Goal: Task Accomplishment & Management: Complete application form

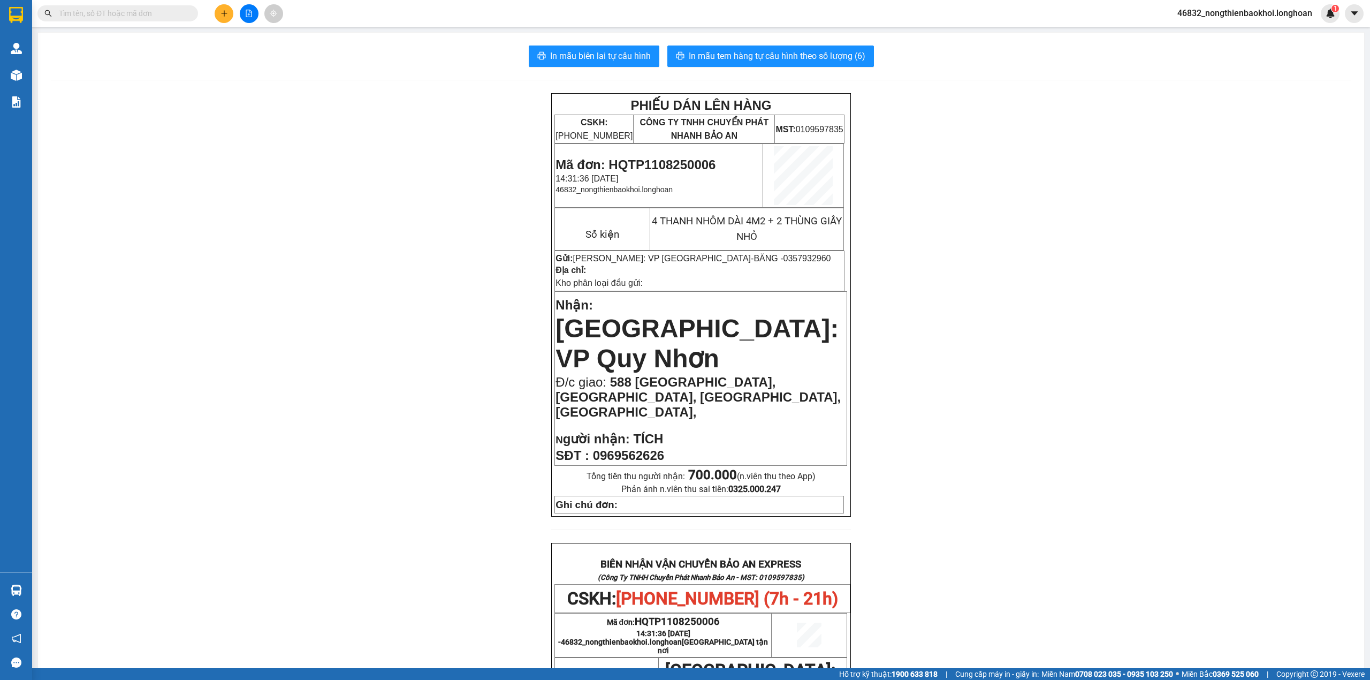
drag, startPoint x: 315, startPoint y: 140, endPoint x: 209, endPoint y: 107, distance: 111.4
click at [306, 135] on div "PHIẾU DÁN LÊN HÀNG CSKH: [PHONE_NUMBER] CÔNG TY TNHH CHUYỂN PHÁT NHANH BẢO AN M…" at bounding box center [701, 600] width 1301 height 1014
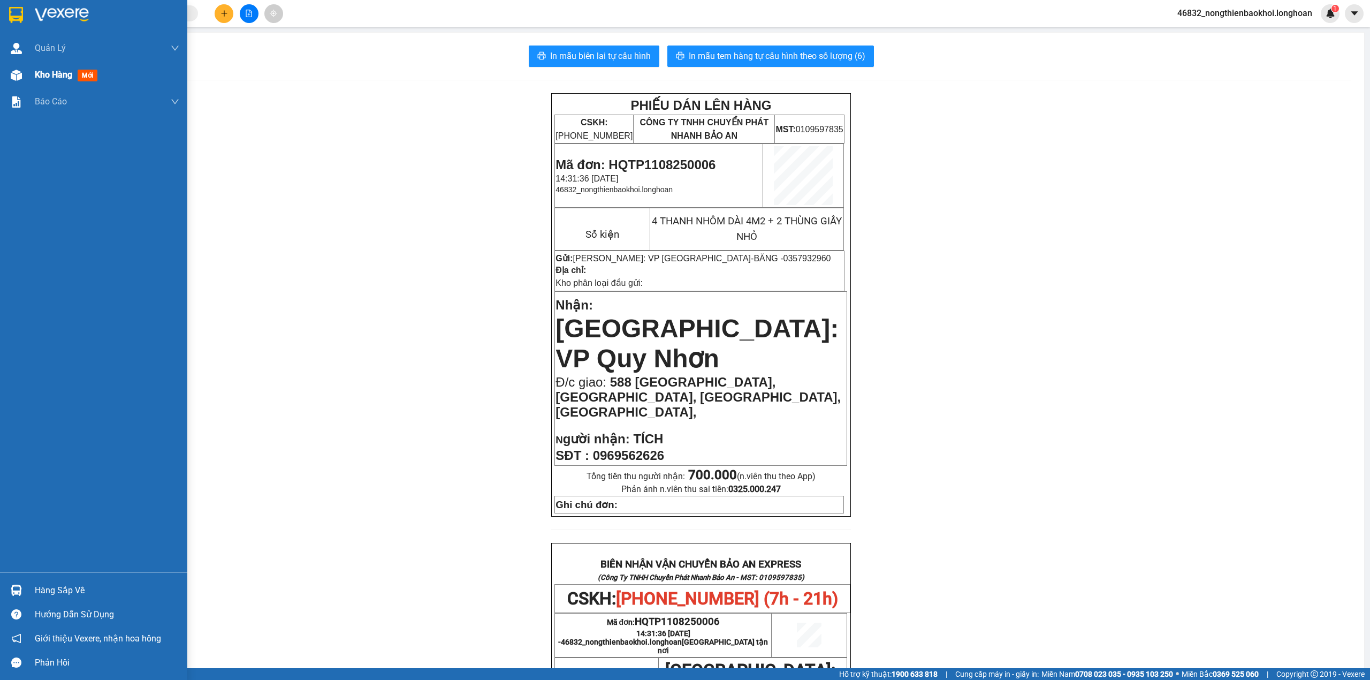
click at [0, 66] on div "Kho hàng mới" at bounding box center [93, 75] width 187 height 27
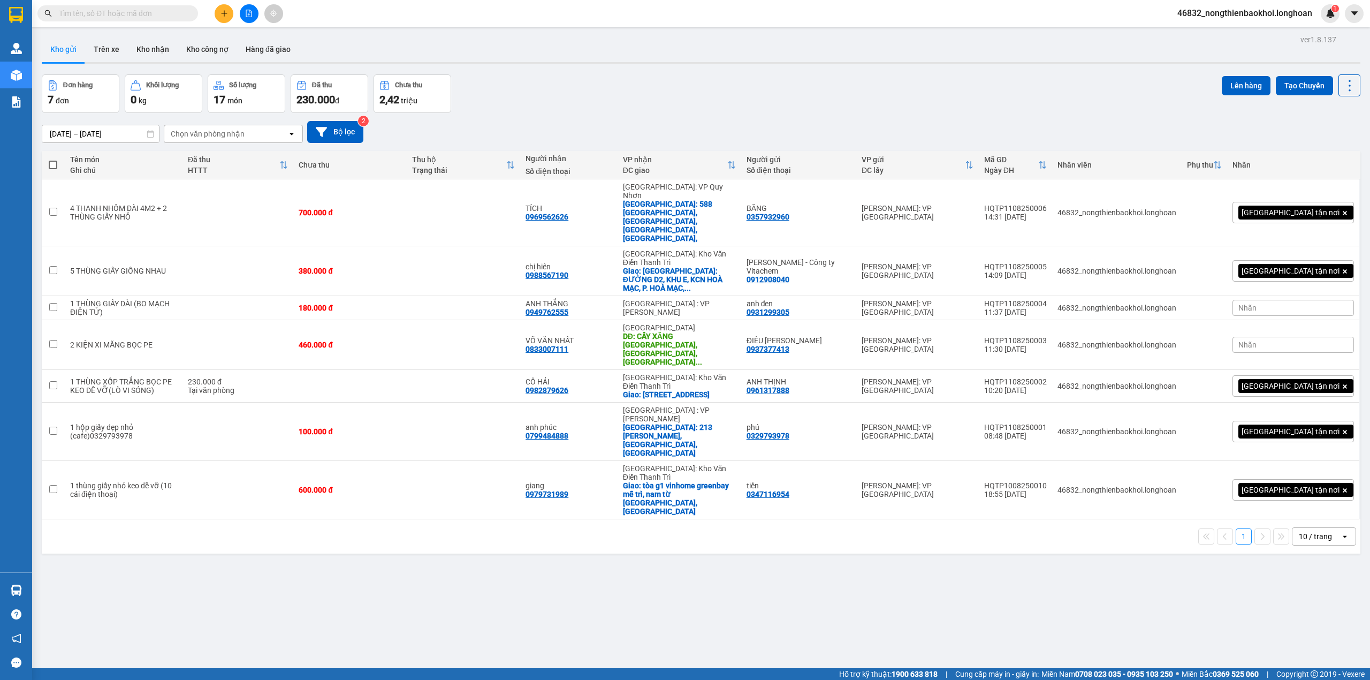
click at [584, 80] on div "Đơn hàng 7 đơn Khối lượng 0 kg Số lượng 17 món Đã thu 230.000 đ Chưa thu 2,42 t…" at bounding box center [701, 93] width 1319 height 39
click at [607, 78] on div "Đơn hàng 7 đơn Khối lượng 0 kg Số lượng 17 món Đã thu 230.000 đ Chưa thu 2,42 t…" at bounding box center [701, 93] width 1319 height 39
click at [641, 97] on div "Đơn hàng 7 đơn Khối lượng 0 kg Số lượng 17 món Đã thu 230.000 đ Chưa thu 2,42 t…" at bounding box center [701, 93] width 1319 height 39
click at [794, 73] on div "ver 1.8.137 Kho gửi Trên xe Kho nhận Kho công nợ Hàng đã giao Đơn hàng 7 đơn Kh…" at bounding box center [700, 372] width 1327 height 680
drag, startPoint x: 510, startPoint y: 526, endPoint x: 503, endPoint y: 524, distance: 6.5
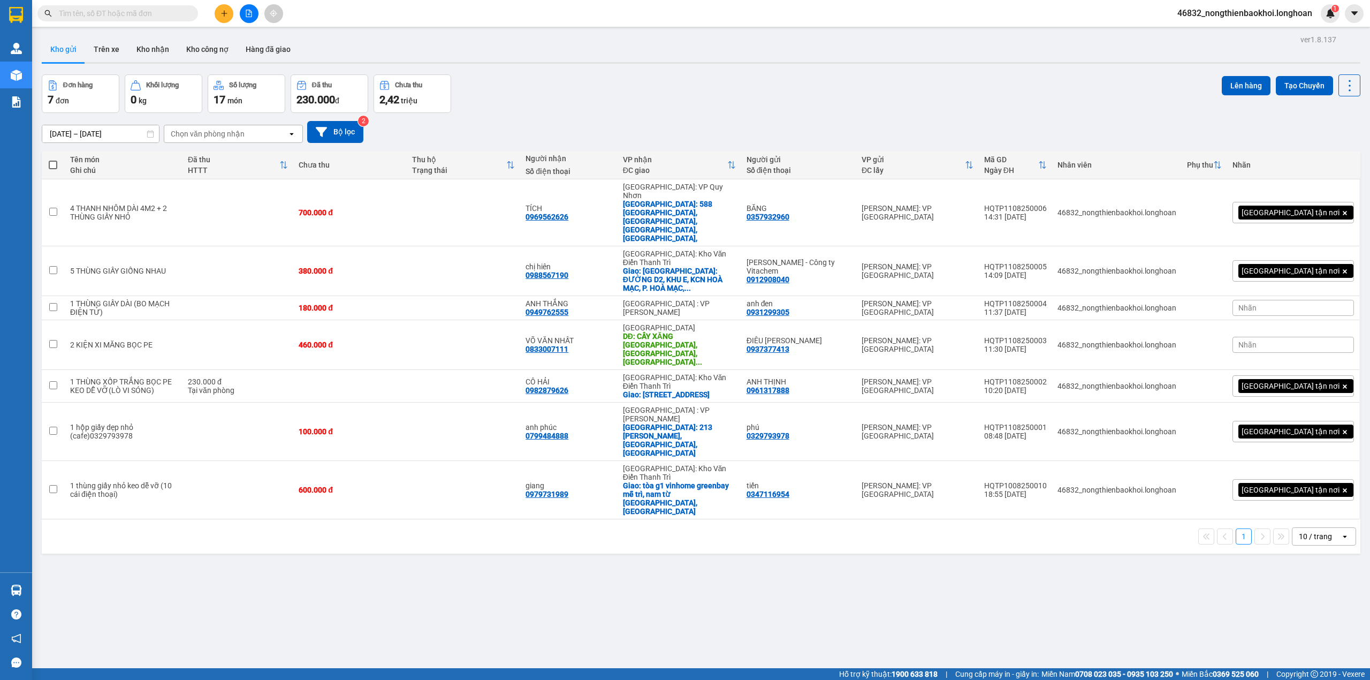
click at [506, 527] on div "ver 1.8.137 Kho gửi Trên xe Kho nhận Kho công nợ Hàng đã giao Đơn hàng 7 đơn Kh…" at bounding box center [700, 372] width 1327 height 680
drag, startPoint x: 788, startPoint y: 204, endPoint x: 833, endPoint y: 202, distance: 45.0
click at [833, 204] on div "BĂNG 0357932960" at bounding box center [799, 212] width 104 height 17
checkbox input "true"
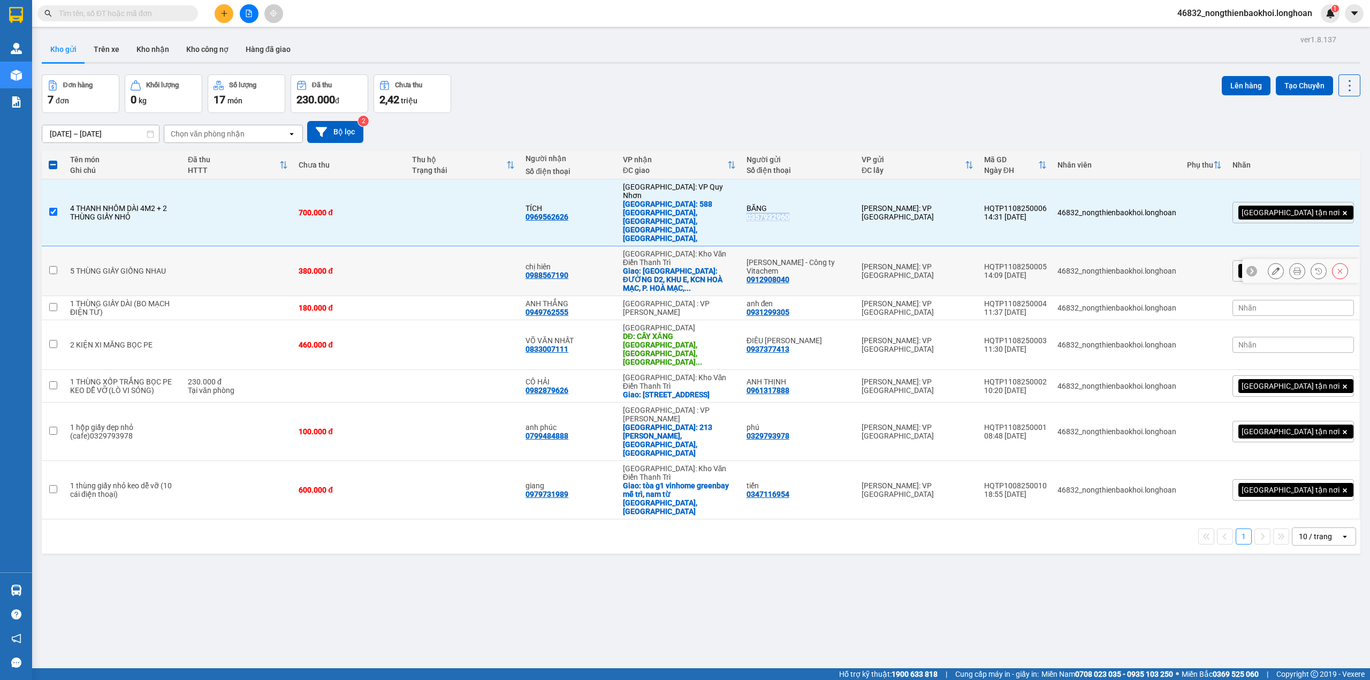
copy div "0357932960"
click at [1294, 209] on icon at bounding box center [1297, 212] width 7 height 7
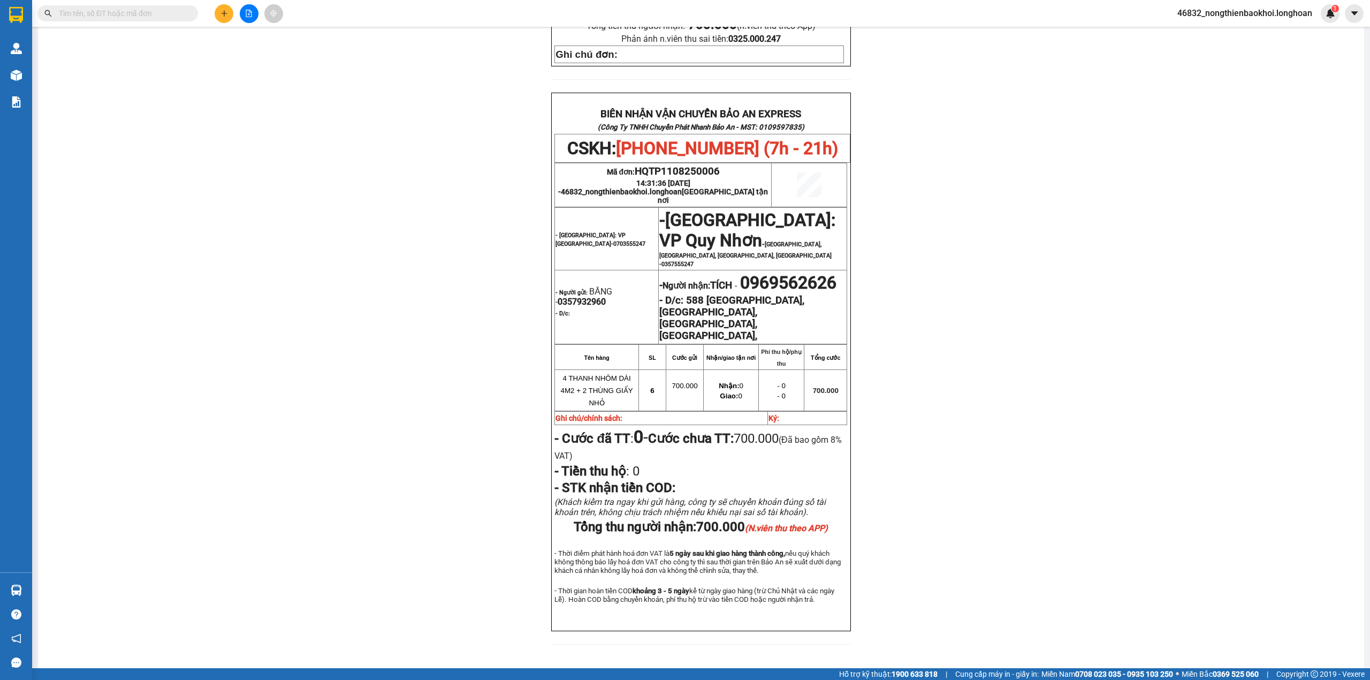
scroll to position [379, 0]
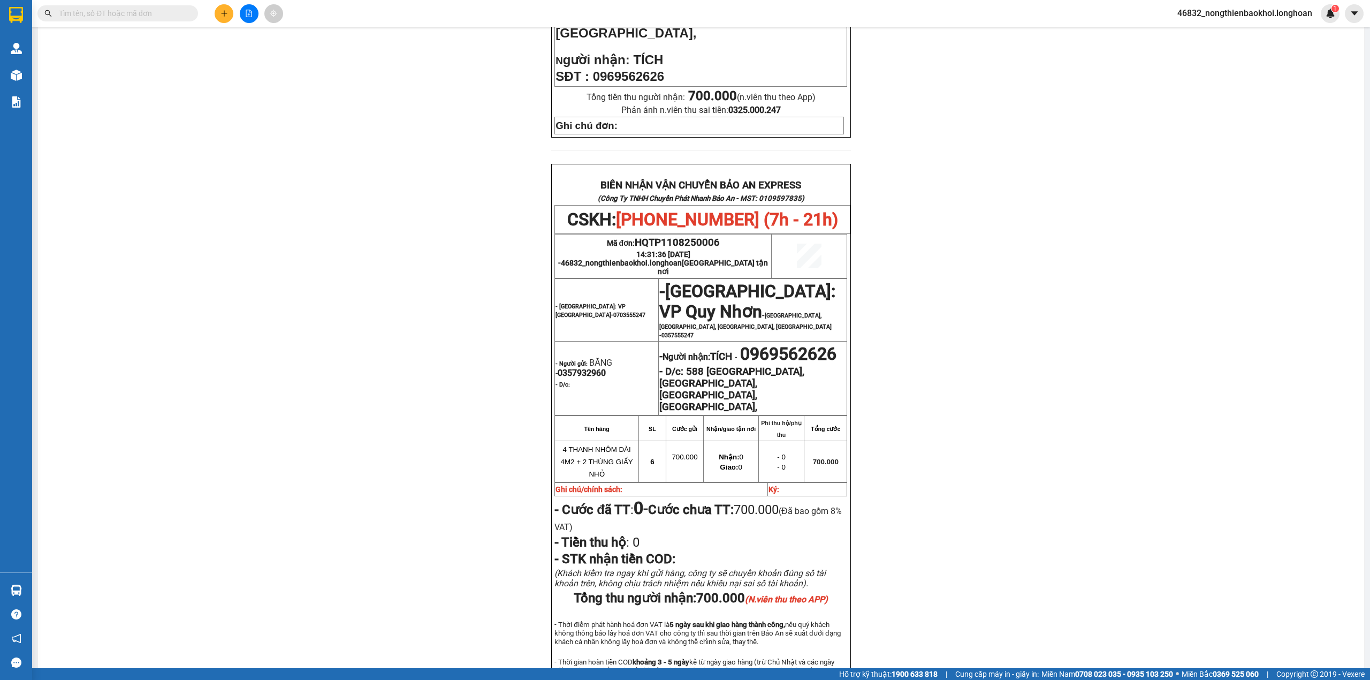
click at [416, 465] on div "PHIẾU DÁN LÊN HÀNG CSKH: [PHONE_NUMBER] CÔNG TY TNHH CHUYỂN PHÁT NHANH BẢO AN M…" at bounding box center [701, 221] width 1301 height 1014
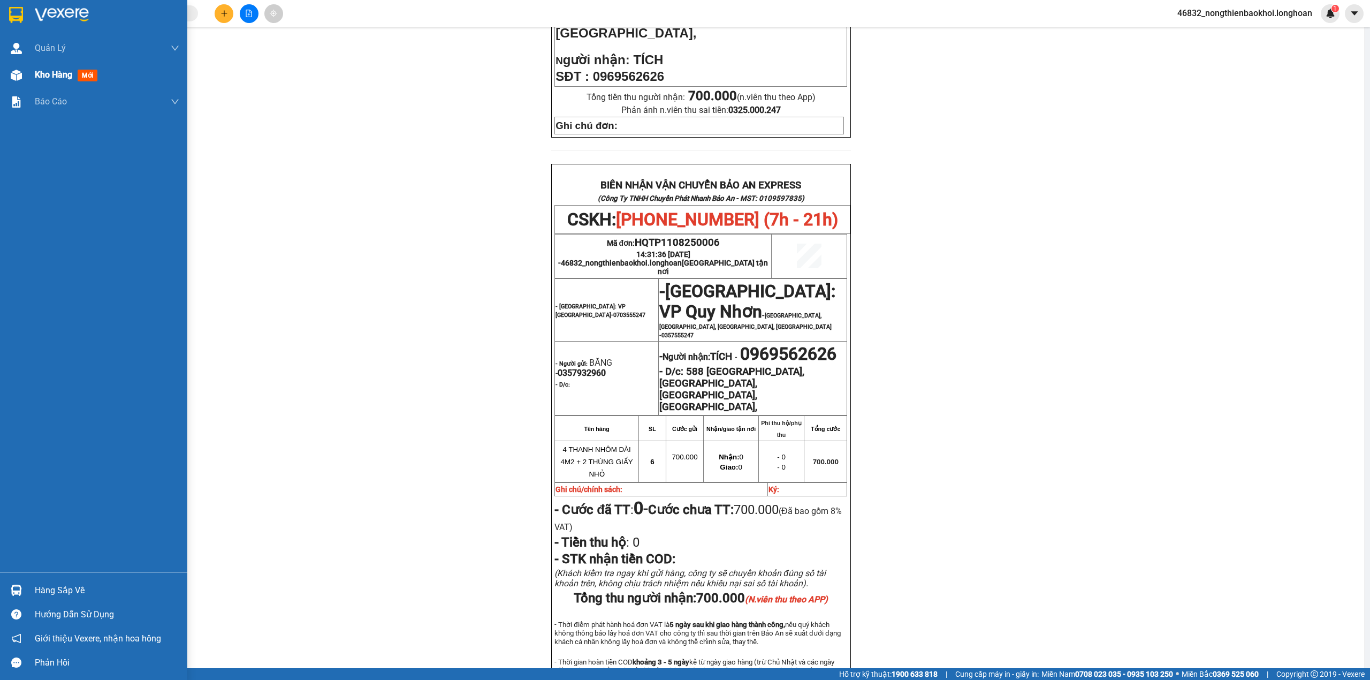
click at [1, 80] on div "Kho hàng mới" at bounding box center [93, 75] width 187 height 27
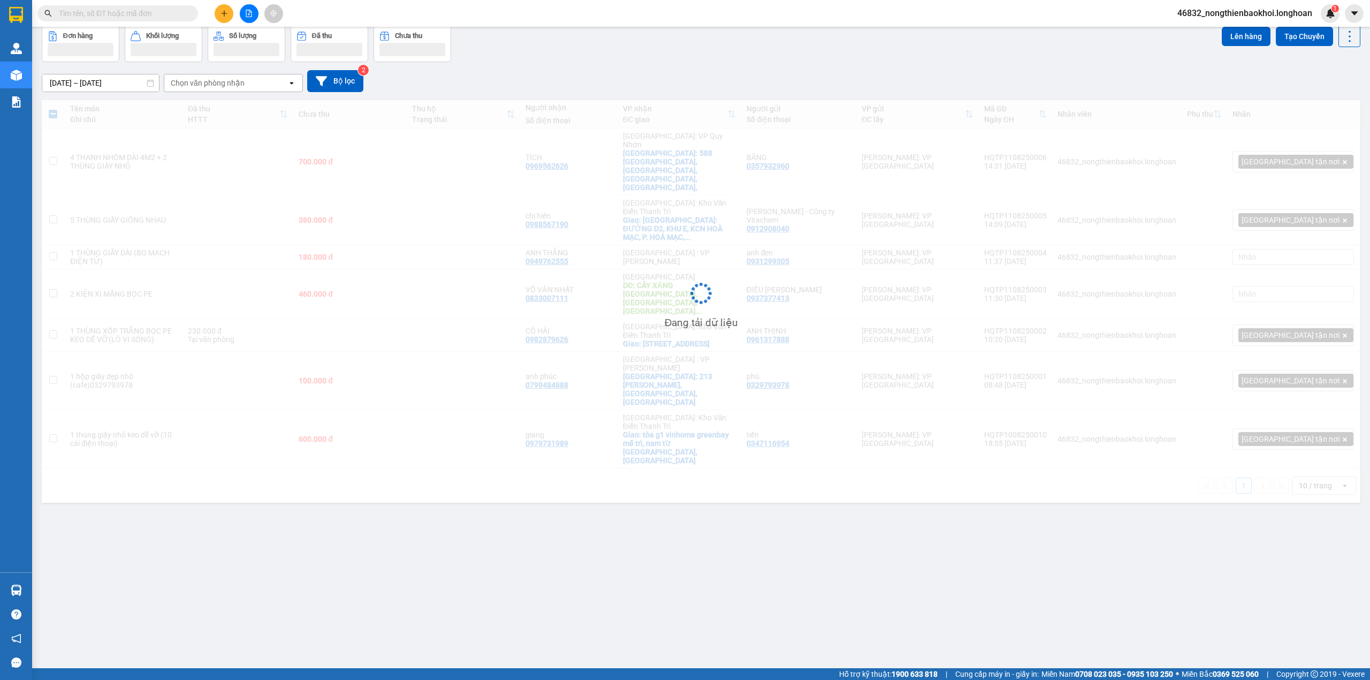
scroll to position [49, 0]
click at [678, 55] on div "Đơn hàng Khối lượng Số lượng Đã thu Chưa thu Lên hàng Tạo Chuyến" at bounding box center [701, 43] width 1319 height 37
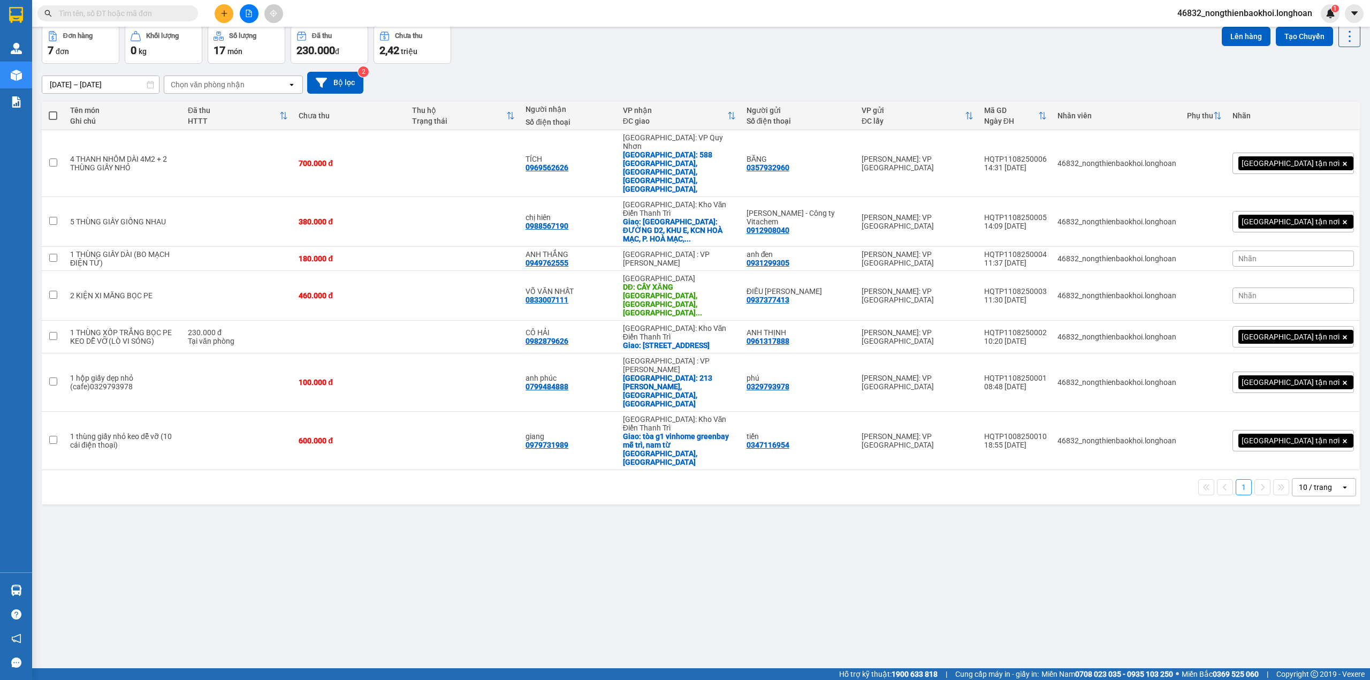
click at [588, 459] on div "ver 1.8.137 Kho gửi Trên xe Kho nhận Kho công nợ Hàng đã giao Đơn hàng 7 đơn Kh…" at bounding box center [700, 323] width 1327 height 680
click at [375, 553] on div "ver 1.8.137 Kho gửi Trên xe Kho nhận Kho công nợ Hàng đã giao Đơn hàng 7 đơn Kh…" at bounding box center [700, 323] width 1327 height 680
click at [427, 459] on div "ver 1.8.137 Kho gửi Trên xe Kho nhận Kho công nợ Hàng đã giao Đơn hàng 7 đơn Kh…" at bounding box center [700, 323] width 1327 height 680
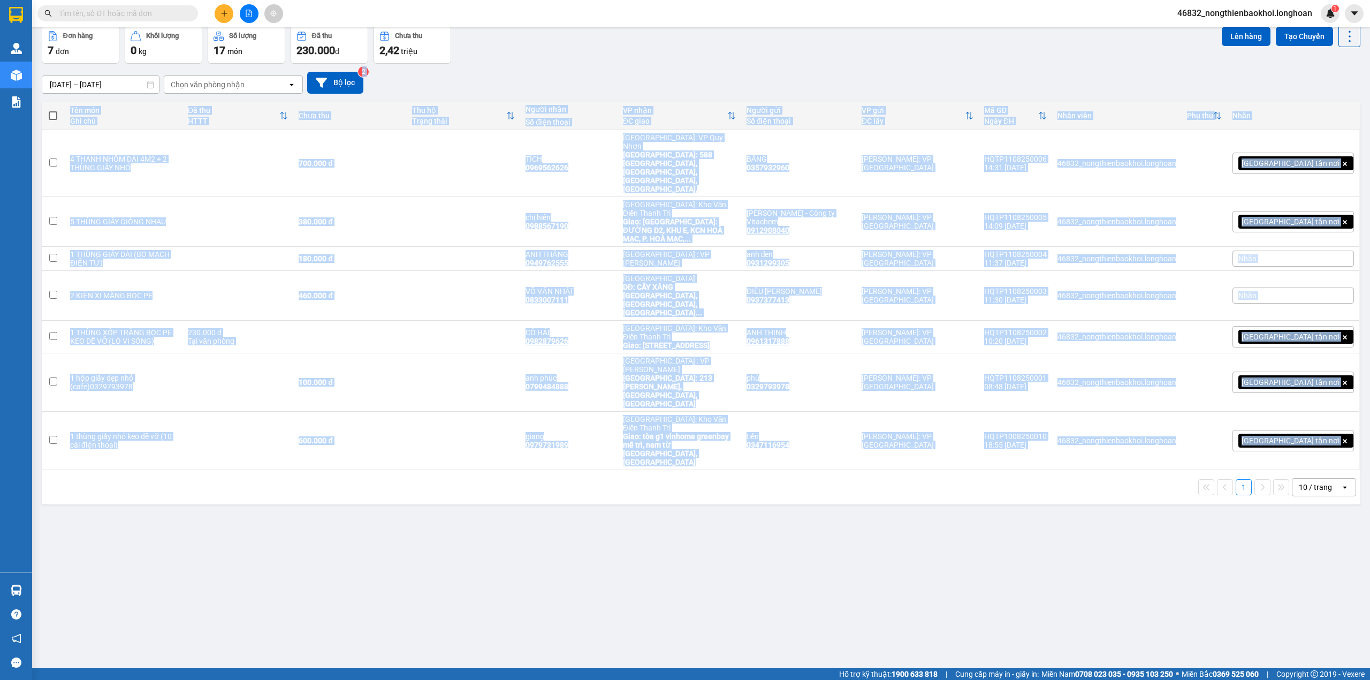
drag, startPoint x: 619, startPoint y: 88, endPoint x: 618, endPoint y: 445, distance: 357.0
click at [633, 439] on div "ver 1.8.137 Kho gửi Trên xe Kho nhận Kho công nợ Hàng đã giao Đơn hàng 7 đơn Kh…" at bounding box center [700, 323] width 1327 height 680
click at [617, 445] on div "ver 1.8.137 Kho gửi Trên xe Kho nhận Kho công nợ Hàng đã giao Đơn hàng 7 đơn Kh…" at bounding box center [700, 323] width 1327 height 680
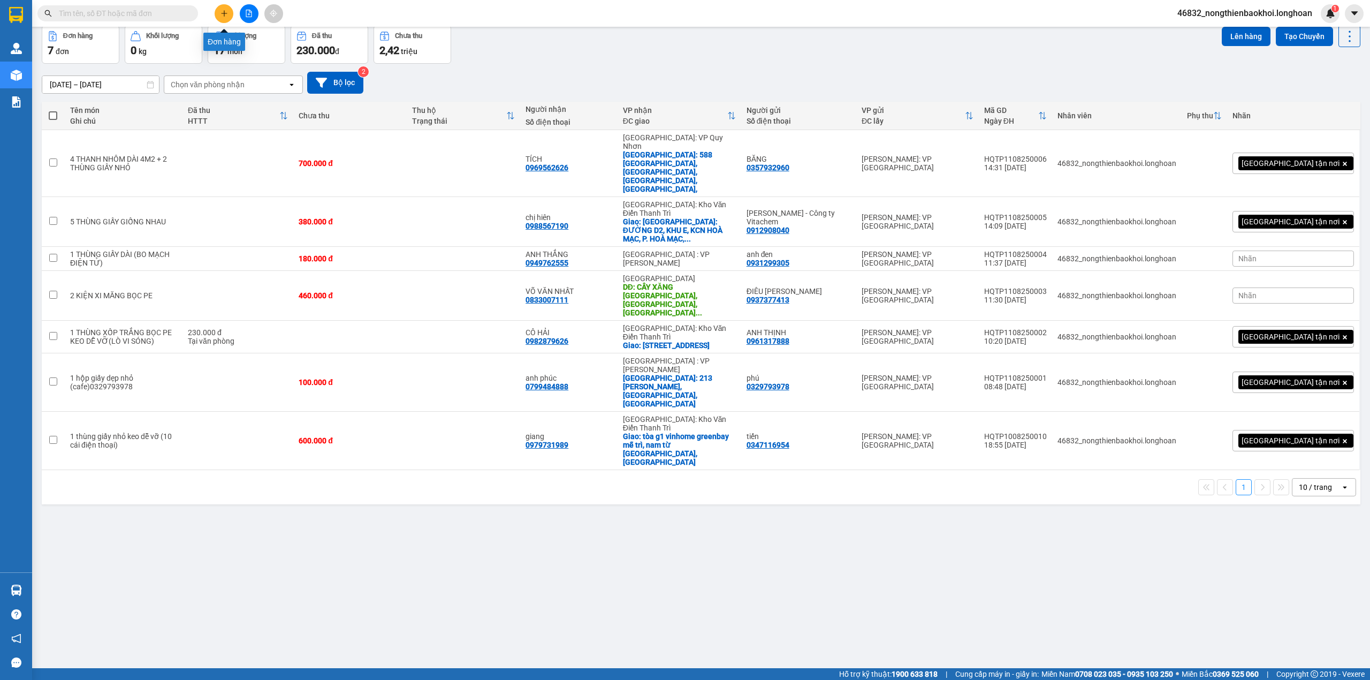
click at [224, 19] on button at bounding box center [224, 13] width 19 height 19
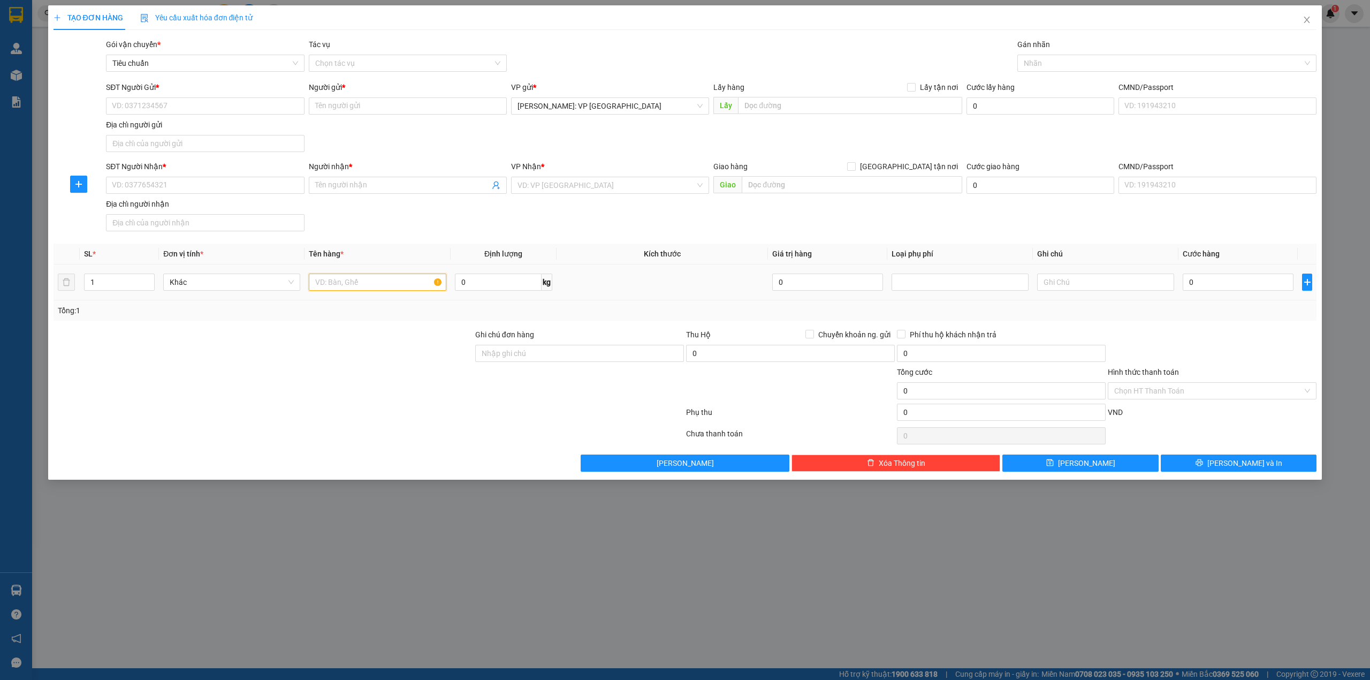
click at [345, 283] on input "text" at bounding box center [377, 281] width 137 height 17
type input "1 thùng giấy bọc pe"
click at [261, 180] on input "SĐT Người Nhận *" at bounding box center [205, 185] width 198 height 17
type input "0369769097"
click at [244, 211] on div "0369769097 - TRANG" at bounding box center [204, 208] width 185 height 12
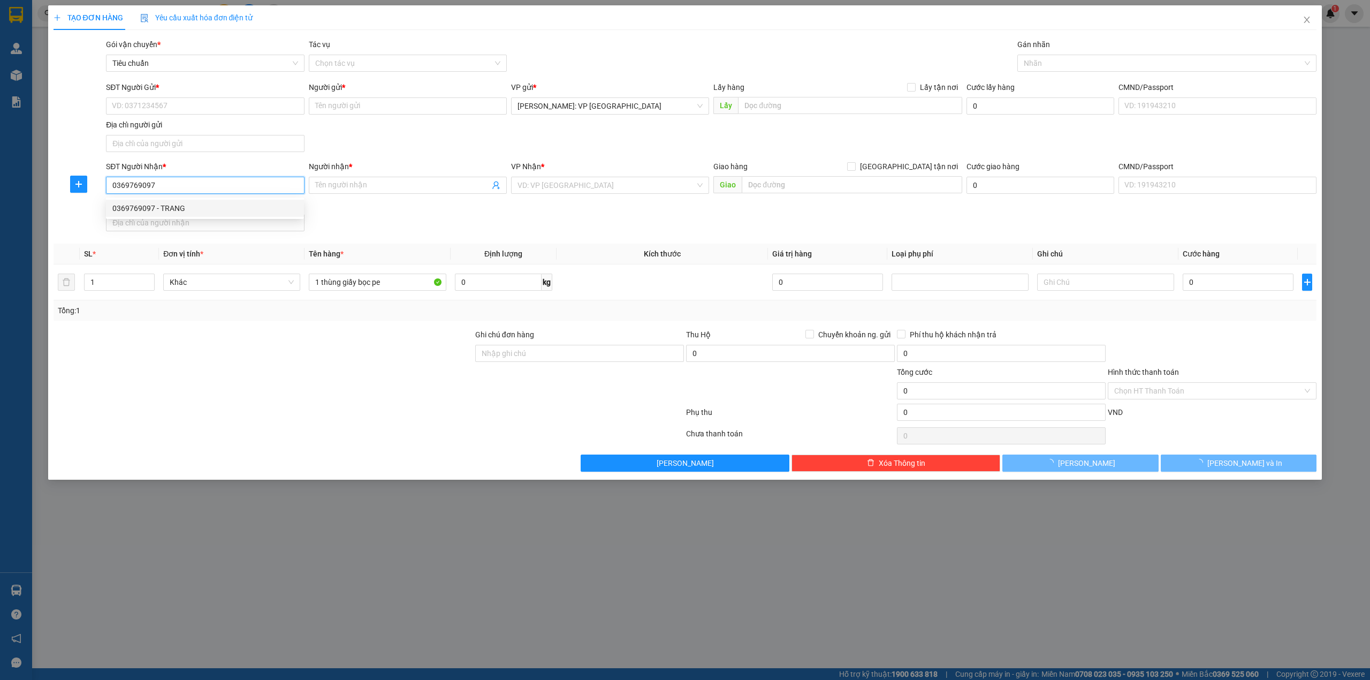
type input "TRANG"
checkbox input "true"
type input "01 [PERSON_NAME], [GEOGRAPHIC_DATA], [GEOGRAPHIC_DATA]"
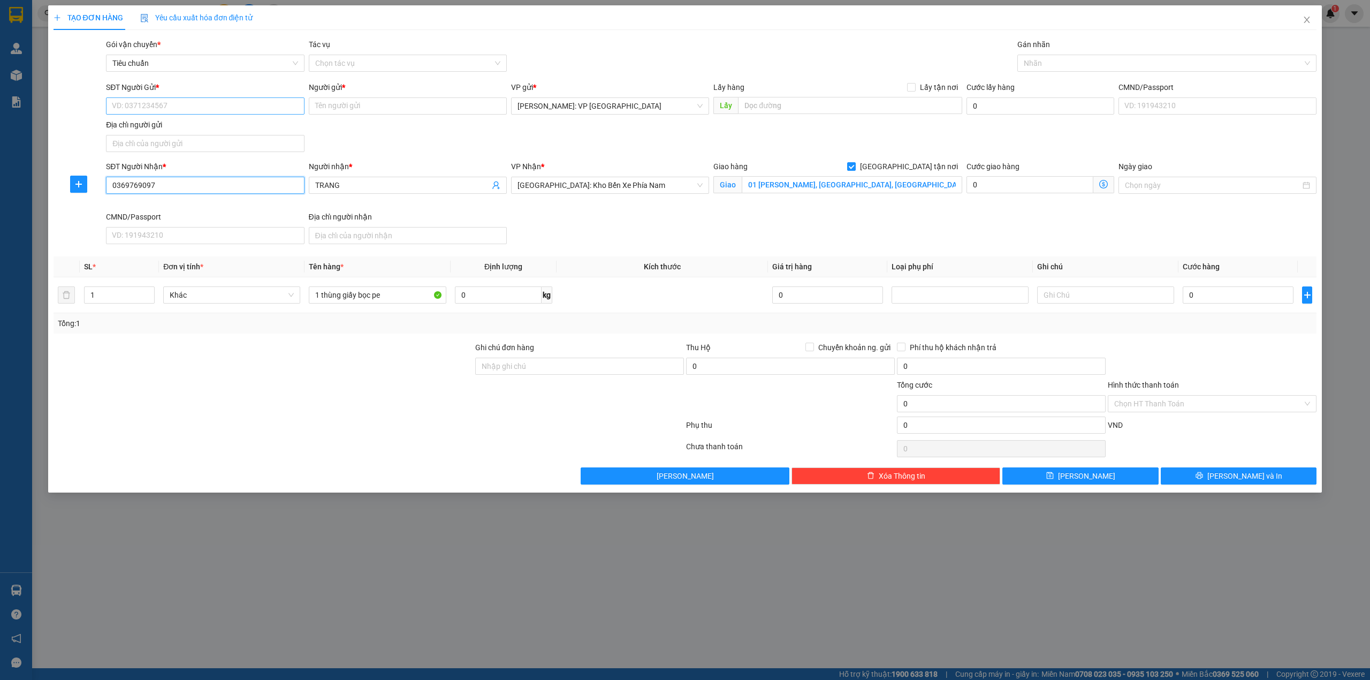
type input "0369769097"
click at [232, 106] on input "SĐT Người Gửi *" at bounding box center [205, 105] width 198 height 17
click at [219, 127] on div "0393999390 - sang" at bounding box center [204, 128] width 185 height 12
type input "0393999390"
type input "sang"
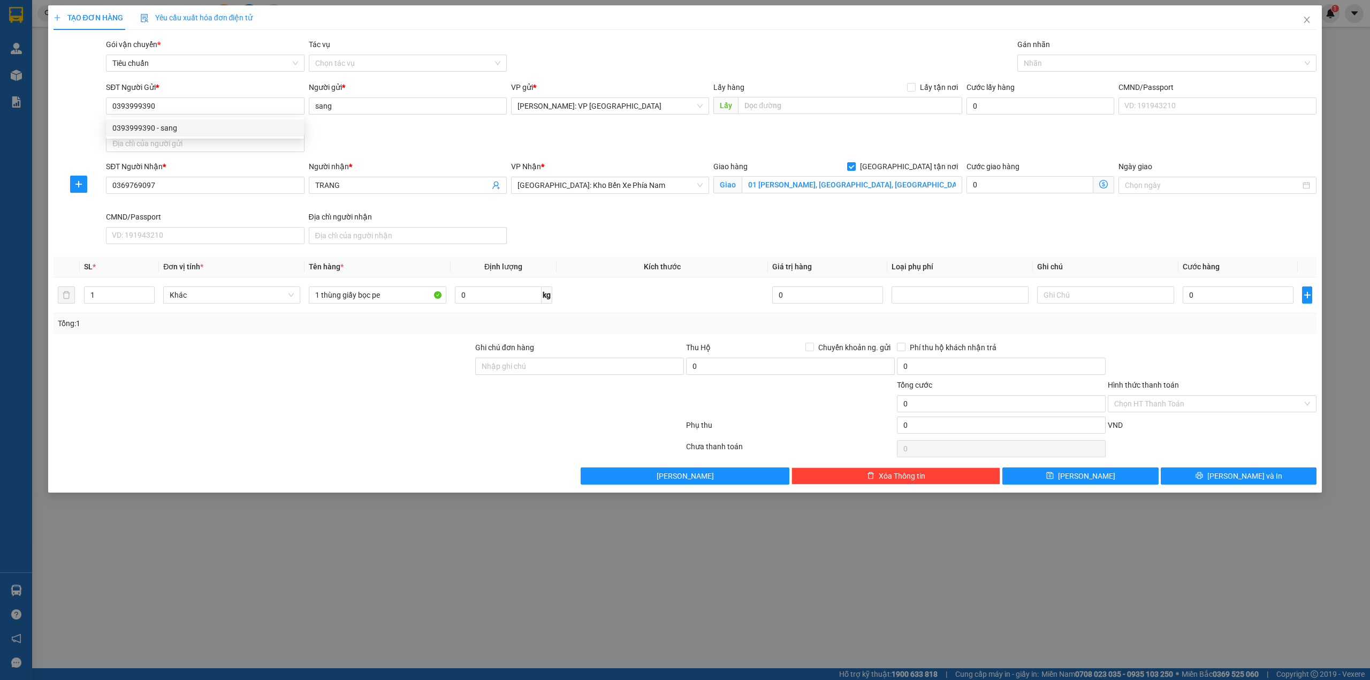
click at [420, 147] on div "SĐT Người Gửi * 0393999390 Người gửi * sang VP gửi * [GEOGRAPHIC_DATA]: VP [GEO…" at bounding box center [711, 118] width 1215 height 75
click at [1065, 58] on div at bounding box center [1162, 63] width 284 height 13
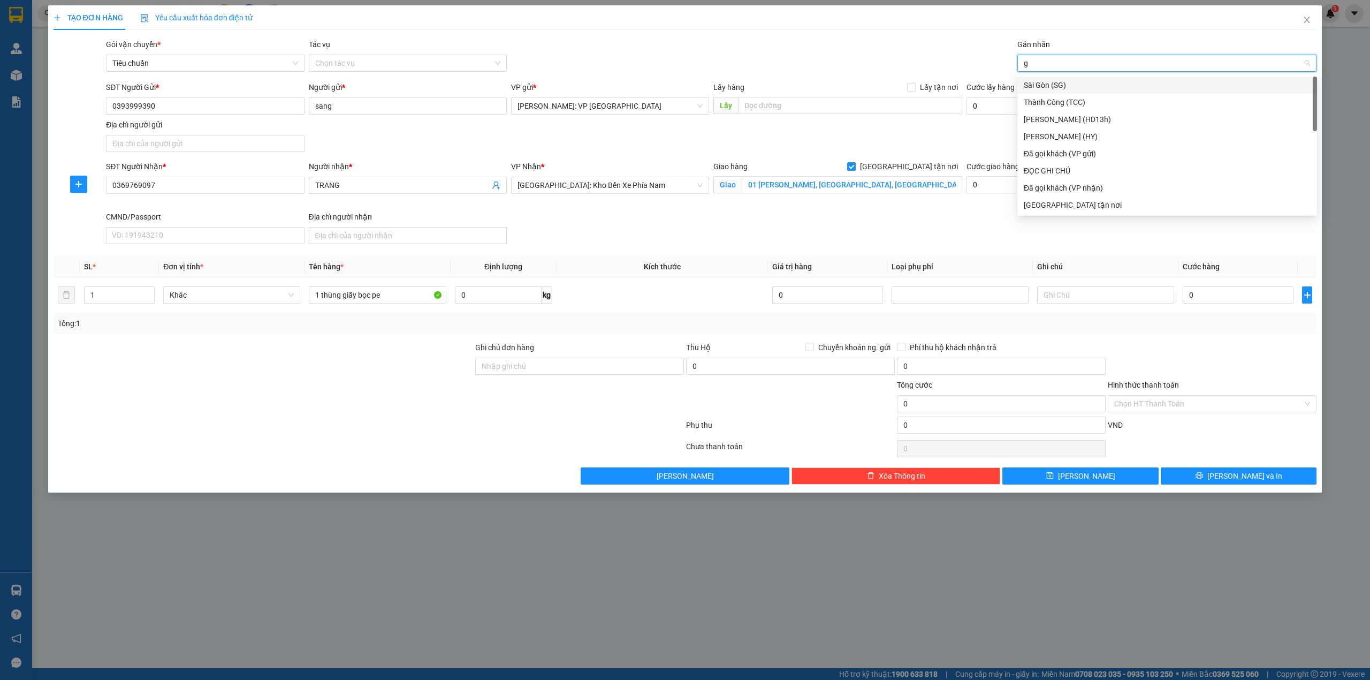
type input "gi"
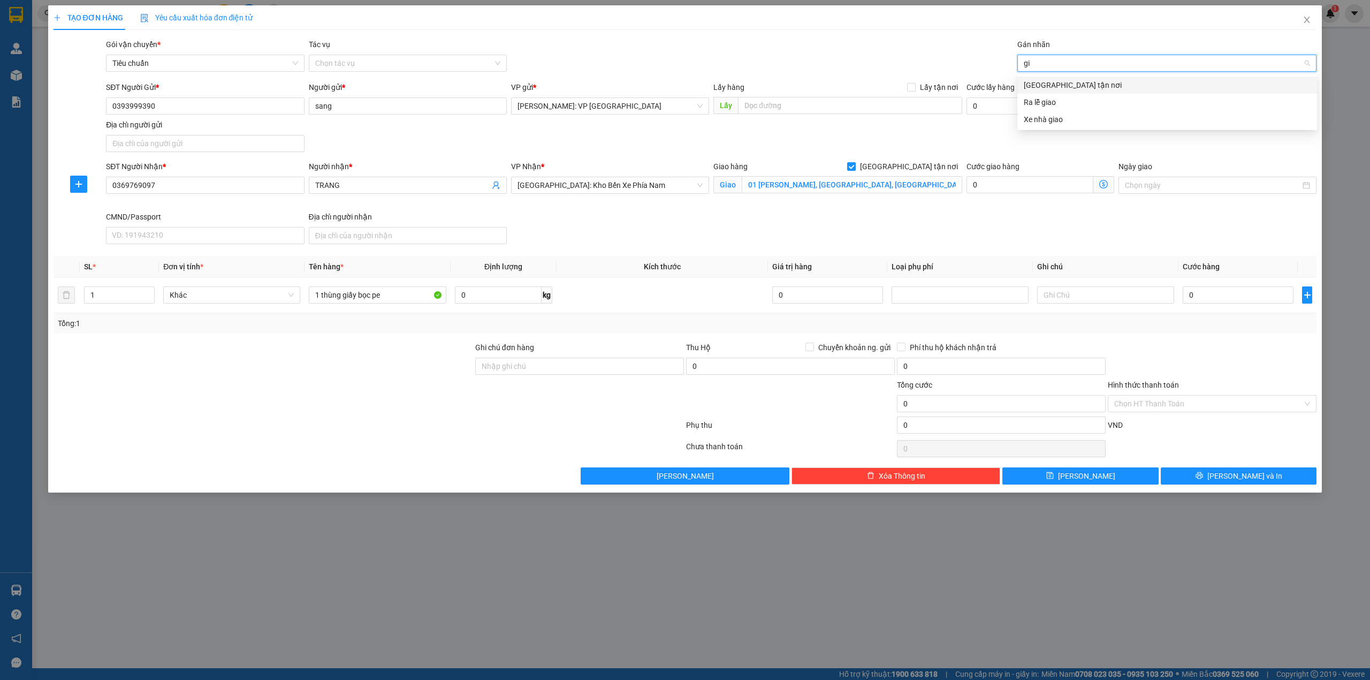
click at [1083, 88] on div "[GEOGRAPHIC_DATA] tận nơi" at bounding box center [1167, 85] width 287 height 12
drag, startPoint x: 765, startPoint y: 50, endPoint x: 772, endPoint y: 57, distance: 9.1
click at [765, 54] on div "Gói vận chuyển * Tiêu chuẩn Tác vụ Chọn tác vụ Gán nhãn Giao tận nơi" at bounding box center [711, 57] width 1215 height 37
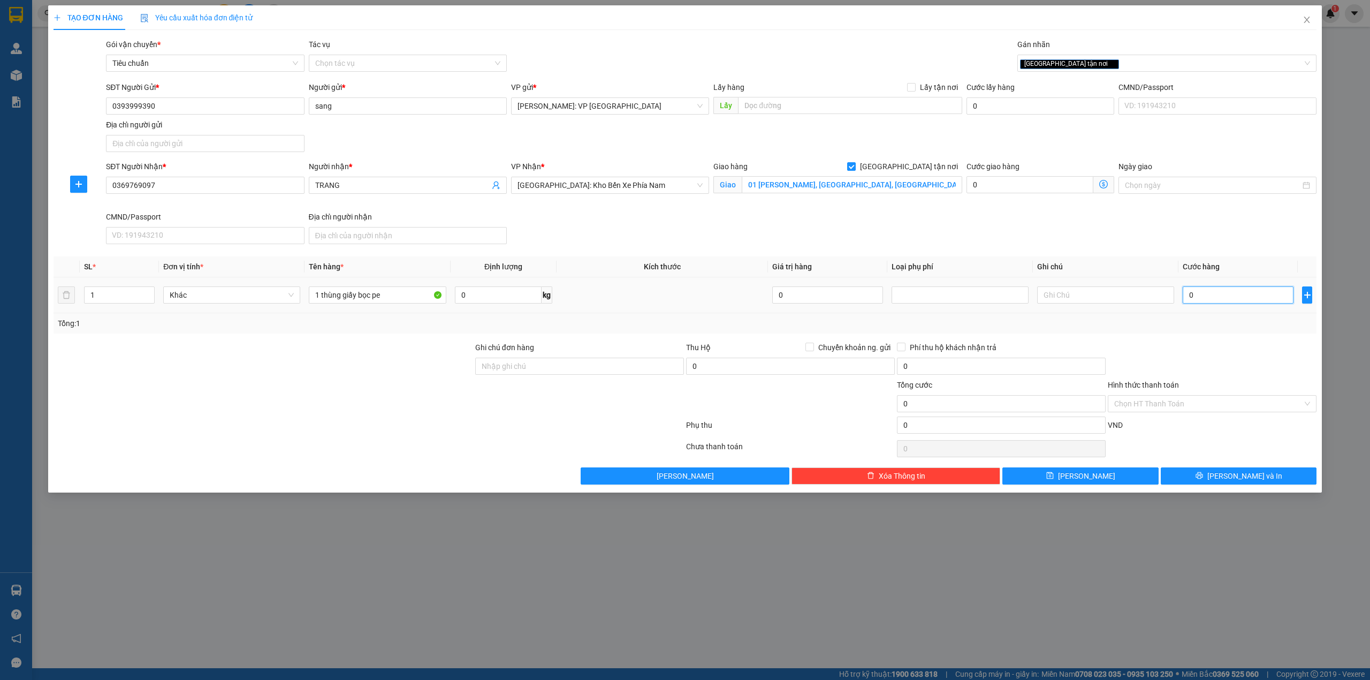
click at [1238, 297] on input "0" at bounding box center [1238, 294] width 111 height 17
type input "1"
type input "11"
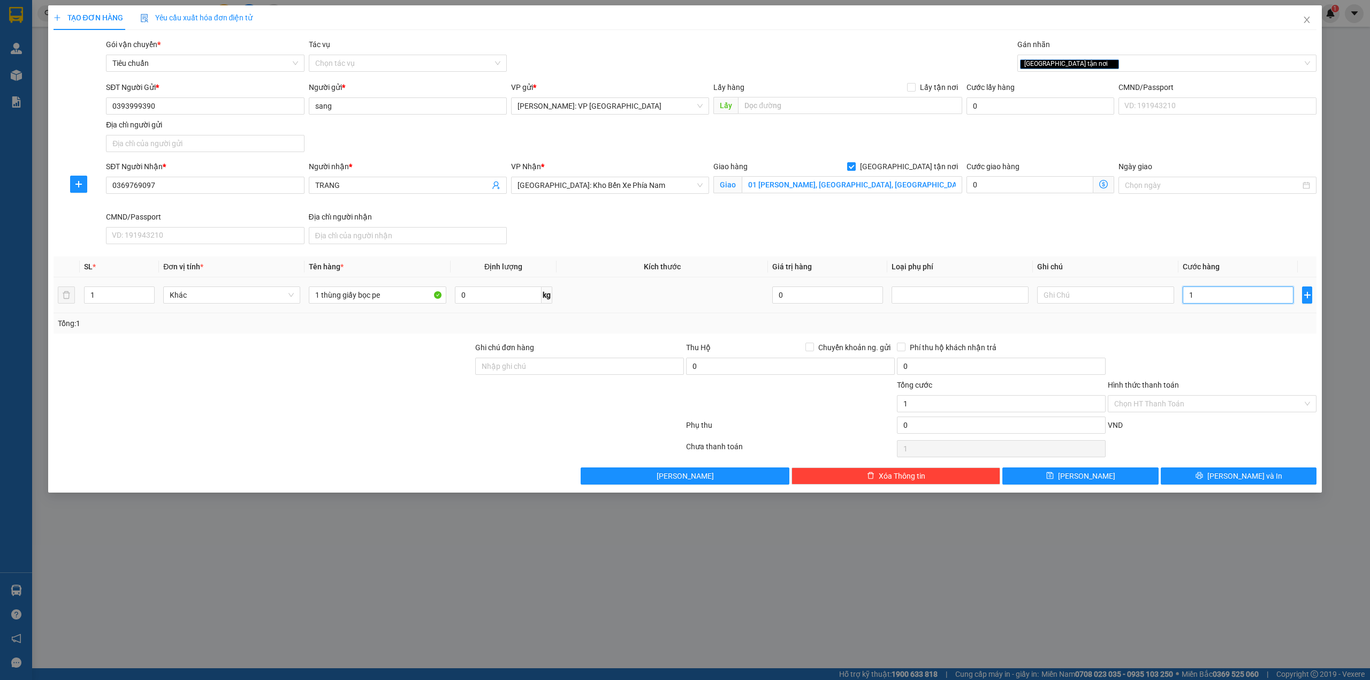
type input "11"
type input "110"
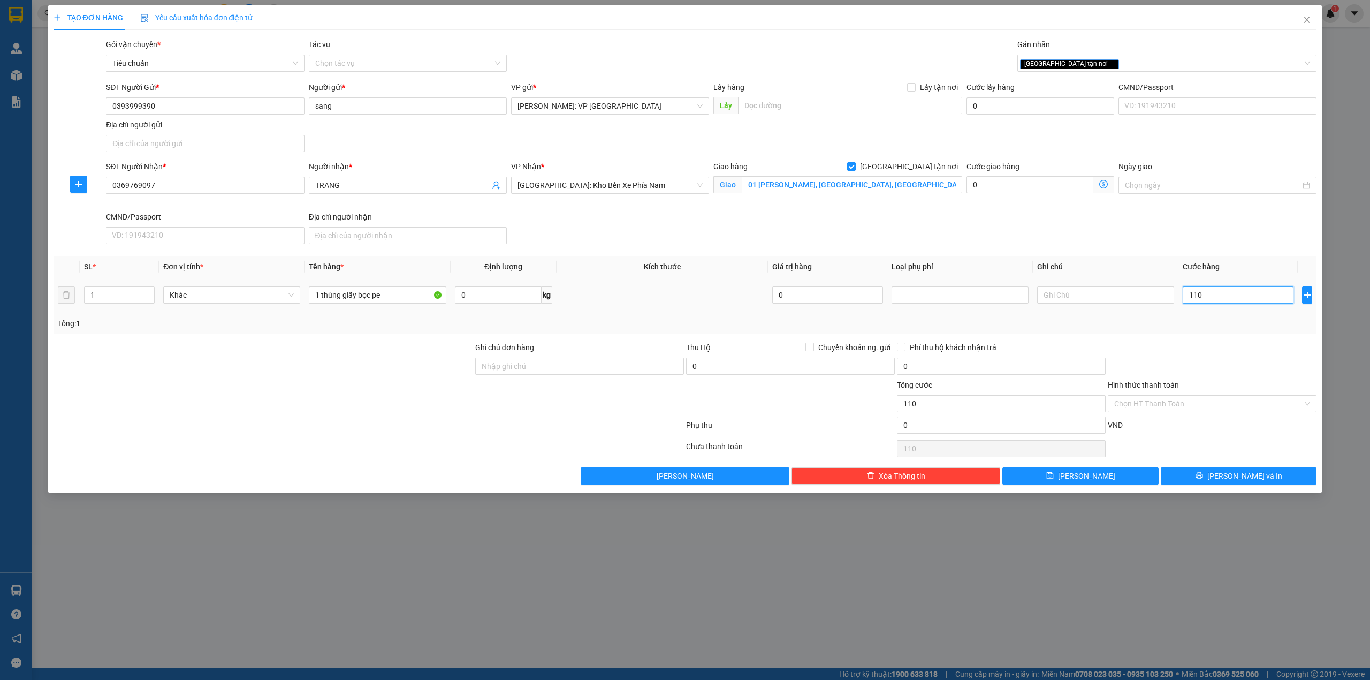
type input "1.100"
type input "11.000"
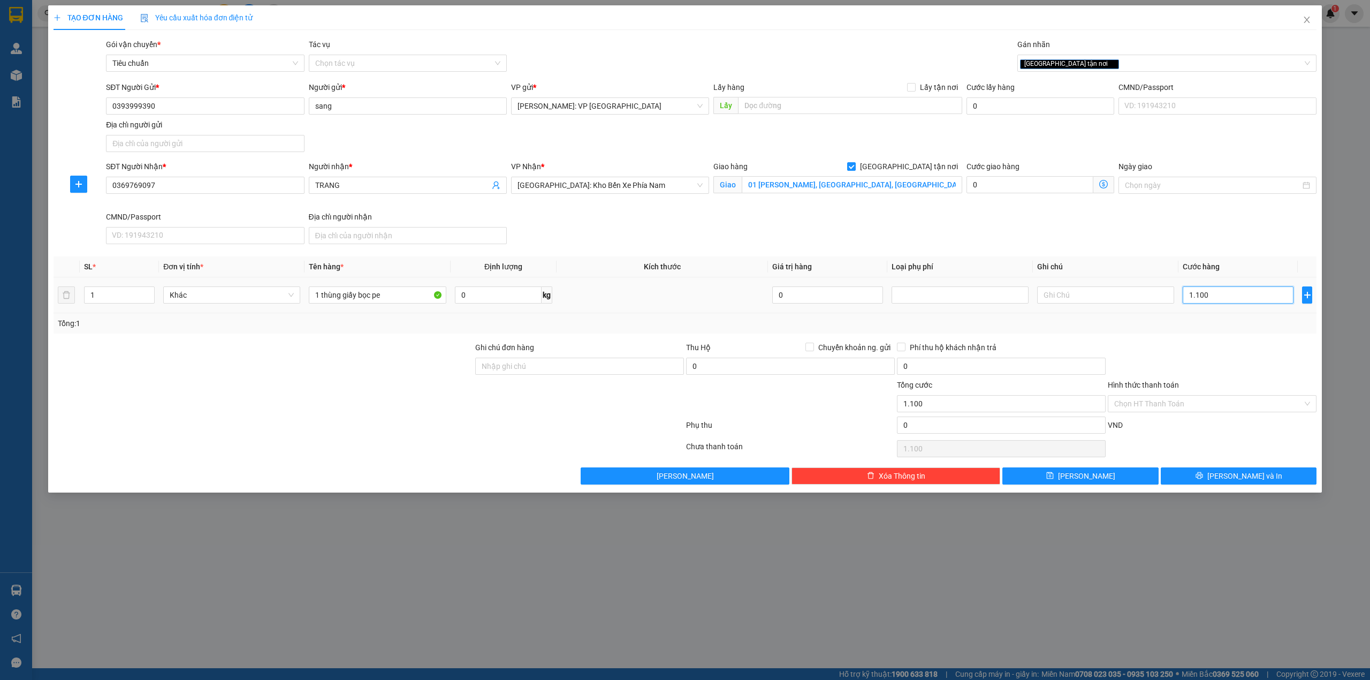
type input "11.000"
type input "110.000"
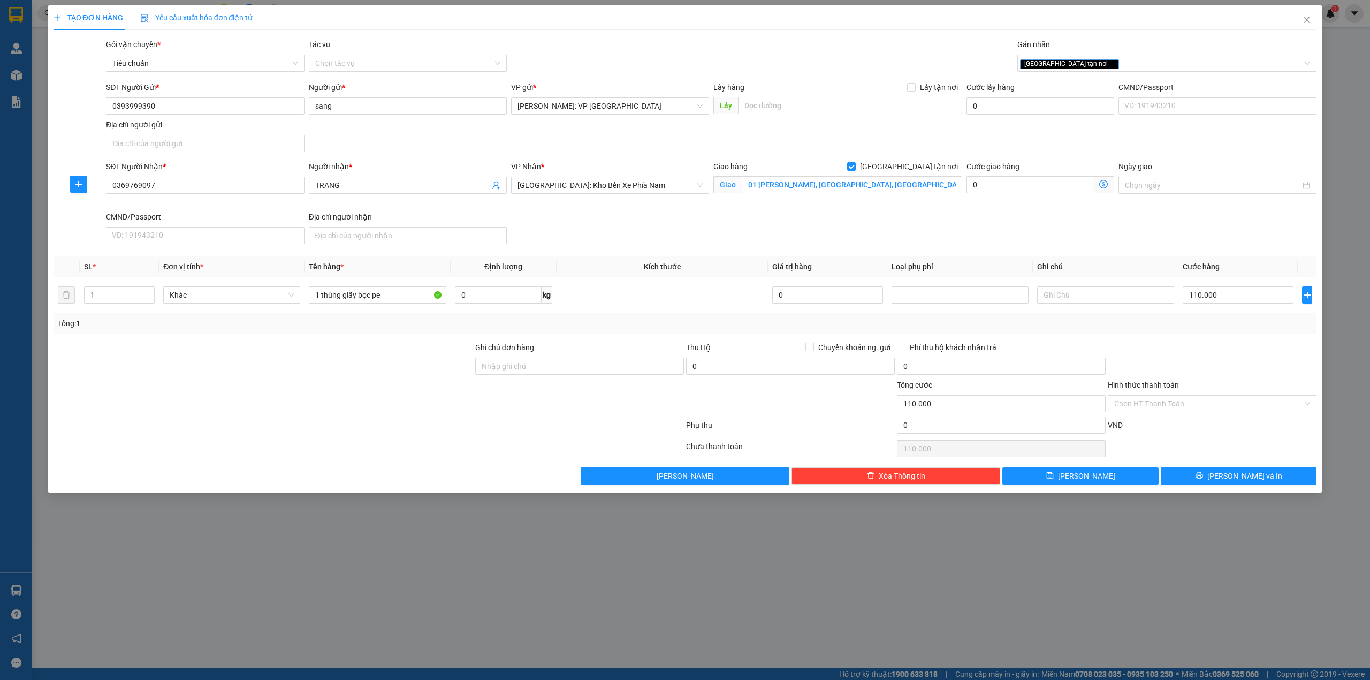
click at [1186, 346] on div at bounding box center [1212, 359] width 211 height 37
click at [1170, 476] on button "[PERSON_NAME] và In" at bounding box center [1239, 475] width 156 height 17
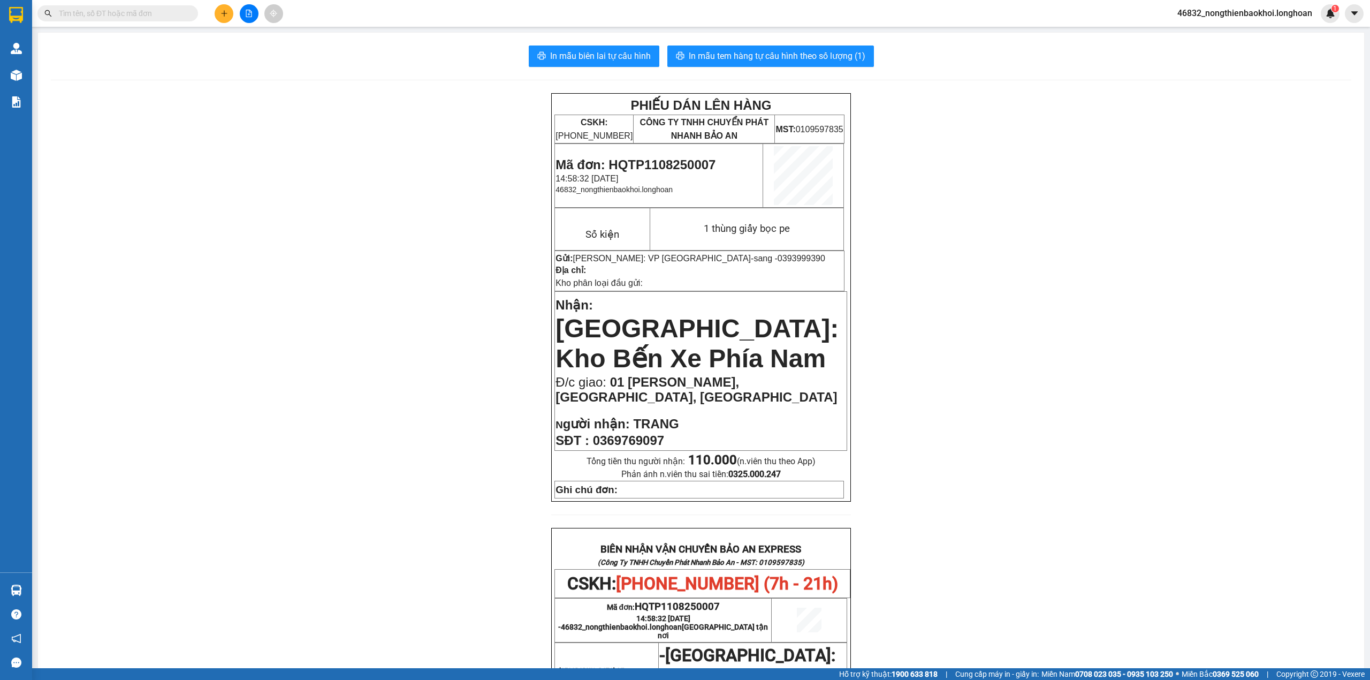
click at [407, 241] on div "PHIẾU DÁN LÊN HÀNG CSKH: [PHONE_NUMBER] CÔNG TY TNHH CHUYỂN PHÁT NHANH BẢO AN M…" at bounding box center [701, 594] width 1301 height 1002
drag, startPoint x: 138, startPoint y: 5, endPoint x: 138, endPoint y: 18, distance: 12.8
click at [138, 7] on span at bounding box center [117, 13] width 161 height 16
paste input "0935833022"
type input "0935833022"
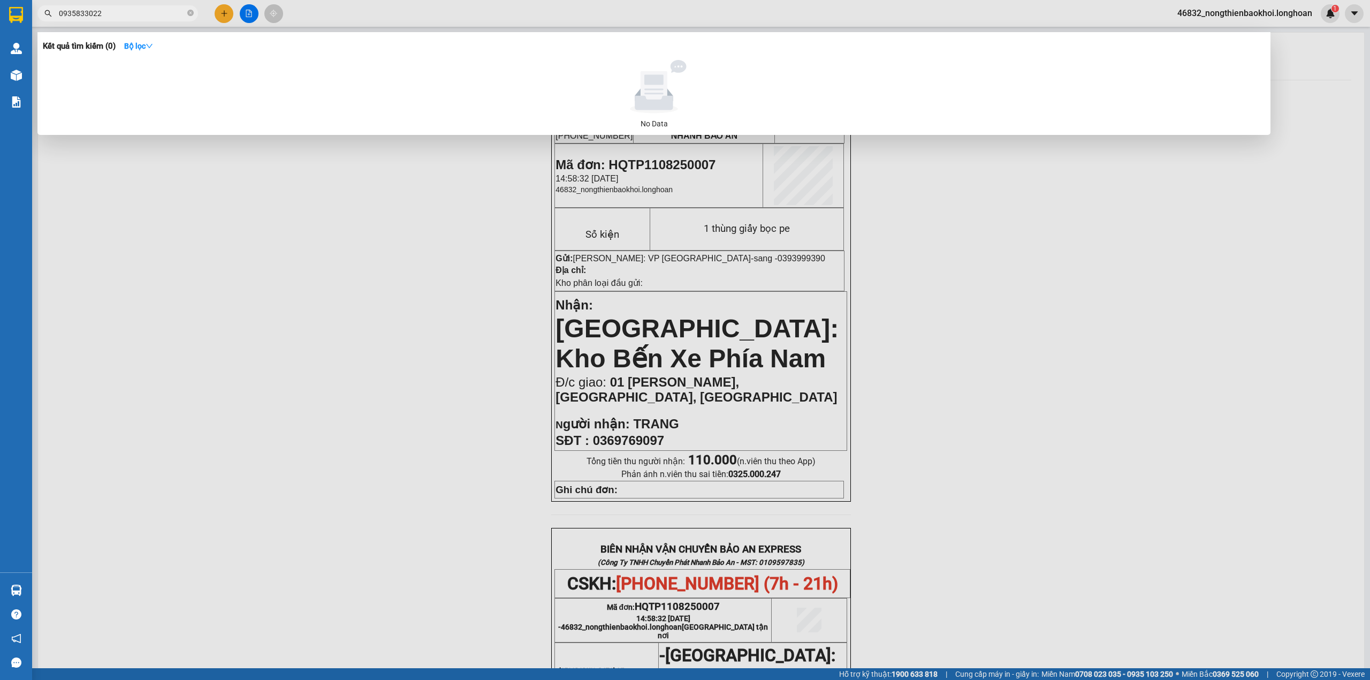
click at [133, 11] on input "0935833022" at bounding box center [122, 13] width 126 height 12
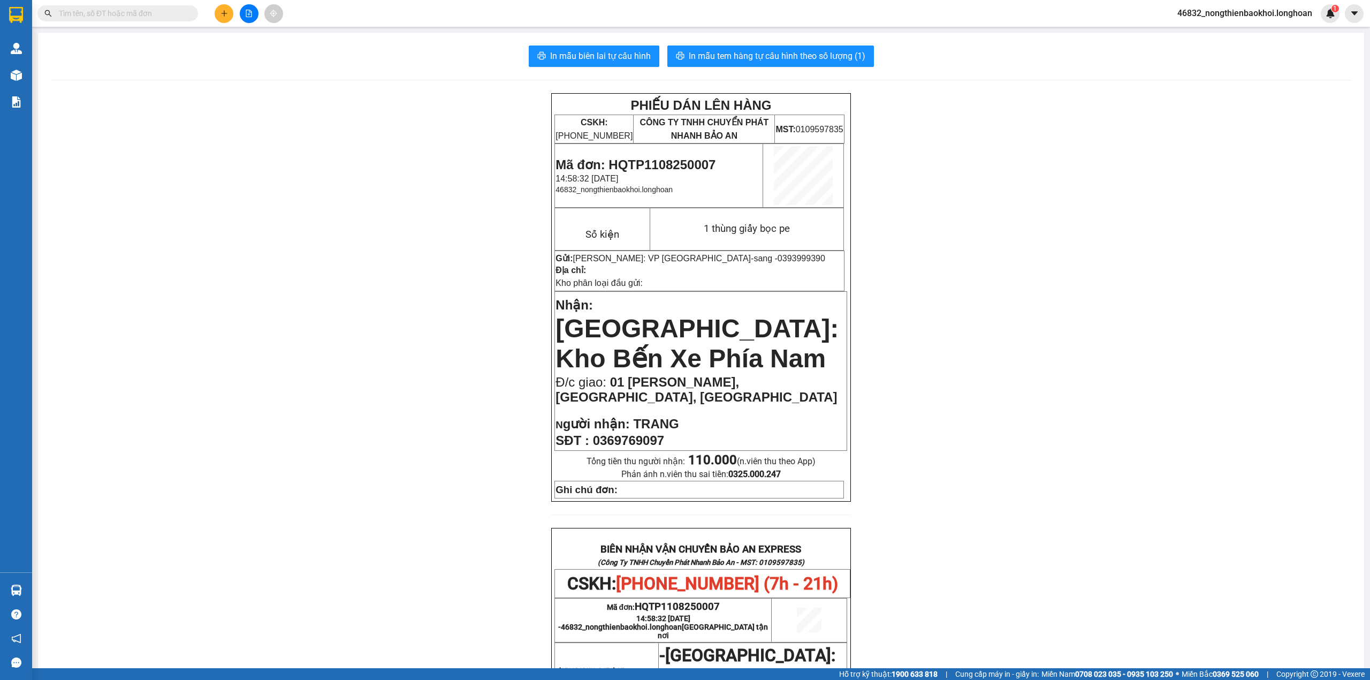
click at [233, 172] on div "PHIẾU DÁN LÊN HÀNG CSKH: [PHONE_NUMBER] CÔNG TY TNHH CHUYỂN PHÁT NHANH BẢO AN M…" at bounding box center [701, 594] width 1301 height 1002
click at [235, 328] on div "PHIẾU DÁN LÊN HÀNG CSKH: [PHONE_NUMBER] CÔNG TY TNHH CHUYỂN PHÁT NHANH BẢO AN M…" at bounding box center [701, 594] width 1301 height 1002
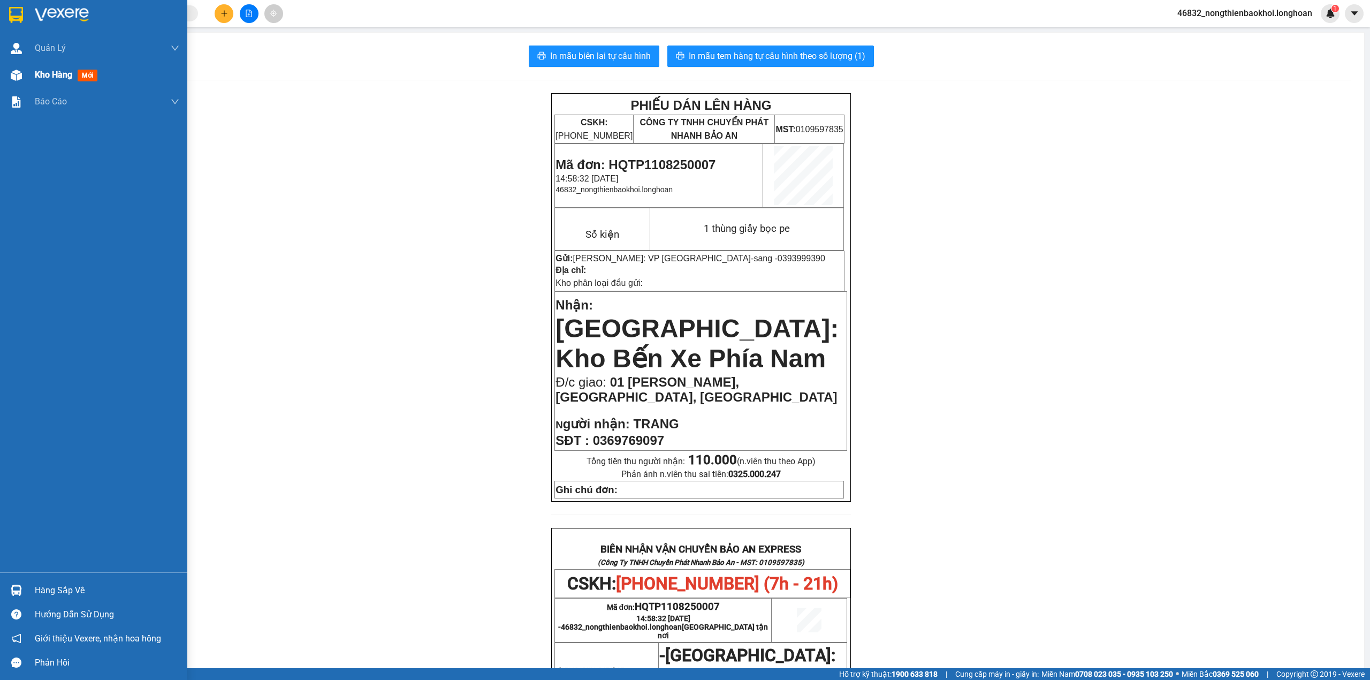
click at [35, 83] on div "Kho hàng mới" at bounding box center [107, 75] width 145 height 27
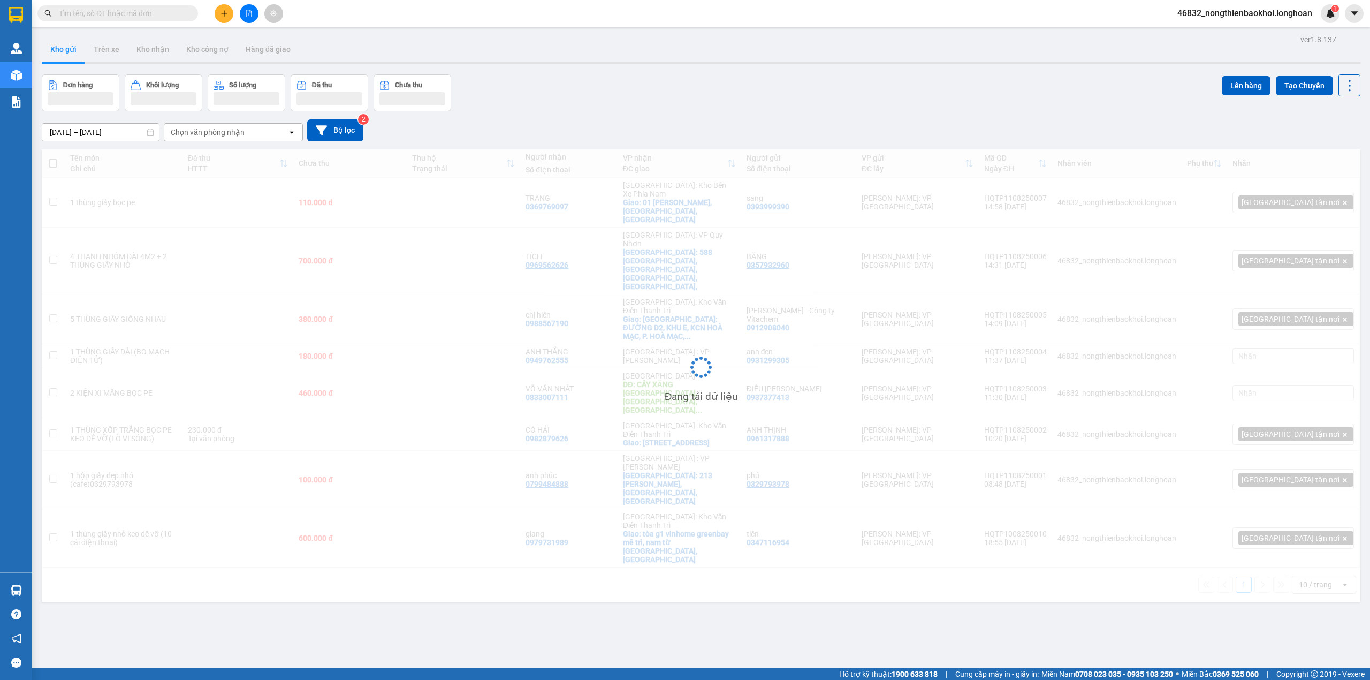
drag, startPoint x: 586, startPoint y: 135, endPoint x: 592, endPoint y: 135, distance: 6.4
click at [589, 135] on div "[DATE] – [DATE] Press the down arrow key to interact with the calendar and sele…" at bounding box center [701, 130] width 1319 height 22
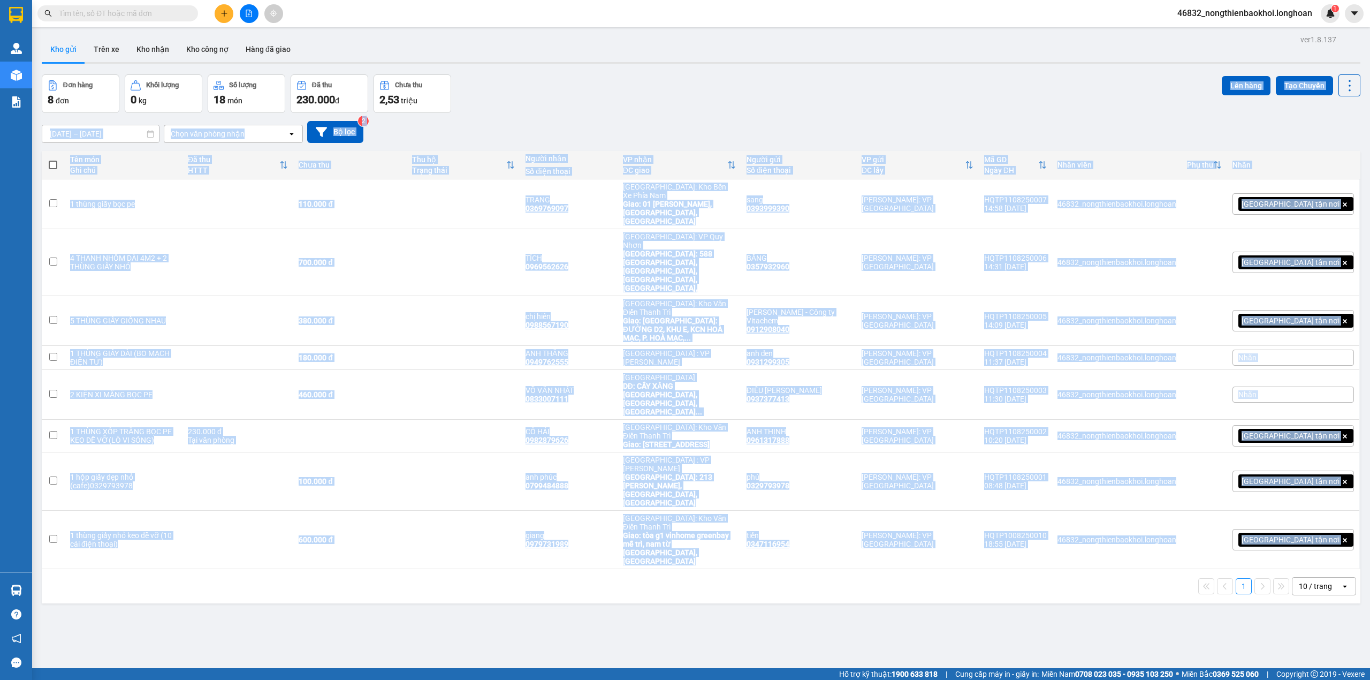
drag, startPoint x: 529, startPoint y: 316, endPoint x: 486, endPoint y: 597, distance: 284.8
click at [486, 594] on div "ver 1.8.137 Kho gửi Trên xe Kho nhận Kho công nợ Hàng đã giao Đơn hàng 8 đơn Kh…" at bounding box center [700, 372] width 1327 height 680
click at [439, 527] on div "ver 1.8.137 Kho gửi Trên xe Kho nhận Kho công nợ Hàng đã giao Đơn hàng 8 đơn Kh…" at bounding box center [700, 372] width 1327 height 680
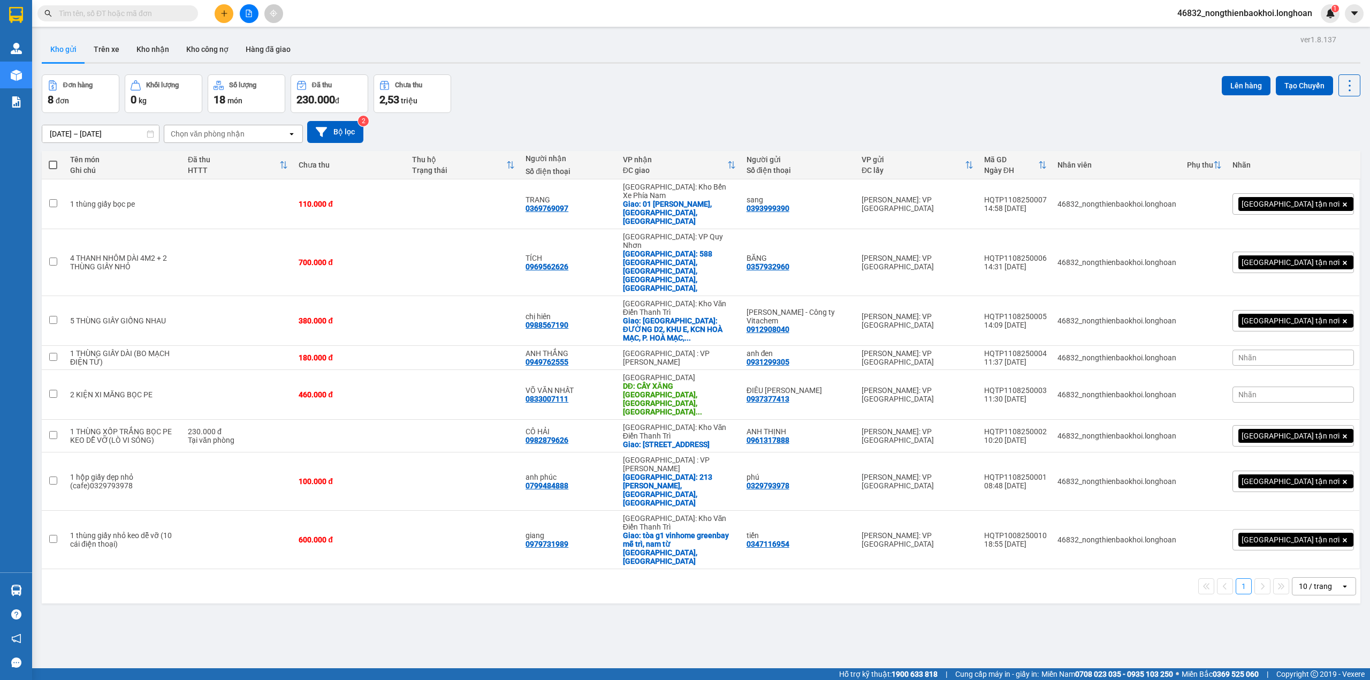
click at [593, 117] on div "[DATE] – [DATE] Press the down arrow key to interact with the calendar and sele…" at bounding box center [701, 132] width 1319 height 38
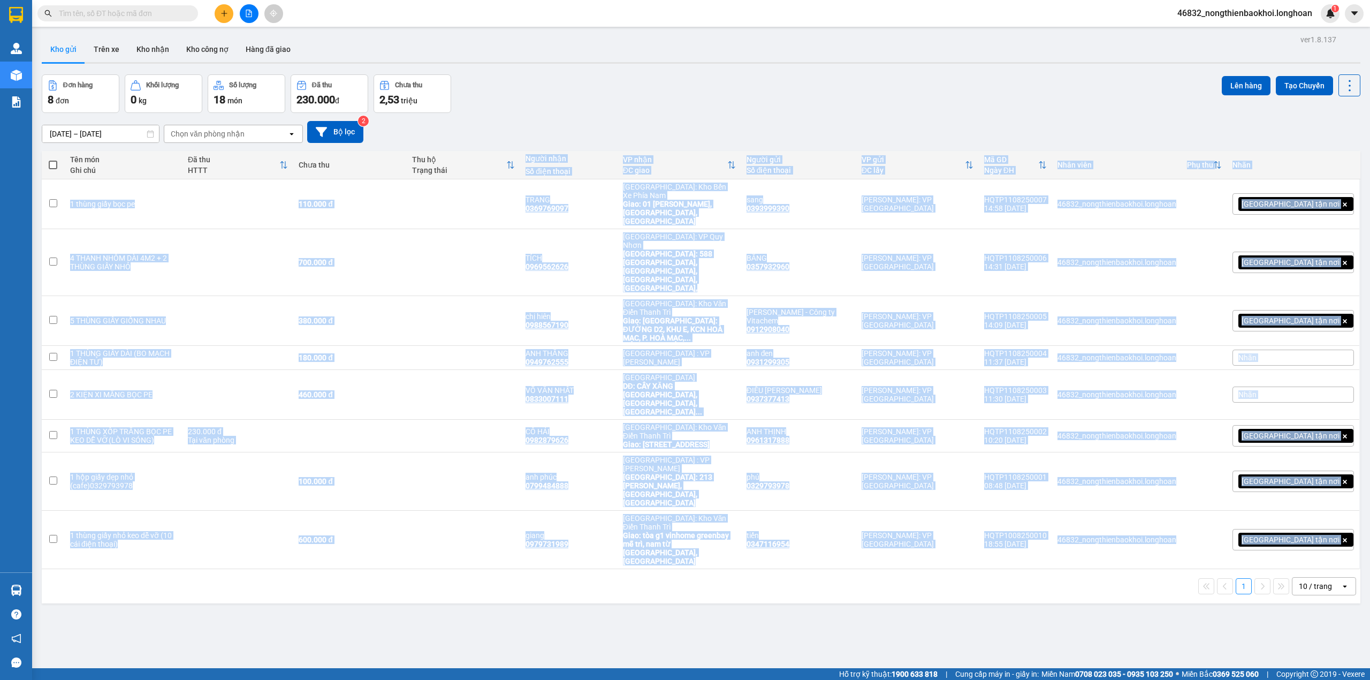
drag, startPoint x: 565, startPoint y: 275, endPoint x: 564, endPoint y: 451, distance: 175.6
click at [564, 451] on div "Tên món Ghi chú Đã thu HTTT Chưa thu Thu hộ Trạng thái Người nhận Số điện thoại…" at bounding box center [701, 377] width 1319 height 452
click at [553, 499] on div "ver 1.8.137 Kho gửi Trên xe Kho nhận Kho công nợ Hàng đã giao Đơn hàng 8 đơn Kh…" at bounding box center [700, 372] width 1327 height 680
drag, startPoint x: 551, startPoint y: 144, endPoint x: 538, endPoint y: 471, distance: 327.3
click at [538, 471] on div "ver 1.8.137 Kho gửi Trên xe Kho nhận Kho công nợ Hàng đã giao Đơn hàng 8 đơn Kh…" at bounding box center [700, 372] width 1327 height 680
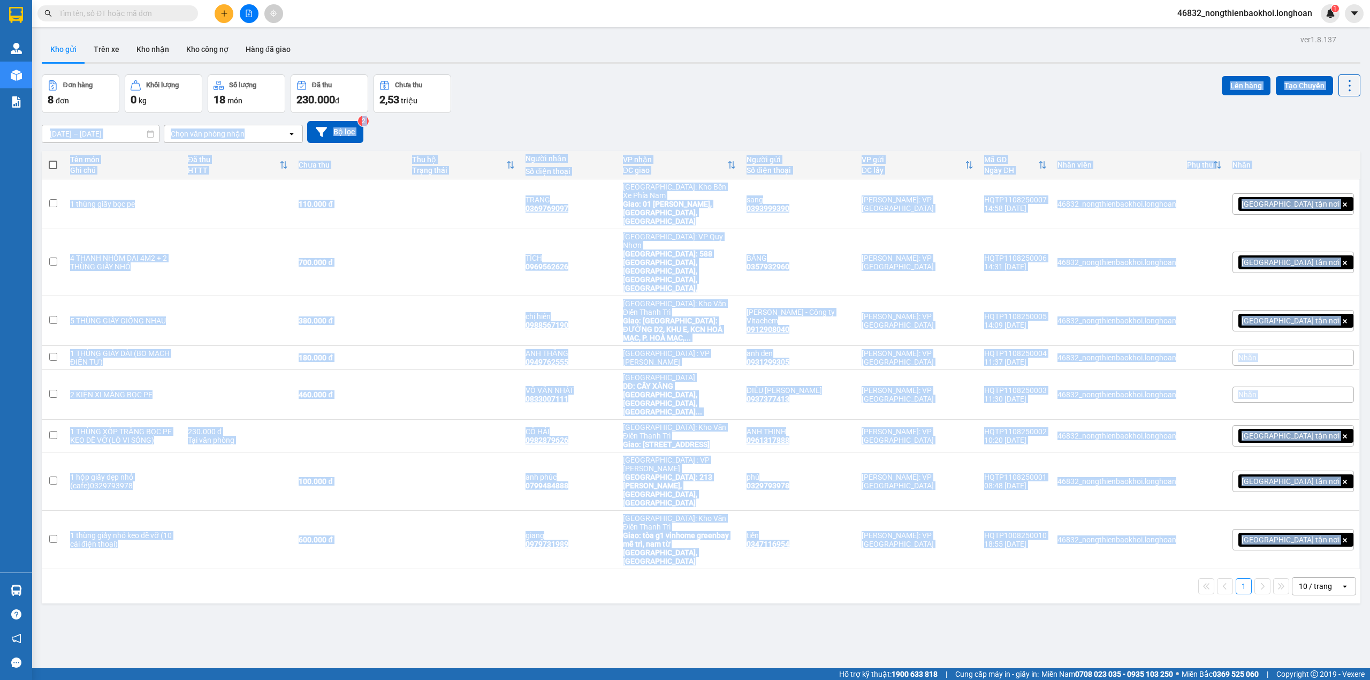
click at [538, 569] on div "1 10 / trang open" at bounding box center [701, 586] width 1319 height 34
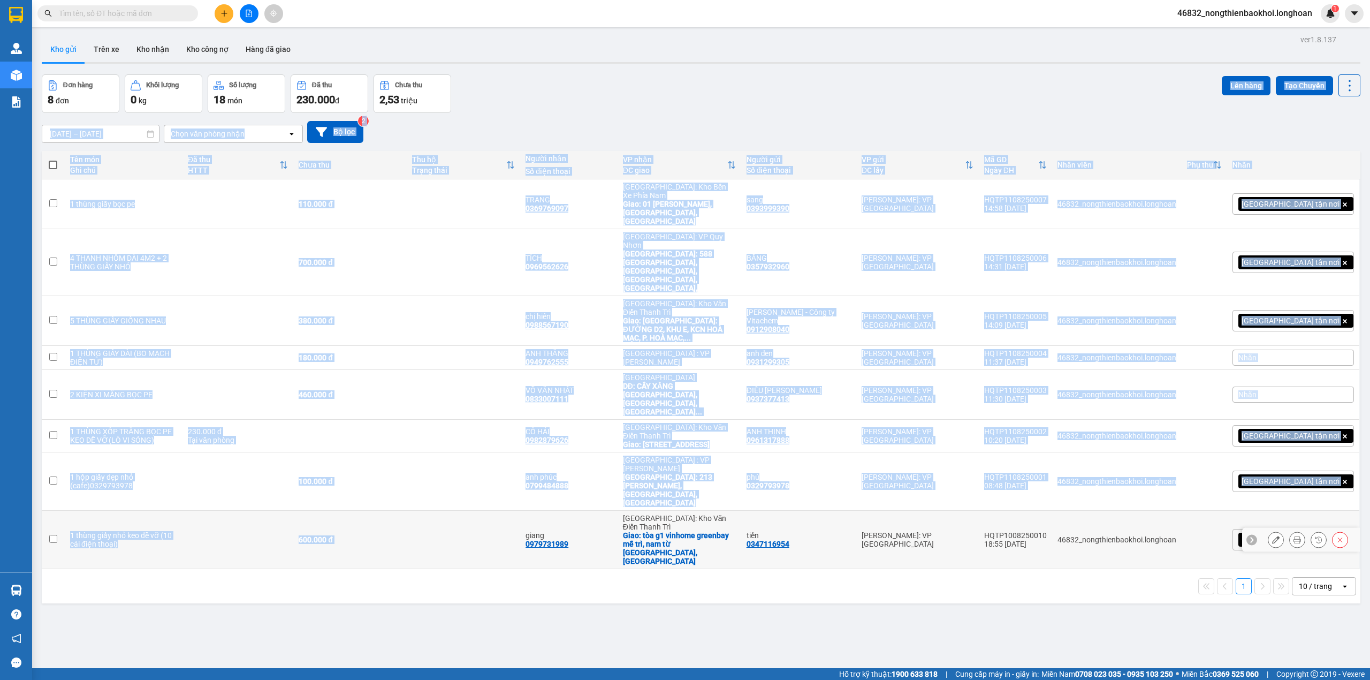
drag, startPoint x: 564, startPoint y: 95, endPoint x: 542, endPoint y: 435, distance: 340.6
click at [542, 435] on div "ver 1.8.137 Kho gửi Trên xe Kho nhận Kho công nợ Hàng đã giao Đơn hàng 8 đơn Kh…" at bounding box center [700, 372] width 1327 height 680
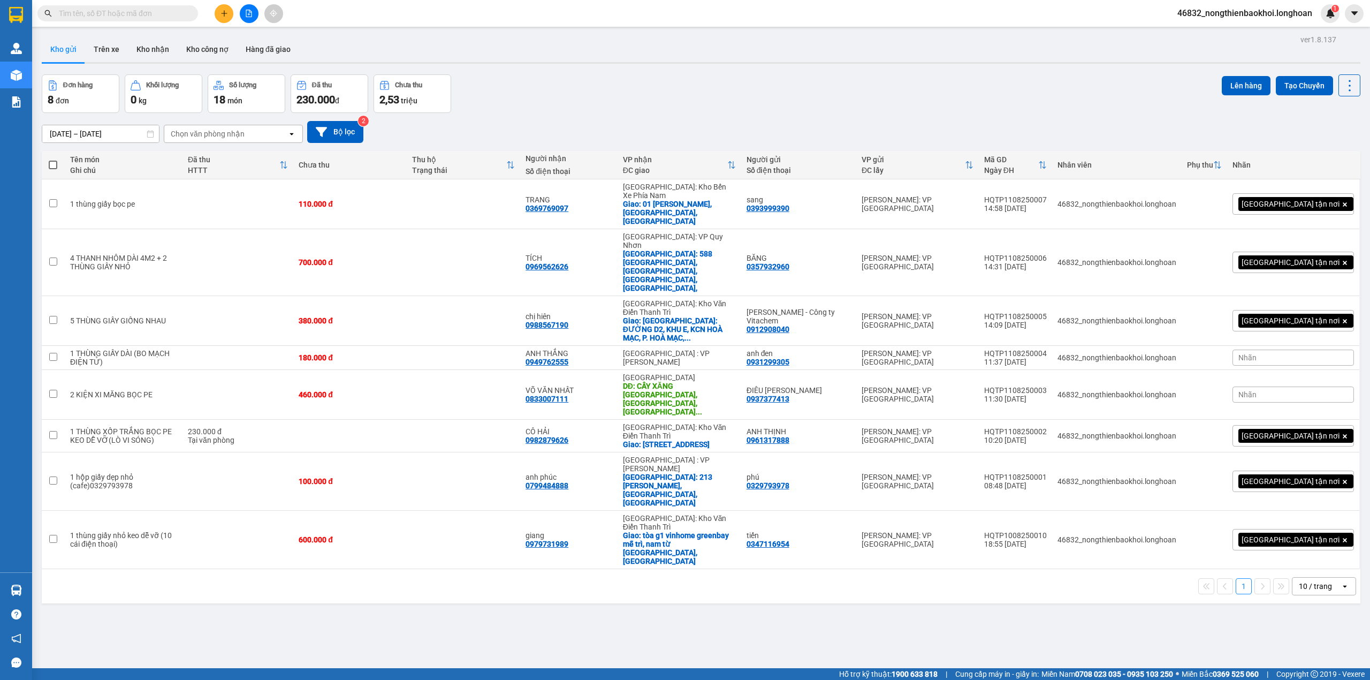
click at [551, 569] on div "1 10 / trang open" at bounding box center [701, 586] width 1319 height 34
click at [1291, 195] on button at bounding box center [1297, 204] width 15 height 19
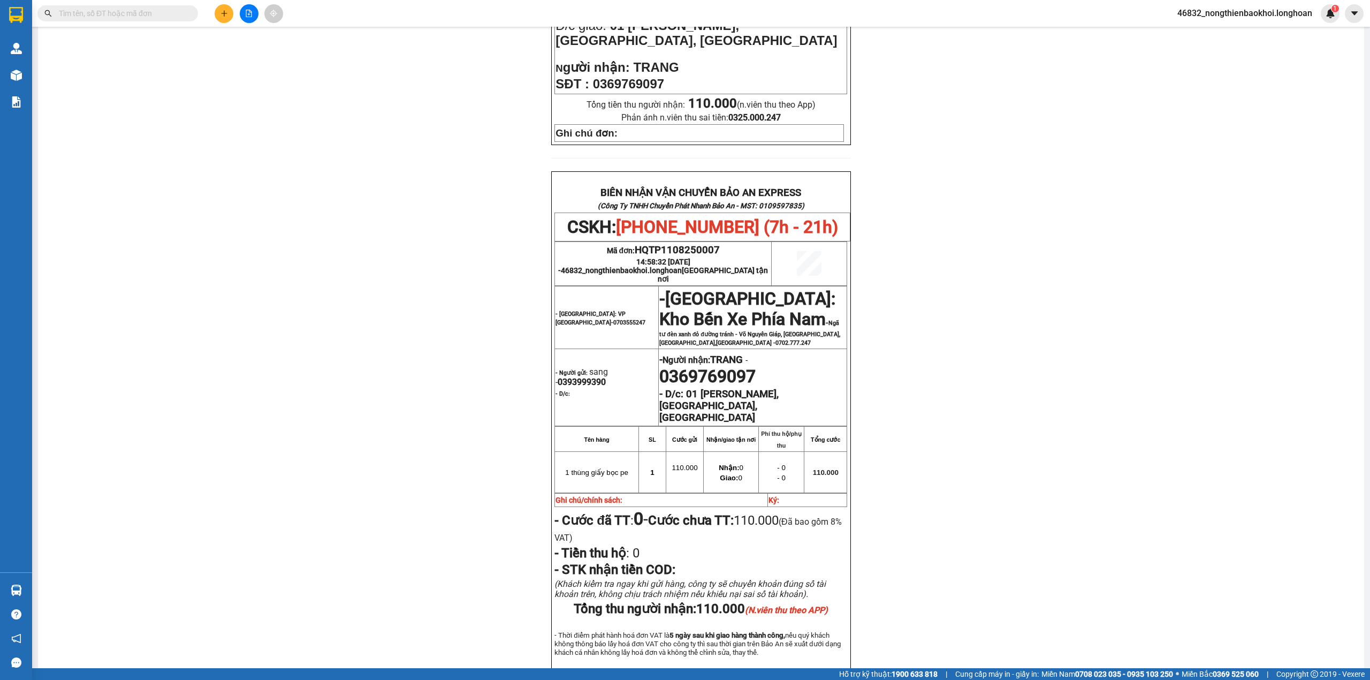
scroll to position [428, 0]
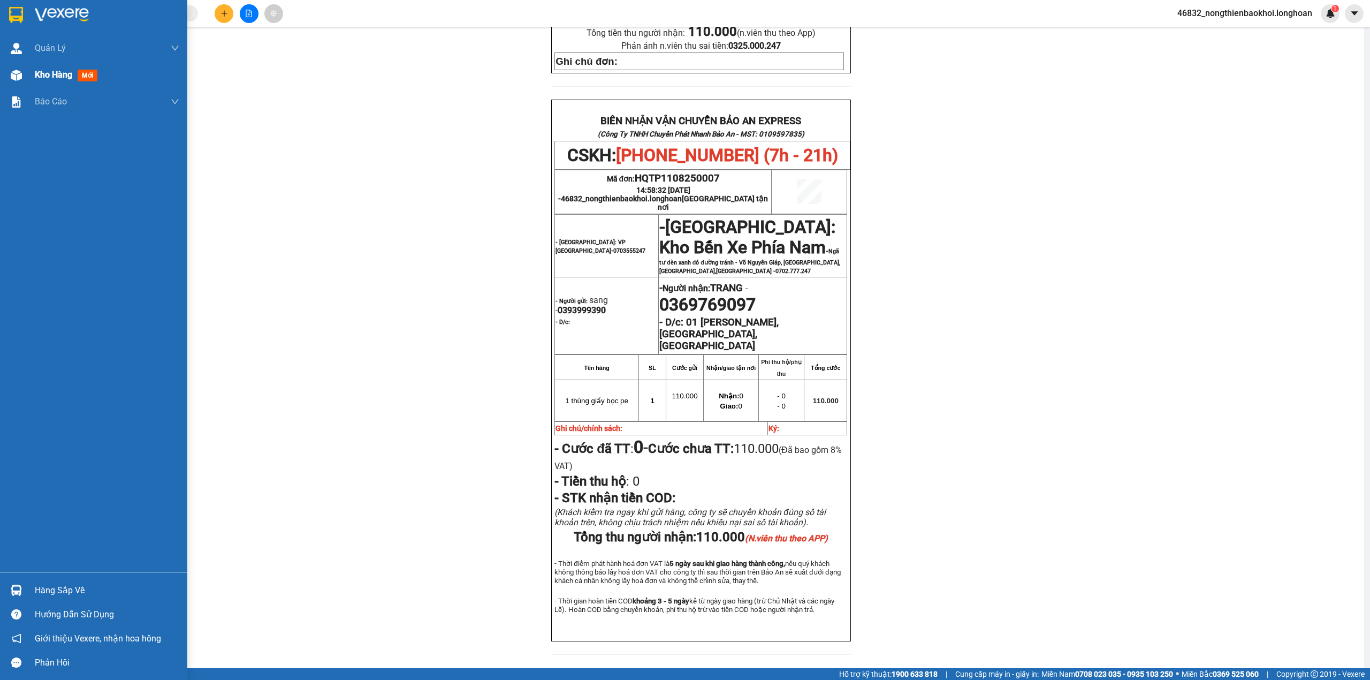
click at [13, 75] on img at bounding box center [16, 75] width 11 height 11
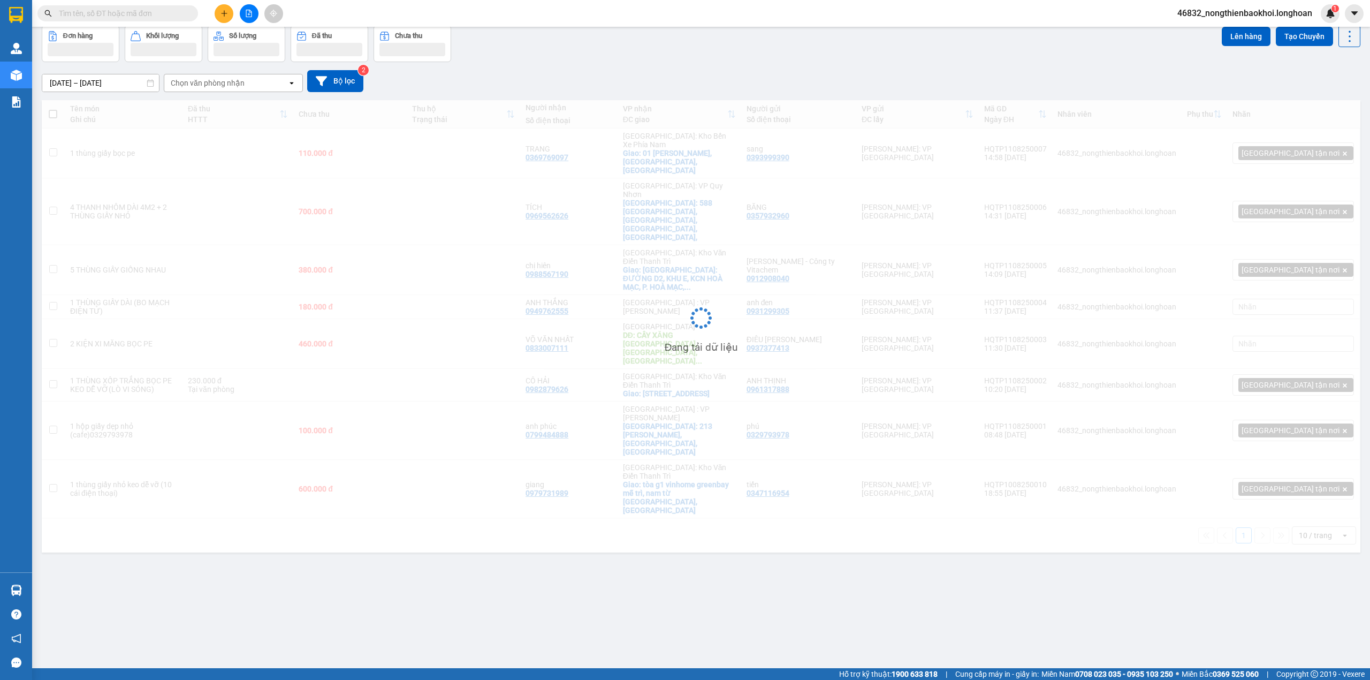
scroll to position [49, 0]
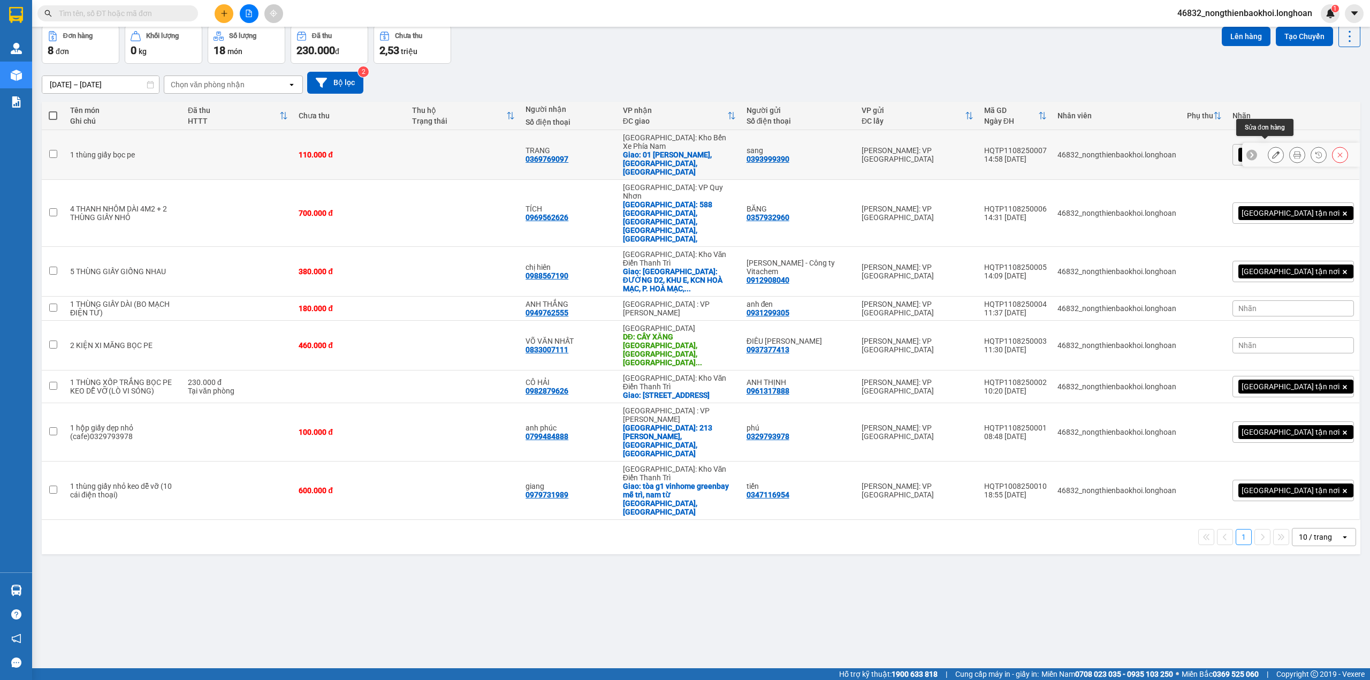
click at [1272, 151] on icon at bounding box center [1275, 154] width 7 height 7
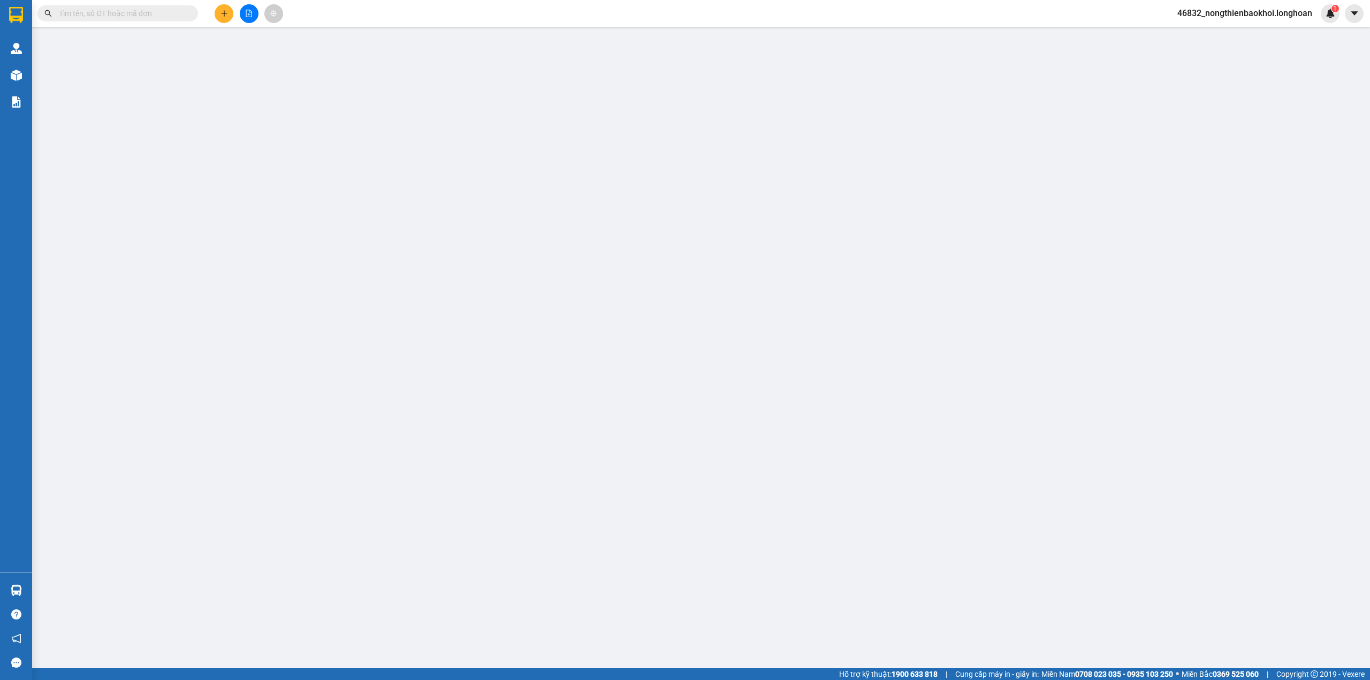
type input "0393999390"
type input "sang"
type input "0369769097"
type input "TRANG"
checkbox input "true"
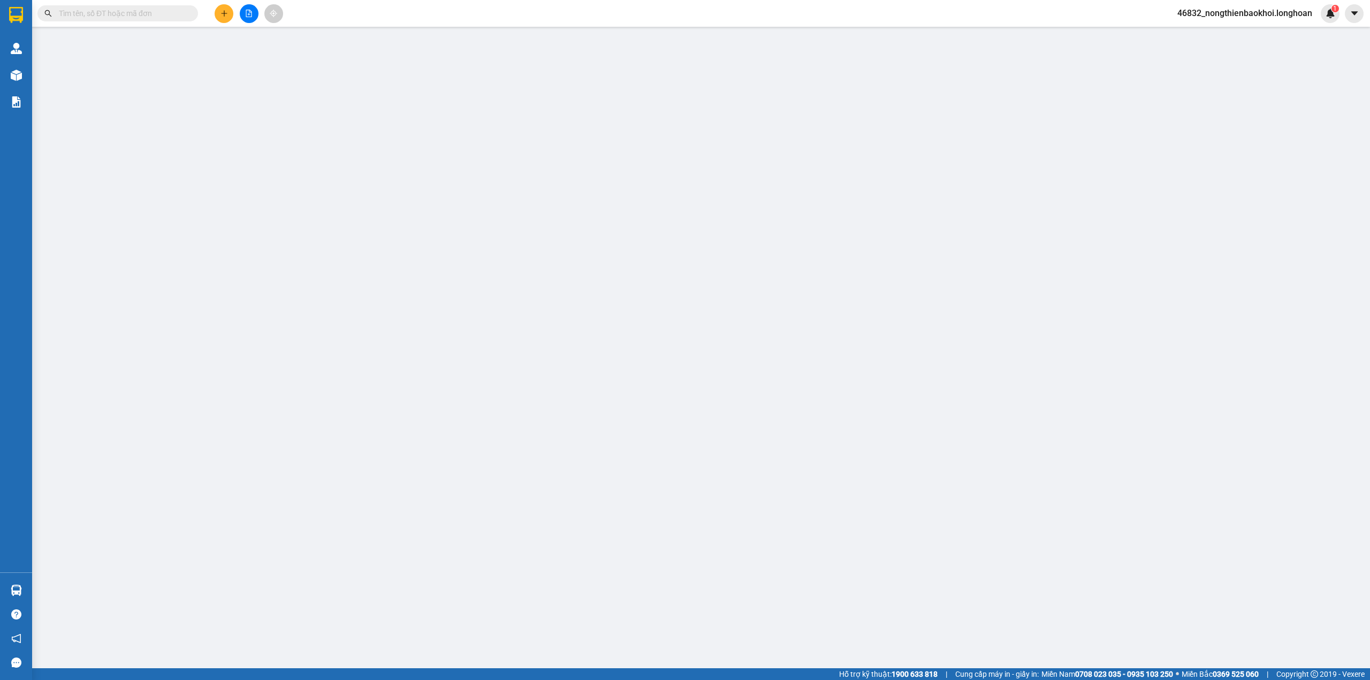
type input "01 [PERSON_NAME], [GEOGRAPHIC_DATA], [GEOGRAPHIC_DATA]"
type input "110.000"
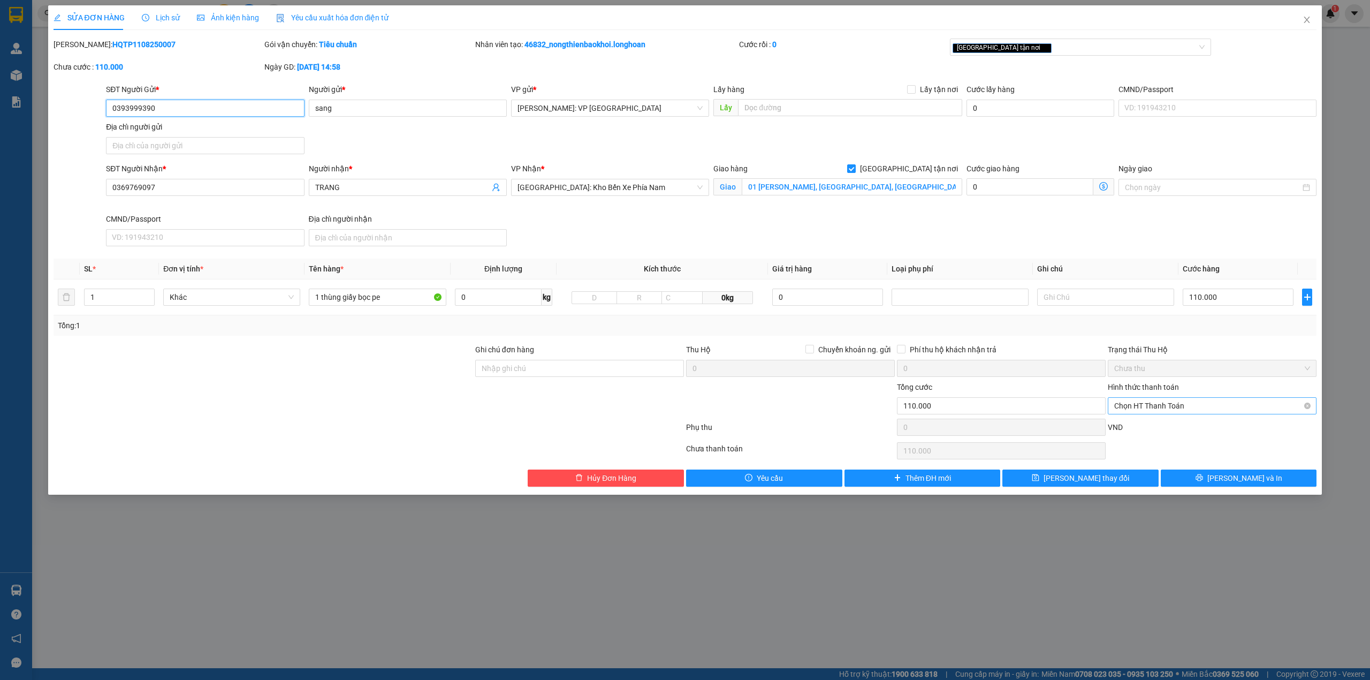
click at [1222, 401] on span "Chọn HT Thanh Toán" at bounding box center [1212, 406] width 196 height 16
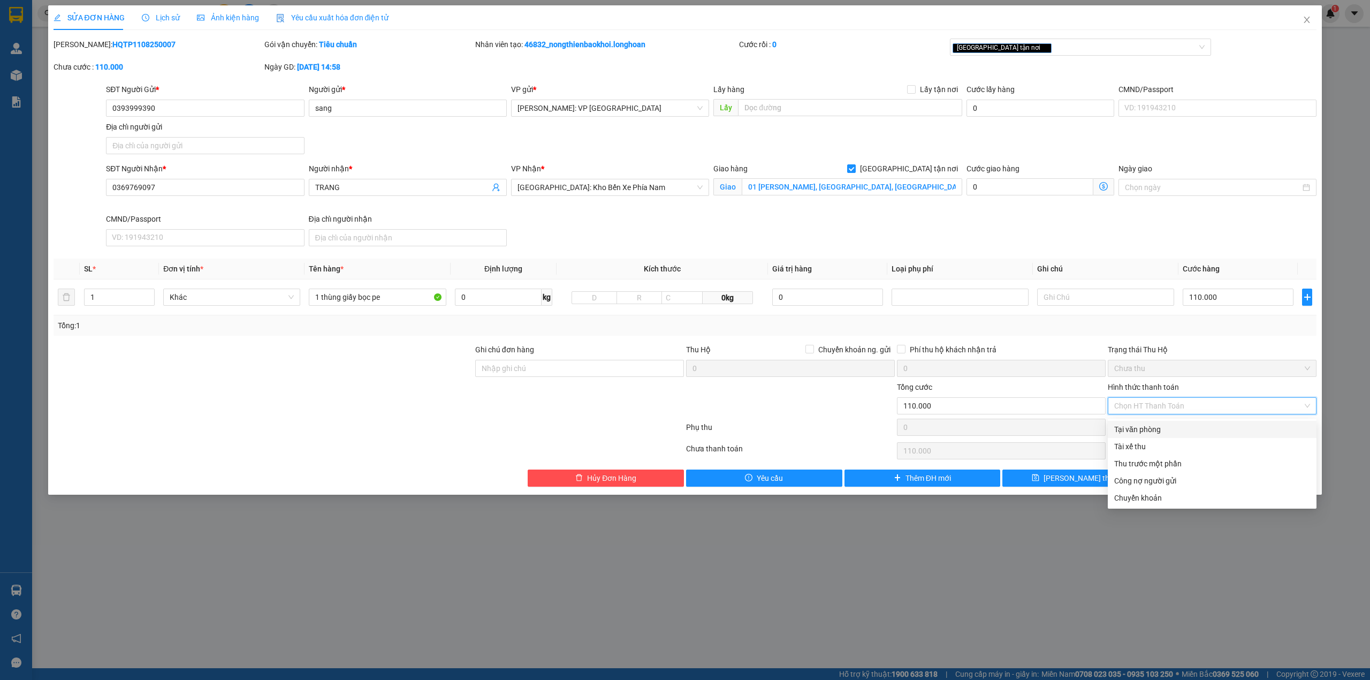
click at [1134, 425] on div "Tại văn phòng" at bounding box center [1212, 429] width 196 height 12
type input "0"
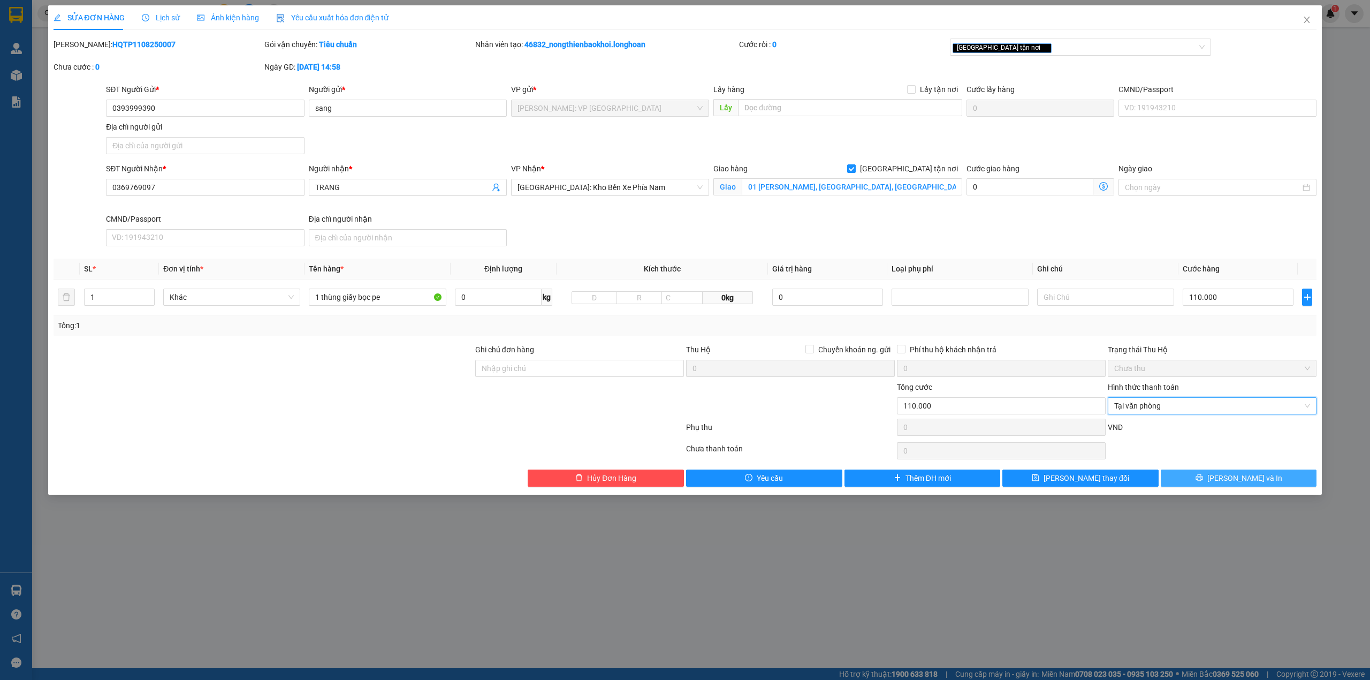
click at [1197, 481] on button "[PERSON_NAME] và In" at bounding box center [1239, 477] width 156 height 17
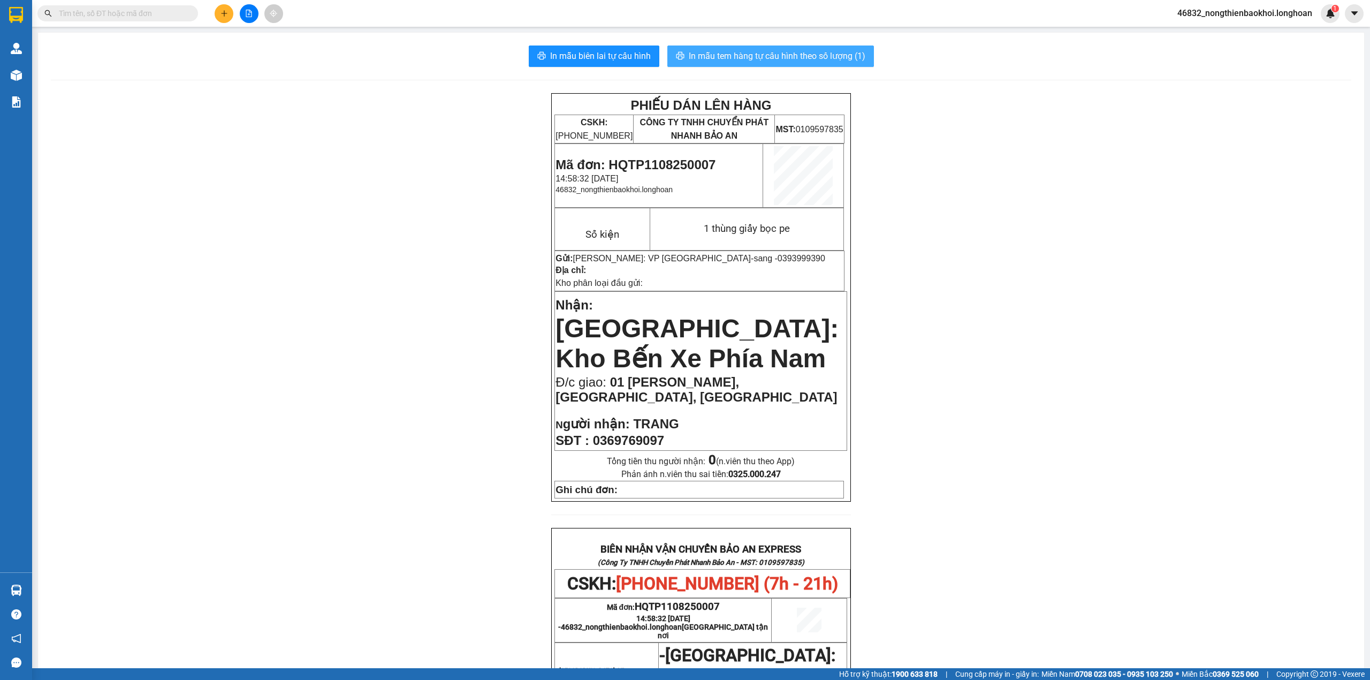
click at [763, 52] on span "In mẫu tem hàng tự cấu hình theo số lượng (1)" at bounding box center [777, 55] width 177 height 13
click at [347, 412] on div "PHIẾU DÁN LÊN HÀNG CSKH: [PHONE_NUMBER] CÔNG TY TNHH CHUYỂN PHÁT NHANH BẢO AN M…" at bounding box center [701, 594] width 1301 height 1002
click at [127, 15] on input "text" at bounding box center [122, 13] width 126 height 12
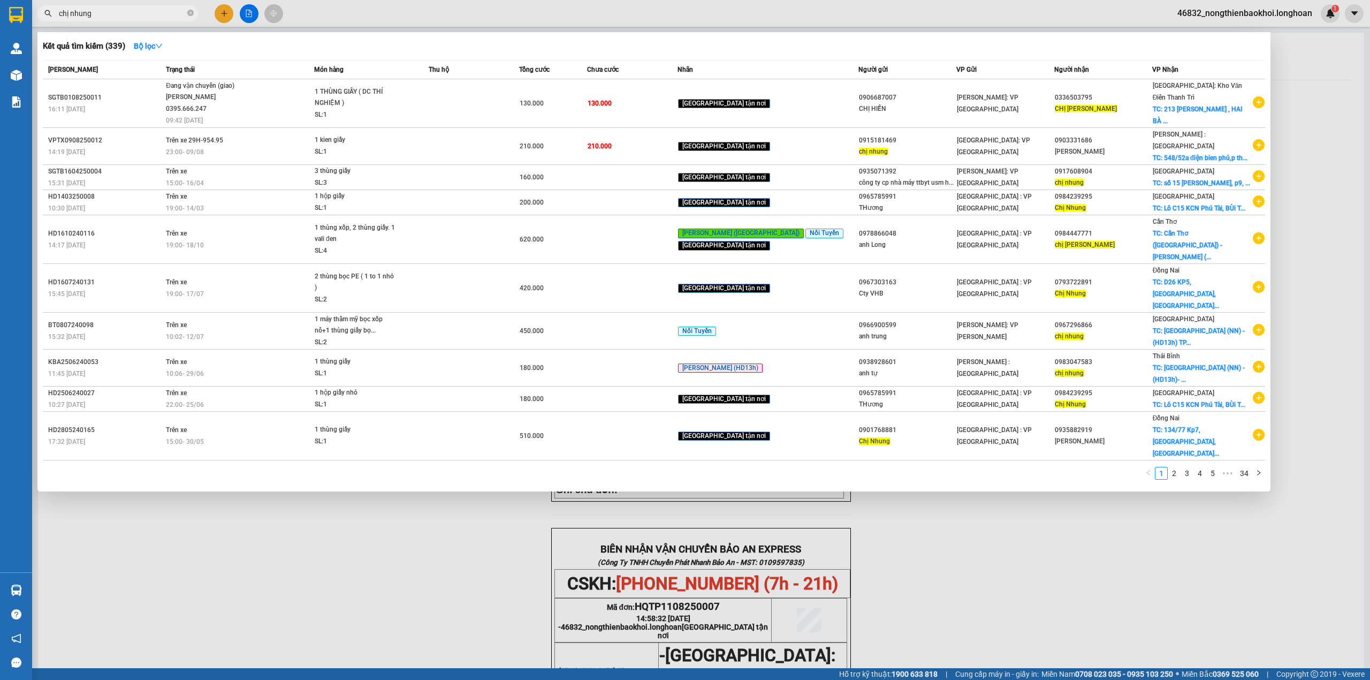
type input "chị nhung"
drag, startPoint x: 332, startPoint y: 499, endPoint x: 292, endPoint y: 266, distance: 236.2
click at [332, 498] on div at bounding box center [685, 340] width 1370 height 680
click at [193, 10] on icon "close-circle" at bounding box center [190, 13] width 6 height 6
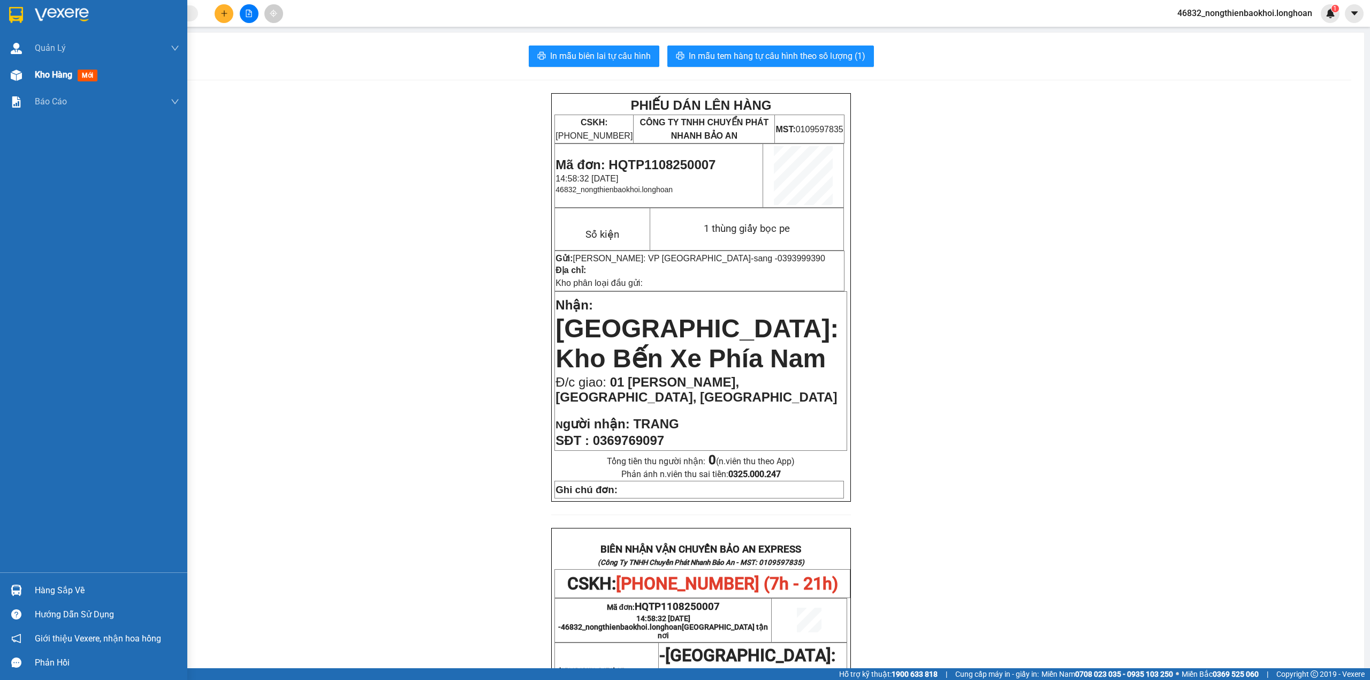
click at [11, 85] on div "Kho hàng mới" at bounding box center [93, 75] width 187 height 27
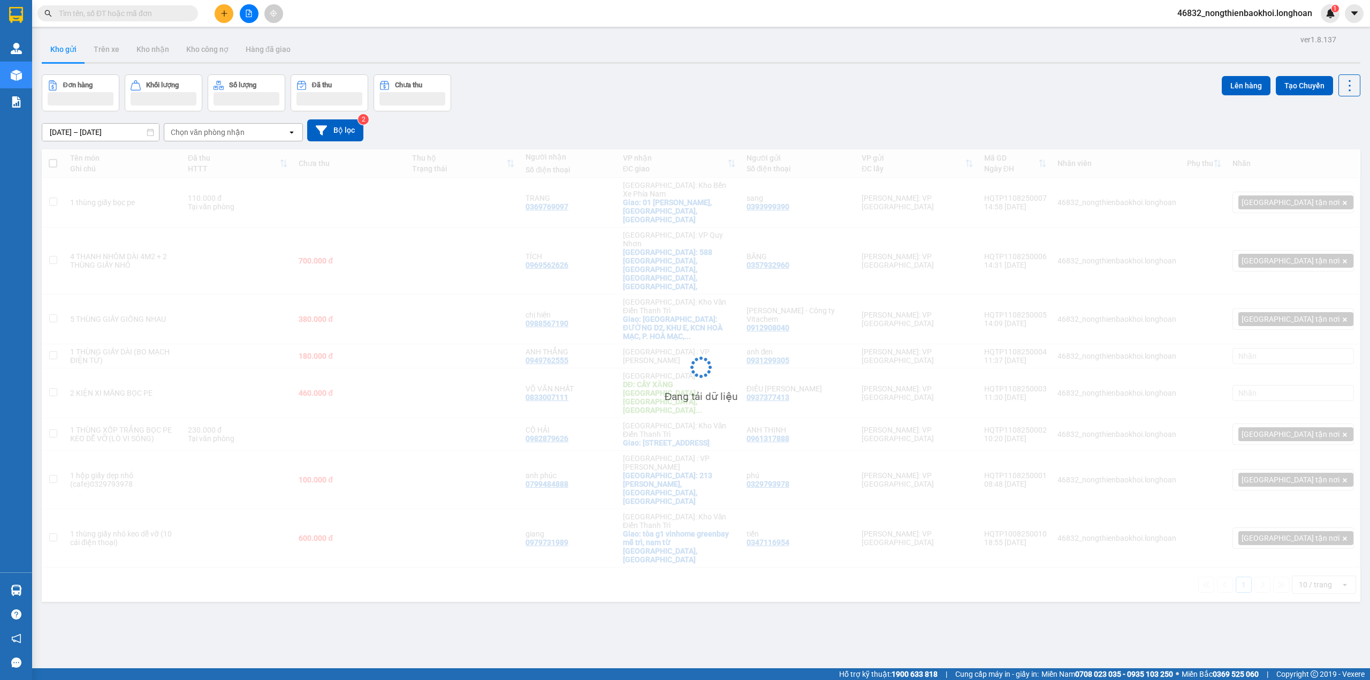
click at [553, 90] on div "Đơn hàng Khối lượng Số lượng Đã thu Chưa thu Lên hàng Tạo Chuyến" at bounding box center [701, 92] width 1319 height 37
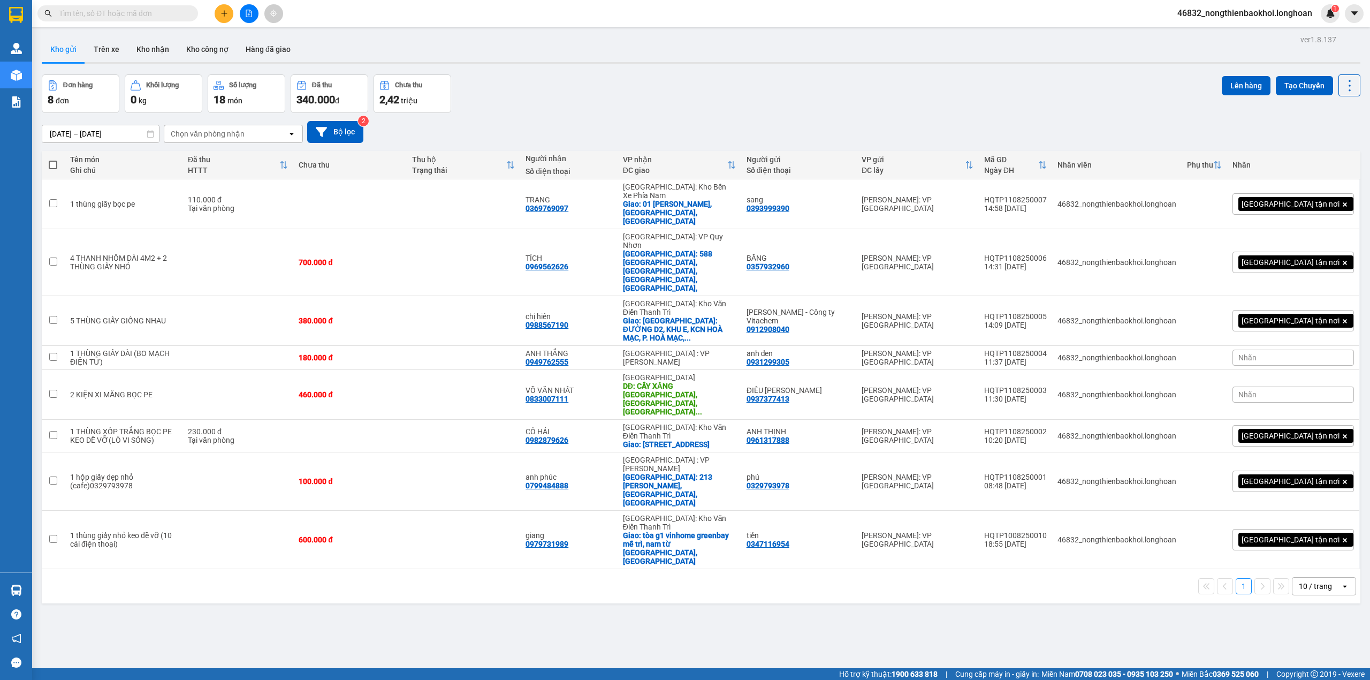
click at [649, 87] on div "Đơn hàng 8 đơn Khối lượng 0 kg Số lượng 18 món Đã thu 340.000 đ Chưa thu 2,42 t…" at bounding box center [701, 93] width 1319 height 39
click at [456, 486] on div "ver 1.8.137 Kho gửi Trên xe Kho nhận Kho công nợ Hàng đã giao Đơn hàng 8 đơn Kh…" at bounding box center [700, 372] width 1327 height 680
click at [396, 499] on div "ver 1.8.137 Kho gửi Trên xe Kho nhận Kho công nợ Hàng đã giao Đơn hàng 8 đơn Kh…" at bounding box center [700, 372] width 1327 height 680
click at [750, 116] on div "[DATE] – [DATE] Press the down arrow key to interact with the calendar and sele…" at bounding box center [701, 132] width 1319 height 38
click at [525, 102] on div "Đơn hàng 8 đơn Khối lượng 0 kg Số lượng 18 món Đã thu 340.000 đ Chưa thu 2,42 t…" at bounding box center [701, 93] width 1319 height 39
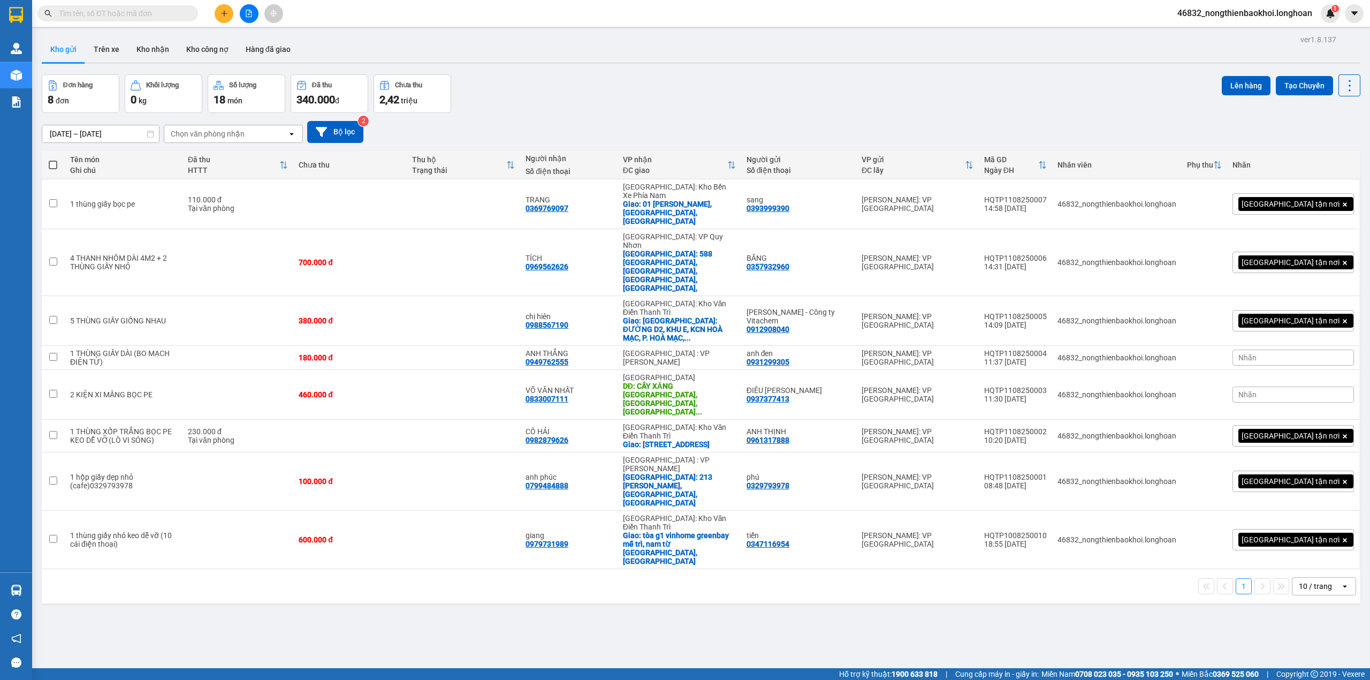
drag, startPoint x: 345, startPoint y: 526, endPoint x: 452, endPoint y: 58, distance: 479.9
click at [399, 261] on div "ver 1.8.137 Kho gửi Trên xe Kho nhận Kho công nợ Hàng đã giao Đơn hàng 8 đơn Kh…" at bounding box center [700, 372] width 1327 height 680
click at [531, 112] on div "Đơn hàng 8 đơn Khối lượng 0 kg Số lượng 18 món Đã thu 340.000 đ Chưa thu 2,42 t…" at bounding box center [701, 93] width 1319 height 39
click at [476, 43] on div "Kho gửi Trên xe Kho nhận Kho công nợ Hàng đã giao" at bounding box center [701, 50] width 1319 height 28
click at [534, 90] on div "Đơn hàng 8 đơn Khối lượng 0 kg Số lượng 18 món Đã thu 340.000 đ Chưa thu 2,42 t…" at bounding box center [701, 93] width 1319 height 39
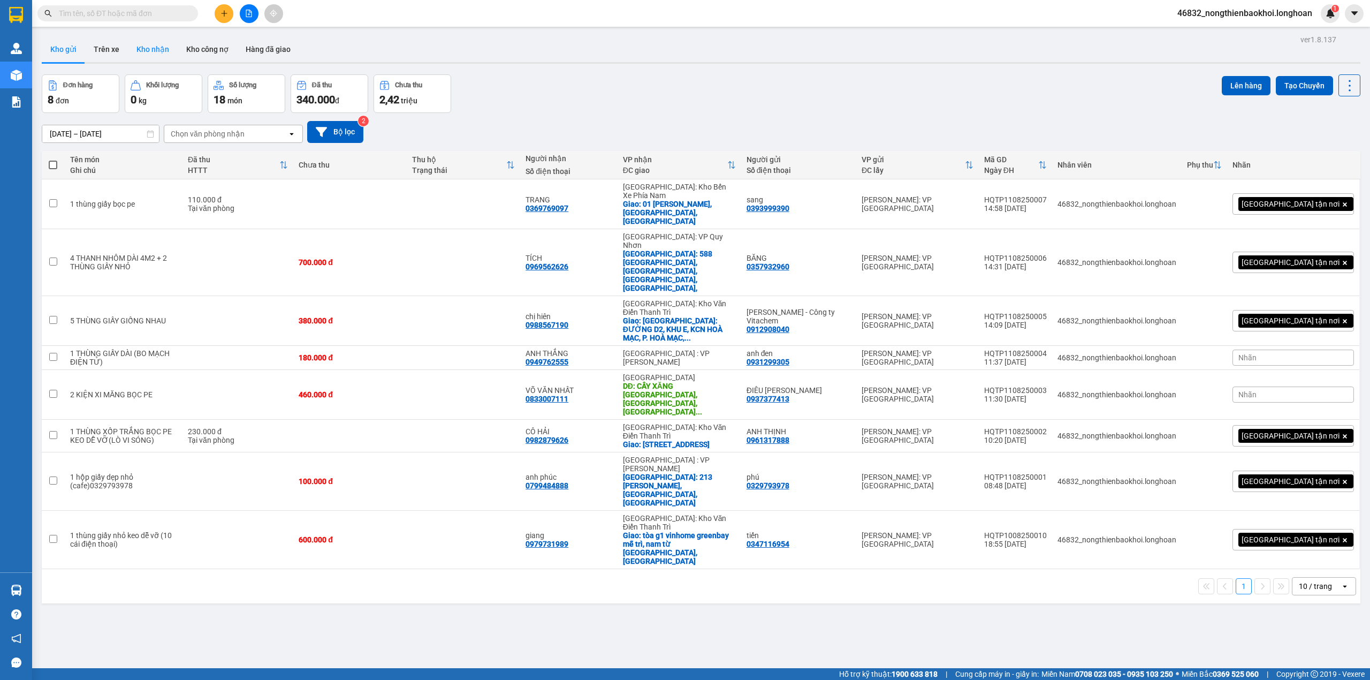
click at [138, 41] on button "Kho nhận" at bounding box center [153, 49] width 50 height 26
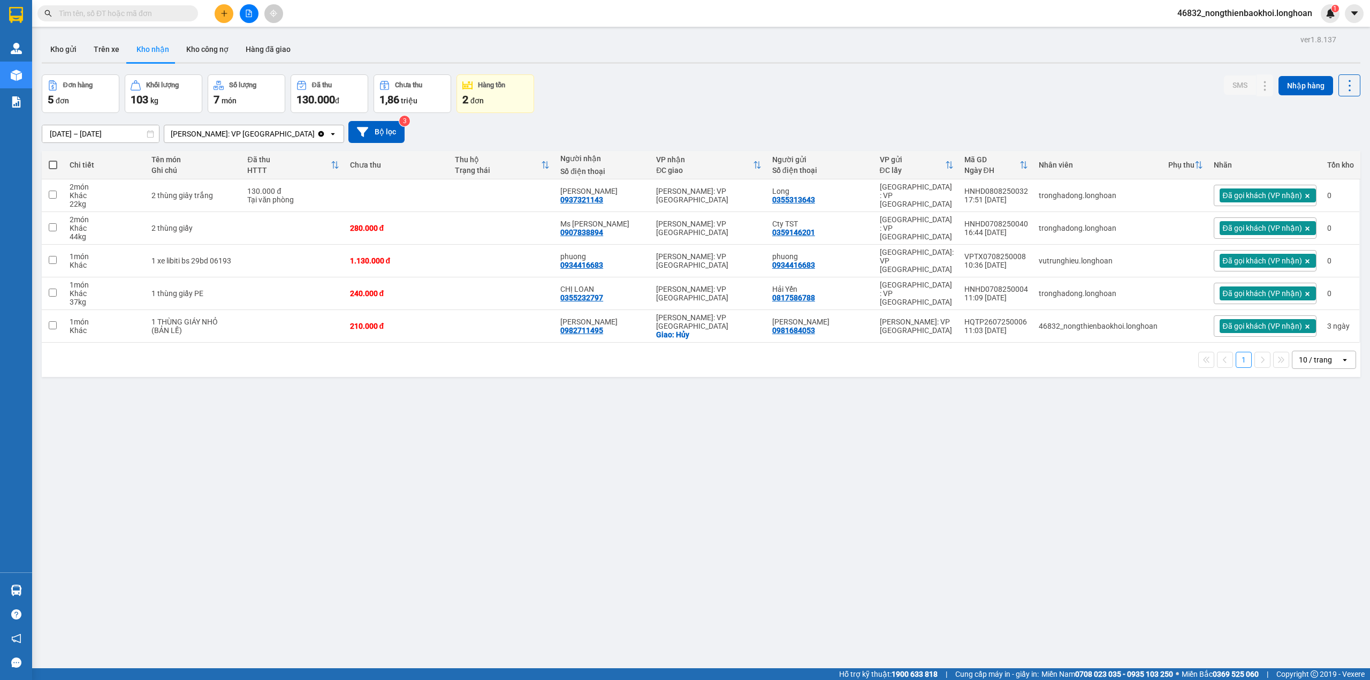
drag, startPoint x: 630, startPoint y: 75, endPoint x: 638, endPoint y: 65, distance: 13.0
click at [632, 73] on div "ver 1.8.137 Kho gửi Trên xe Kho nhận Kho công nợ Hàng đã giao Đơn hàng 5 đơn Kh…" at bounding box center [700, 372] width 1327 height 680
drag, startPoint x: 270, startPoint y: 257, endPoint x: 401, endPoint y: 255, distance: 130.6
click at [273, 257] on td at bounding box center [293, 261] width 102 height 33
checkbox input "true"
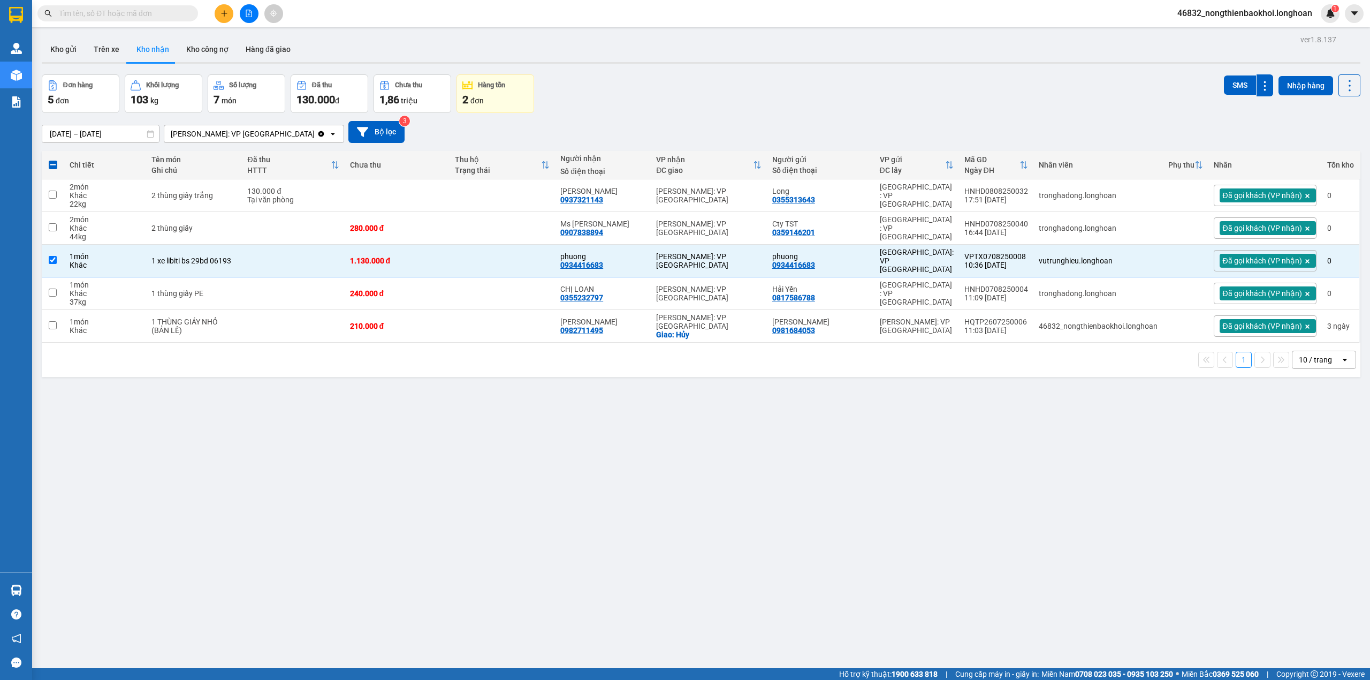
click at [791, 71] on div "ver 1.8.137 Kho gửi Trên xe Kho nhận Kho công nợ Hàng đã giao Đơn hàng 5 đơn Kh…" at bounding box center [700, 372] width 1327 height 680
click at [151, 14] on input "text" at bounding box center [122, 13] width 126 height 12
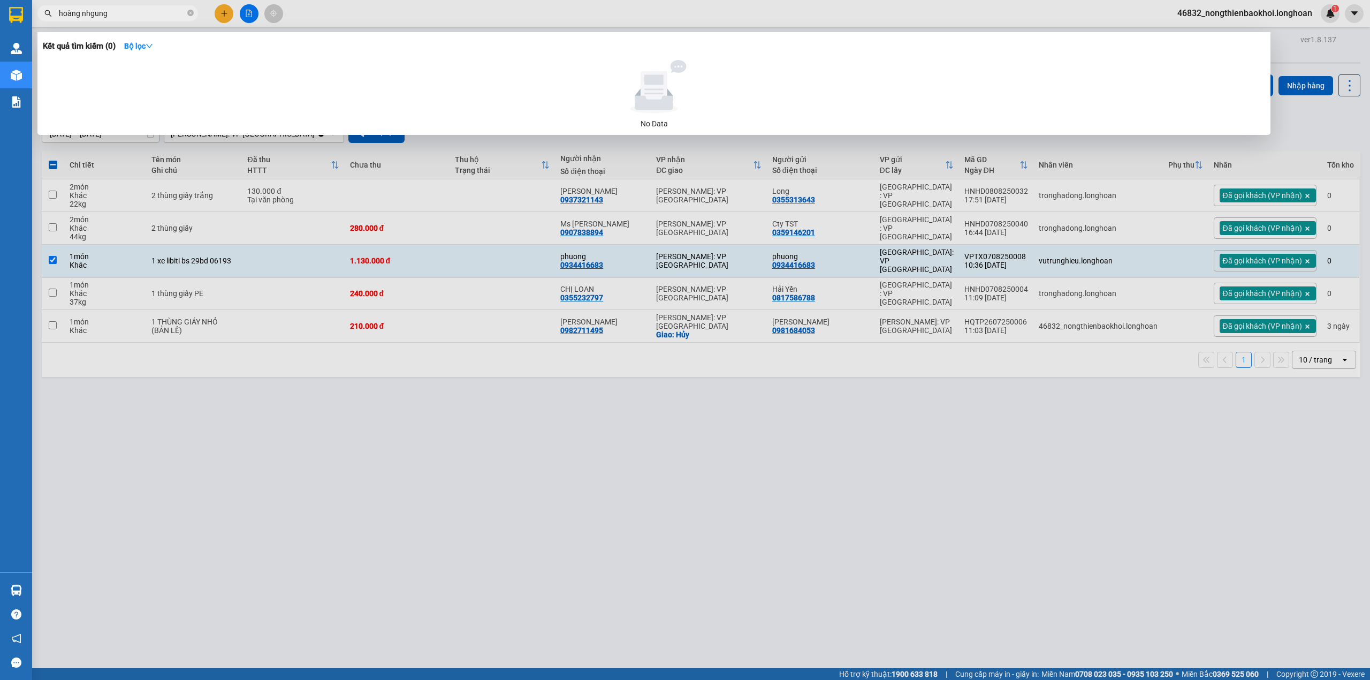
click at [94, 13] on input "hoàng nhgung" at bounding box center [122, 13] width 126 height 12
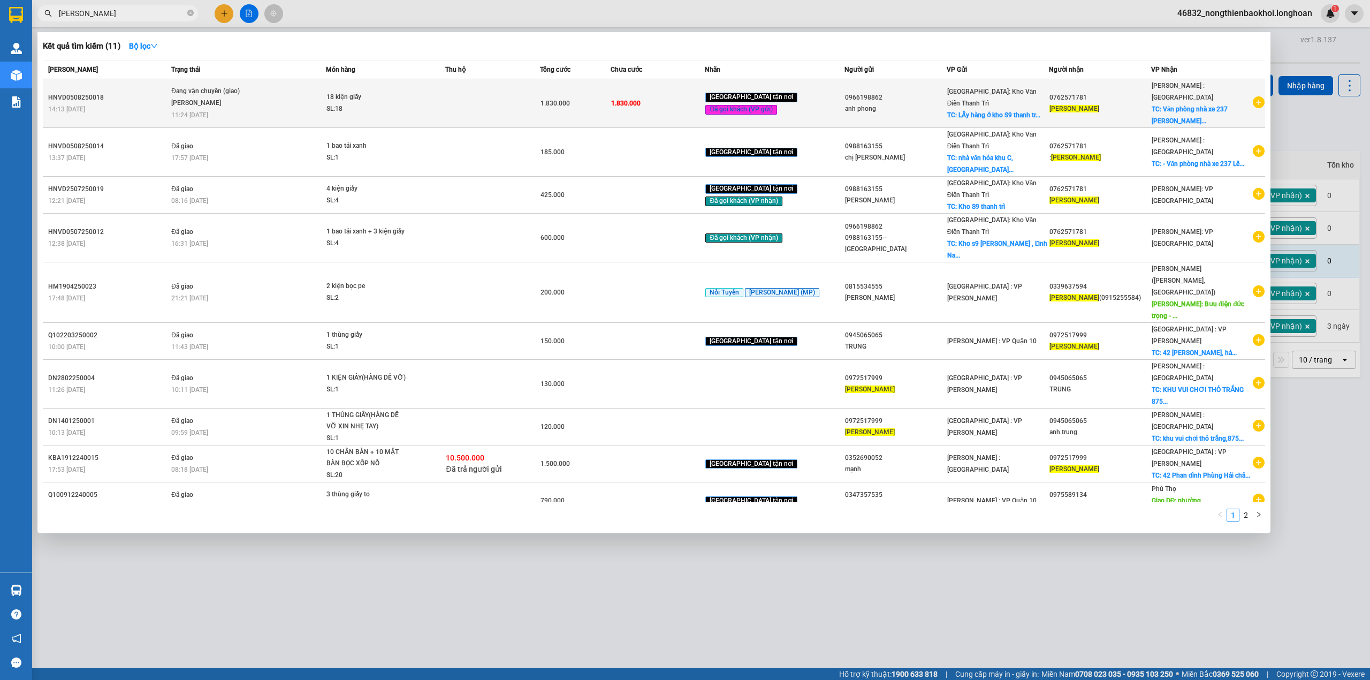
type input "[PERSON_NAME]"
click at [440, 109] on td "18 kiện giấy SL: 18" at bounding box center [385, 103] width 119 height 49
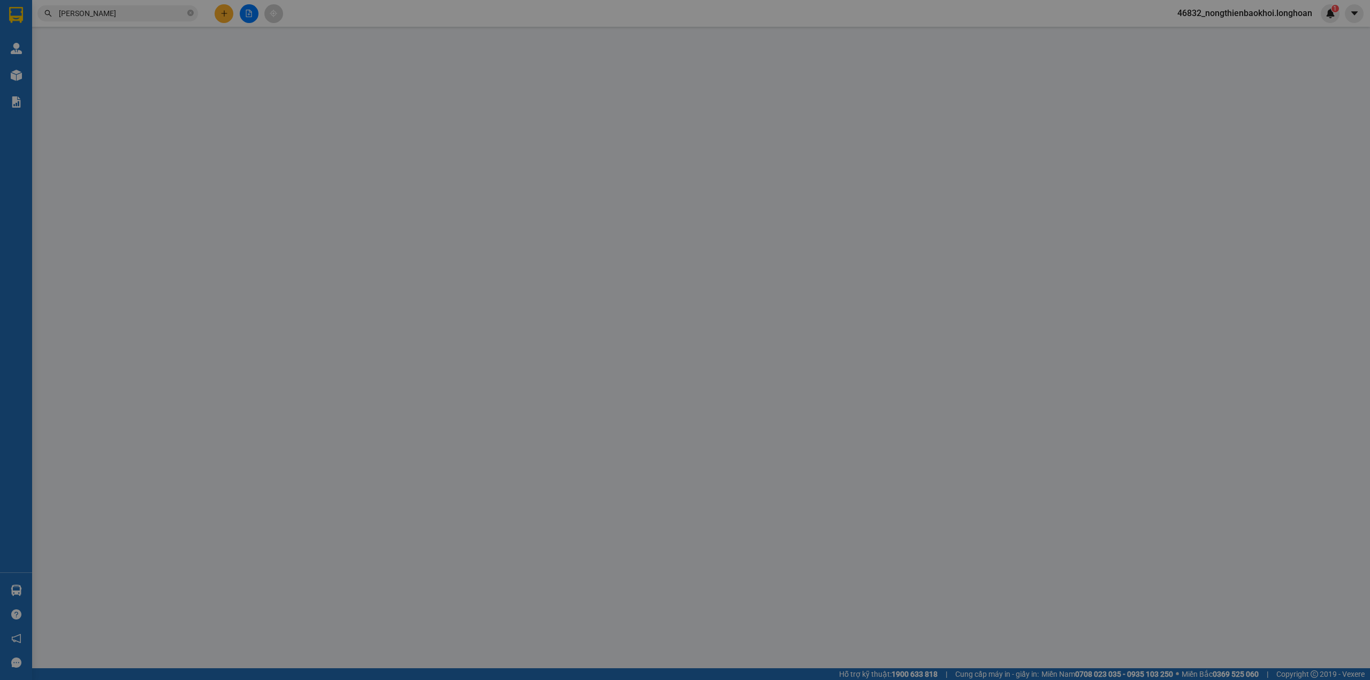
type input "0966198862"
type input "anh phong"
checkbox input "true"
type input "LẤy hàng ở [GEOGRAPHIC_DATA] S9 thanh trì"
type input "0762571781"
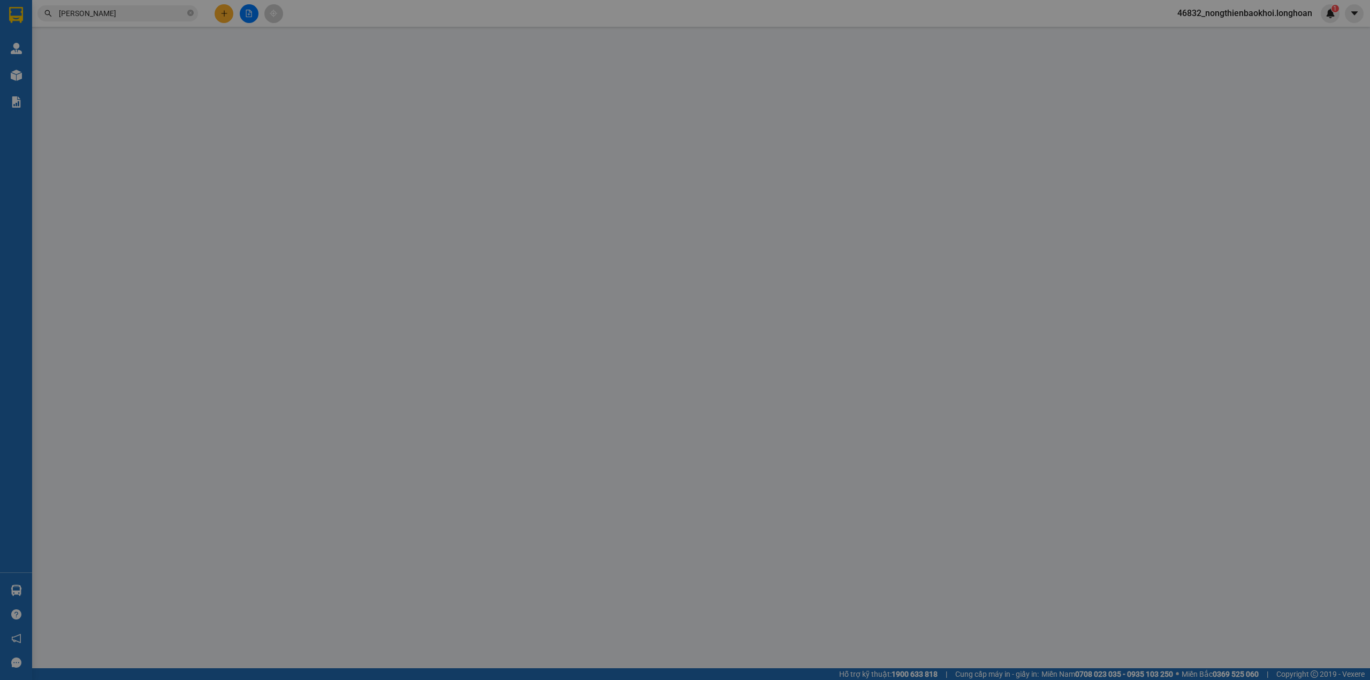
type input "[PERSON_NAME]"
checkbox input "true"
type input "Văn phòng nhà xe 237 [PERSON_NAME], [GEOGRAPHIC_DATA], [GEOGRAPHIC_DATA]"
type input "1.830.000"
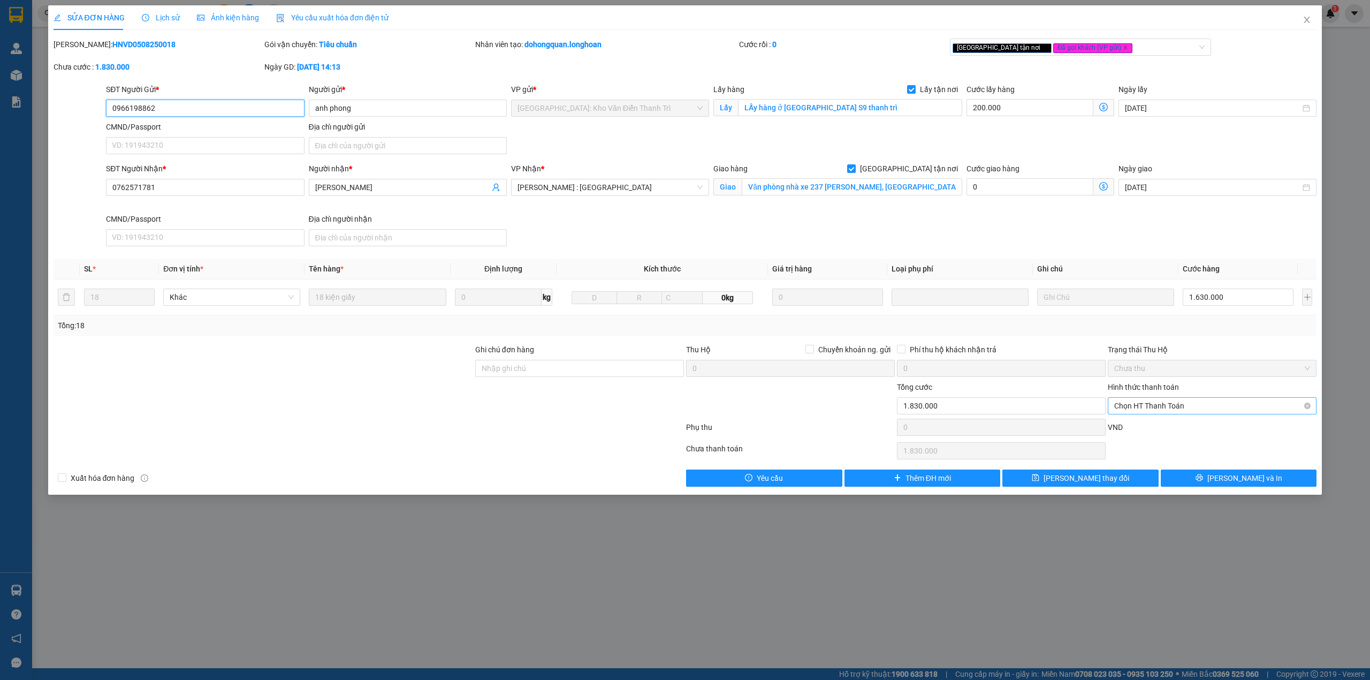
click at [1189, 410] on span "Chọn HT Thanh Toán" at bounding box center [1212, 406] width 196 height 16
click at [1145, 430] on div "Tại văn phòng" at bounding box center [1212, 429] width 196 height 12
type input "0"
click at [543, 412] on div at bounding box center [579, 399] width 211 height 37
click at [1144, 481] on button "[PERSON_NAME] thay đổi" at bounding box center [1080, 477] width 156 height 17
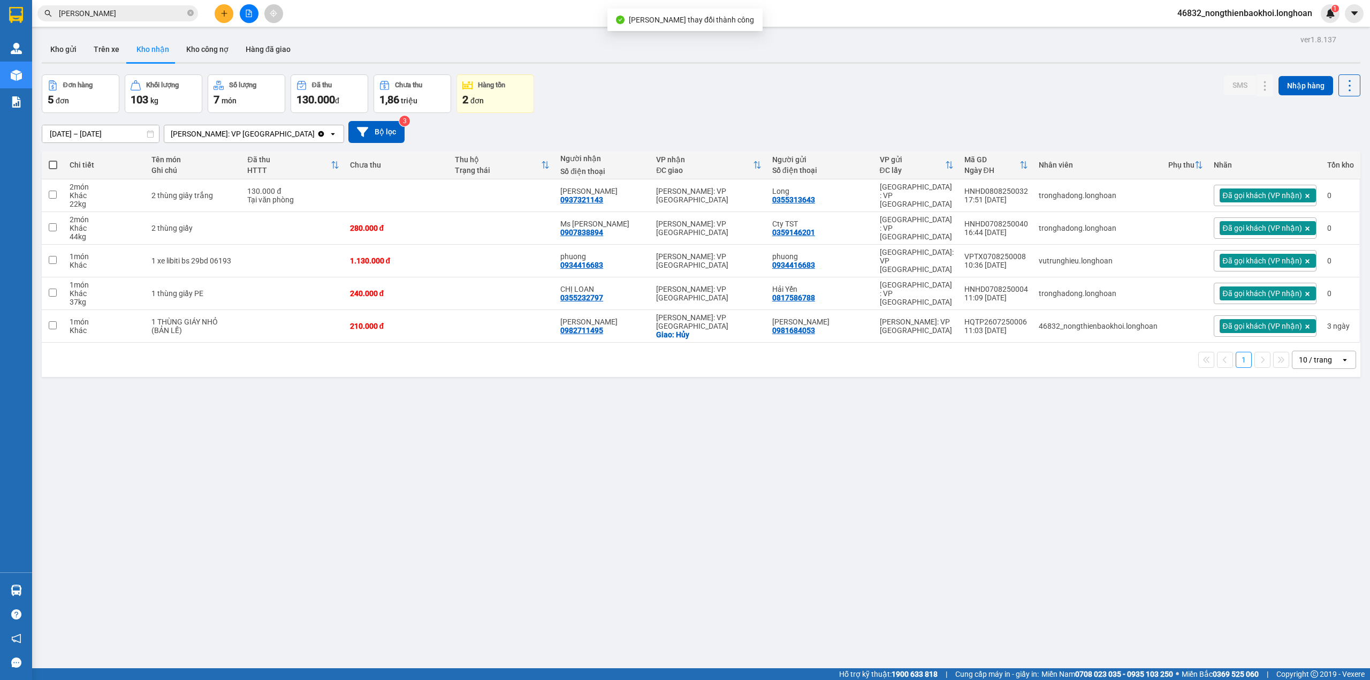
click at [704, 103] on div "Đơn hàng 5 đơn Khối lượng 103 kg Số lượng 7 món Đã thu 130.000 đ Chưa thu 1,86 …" at bounding box center [701, 93] width 1319 height 39
click at [506, 413] on div "ver 1.8.137 Kho gửi Trên xe Kho nhận Kho công nợ Hàng đã giao Đơn hàng 5 đơn Kh…" at bounding box center [700, 372] width 1327 height 680
click at [477, 427] on div "ver 1.8.137 Kho gửi Trên xe Kho nhận Kho công nợ Hàng đã giao Đơn hàng 5 đơn Kh…" at bounding box center [700, 372] width 1327 height 680
click at [121, 15] on input "[PERSON_NAME]" at bounding box center [122, 13] width 126 height 12
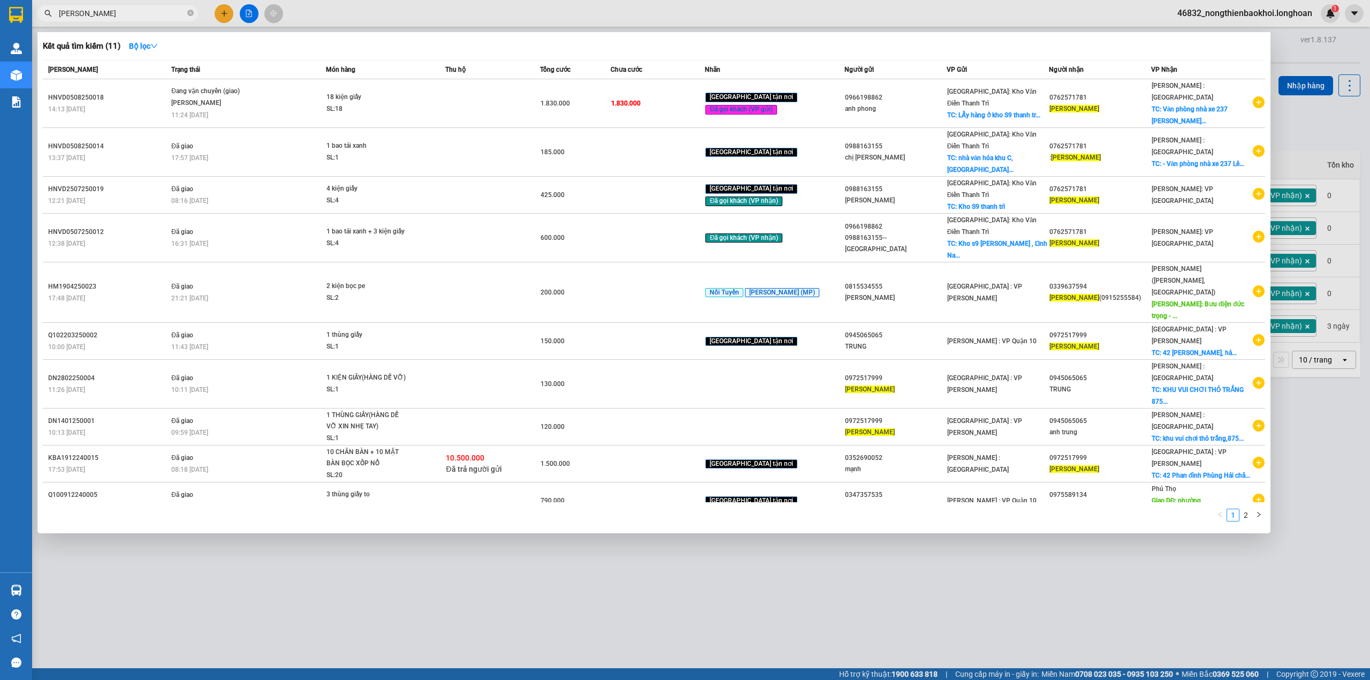
click at [126, 16] on input "[PERSON_NAME]" at bounding box center [122, 13] width 126 height 12
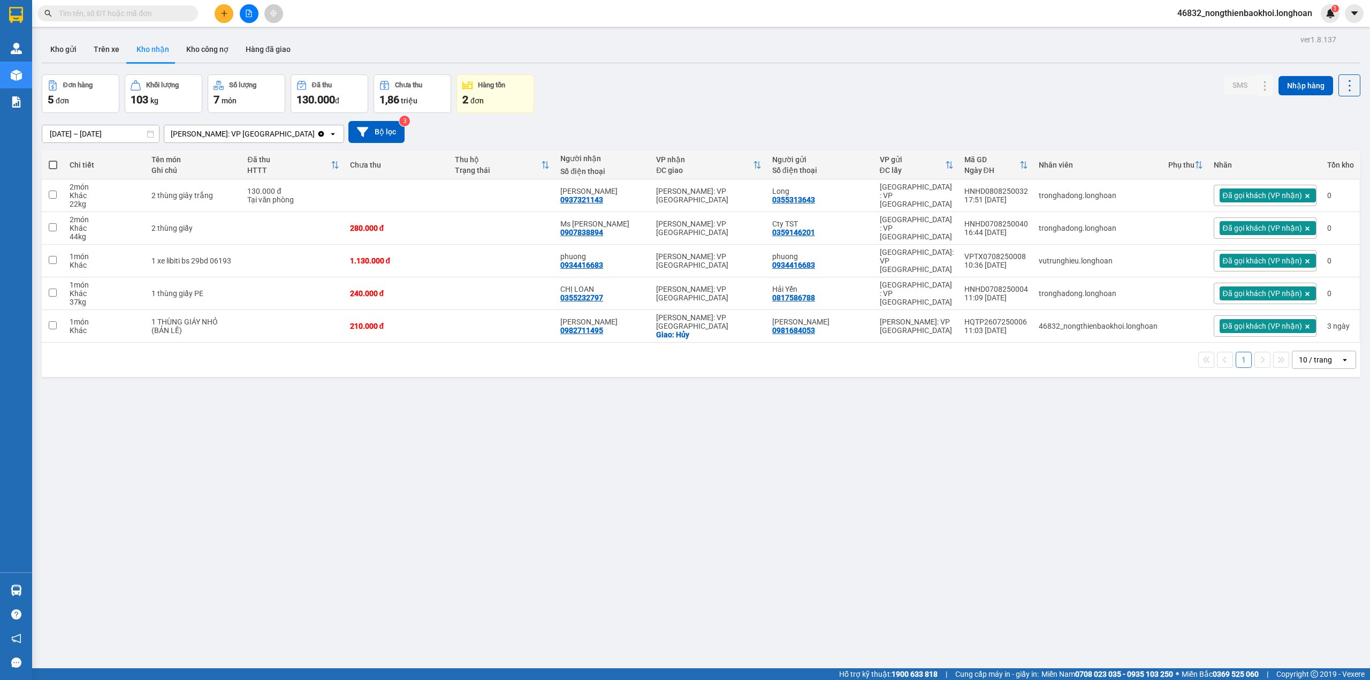
paste input "[PERSON_NAME]"
type input "[PERSON_NAME]"
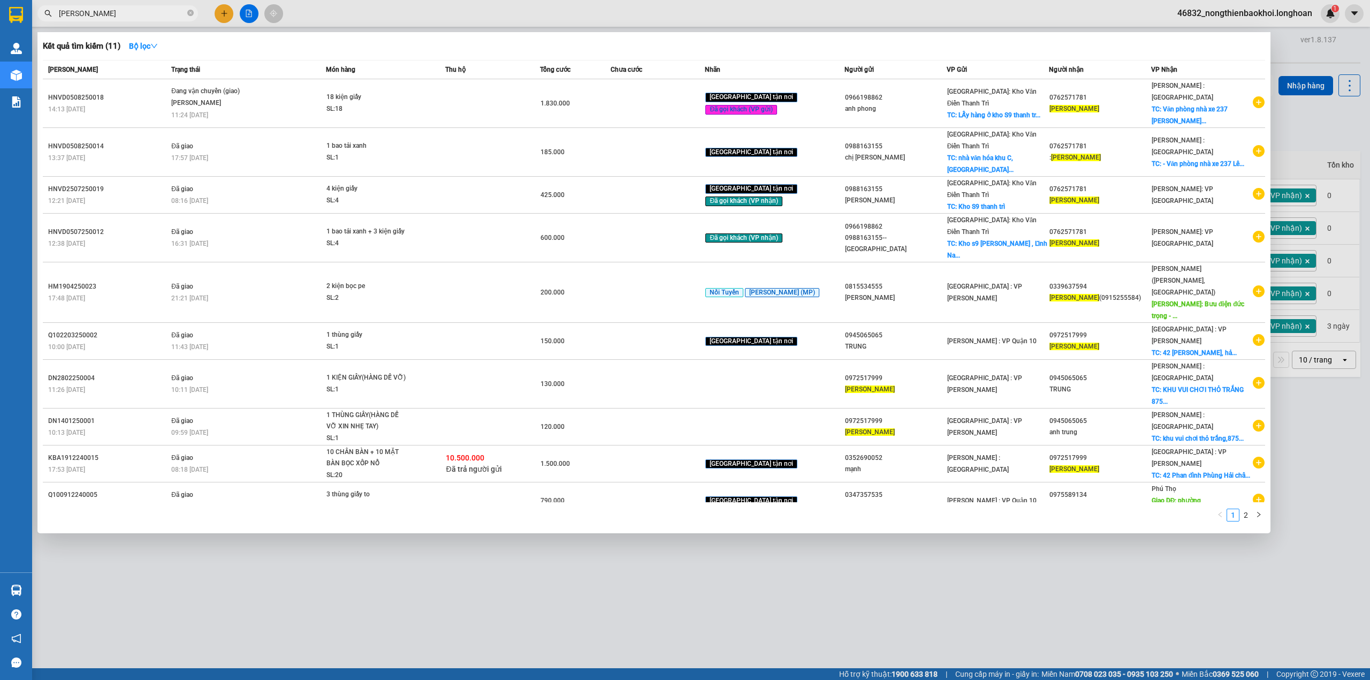
click at [448, 523] on div at bounding box center [685, 340] width 1370 height 680
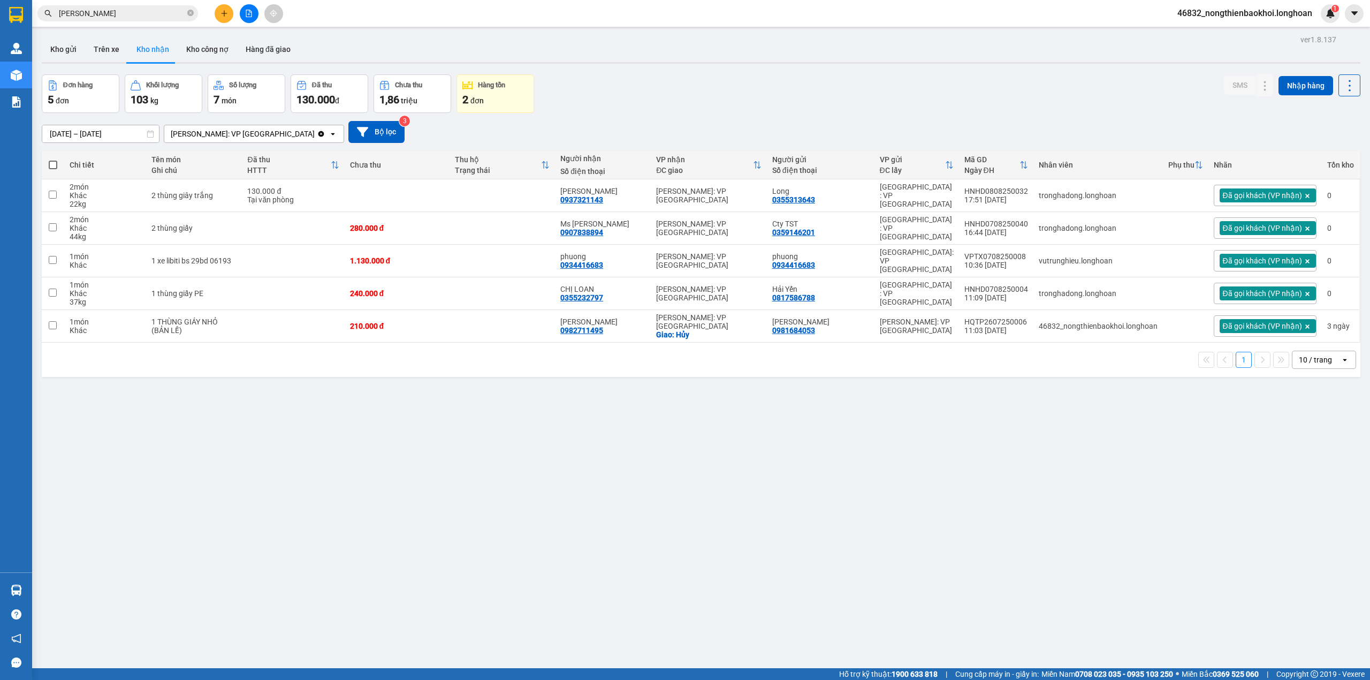
click at [676, 75] on div "Đơn hàng 5 đơn Khối lượng 103 kg Số lượng 7 món Đã thu 130.000 đ Chưa thu 1,86 …" at bounding box center [701, 93] width 1319 height 39
click at [624, 87] on div "Đơn hàng 5 đơn Khối lượng 103 kg Số lượng 7 món Đã thu 130.000 đ Chưa thu 1,86 …" at bounding box center [701, 93] width 1319 height 39
click at [540, 525] on div "ver 1.8.137 Kho gửi Trên xe Kho nhận Kho công nợ Hàng đã giao Đơn hàng 5 đơn Kh…" at bounding box center [700, 372] width 1327 height 680
click at [412, 422] on div "ver 1.8.137 Kho gửi Trên xe Kho nhận Kho công nợ Hàng đã giao Đơn hàng 5 đơn Kh…" at bounding box center [700, 372] width 1327 height 680
click at [690, 93] on div "Đơn hàng 5 đơn Khối lượng 103 kg Số lượng 7 món Đã thu 130.000 đ Chưa thu 1,86 …" at bounding box center [701, 93] width 1319 height 39
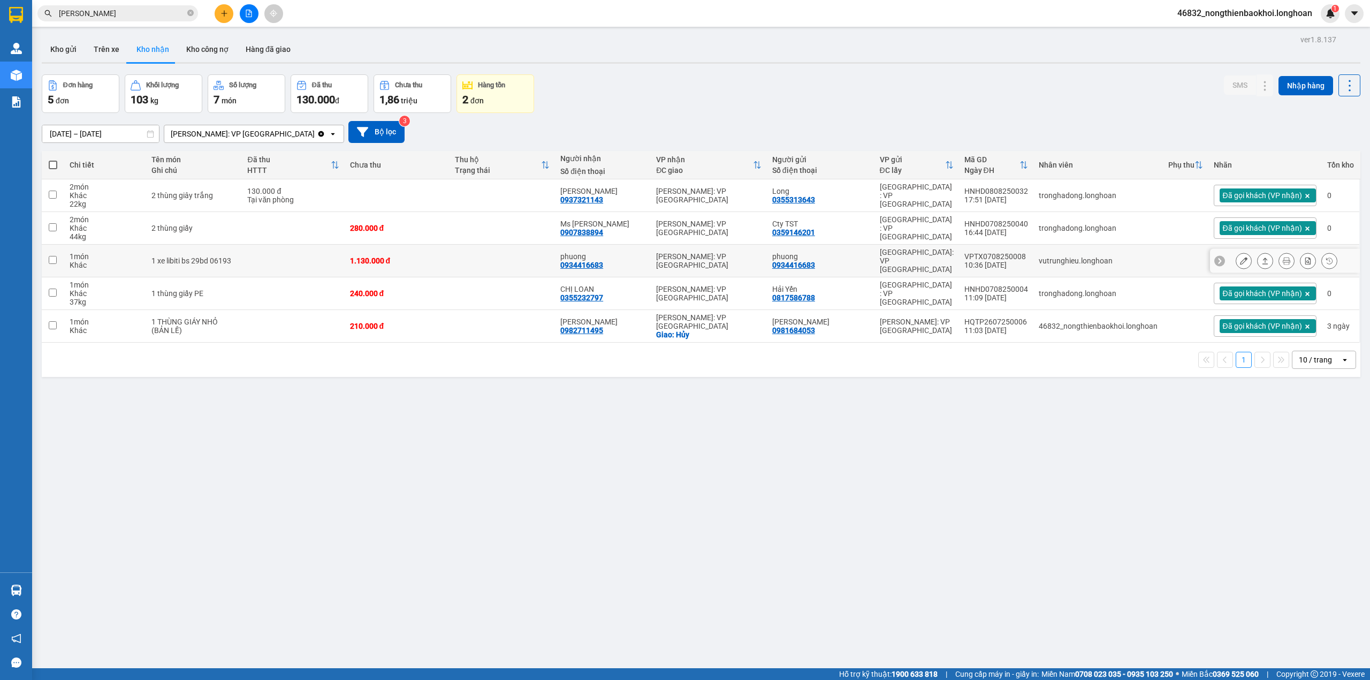
click at [474, 260] on td at bounding box center [502, 261] width 105 height 33
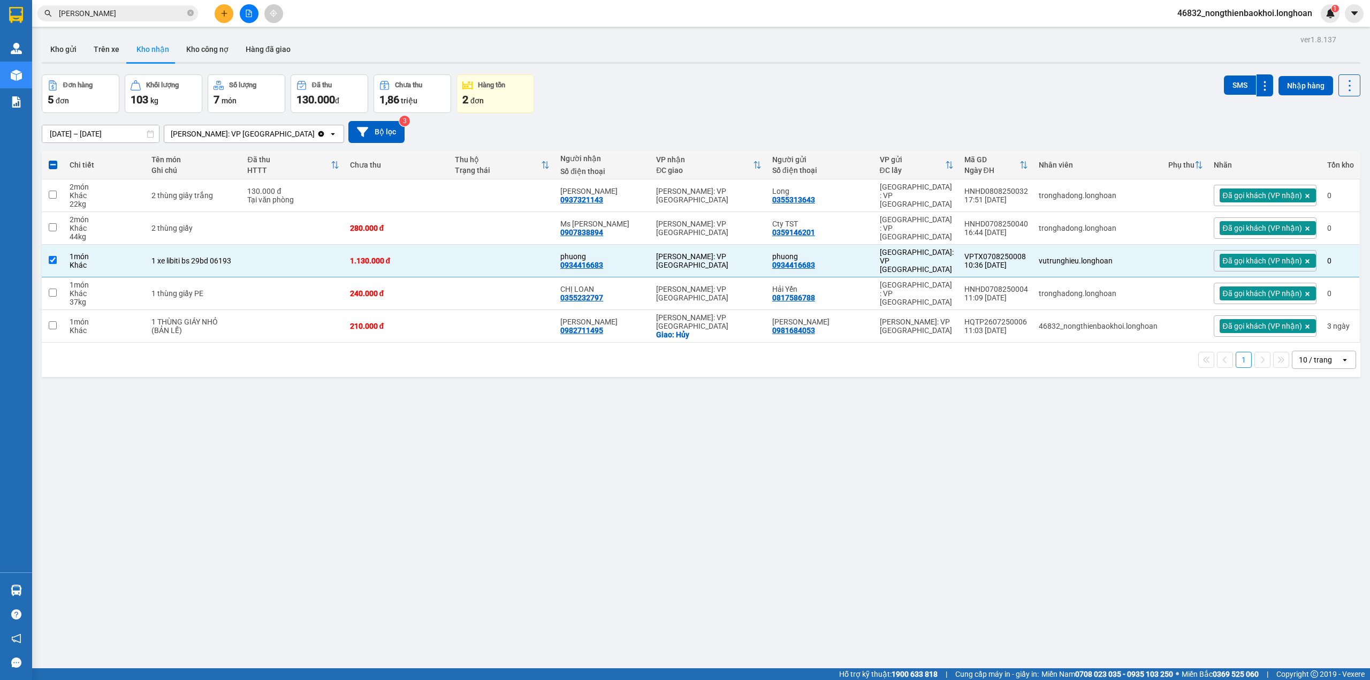
click at [636, 86] on div "Đơn hàng 5 đơn Khối lượng 103 kg Số lượng 7 món Đã thu 130.000 đ Chưa thu 1,86 …" at bounding box center [701, 93] width 1319 height 39
click at [445, 525] on div "ver 1.8.137 Kho gửi Trên xe Kho nhận Kho công nợ Hàng đã giao Đơn hàng 5 đơn Kh…" at bounding box center [700, 372] width 1327 height 680
click at [649, 115] on div "[DATE] – [DATE] Press the down arrow key to interact with the calendar and sele…" at bounding box center [701, 132] width 1319 height 38
click at [495, 443] on div "ver 1.8.137 Kho gửi Trên xe Kho nhận Kho công nợ Hàng đã giao Đơn hàng 5 đơn Kh…" at bounding box center [700, 372] width 1327 height 680
click at [416, 259] on div "1.130.000 đ" at bounding box center [397, 260] width 95 height 9
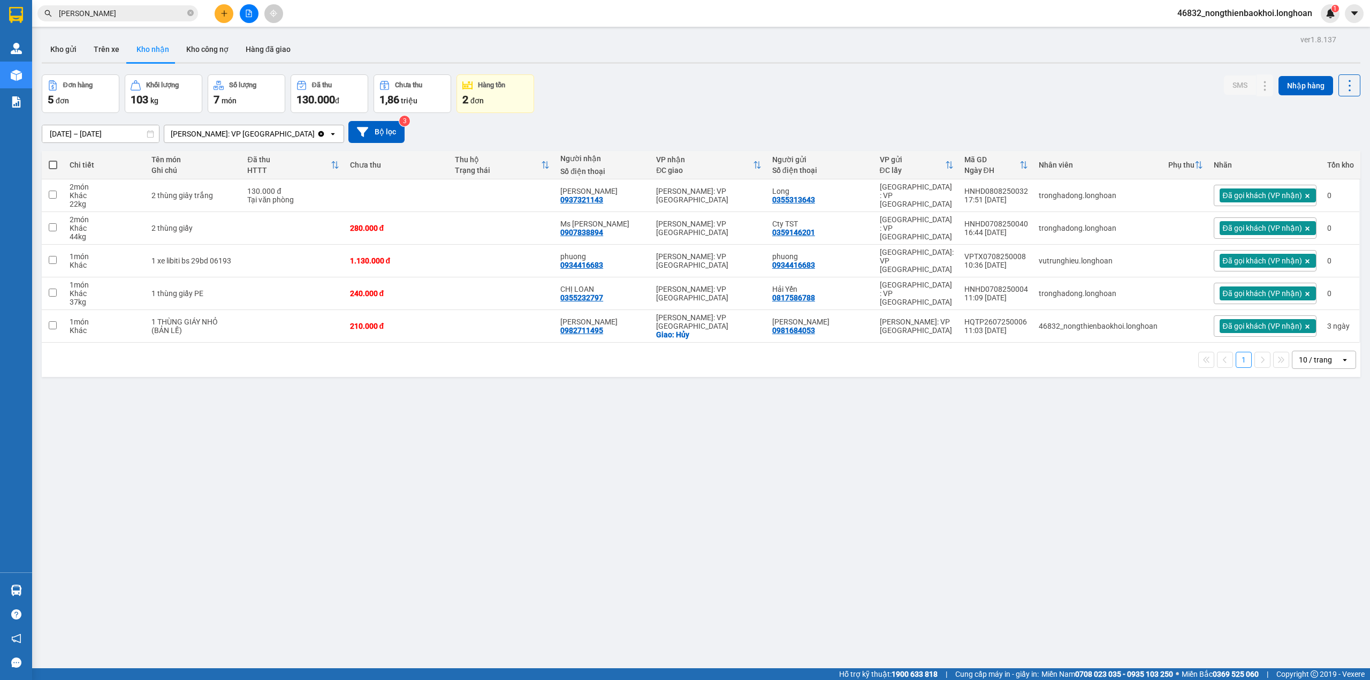
click at [458, 437] on div "ver 1.8.137 Kho gửi Trên xe Kho nhận Kho công nợ Hàng đã giao Đơn hàng 5 đơn Kh…" at bounding box center [700, 372] width 1327 height 680
click at [415, 260] on div "1.130.000 đ" at bounding box center [397, 260] width 95 height 9
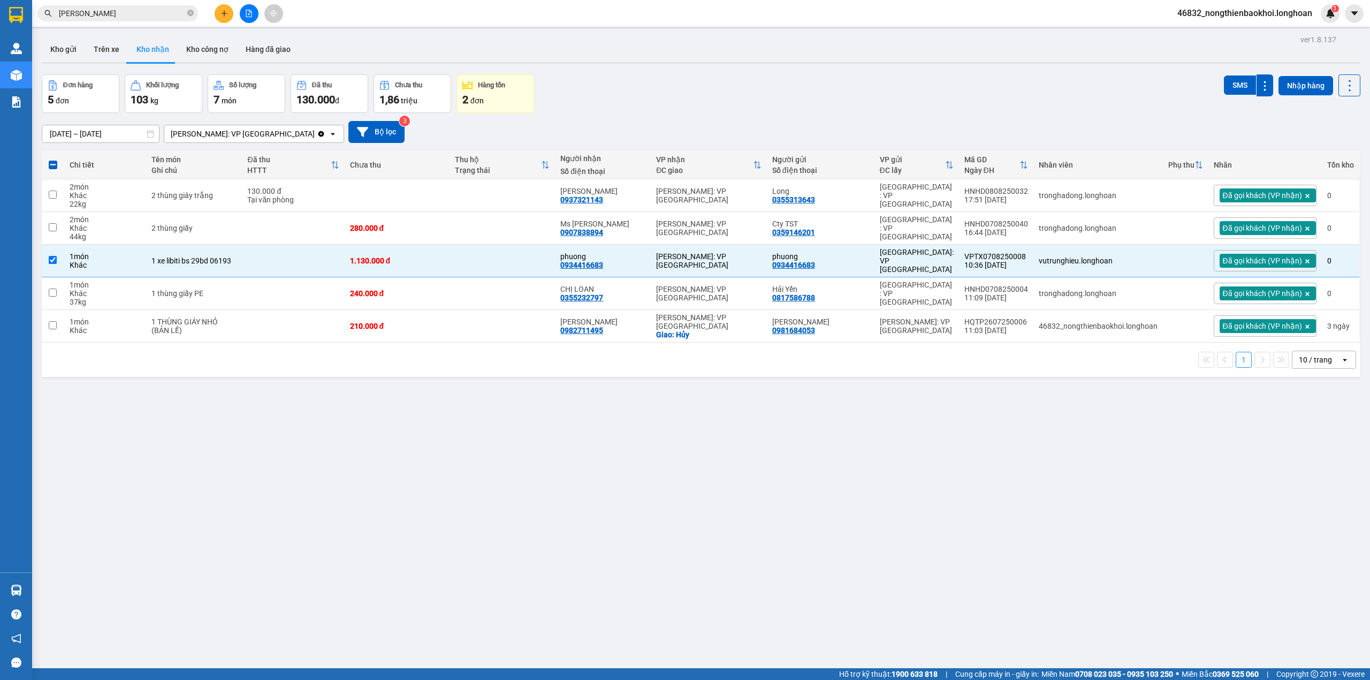
click at [703, 128] on div "[DATE] – [DATE] Press the down arrow key to interact with the calendar and sele…" at bounding box center [701, 132] width 1319 height 22
click at [490, 268] on td at bounding box center [502, 261] width 105 height 33
checkbox input "false"
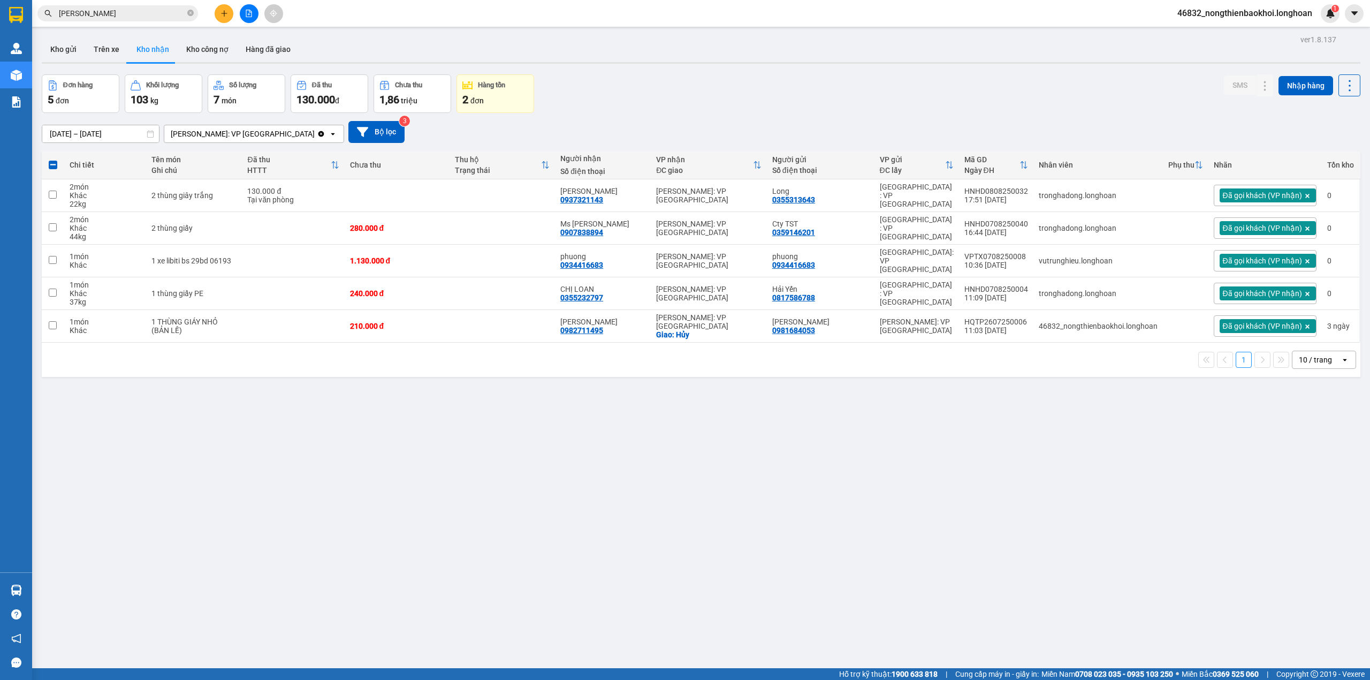
click at [600, 121] on div "[DATE] – [DATE] Press the down arrow key to interact with the calendar and sele…" at bounding box center [701, 132] width 1319 height 22
click at [1261, 194] on icon at bounding box center [1264, 195] width 7 height 7
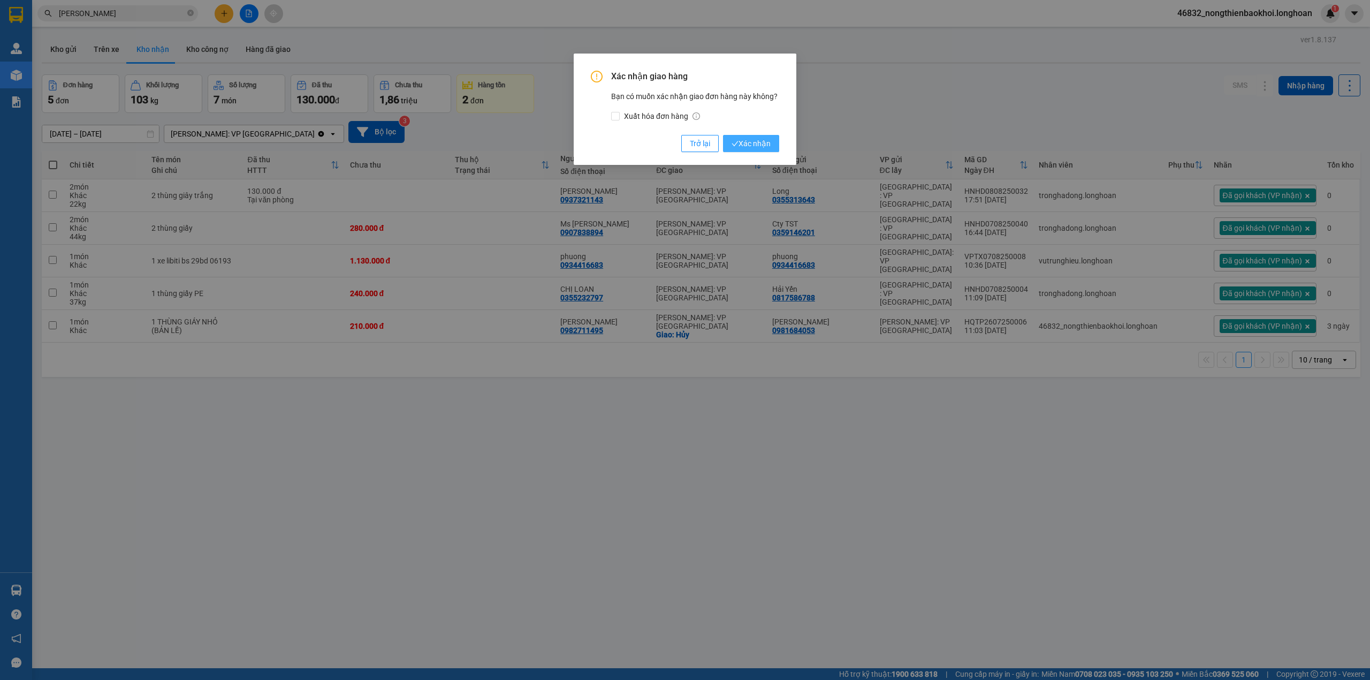
click at [756, 140] on span "Xác nhận" at bounding box center [751, 144] width 39 height 12
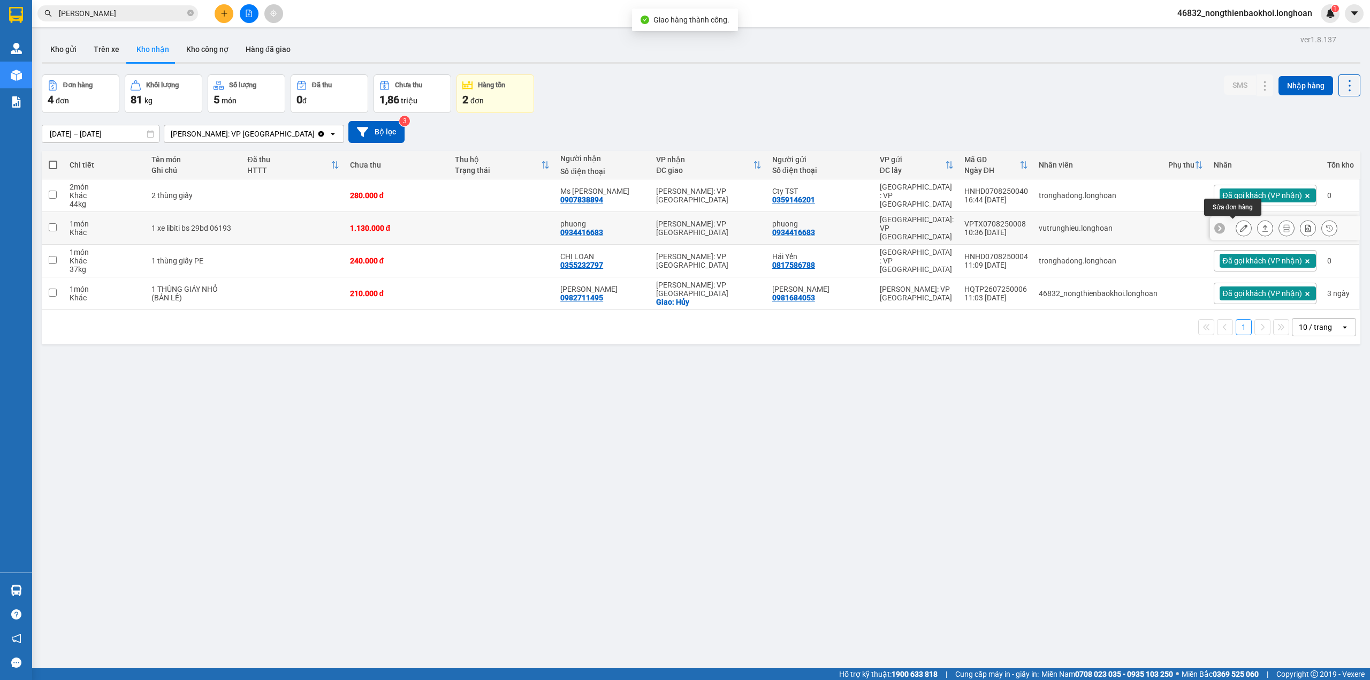
click at [1240, 226] on icon at bounding box center [1243, 227] width 7 height 7
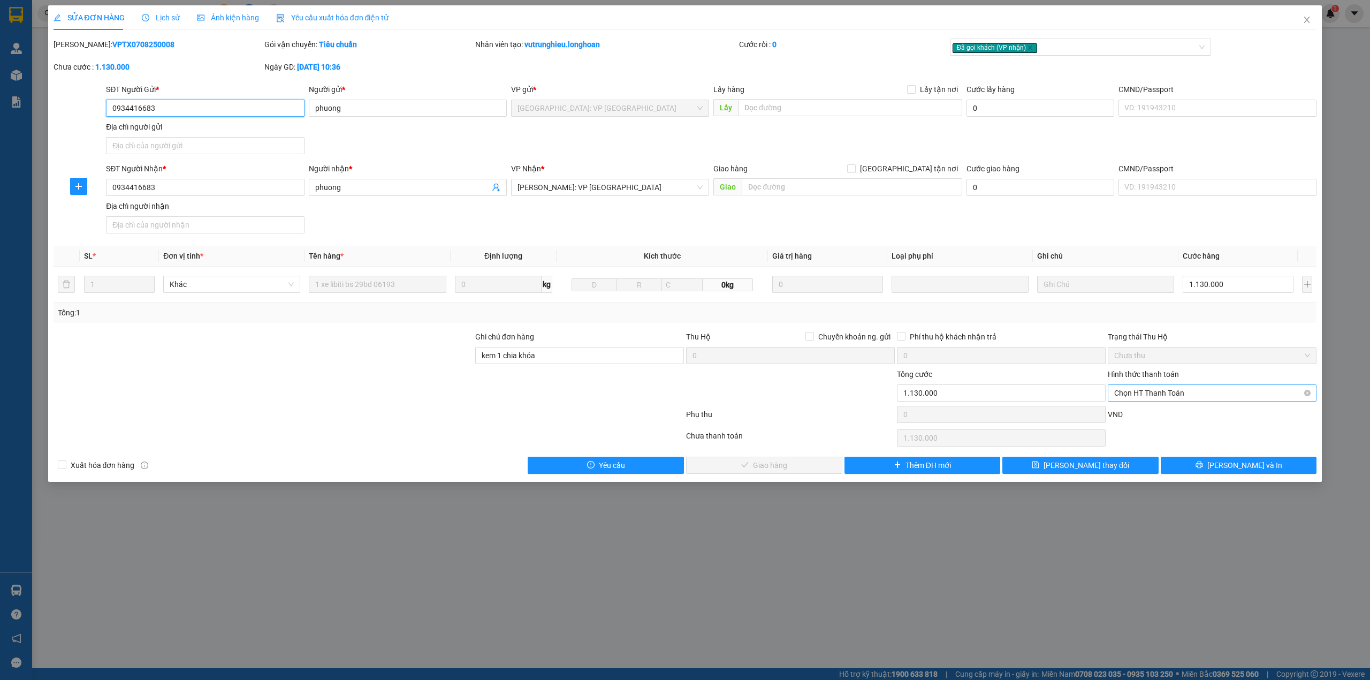
click at [1207, 396] on span "Chọn HT Thanh Toán" at bounding box center [1212, 393] width 196 height 16
click at [1184, 420] on div "Tại văn phòng" at bounding box center [1212, 416] width 196 height 12
type input "0"
click at [754, 466] on span "[PERSON_NAME] và Giao hàng" at bounding box center [770, 465] width 103 height 12
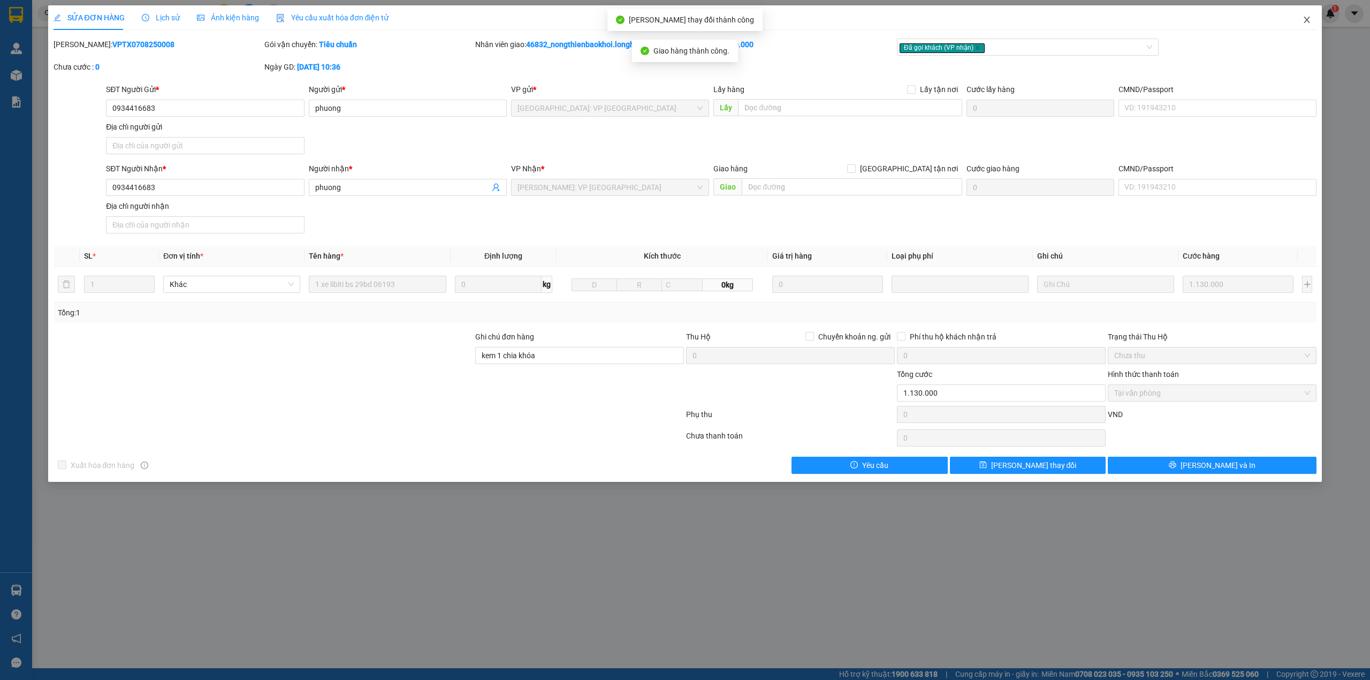
click at [1309, 16] on icon "close" at bounding box center [1307, 20] width 9 height 9
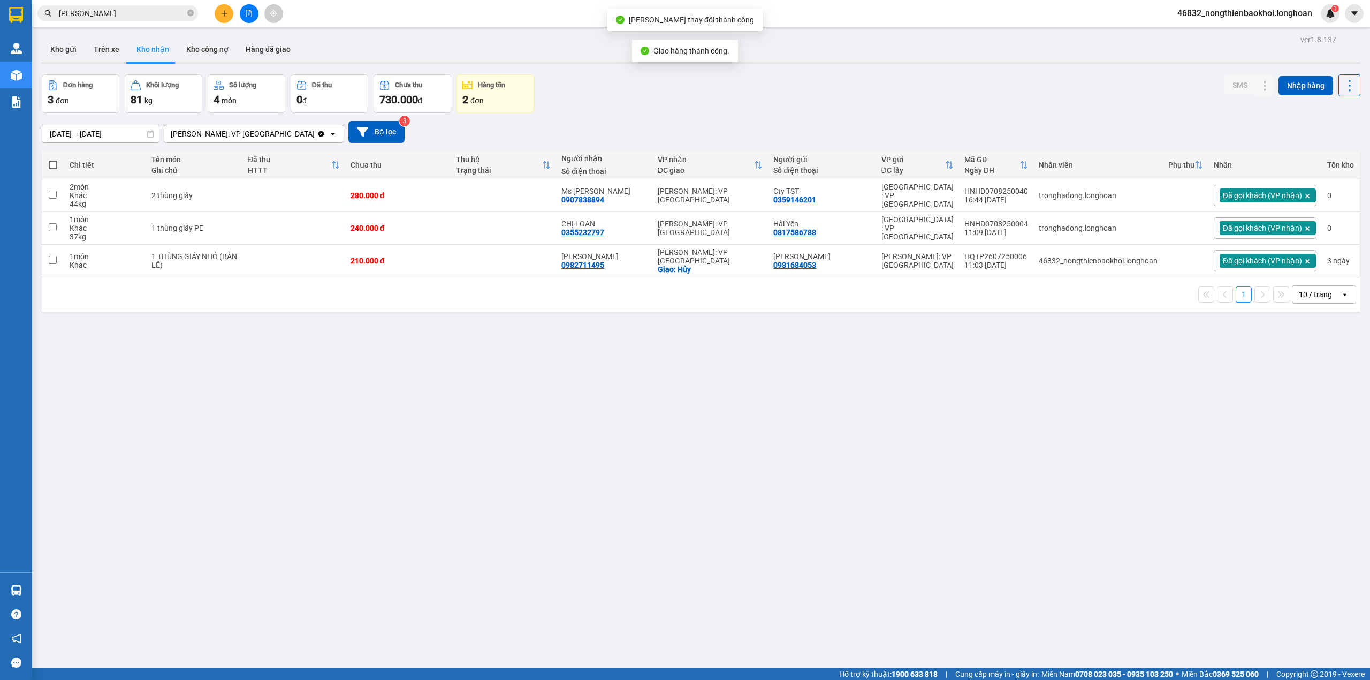
click at [322, 450] on div "ver 1.8.137 Kho gửi Trên xe Kho nhận Kho công nợ Hàng đã giao Đơn hàng 3 đơn Kh…" at bounding box center [700, 372] width 1327 height 680
click at [447, 390] on div "ver 1.8.137 Kho gửi Trên xe Kho nhận Kho công nợ Hàng đã giao Đơn hàng 3 đơn Kh…" at bounding box center [700, 372] width 1327 height 680
click at [589, 108] on div "Đơn hàng 3 đơn Khối lượng 81 kg Số lượng 4 món Đã thu 0 đ Chưa thu 730.000 đ Hà…" at bounding box center [701, 93] width 1319 height 39
click at [70, 49] on button "Kho gửi" at bounding box center [63, 49] width 43 height 26
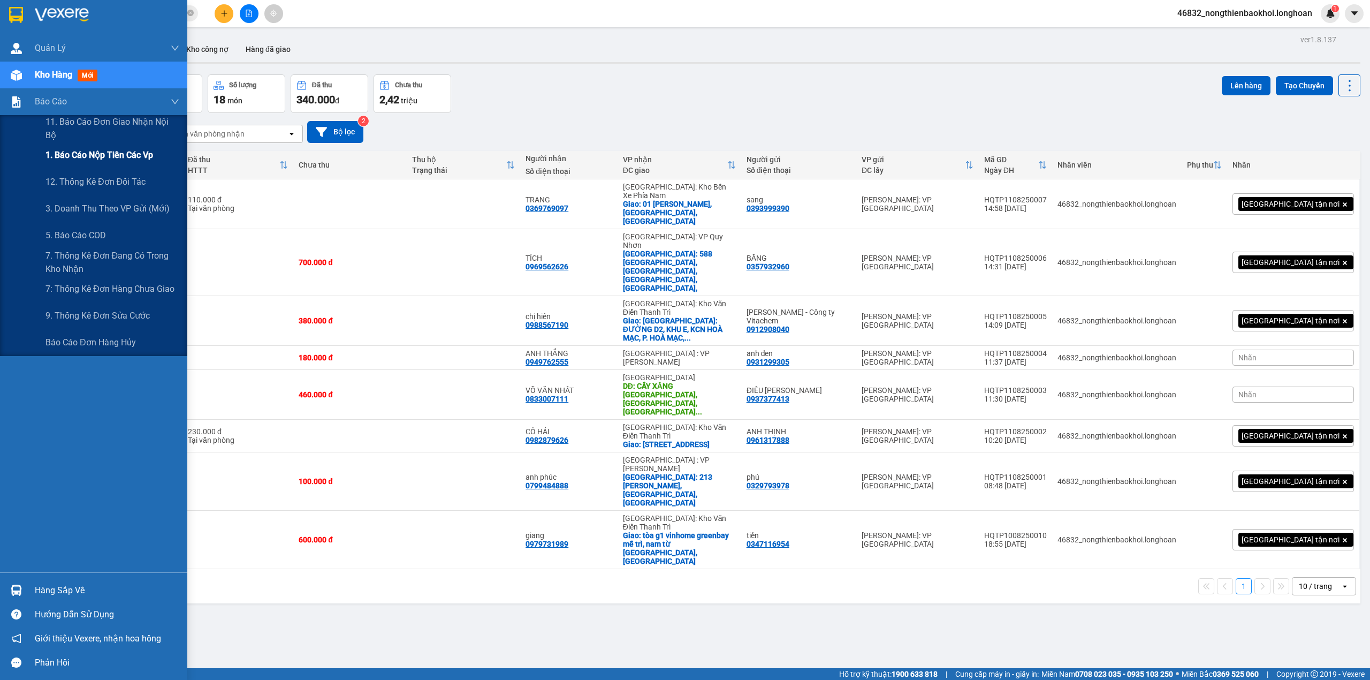
click at [94, 150] on span "1. Báo cáo nộp tiền các vp" at bounding box center [99, 154] width 108 height 13
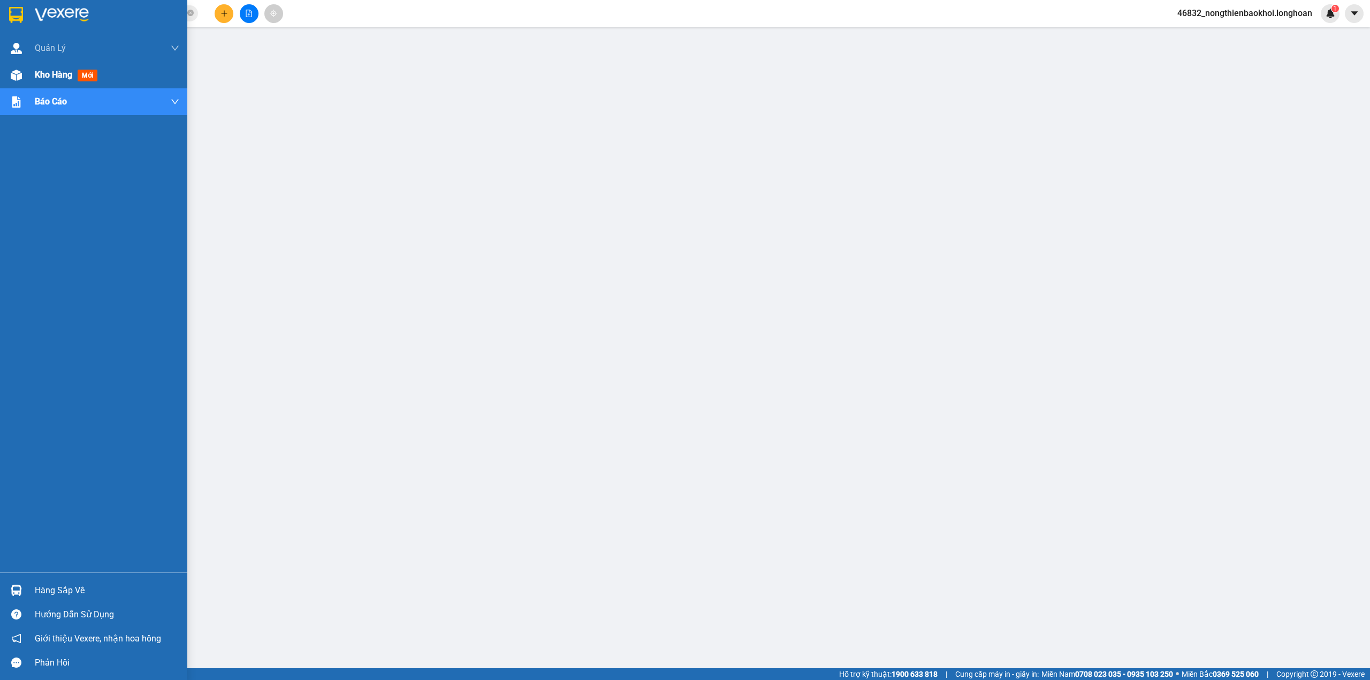
click at [42, 84] on div "Kho hàng mới" at bounding box center [107, 75] width 145 height 27
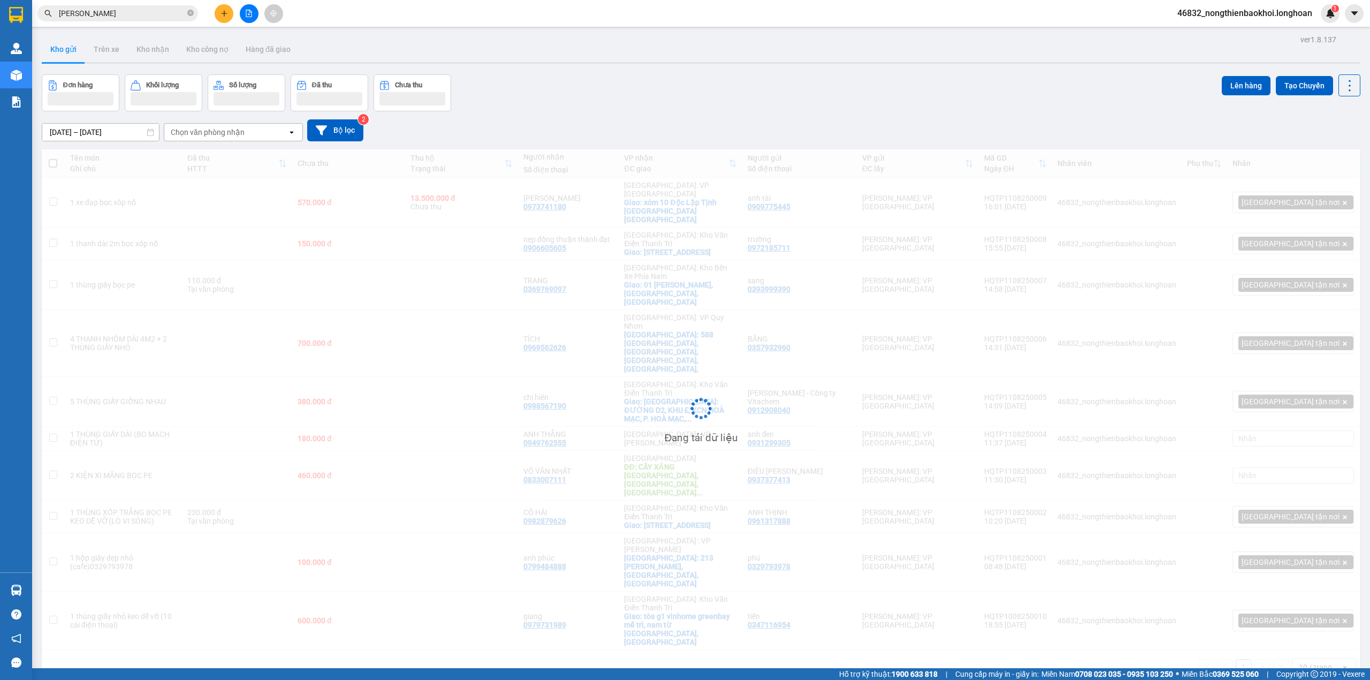
click at [507, 103] on div "Đơn hàng Khối lượng Số lượng Đã thu Chưa thu Lên hàng Tạo Chuyến" at bounding box center [701, 92] width 1319 height 37
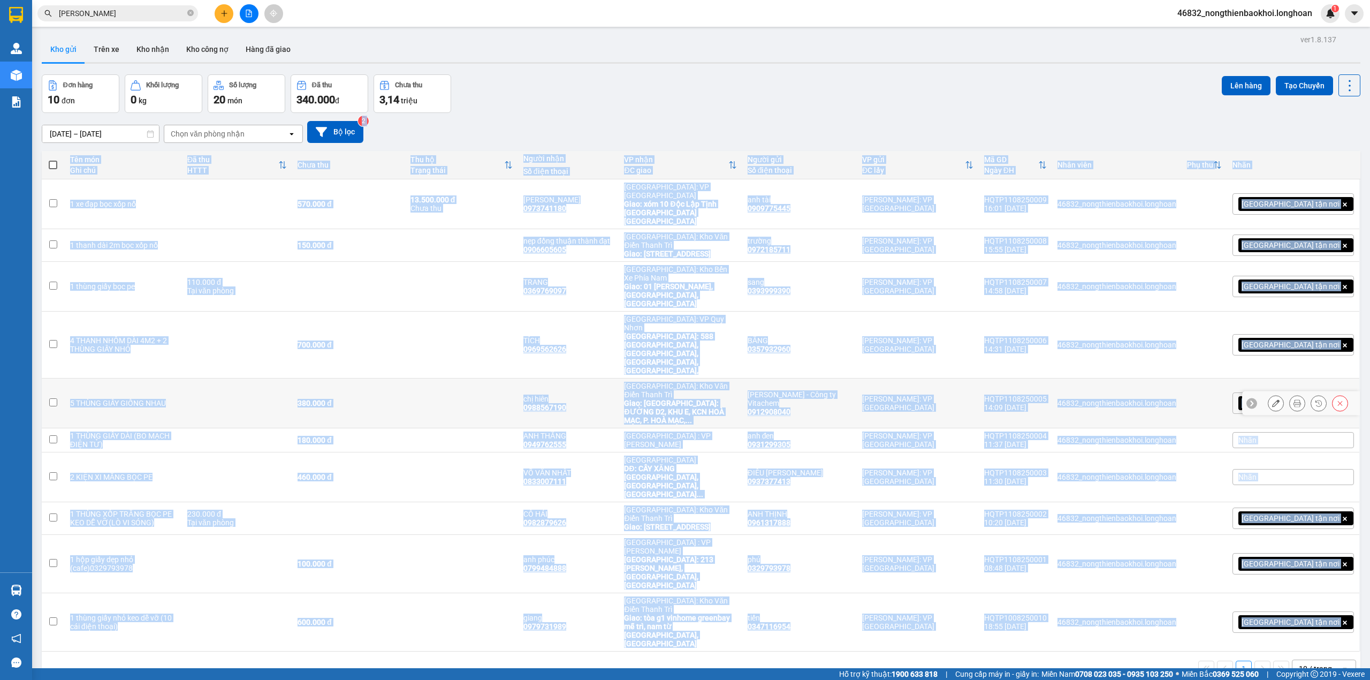
drag, startPoint x: 569, startPoint y: 335, endPoint x: 573, endPoint y: 651, distance: 315.8
click at [574, 647] on div "ver 1.8.137 Kho gửi Trên xe Kho nhận Kho công nợ Hàng đã giao Đơn hàng 10 đơn K…" at bounding box center [700, 372] width 1327 height 680
click at [564, 568] on div "ver 1.8.137 Kho gửi Trên xe Kho nhận Kho công nợ Hàng đã giao Đơn hàng 10 đơn K…" at bounding box center [700, 372] width 1327 height 680
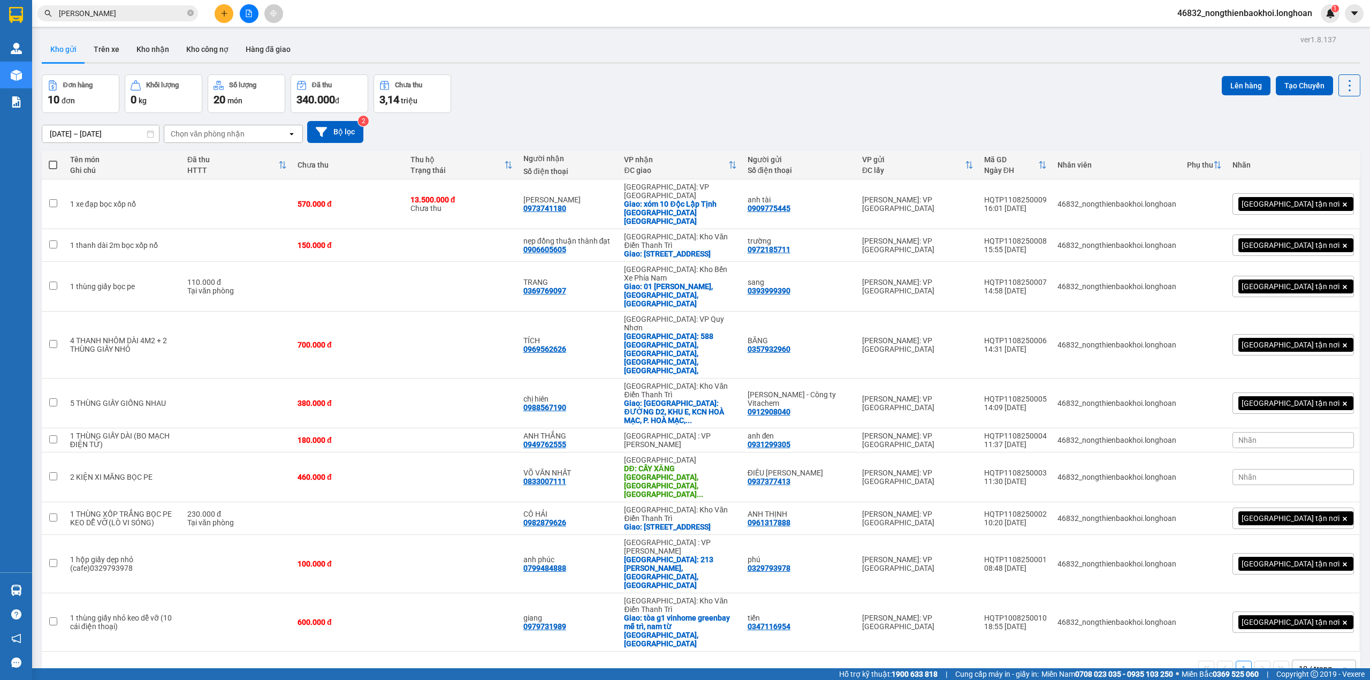
click at [589, 111] on div "Đơn hàng 10 đơn Khối lượng 0 kg Số lượng 20 món Đã thu 340.000 đ Chưa thu 3,14 …" at bounding box center [701, 93] width 1319 height 39
click at [1041, 90] on div "Đơn hàng 10 đơn Khối lượng 0 kg Số lượng 20 món Đã thu 340.000 đ Chưa thu 3,14 …" at bounding box center [701, 93] width 1319 height 39
click at [537, 93] on div "Đơn hàng 10 đơn Khối lượng 0 kg Số lượng 20 món Đã thu 340.000 đ Chưa thu 3,14 …" at bounding box center [701, 93] width 1319 height 39
click at [564, 97] on div "Đơn hàng 10 đơn Khối lượng 0 kg Số lượng 20 món Đã thu 340.000 đ Chưa thu 3,14 …" at bounding box center [701, 93] width 1319 height 39
click at [556, 85] on div "Đơn hàng 10 đơn Khối lượng 0 kg Số lượng 20 món Đã thu 340.000 đ Chưa thu 3,14 …" at bounding box center [701, 93] width 1319 height 39
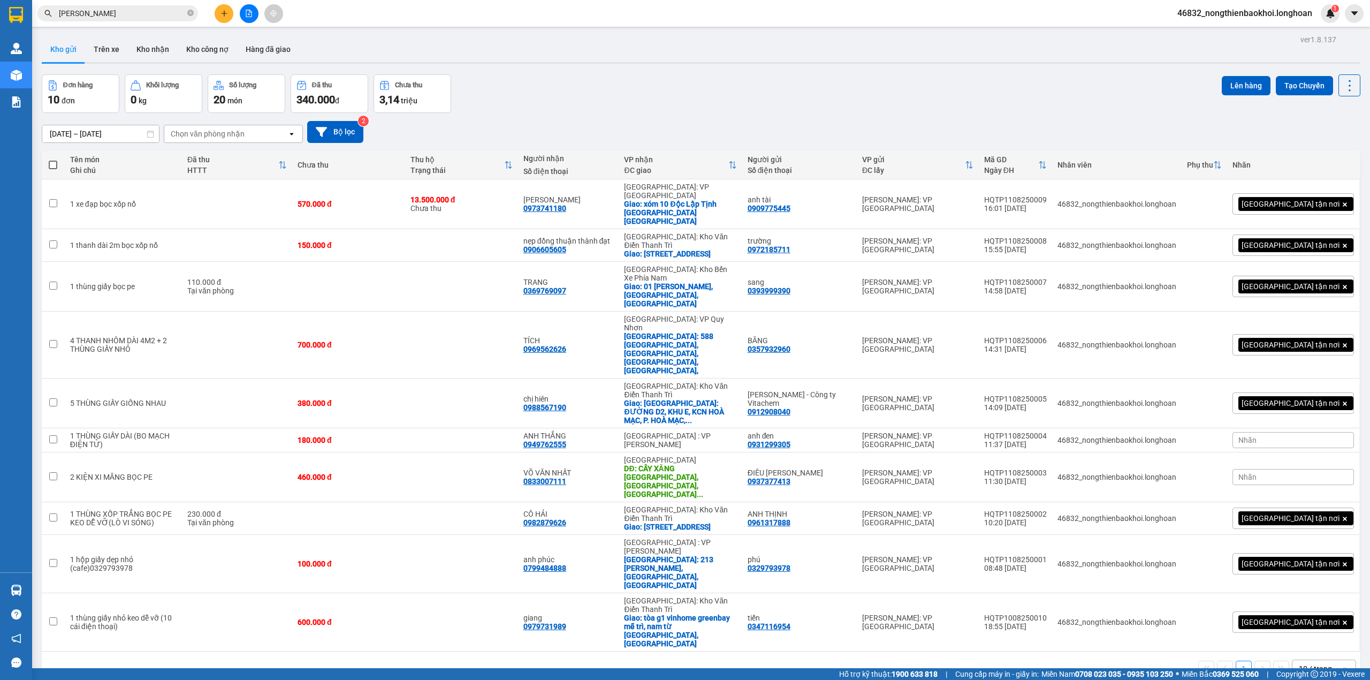
click at [286, 573] on div "ver 1.8.137 Kho gửi Trên xe Kho nhận Kho công nợ Hàng đã giao Đơn hàng 10 đơn K…" at bounding box center [700, 372] width 1327 height 680
click at [506, 122] on div "[DATE] – [DATE] Press the down arrow key to interact with the calendar and sele…" at bounding box center [701, 132] width 1319 height 22
drag, startPoint x: 395, startPoint y: 628, endPoint x: 420, endPoint y: 613, distance: 28.8
click at [402, 624] on div "ver 1.8.137 Kho gửi Trên xe Kho nhận Kho công nợ Hàng đã giao Đơn hàng 10 đơn K…" at bounding box center [700, 372] width 1327 height 680
drag, startPoint x: 632, startPoint y: 79, endPoint x: 647, endPoint y: 82, distance: 15.8
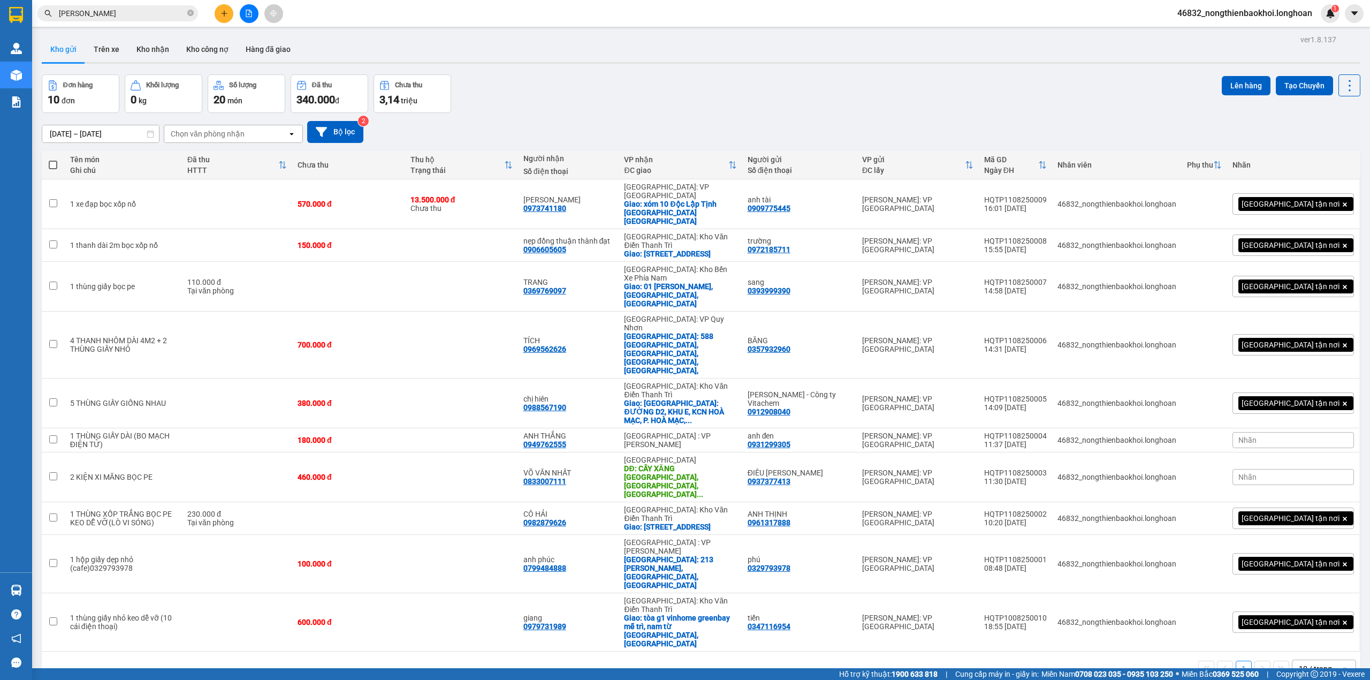
click at [634, 81] on div "Đơn hàng 10 đơn Khối lượng 0 kg Số lượng 20 món Đã thu 340.000 đ Chưa thu 3,14 …" at bounding box center [701, 93] width 1319 height 39
click at [657, 123] on div "[DATE] – [DATE] Press the down arrow key to interact with the calendar and sele…" at bounding box center [701, 132] width 1319 height 22
click at [672, 121] on div "[DATE] – [DATE] Press the down arrow key to interact with the calendar and sele…" at bounding box center [701, 132] width 1319 height 22
click at [610, 102] on div "Đơn hàng 10 đơn Khối lượng 0 kg Số lượng 20 món Đã thu 340.000 đ Chưa thu 3,14 …" at bounding box center [701, 93] width 1319 height 39
click at [747, 95] on div "Đơn hàng 10 đơn Khối lượng 0 kg Số lượng 20 món Đã thu 340.000 đ Chưa thu 3,14 …" at bounding box center [701, 93] width 1319 height 39
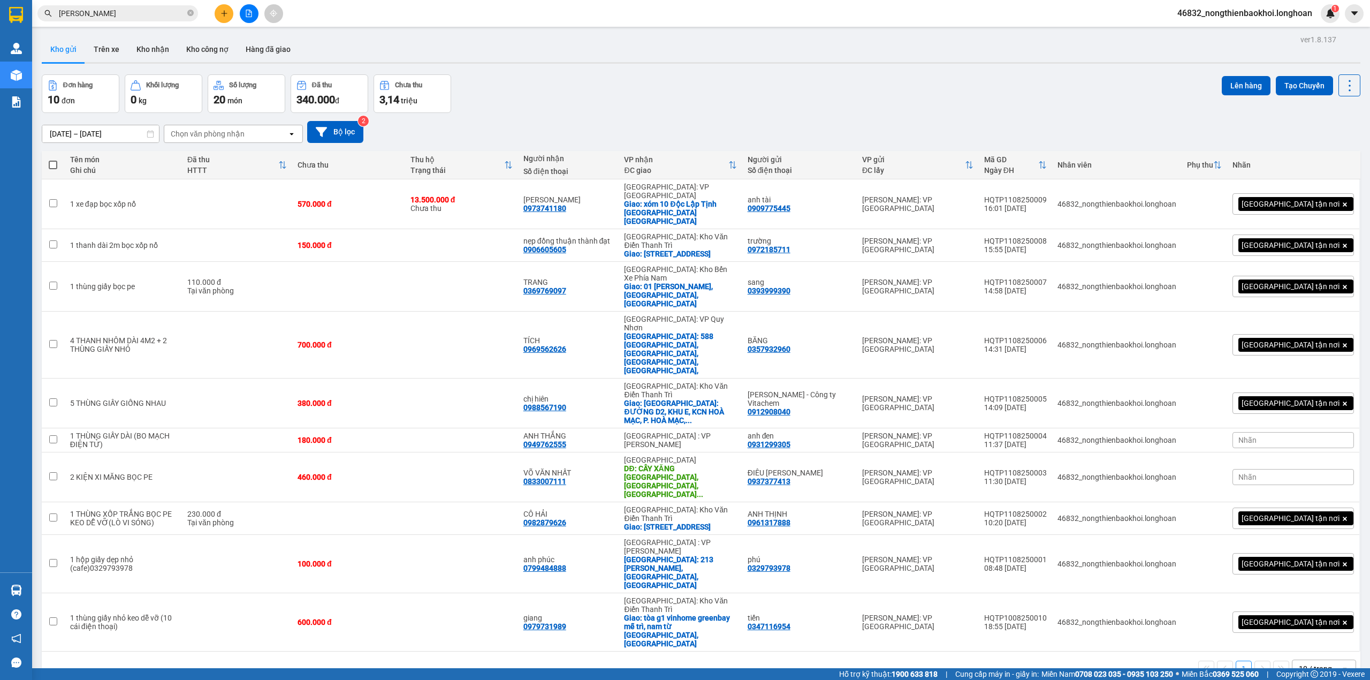
drag, startPoint x: 641, startPoint y: 124, endPoint x: 641, endPoint y: 119, distance: 5.4
click at [641, 119] on div "[DATE] – [DATE] Press the down arrow key to interact with the calendar and sele…" at bounding box center [701, 132] width 1319 height 38
click at [670, 575] on div "ver 1.8.137 Kho gửi Trên xe Kho nhận Kho công nợ Hàng đã giao Đơn hàng 10 đơn K…" at bounding box center [700, 372] width 1327 height 680
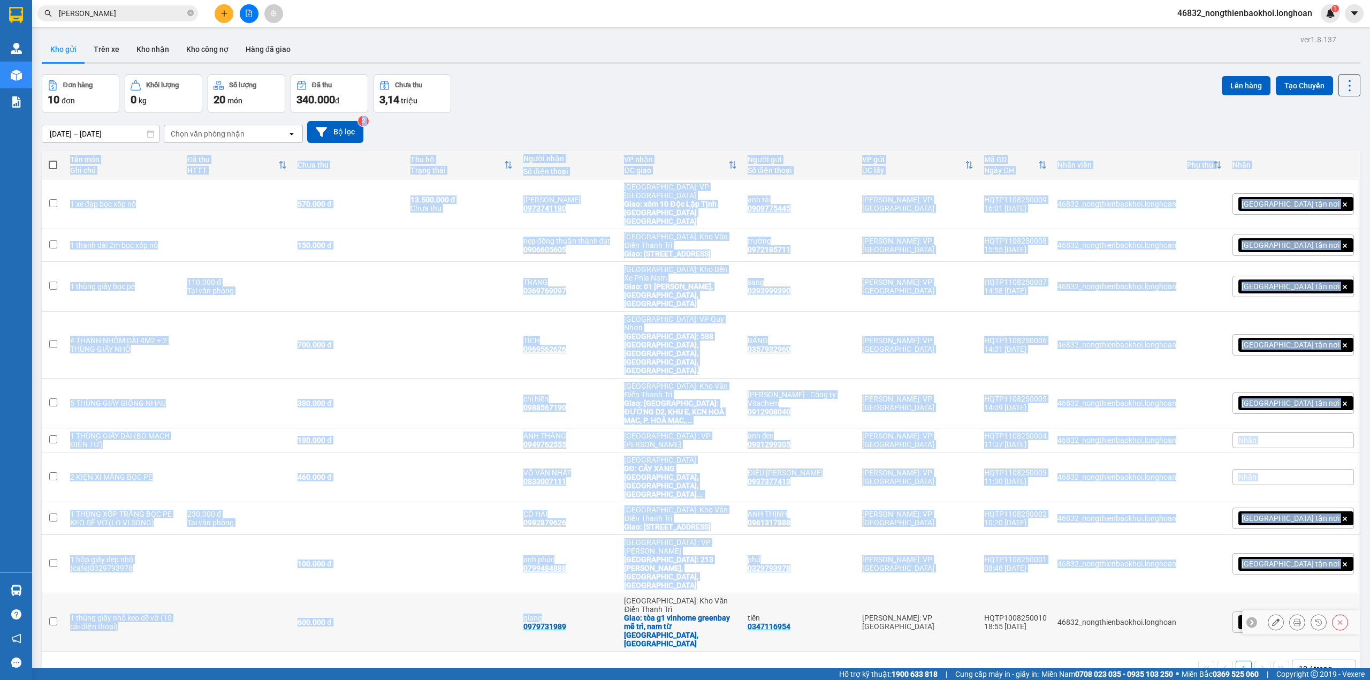
drag, startPoint x: 660, startPoint y: 121, endPoint x: 649, endPoint y: 530, distance: 409.0
click at [649, 501] on div "ver 1.8.137 Kho gửi Trên xe Kho nhận Kho công nợ Hàng đã giao Đơn hàng 10 đơn K…" at bounding box center [700, 372] width 1327 height 680
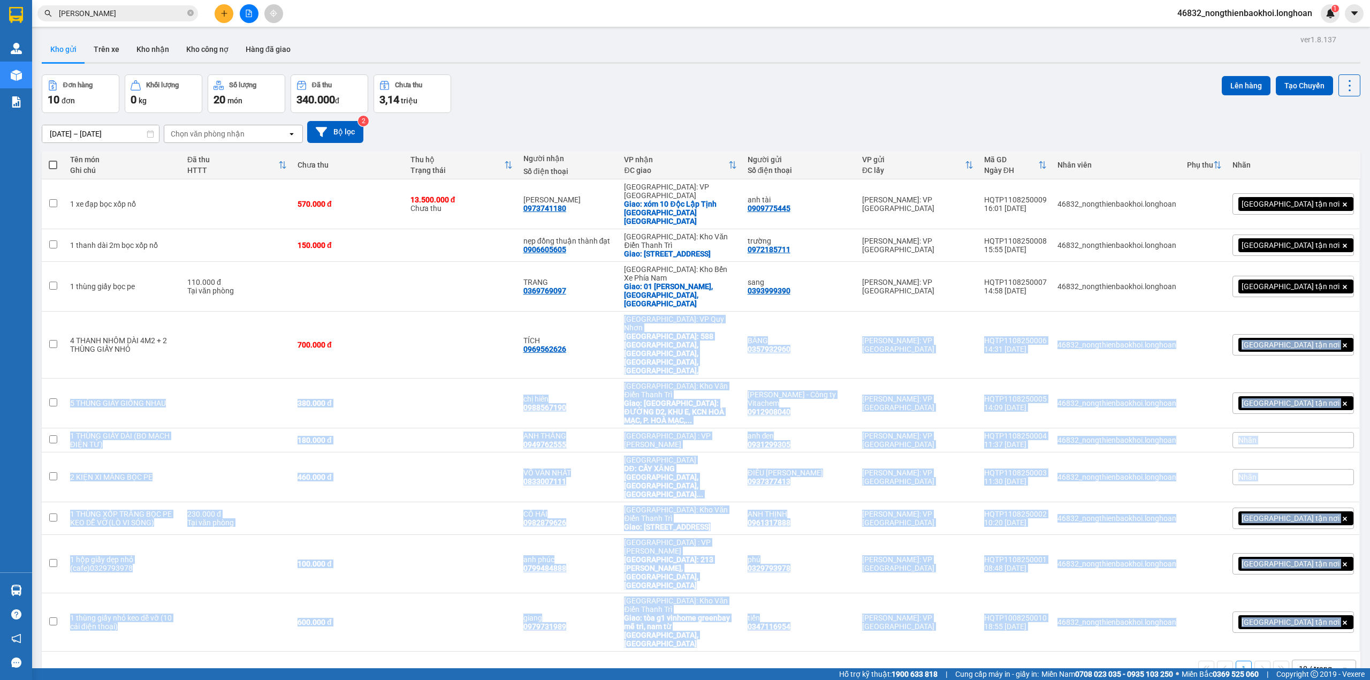
drag, startPoint x: 655, startPoint y: 530, endPoint x: 619, endPoint y: 106, distance: 425.4
click at [633, 163] on div "Tên món Ghi chú Đã thu HTTT Chưa thu Thu hộ Trạng thái Người nhận Số điện thoại…" at bounding box center [701, 418] width 1319 height 535
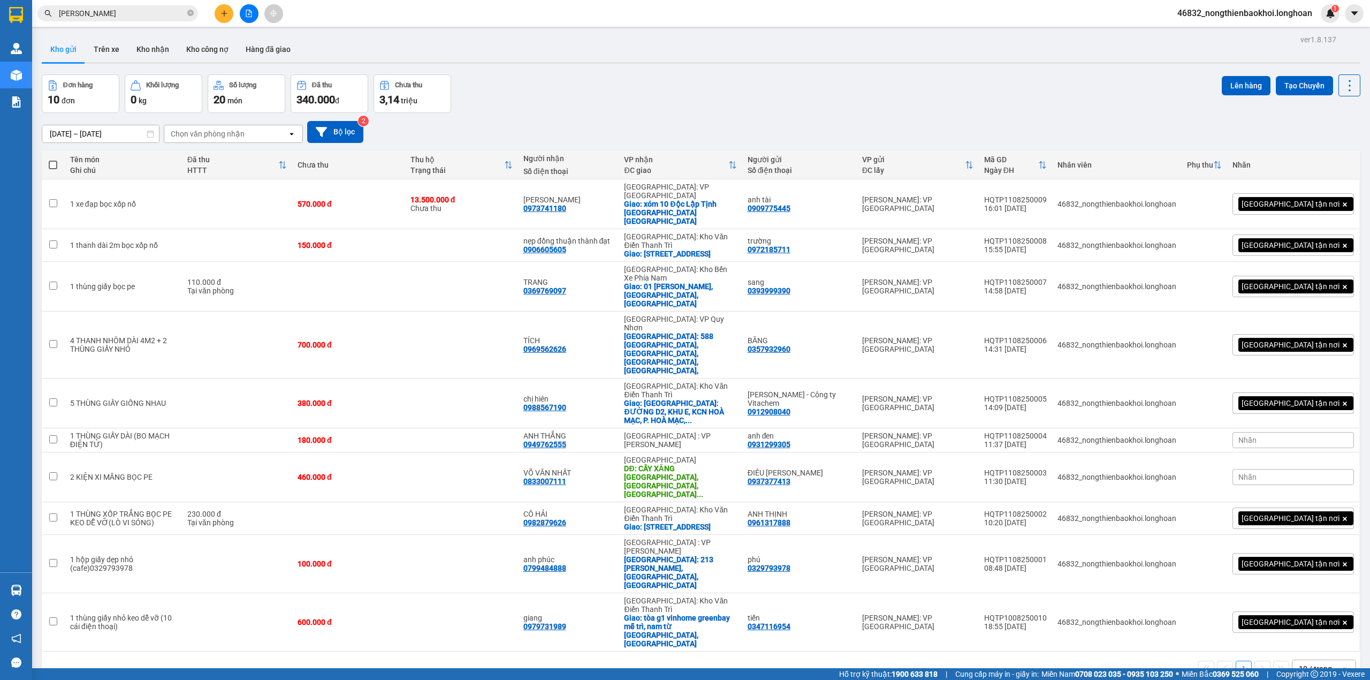
click at [635, 80] on div "Đơn hàng 10 đơn Khối lượng 0 kg Số lượng 20 món Đã thu 340.000 đ Chưa thu 3,14 …" at bounding box center [701, 93] width 1319 height 39
click at [697, 127] on div "[DATE] – [DATE] Press the down arrow key to interact with the calendar and sele…" at bounding box center [701, 132] width 1319 height 22
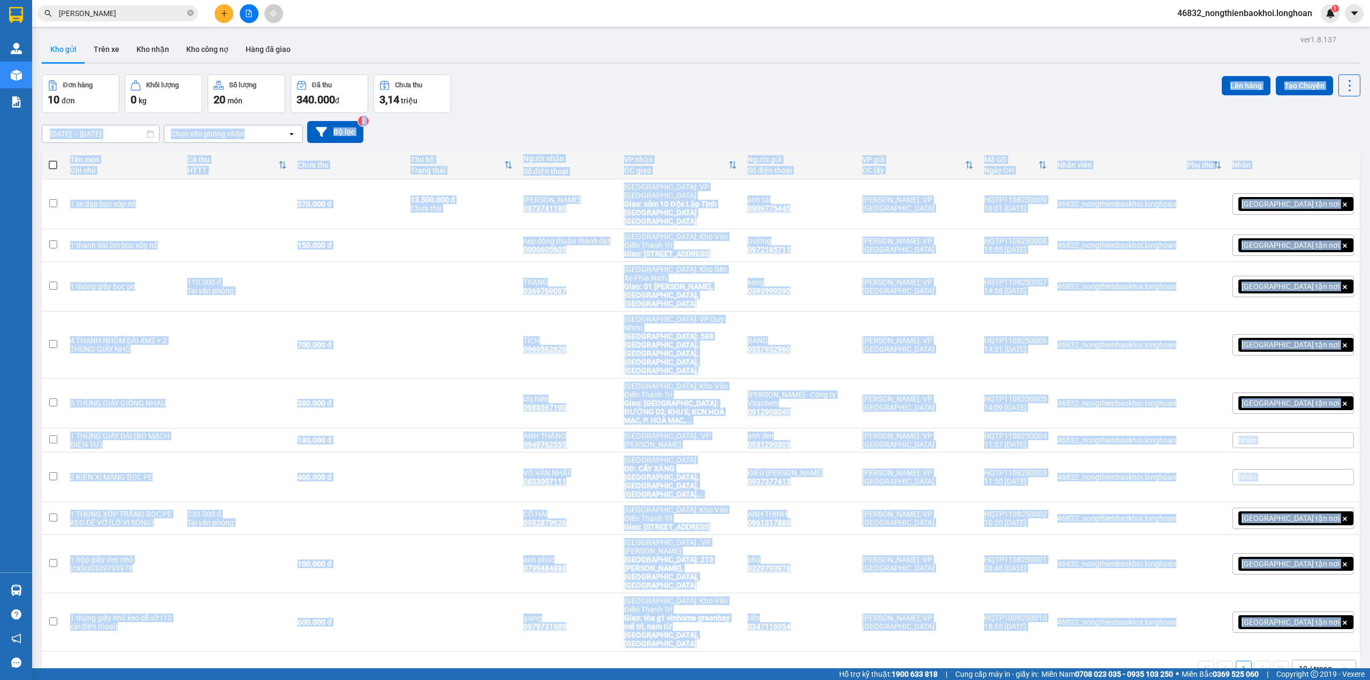
drag, startPoint x: 660, startPoint y: 108, endPoint x: 653, endPoint y: 546, distance: 438.4
click at [658, 525] on div "ver 1.8.137 Kho gửi Trên xe Kho nhận Kho công nợ Hàng đã giao Đơn hàng 10 đơn K…" at bounding box center [700, 372] width 1327 height 680
click at [671, 108] on div "Đơn hàng 10 đơn Khối lượng 0 kg Số lượng 20 món Đã thu 340.000 đ Chưa thu 3,14 …" at bounding box center [701, 93] width 1319 height 39
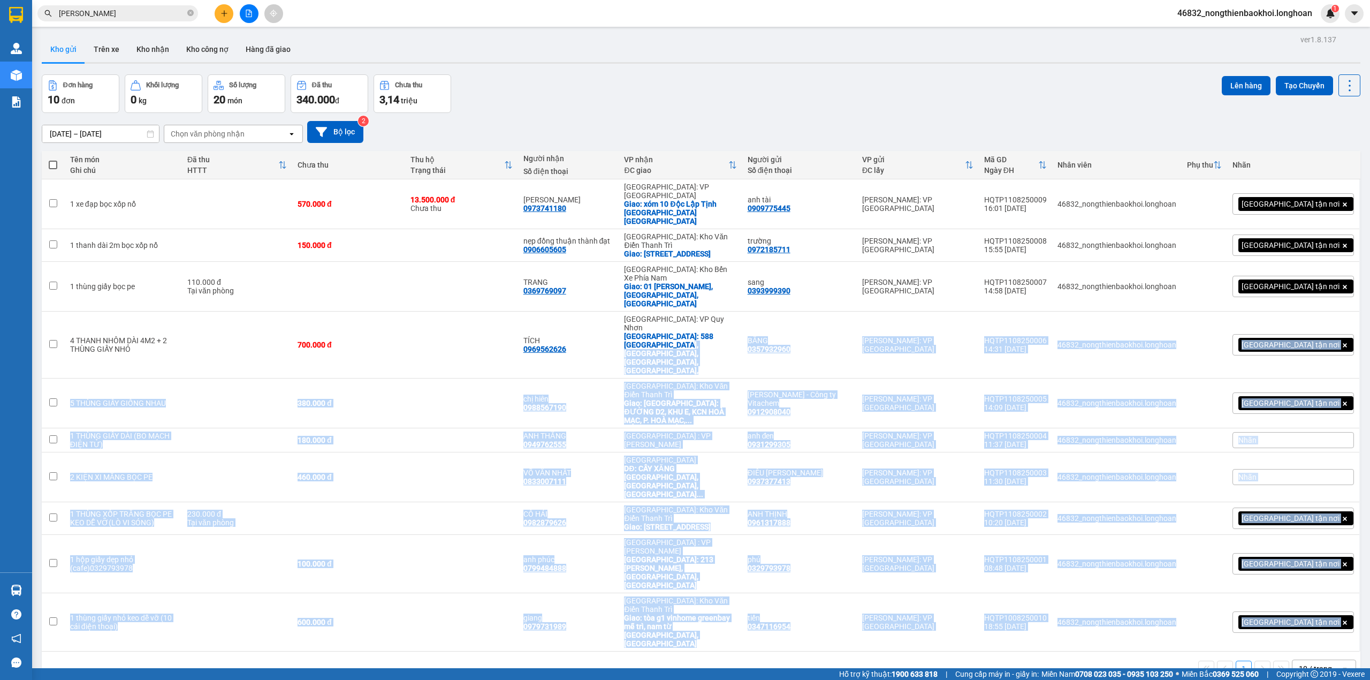
drag, startPoint x: 673, startPoint y: 540, endPoint x: 726, endPoint y: 209, distance: 335.4
click at [726, 217] on div "Tên món Ghi chú Đã thu HTTT Chưa thu Thu hộ Trạng thái Người nhận Số điện thoại…" at bounding box center [701, 418] width 1319 height 535
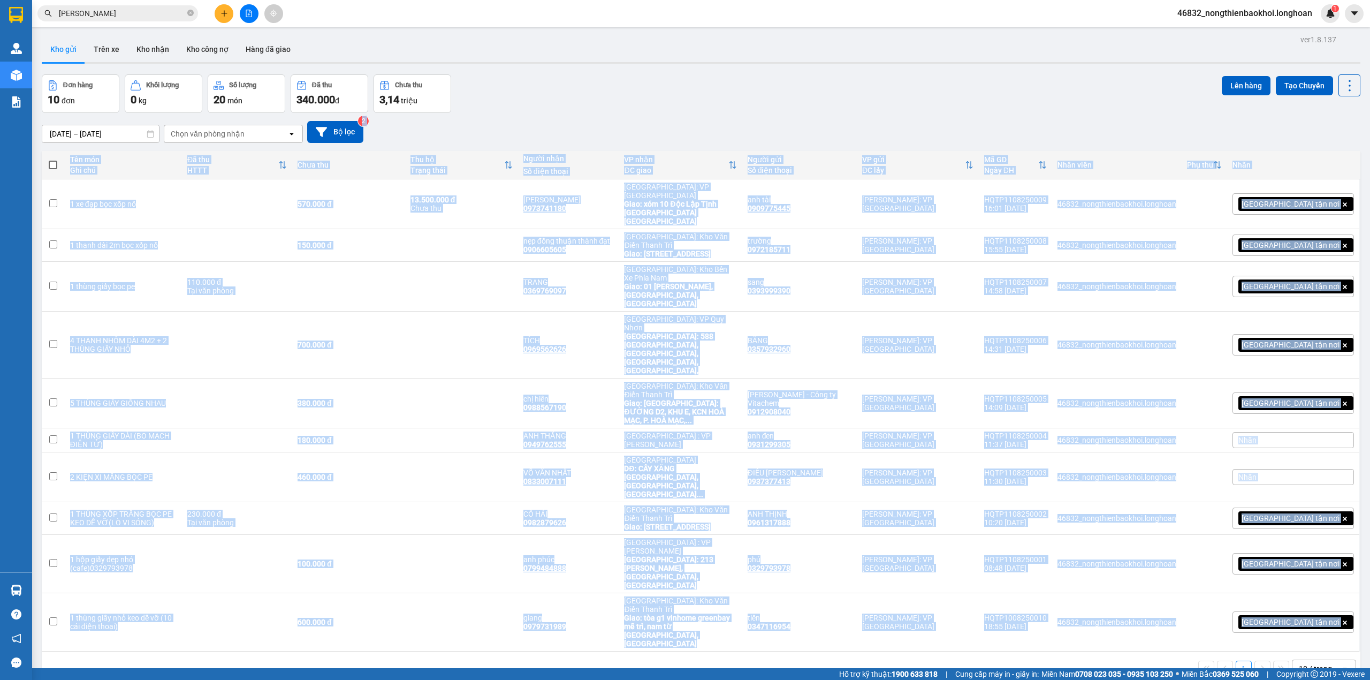
drag, startPoint x: 665, startPoint y: 180, endPoint x: 701, endPoint y: 564, distance: 384.9
click at [701, 564] on div "ver 1.8.137 Kho gửi Trên xe Kho nhận Kho công nợ Hàng đã giao Đơn hàng 10 đơn K…" at bounding box center [700, 372] width 1327 height 680
click at [670, 560] on div "ver 1.8.137 Kho gửi Trên xe Kho nhận Kho công nợ Hàng đã giao Đơn hàng 10 đơn K…" at bounding box center [700, 372] width 1327 height 680
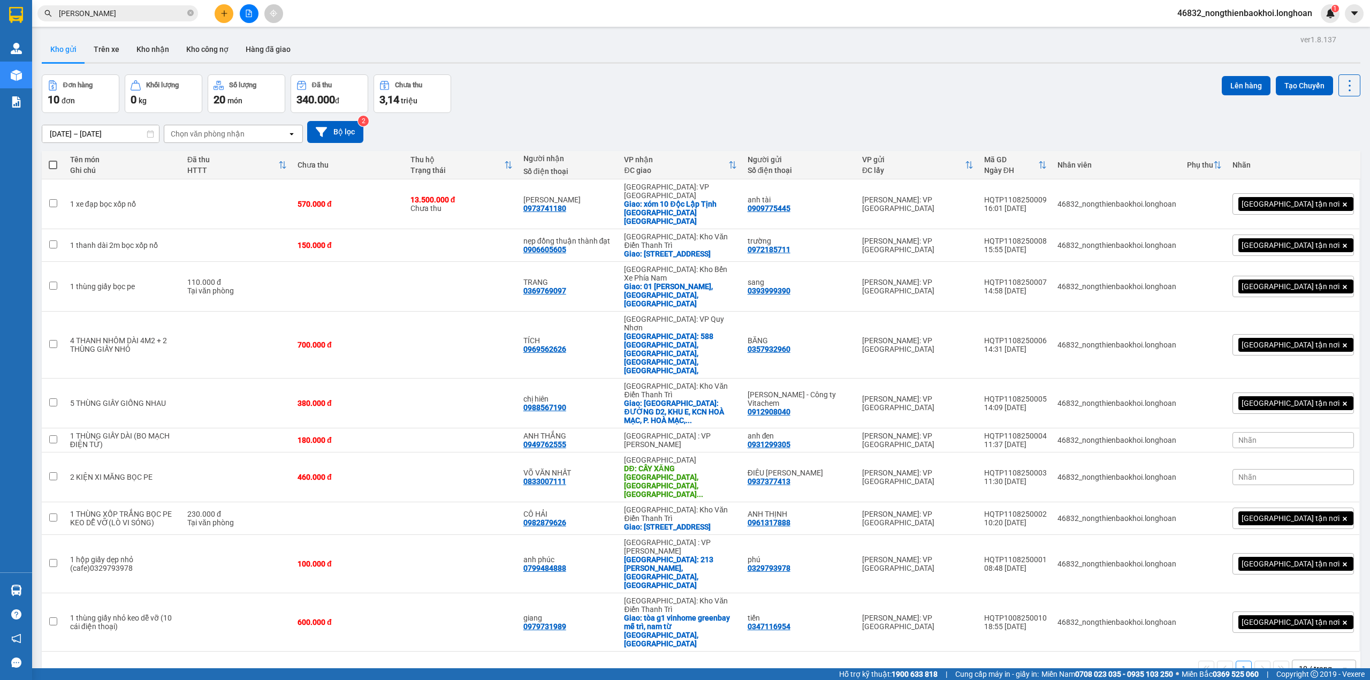
click at [576, 108] on div "Đơn hàng 10 đơn Khối lượng 0 kg Số lượng 20 món Đã thu 340.000 đ Chưa thu 3,14 …" at bounding box center [701, 93] width 1319 height 39
click at [549, 593] on div "ver 1.8.137 Kho gửi Trên xe Kho nhận Kho công nợ Hàng đã giao Đơn hàng 10 đơn K…" at bounding box center [700, 372] width 1327 height 680
drag, startPoint x: 669, startPoint y: 101, endPoint x: 687, endPoint y: 100, distance: 18.2
click at [671, 100] on div "Đơn hàng 10 đơn Khối lượng 0 kg Số lượng 20 món Đã thu 340.000 đ Chưa thu 3,14 …" at bounding box center [701, 93] width 1319 height 39
click at [683, 138] on div "[DATE] – [DATE] Press the down arrow key to interact with the calendar and sele…" at bounding box center [701, 132] width 1319 height 22
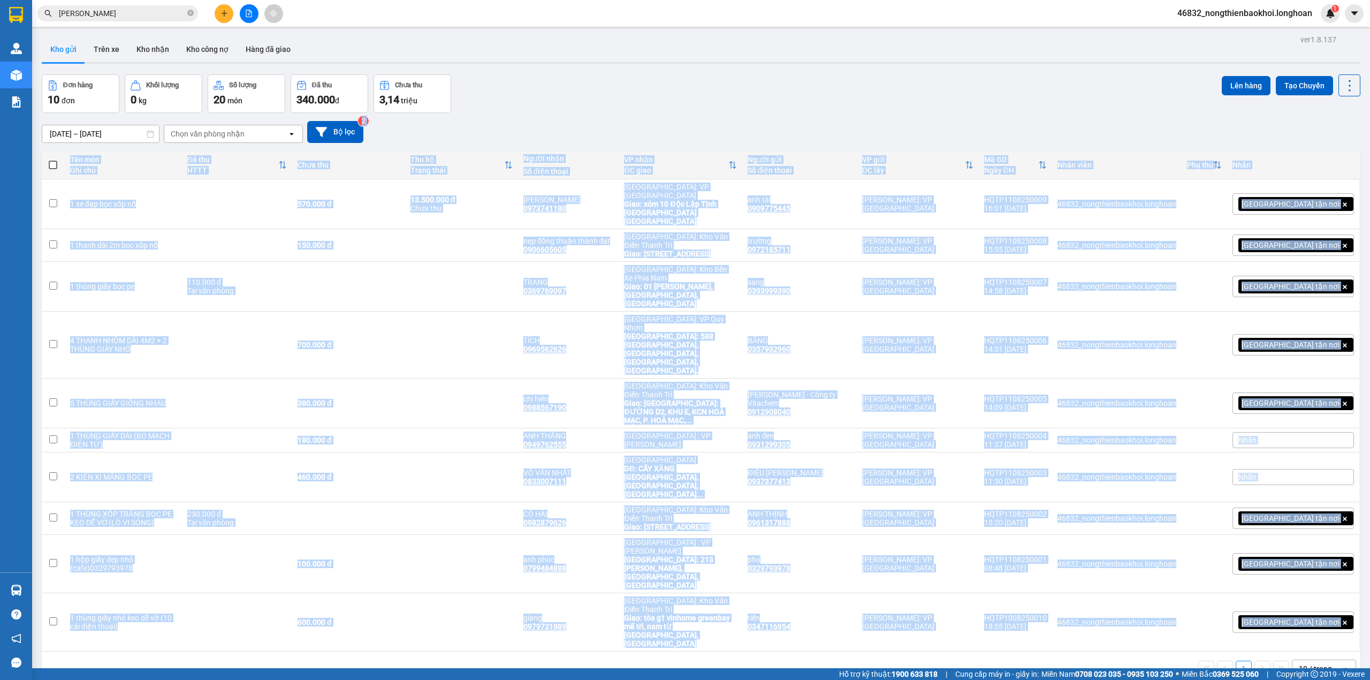
drag, startPoint x: 718, startPoint y: 112, endPoint x: 655, endPoint y: 679, distance: 569.7
click at [657, 655] on div "ver 1.8.137 Kho gửi Trên xe Kho nhận Kho công nợ Hàng đã giao Đơn hàng 10 đơn K…" at bounding box center [700, 372] width 1327 height 680
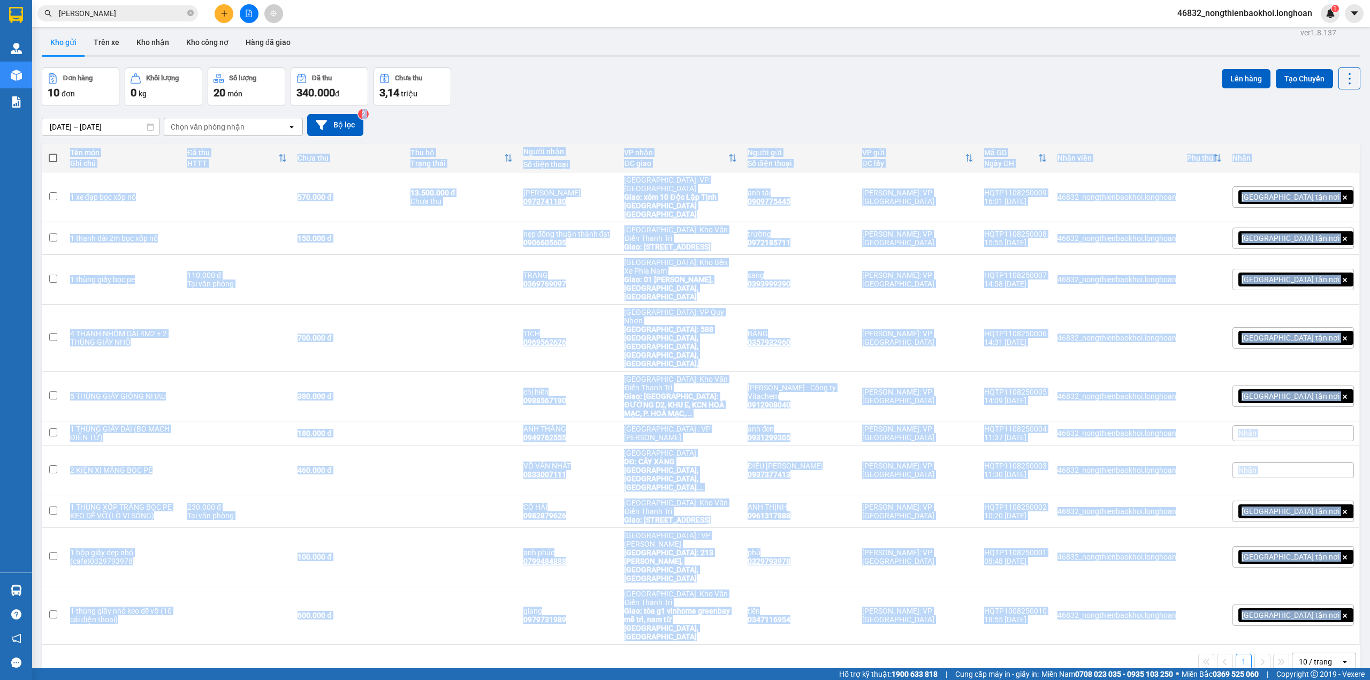
click at [604, 644] on div "1 10 / trang open" at bounding box center [701, 661] width 1319 height 34
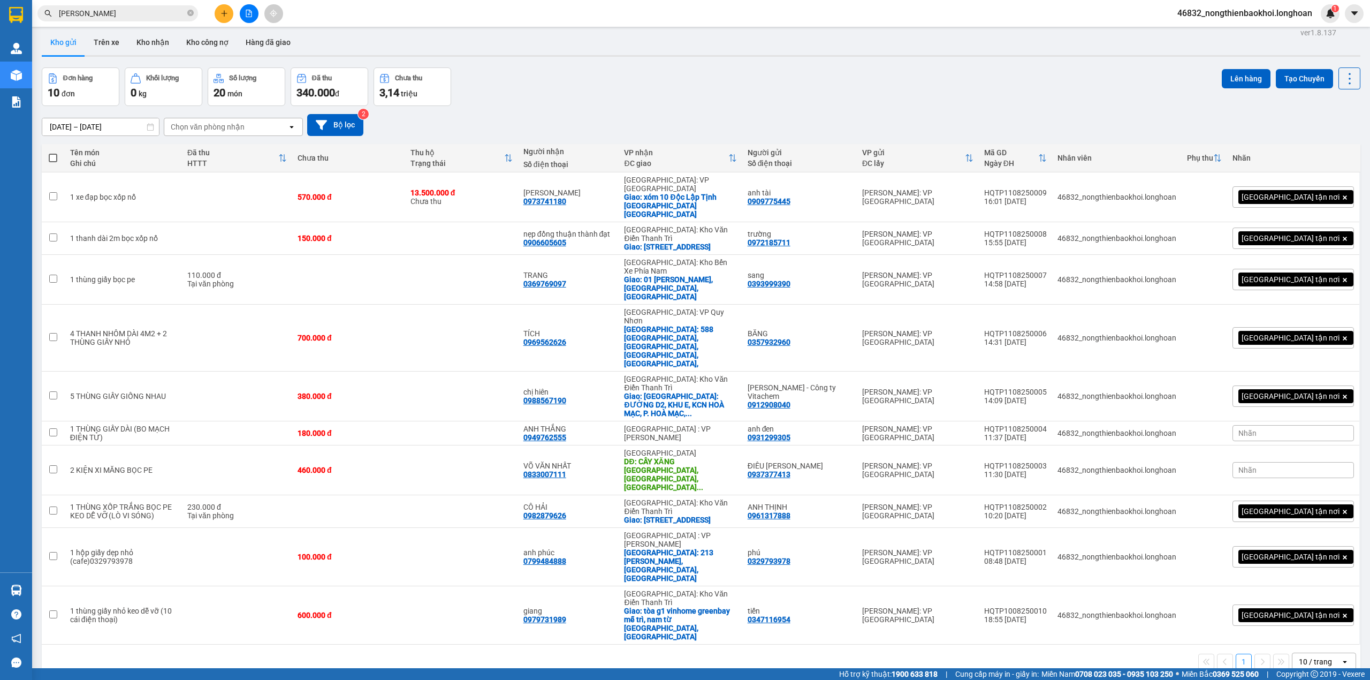
click at [708, 90] on div "Đơn hàng 10 đơn Khối lượng 0 kg Số lượng 20 món Đã thu 340.000 đ Chưa thu 3,14 …" at bounding box center [701, 86] width 1319 height 39
click at [707, 102] on div "Đơn hàng 10 đơn Khối lượng 0 kg Số lượng 20 món Đã thu 340.000 đ Chưa thu 3,14 …" at bounding box center [701, 86] width 1319 height 39
click at [478, 614] on div "ver 1.8.137 Kho gửi Trên xe Kho nhận Kho công nợ Hàng đã giao Đơn hàng 10 đơn K…" at bounding box center [700, 365] width 1327 height 680
click at [381, 632] on div "ver 1.8.137 Kho gửi Trên xe Kho nhận Kho công nợ Hàng đã giao Đơn hàng 10 đơn K…" at bounding box center [700, 365] width 1327 height 680
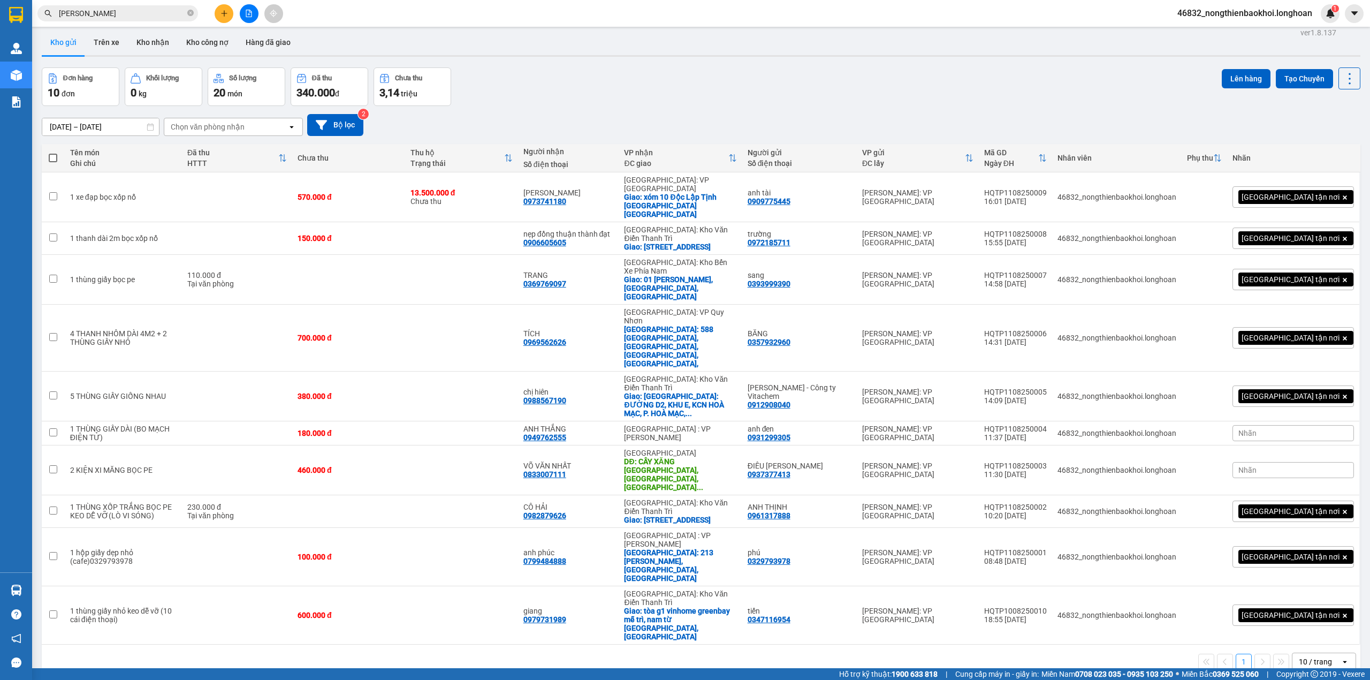
click at [368, 625] on div "ver 1.8.137 Kho gửi Trên xe Kho nhận Kho công nợ Hàng đã giao Đơn hàng 10 đơn K…" at bounding box center [700, 365] width 1327 height 680
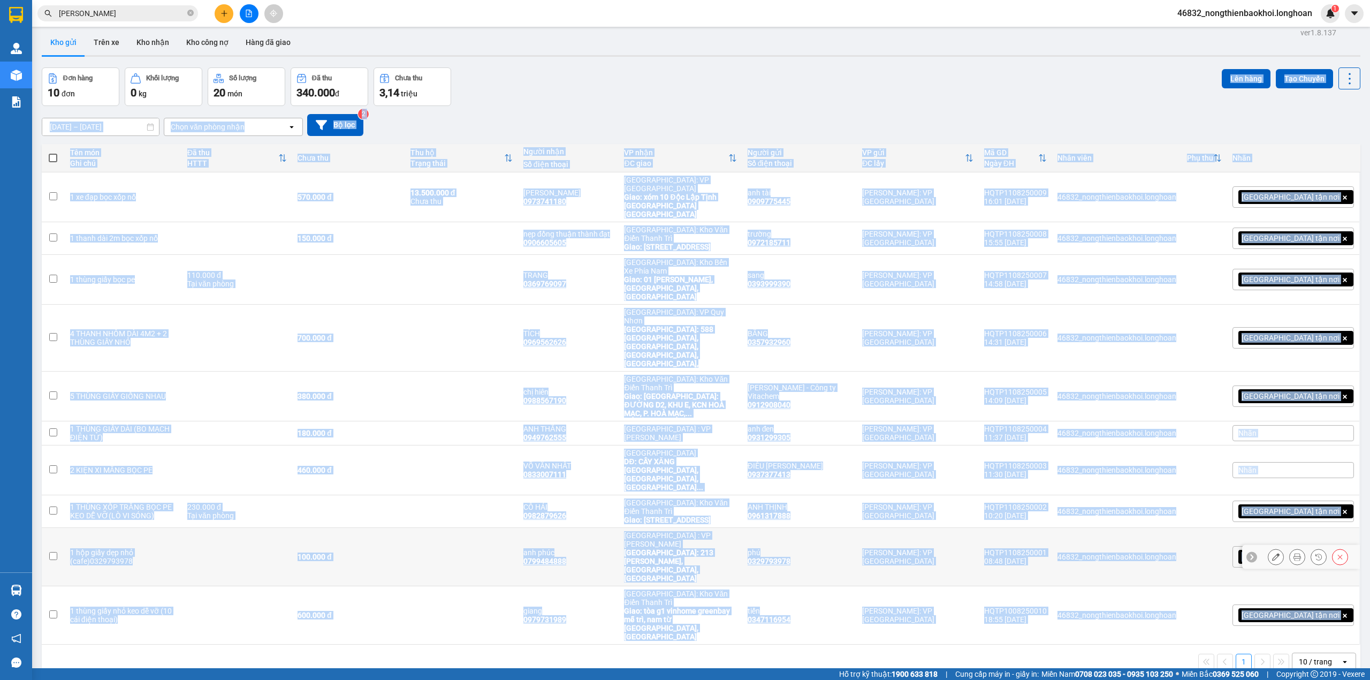
drag, startPoint x: 556, startPoint y: 93, endPoint x: 549, endPoint y: 612, distance: 519.2
click at [549, 612] on div "ver 1.8.137 Kho gửi Trên xe Kho nhận Kho công nợ Hàng đã giao Đơn hàng 10 đơn K…" at bounding box center [700, 365] width 1327 height 680
drag, startPoint x: 543, startPoint y: 97, endPoint x: 546, endPoint y: 129, distance: 31.8
click at [543, 100] on div "Đơn hàng 10 đơn Khối lượng 0 kg Số lượng 20 món Đã thu 340.000 đ Chưa thu 3,14 …" at bounding box center [701, 86] width 1319 height 39
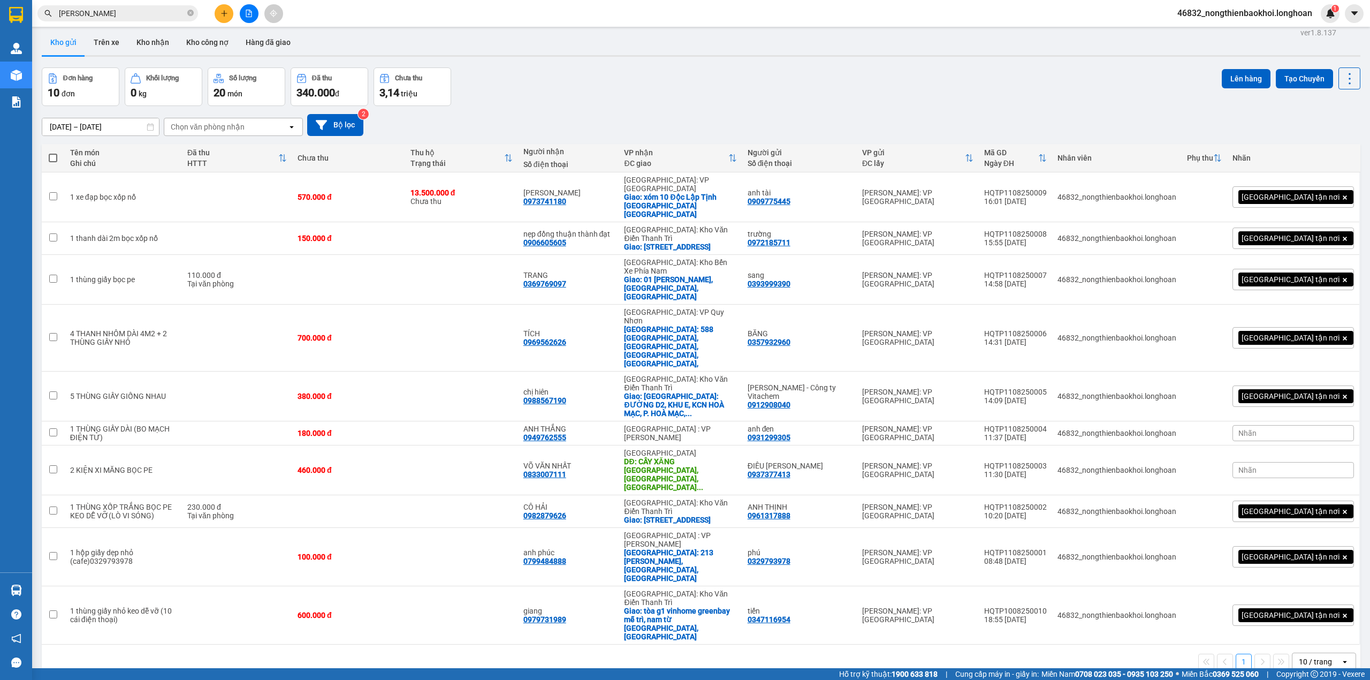
drag, startPoint x: 579, startPoint y: 72, endPoint x: 573, endPoint y: 87, distance: 16.1
click at [573, 86] on div "Đơn hàng 10 đơn Khối lượng 0 kg Số lượng 20 món Đã thu 340.000 đ Chưa thu 3,14 …" at bounding box center [701, 86] width 1319 height 39
click at [531, 581] on div "ver 1.8.137 Kho gửi Trên xe Kho nhận Kho công nợ Hàng đã giao Đơn hàng 10 đơn K…" at bounding box center [700, 365] width 1327 height 680
click at [621, 54] on div "Kho gửi Trên xe Kho nhận Kho công nợ Hàng đã giao" at bounding box center [701, 43] width 1319 height 28
click at [221, 18] on button at bounding box center [224, 13] width 19 height 19
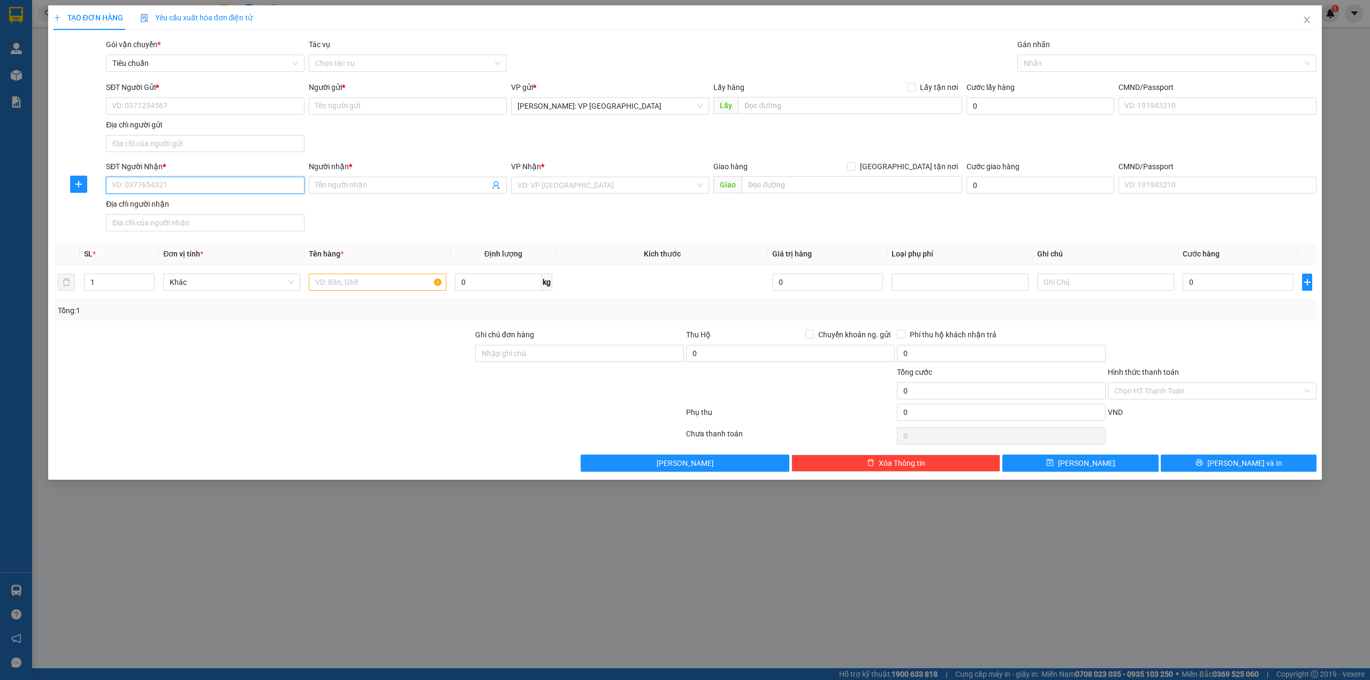
click at [186, 184] on input "SĐT Người Nhận *" at bounding box center [205, 185] width 198 height 17
click at [148, 280] on icon "up" at bounding box center [148, 279] width 3 height 2
type input "3"
click at [148, 280] on icon "up" at bounding box center [148, 279] width 3 height 2
click at [344, 290] on input "text" at bounding box center [377, 281] width 137 height 17
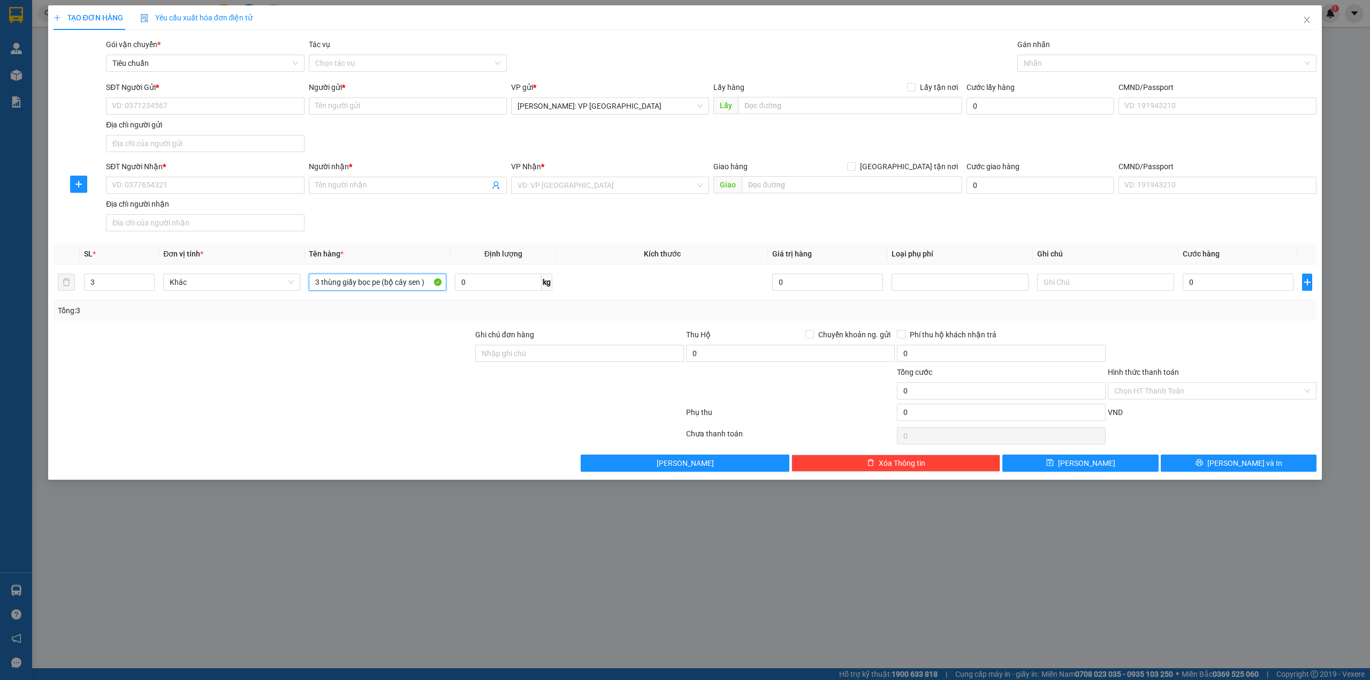
type input "3 thùng giấy bọc pe (bộ cây sen )"
click at [409, 264] on th "Tên hàng *" at bounding box center [378, 254] width 146 height 21
click at [414, 230] on div "SĐT Người Nhận * VD: 0377654321 Người nhận * Tên người nhận VP Nhận * VD: VP [G…" at bounding box center [711, 198] width 1215 height 75
click at [171, 177] on div "SĐT Người Nhận *" at bounding box center [205, 169] width 198 height 16
click at [200, 191] on input "SĐT Người Nhận *" at bounding box center [205, 185] width 198 height 17
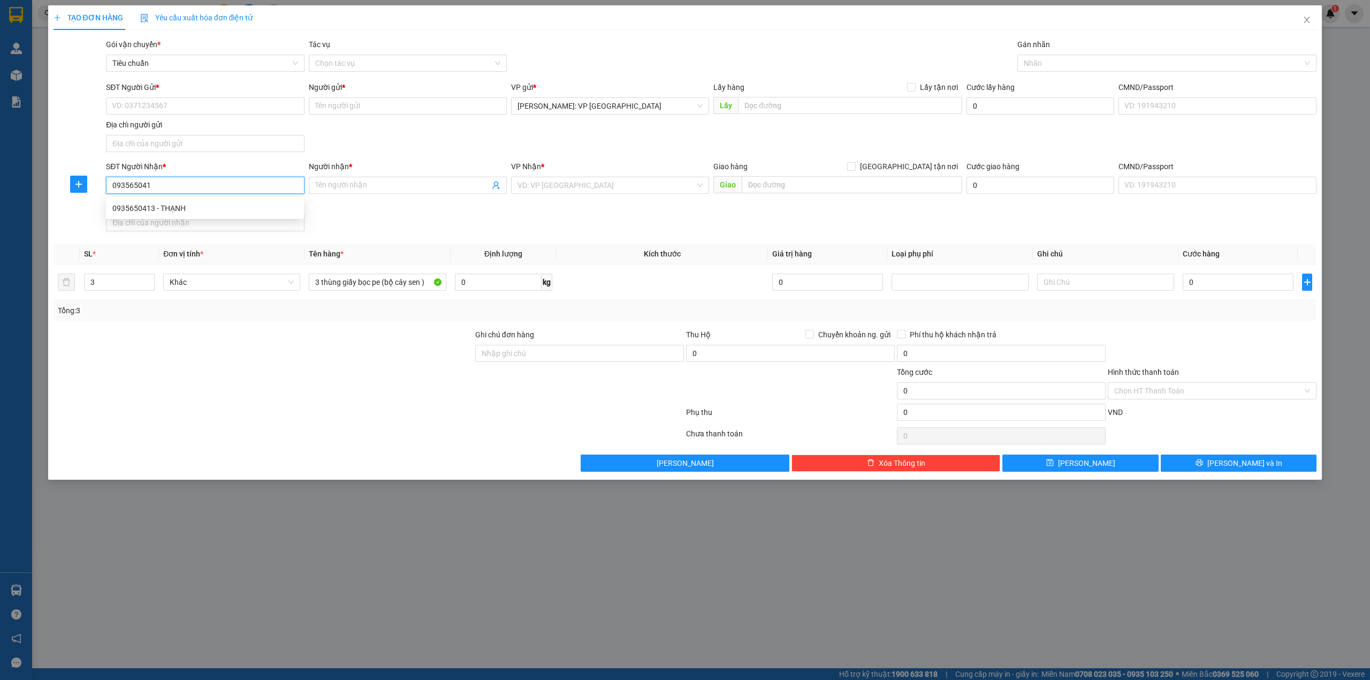
type input "0935650413"
click at [240, 208] on div "0935650413 - THẠNH" at bounding box center [204, 208] width 185 height 12
type input "THẠNH"
checkbox input "true"
type input "641 [PERSON_NAME], Ngũ Hành Sơn, [GEOGRAPHIC_DATA]"
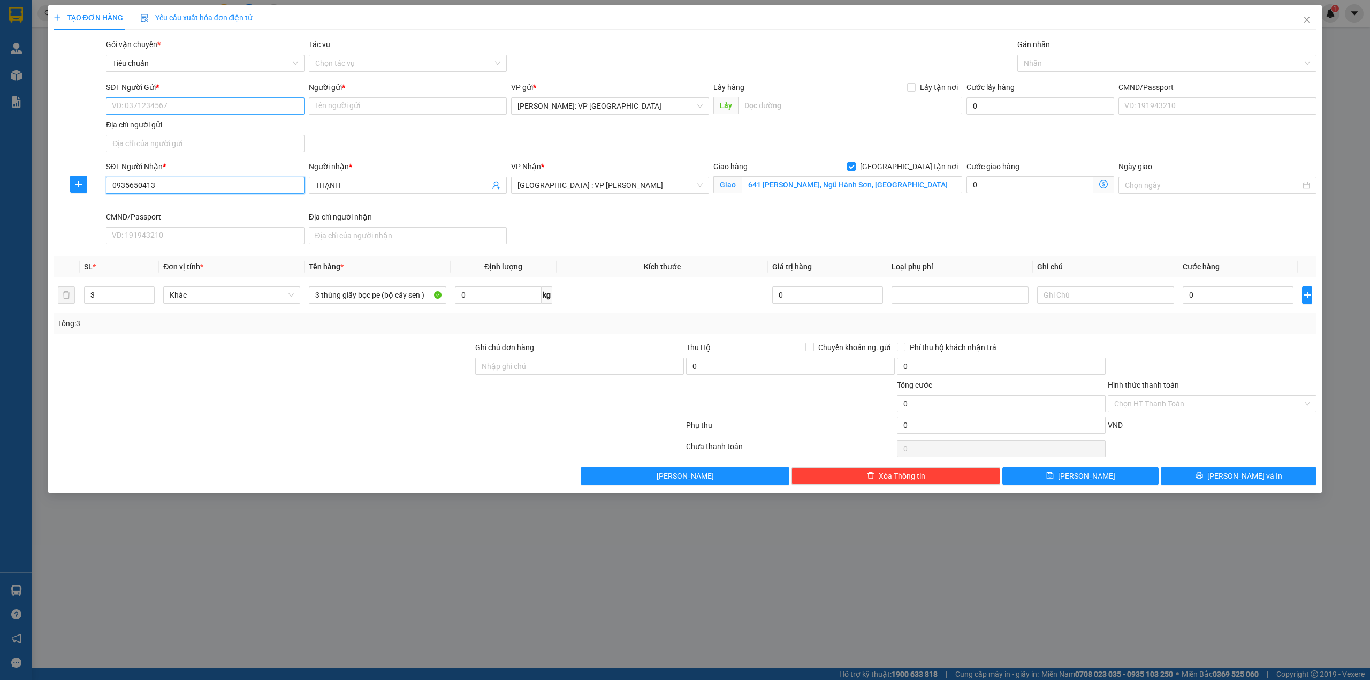
type input "0935650413"
click at [270, 103] on input "SĐT Người Gửi *" at bounding box center [205, 105] width 198 height 17
click at [172, 135] on div "0387300337 - mai thi" at bounding box center [205, 127] width 198 height 17
type input "0387300337"
type input "mai thi"
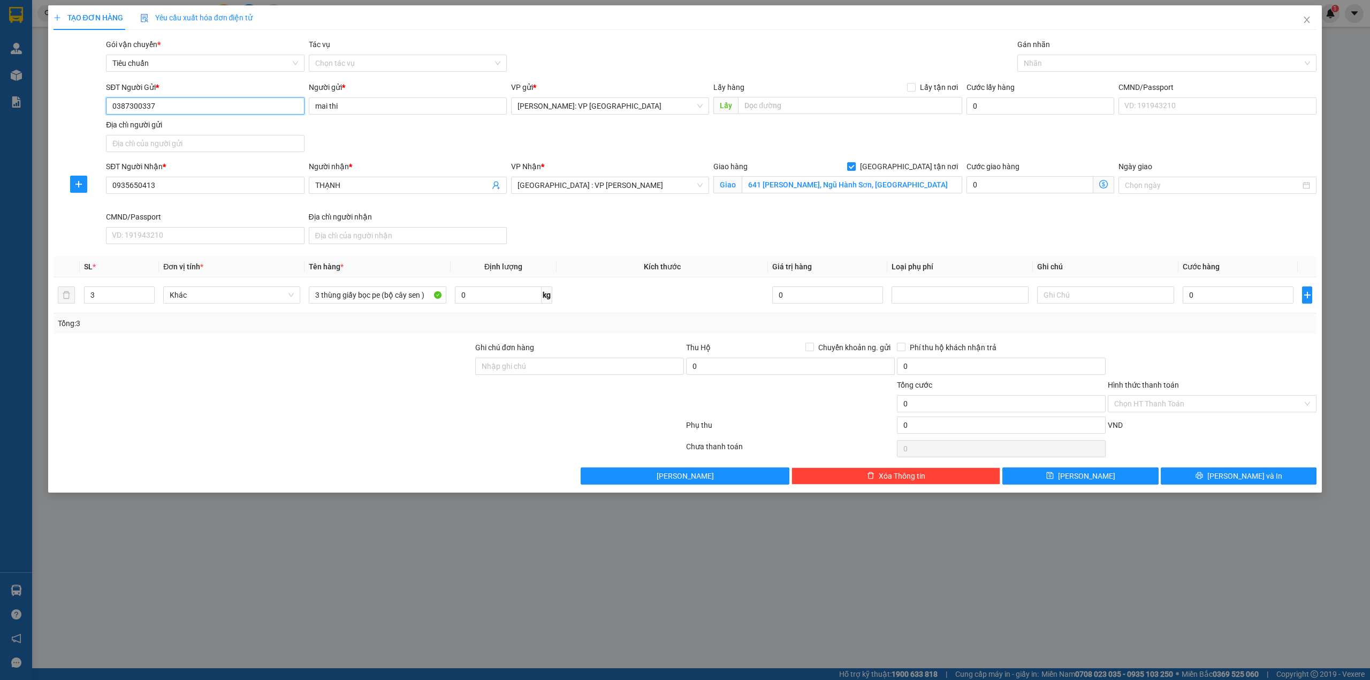
click at [212, 109] on input "0387300337" at bounding box center [205, 105] width 198 height 17
type input "0337838181"
click at [369, 100] on input "mai thi" at bounding box center [408, 105] width 198 height 17
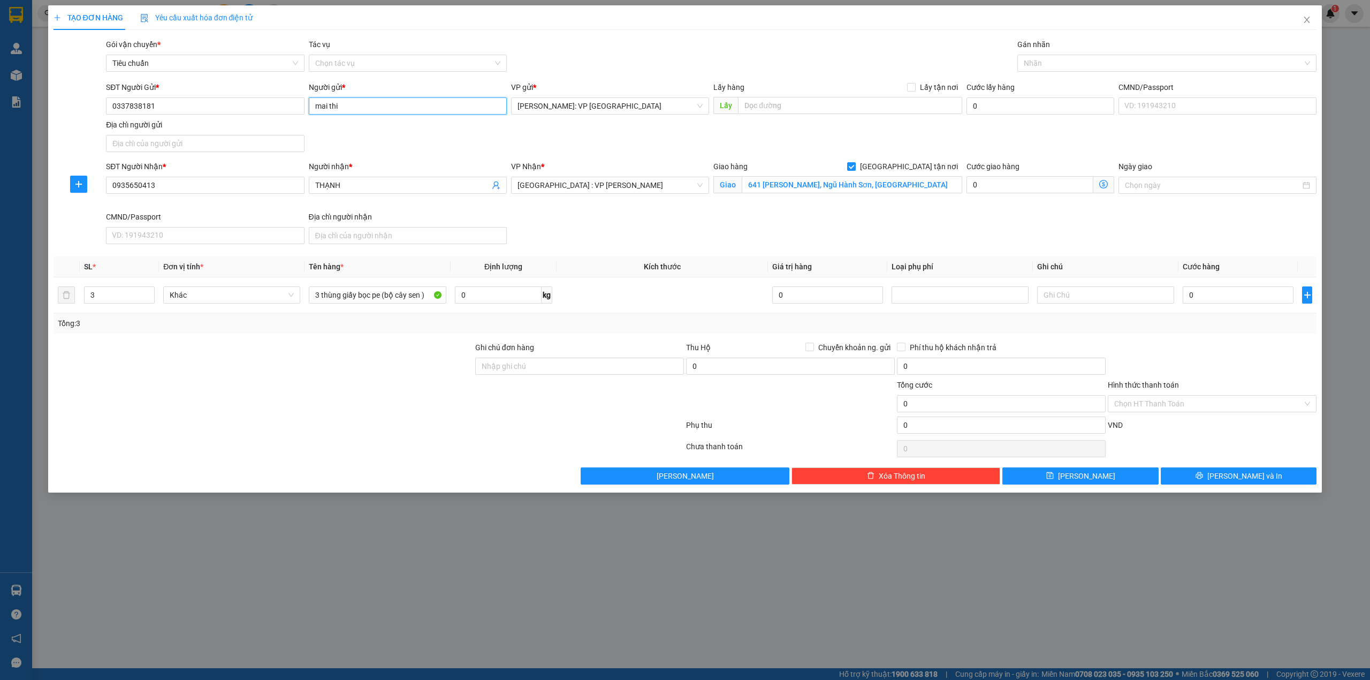
click at [369, 100] on input "mai thi" at bounding box center [408, 105] width 198 height 17
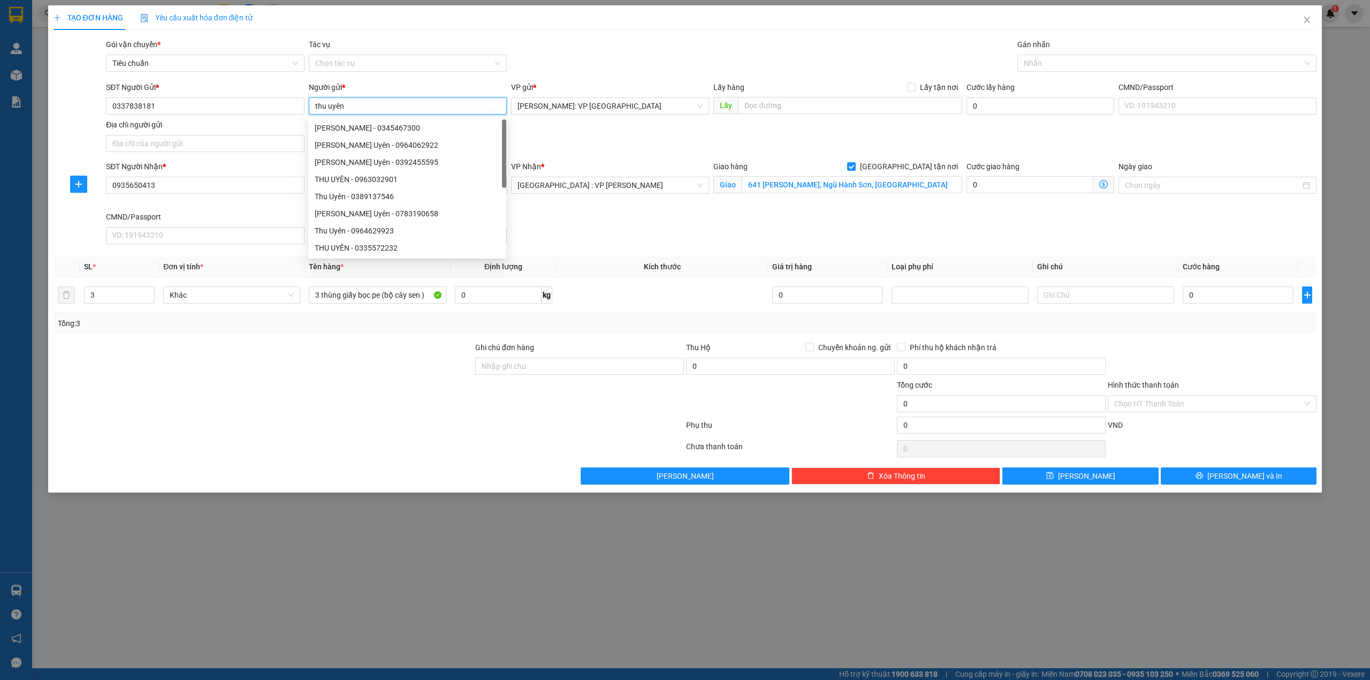
type input "thu uyên"
drag, startPoint x: 651, startPoint y: 21, endPoint x: 668, endPoint y: 18, distance: 17.5
click at [653, 21] on div "TẠO ĐƠN HÀNG Yêu cầu xuất hóa đơn điện tử" at bounding box center [686, 17] width 1264 height 25
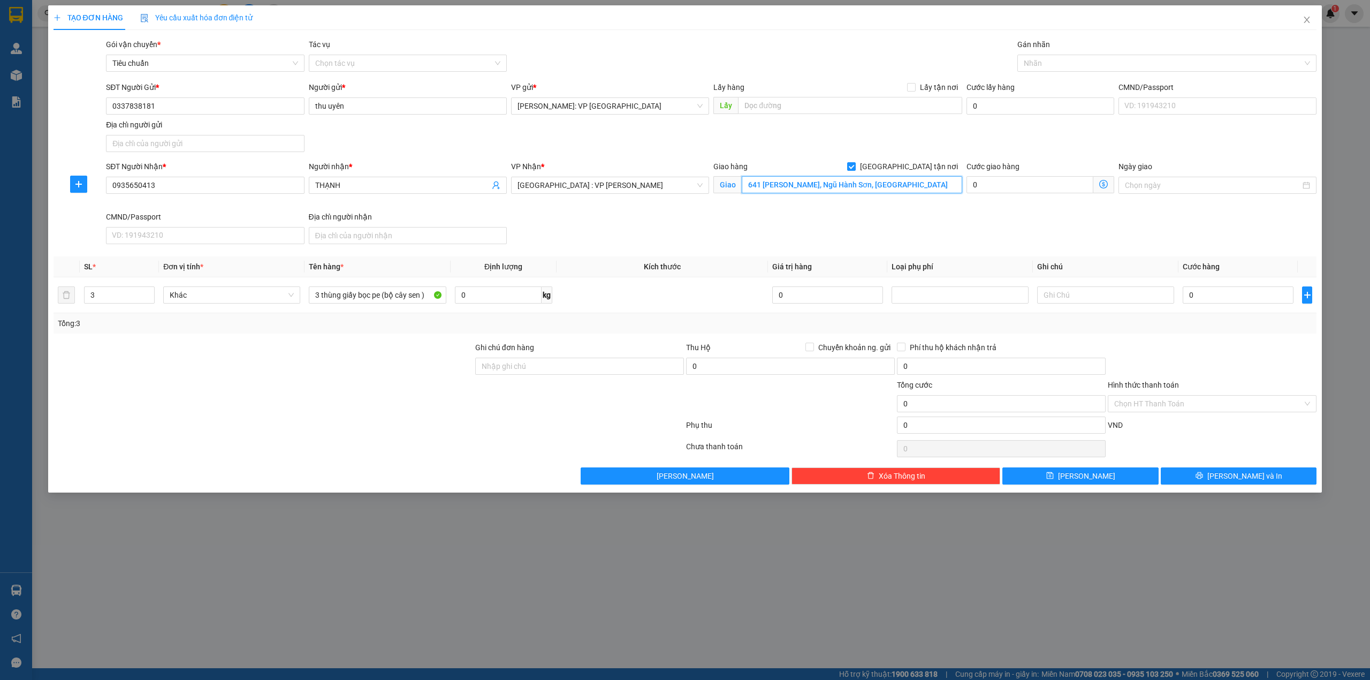
click at [776, 183] on input "641 [PERSON_NAME], Ngũ Hành Sơn, [GEOGRAPHIC_DATA]" at bounding box center [852, 184] width 221 height 17
click at [1035, 60] on div at bounding box center [1162, 63] width 284 height 13
type input "37 [PERSON_NAME], [PERSON_NAME], [GEOGRAPHIC_DATA], [GEOGRAPHIC_DATA]"
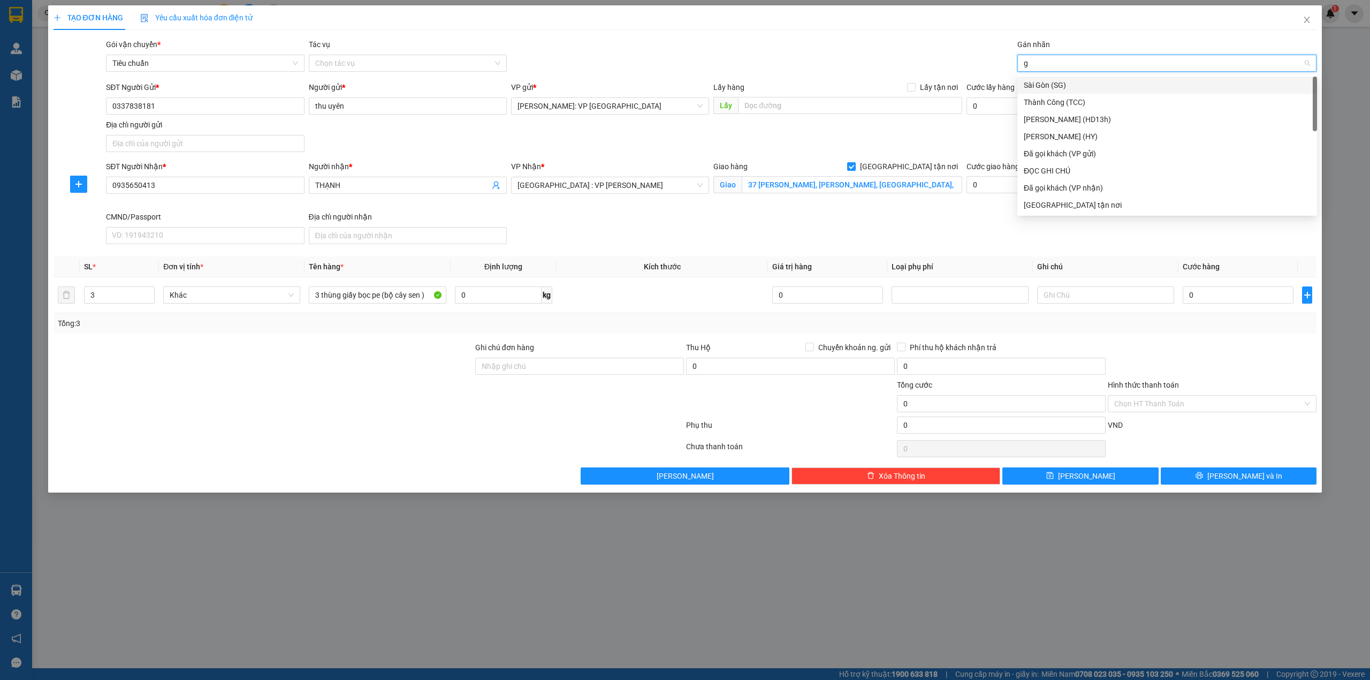
type input "gi"
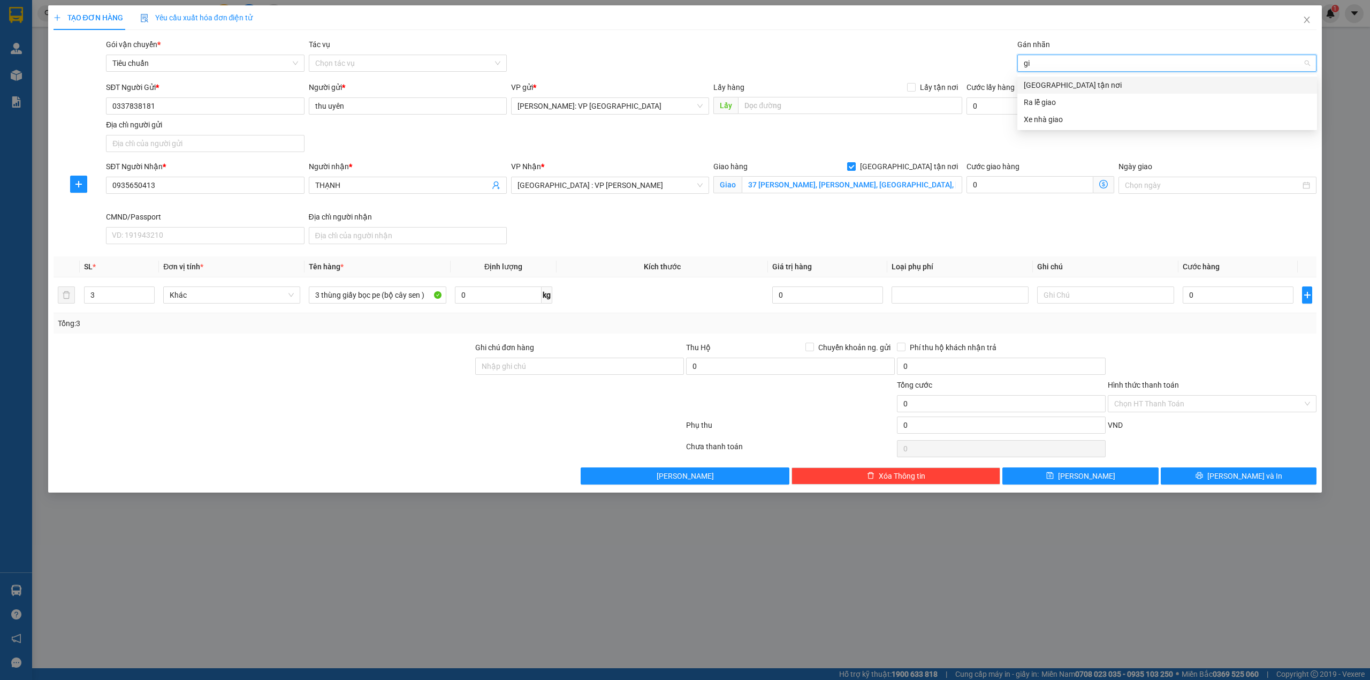
click at [1054, 85] on div "[GEOGRAPHIC_DATA] tận nơi" at bounding box center [1167, 85] width 287 height 12
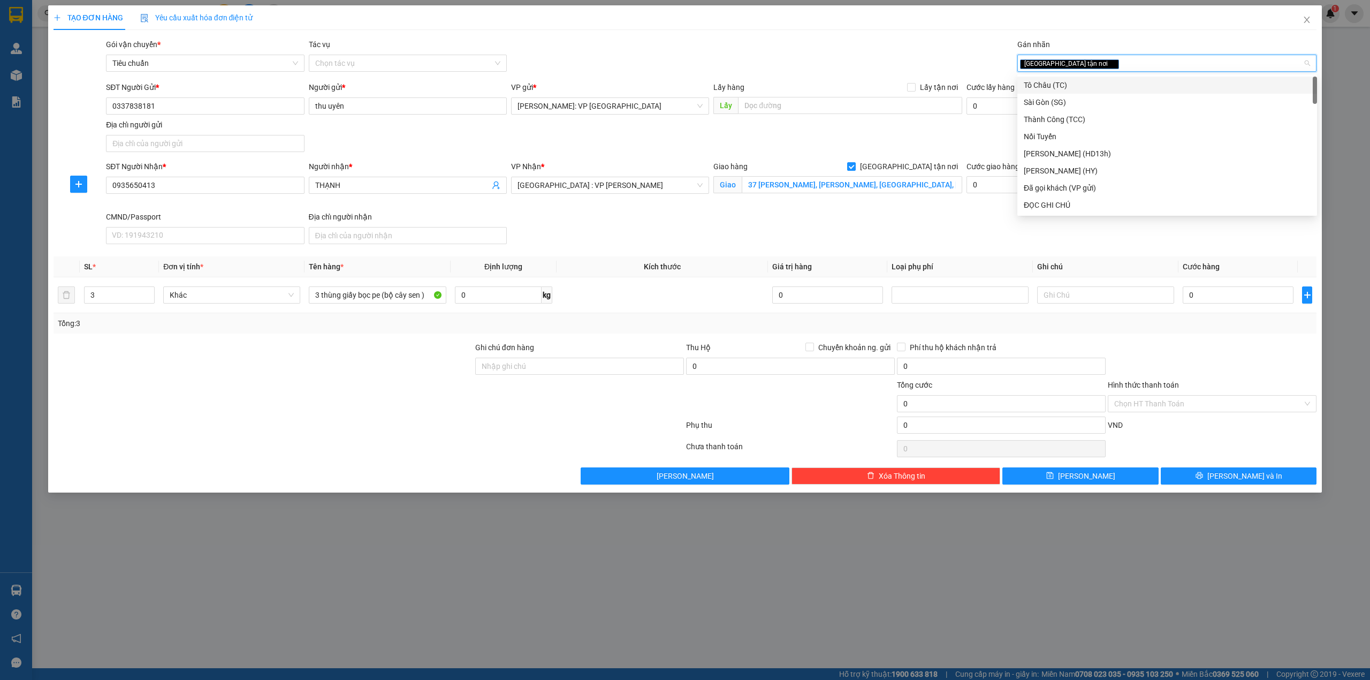
click at [587, 148] on div "SĐT Người Gửi * 0337838181 Người gửi * thu uyên VP gửi * [GEOGRAPHIC_DATA]: VP …" at bounding box center [711, 118] width 1215 height 75
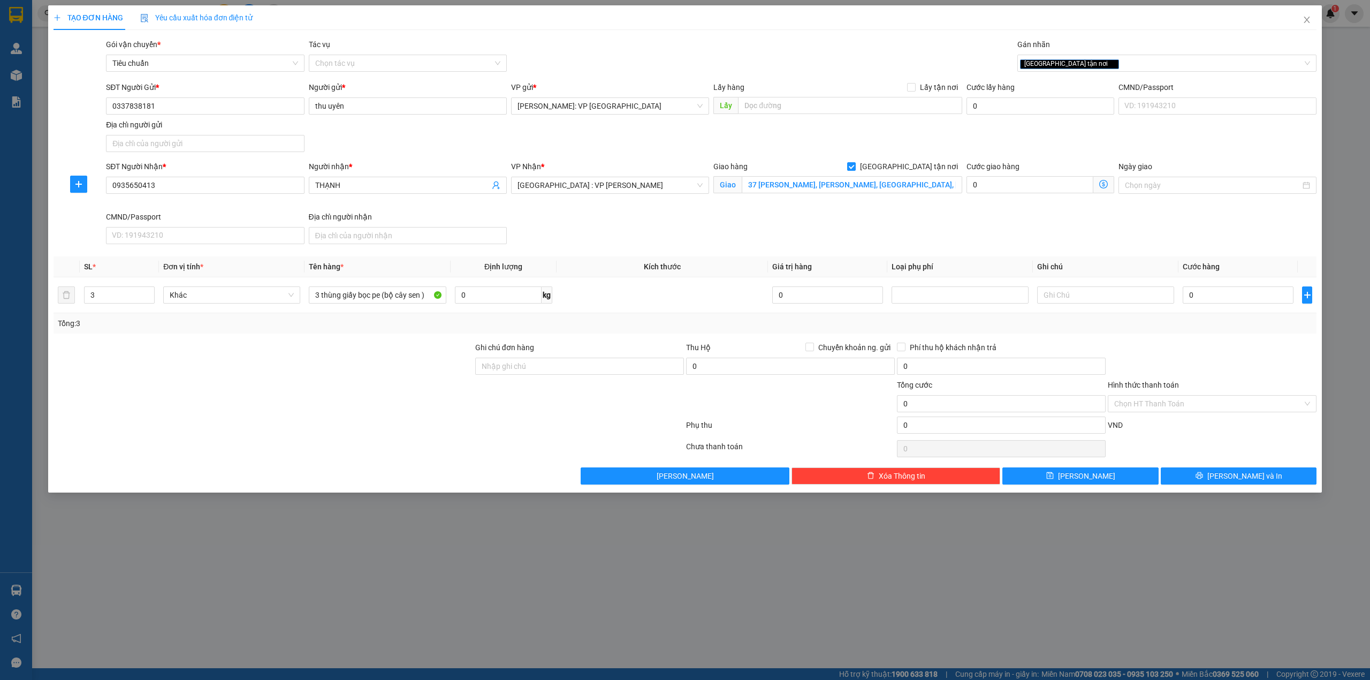
click at [585, 217] on div "SĐT Người Nhận * 0935650413 Người nhận * THẠNH VP Nhận * [GEOGRAPHIC_DATA] : VP…" at bounding box center [711, 205] width 1215 height 88
click at [331, 396] on div at bounding box center [263, 397] width 422 height 37
click at [1229, 292] on input "0" at bounding box center [1238, 294] width 111 height 17
type input "3"
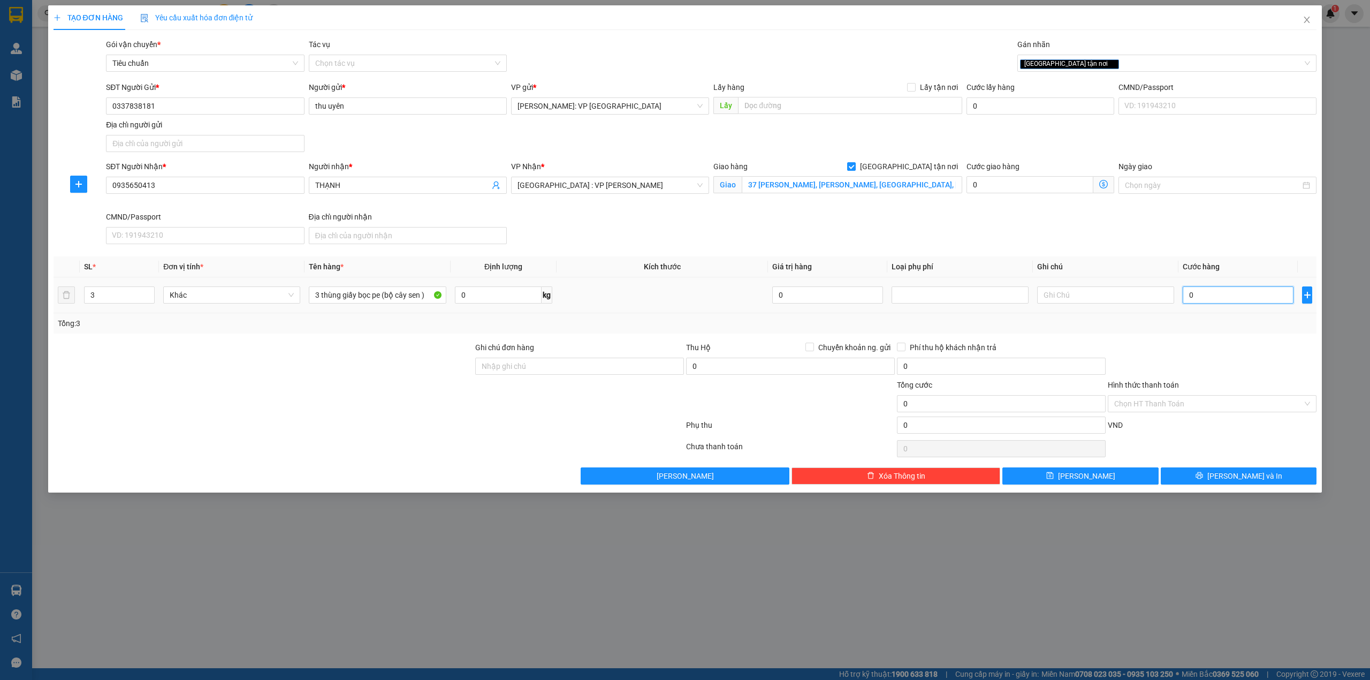
type input "3"
type input "36"
type input "360"
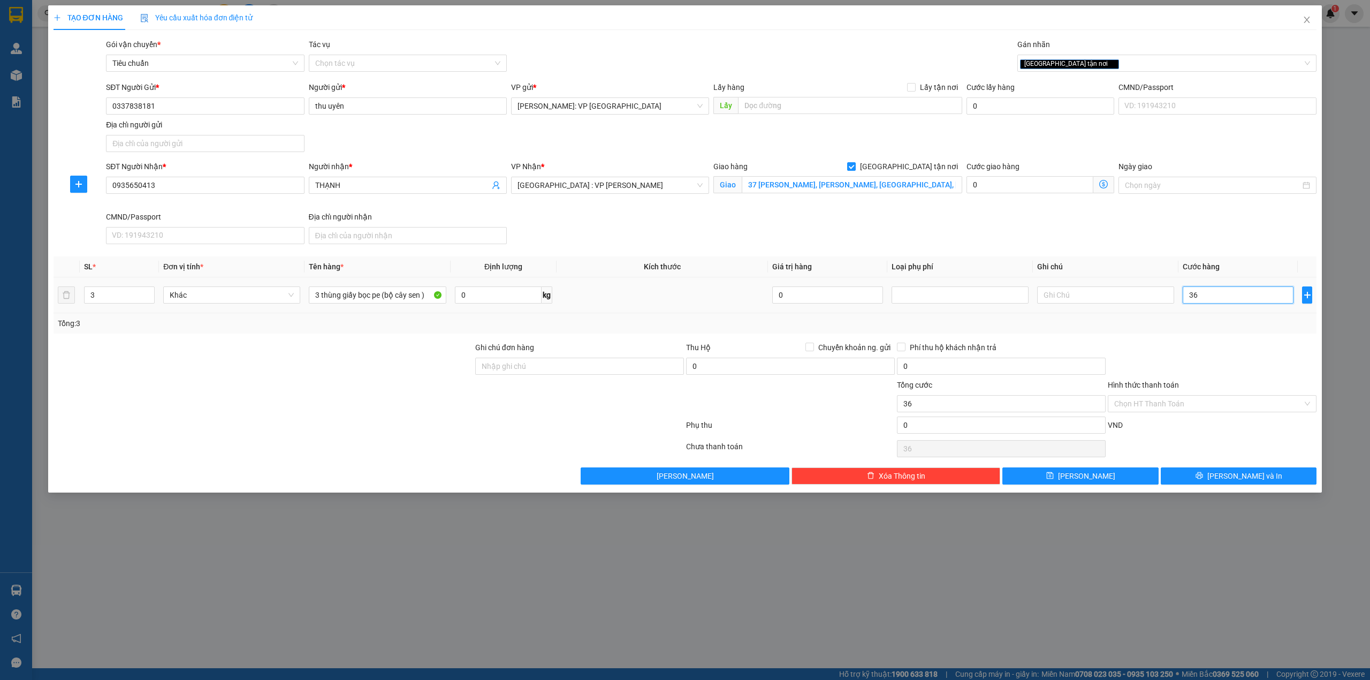
type input "360"
type input "3.600"
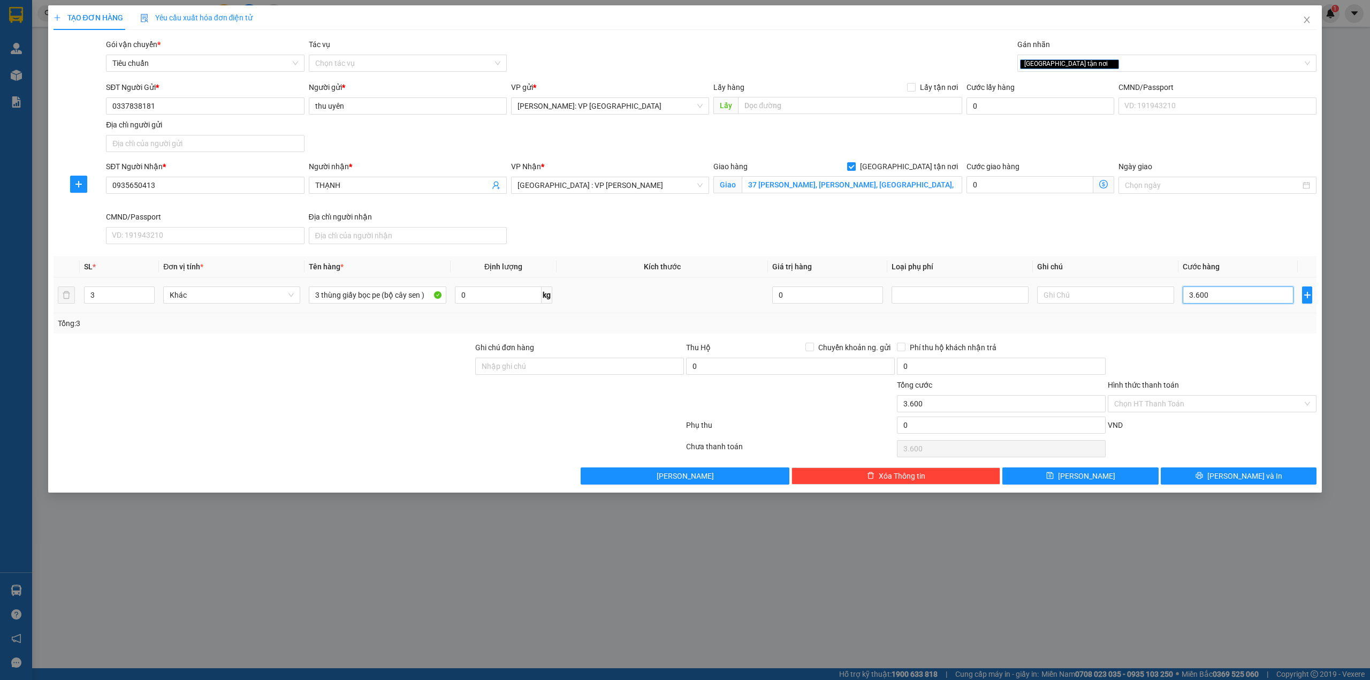
type input "36.000"
type input "360.000"
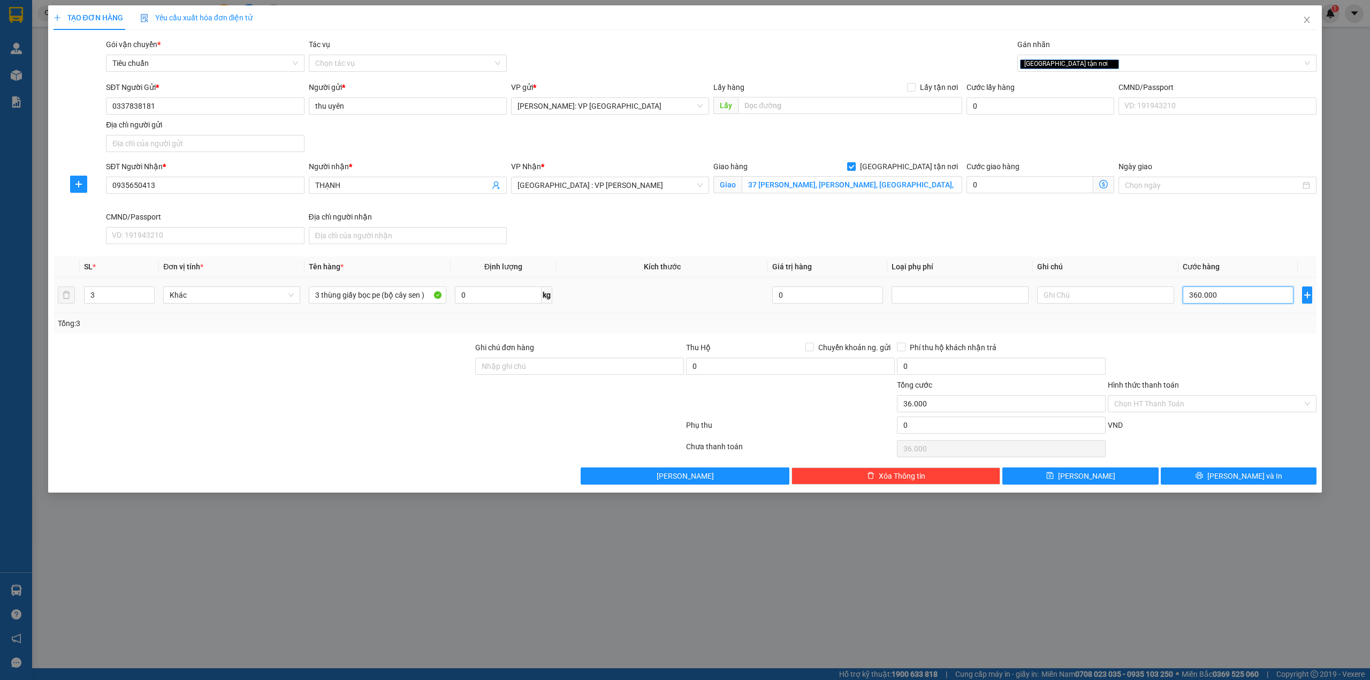
type input "360.000"
click at [662, 221] on div "SĐT Người Nhận * 0935650413 Người nhận * THẠNH VP Nhận * [GEOGRAPHIC_DATA] : VP…" at bounding box center [711, 205] width 1215 height 88
click at [388, 374] on div at bounding box center [263, 359] width 422 height 37
click at [787, 132] on div "SĐT Người Gửi * 0337838181 Người gửi * thu uyên VP gửi * [GEOGRAPHIC_DATA]: VP …" at bounding box center [711, 118] width 1215 height 75
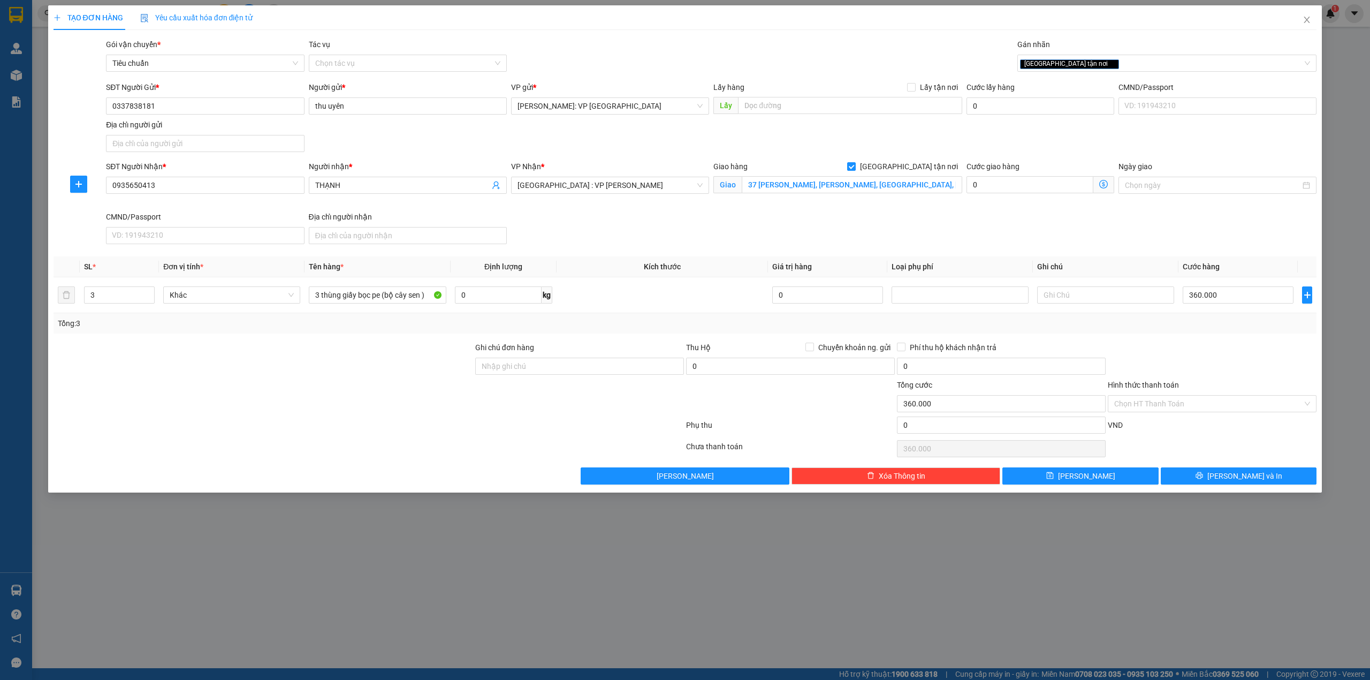
click at [623, 247] on div "SĐT Người Nhận * 0935650413 Người nhận * THẠNH VP Nhận * [GEOGRAPHIC_DATA] : VP…" at bounding box center [711, 205] width 1215 height 88
click at [383, 295] on input "3 thùng giấy bọc pe (bộ cây sen )" at bounding box center [377, 294] width 137 height 17
type input "3 thùng giấy bọc pe keo dễ vowx(bộ cây sen )"
click at [1202, 477] on button "[PERSON_NAME] và In" at bounding box center [1239, 475] width 156 height 17
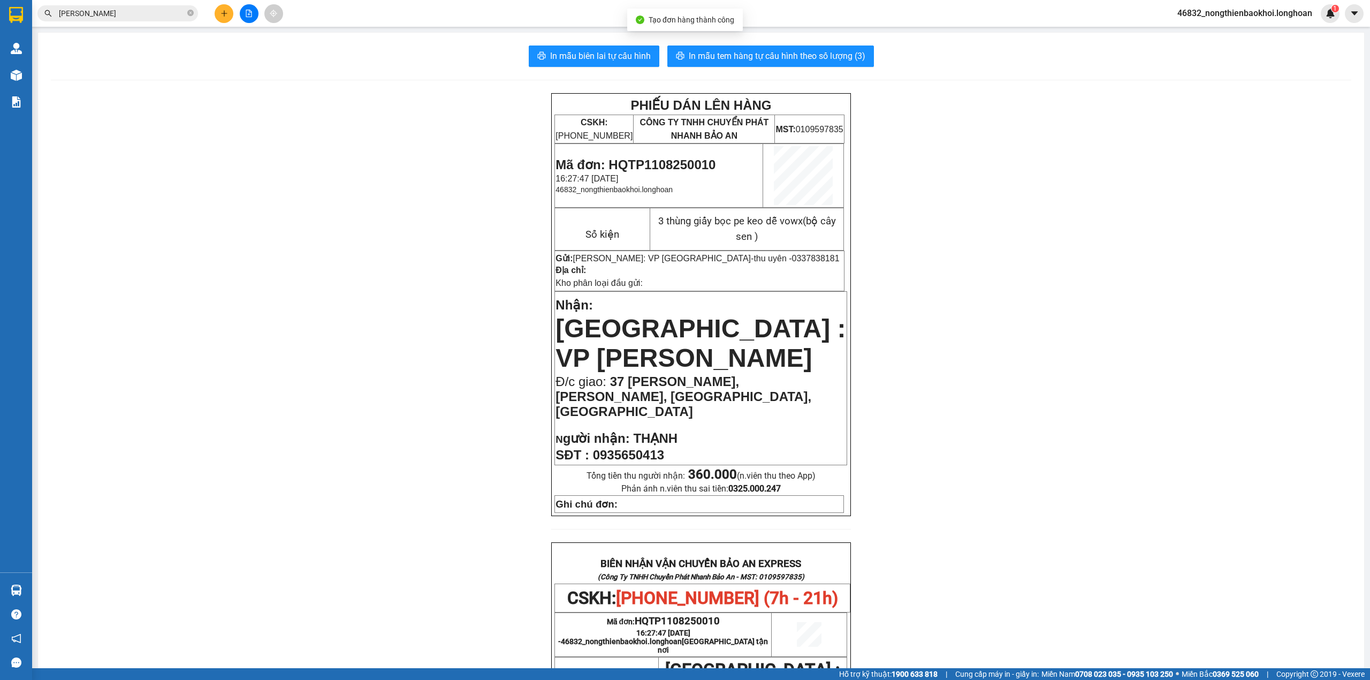
drag, startPoint x: 463, startPoint y: 200, endPoint x: 191, endPoint y: 125, distance: 282.7
click at [455, 200] on div "PHIẾU DÁN LÊN HÀNG CSKH: [PHONE_NUMBER] CÔNG TY TNHH CHUYỂN PHÁT NHANH BẢO AN M…" at bounding box center [701, 597] width 1301 height 1008
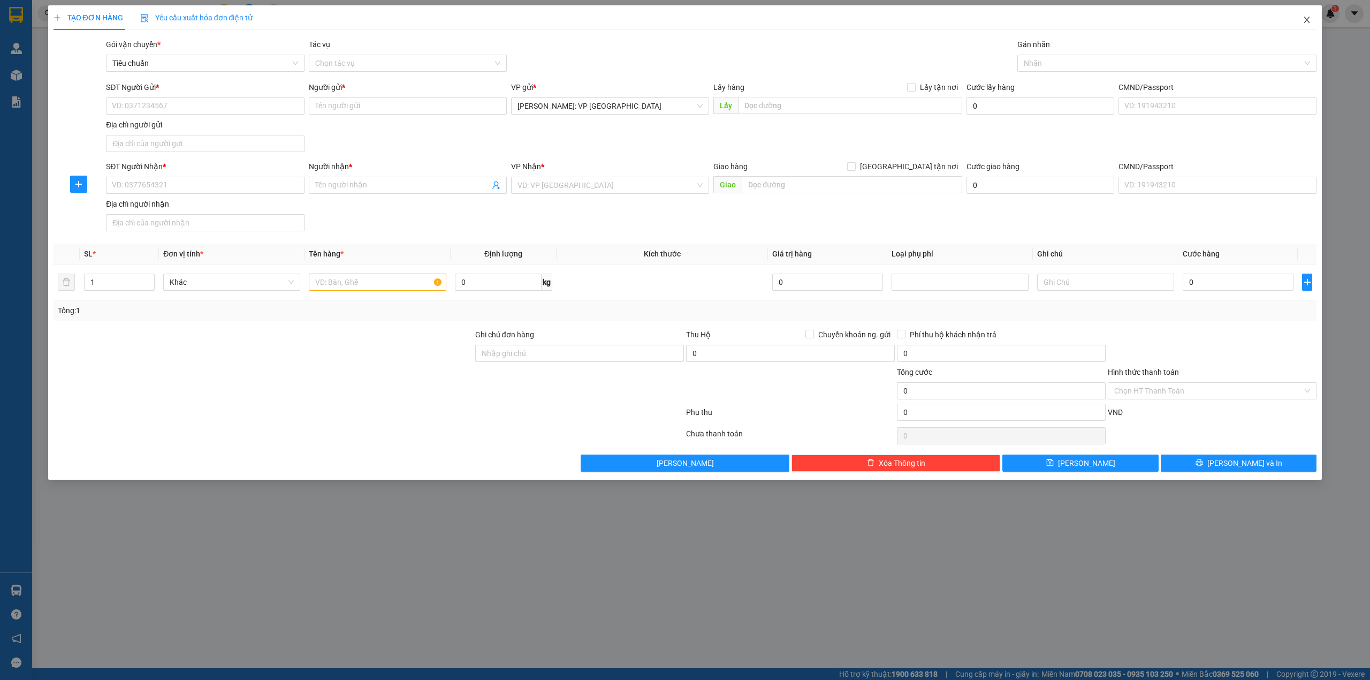
click at [1306, 17] on icon "close" at bounding box center [1307, 20] width 9 height 9
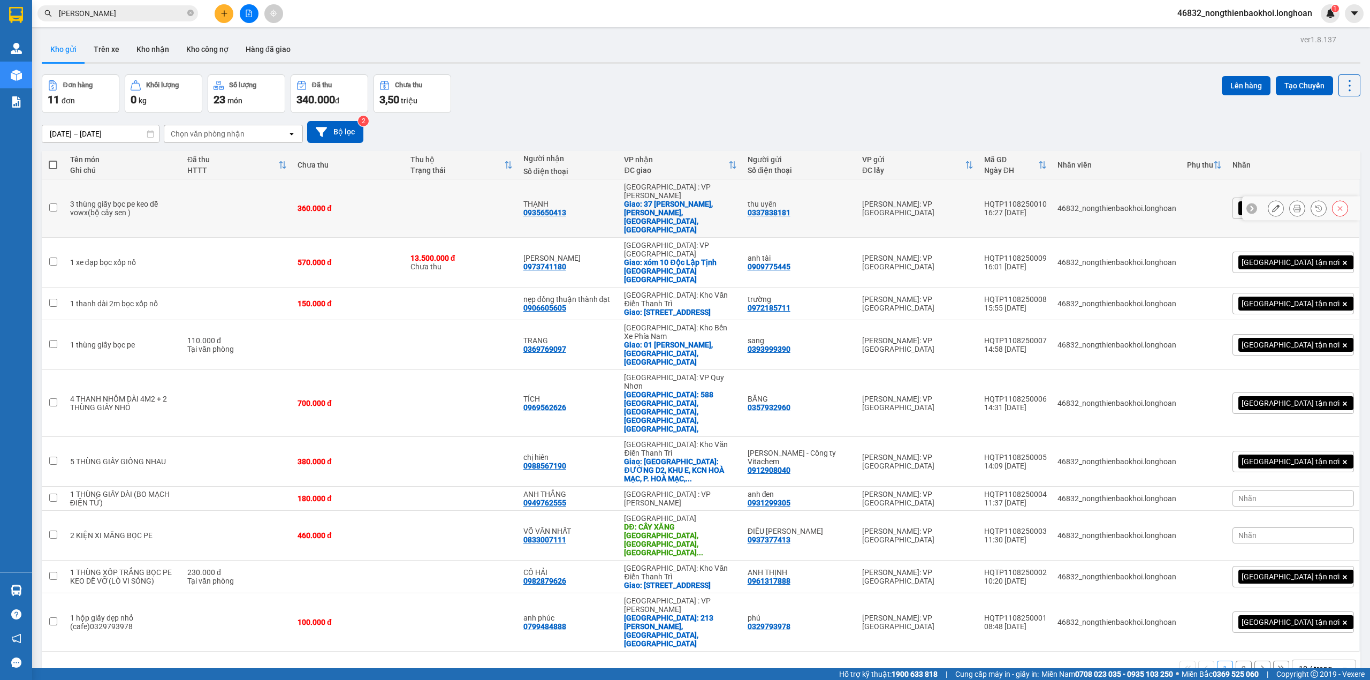
click at [1272, 204] on icon at bounding box center [1275, 207] width 7 height 7
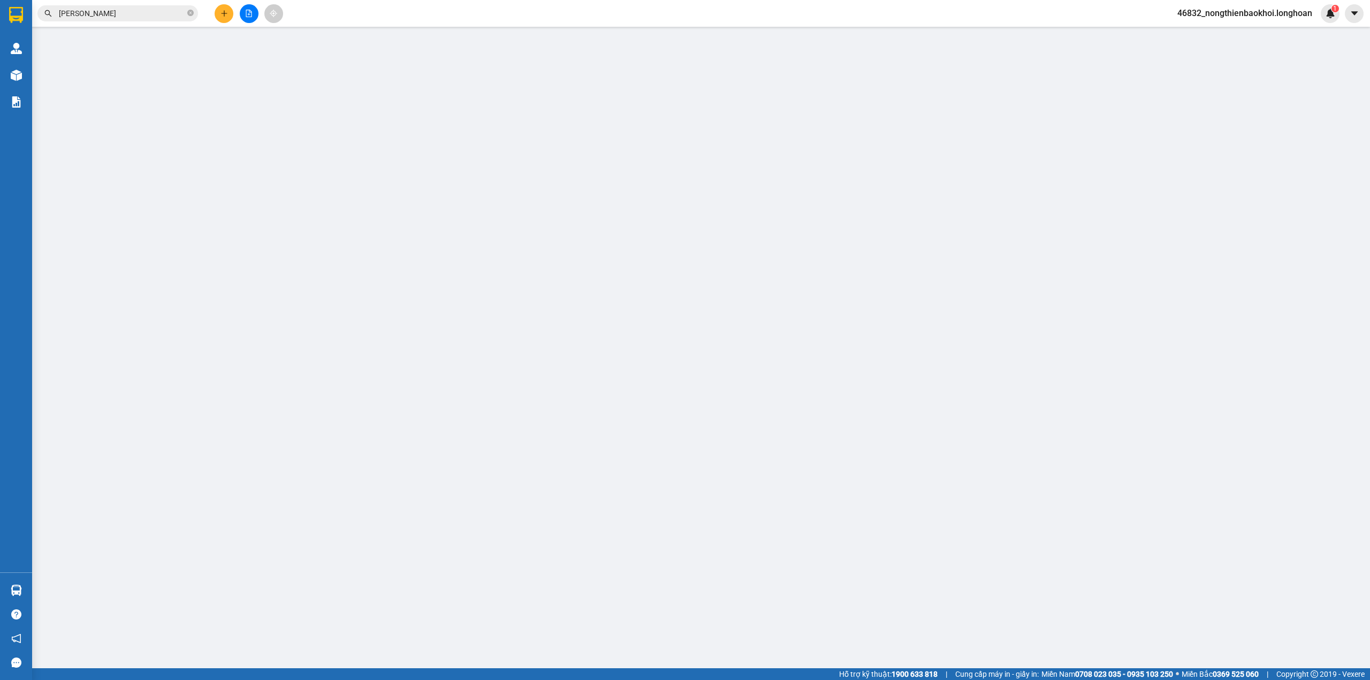
type input "0337838181"
type input "thu uyên"
type input "0935650413"
type input "THẠNH"
checkbox input "true"
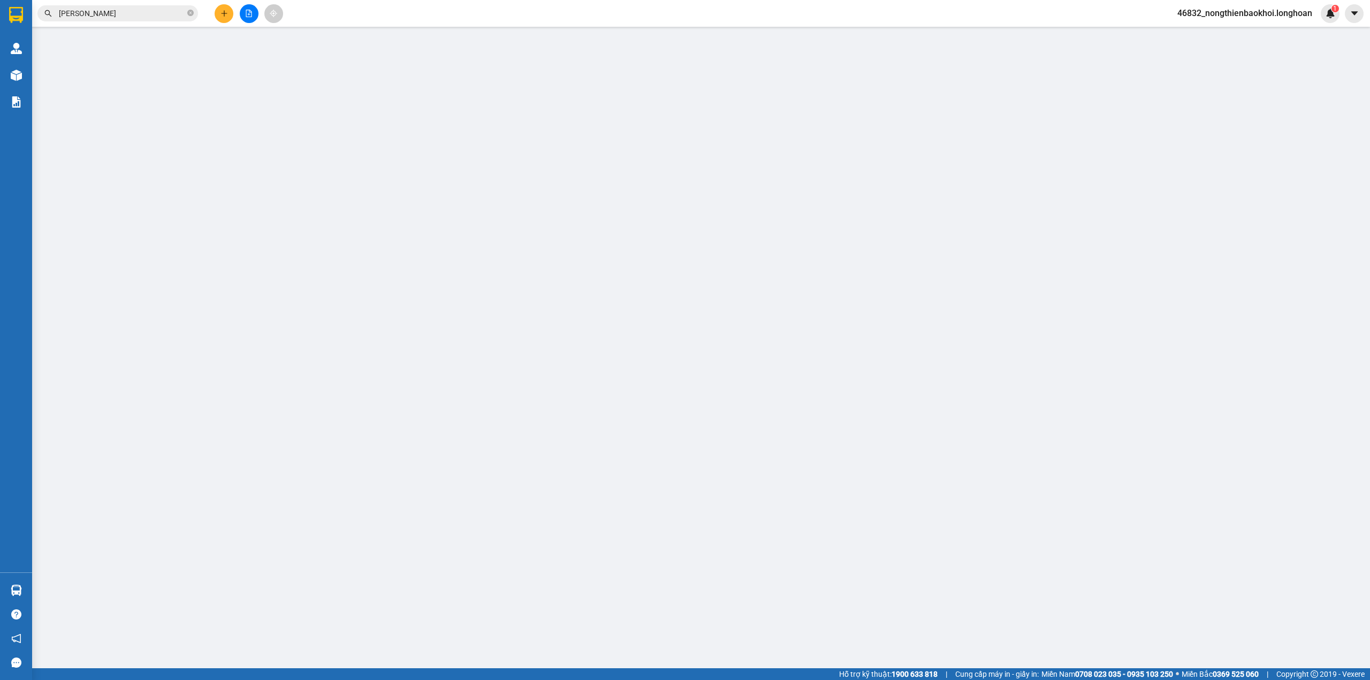
type input "37 [PERSON_NAME], [PERSON_NAME], [GEOGRAPHIC_DATA], [GEOGRAPHIC_DATA]"
type input "360.000"
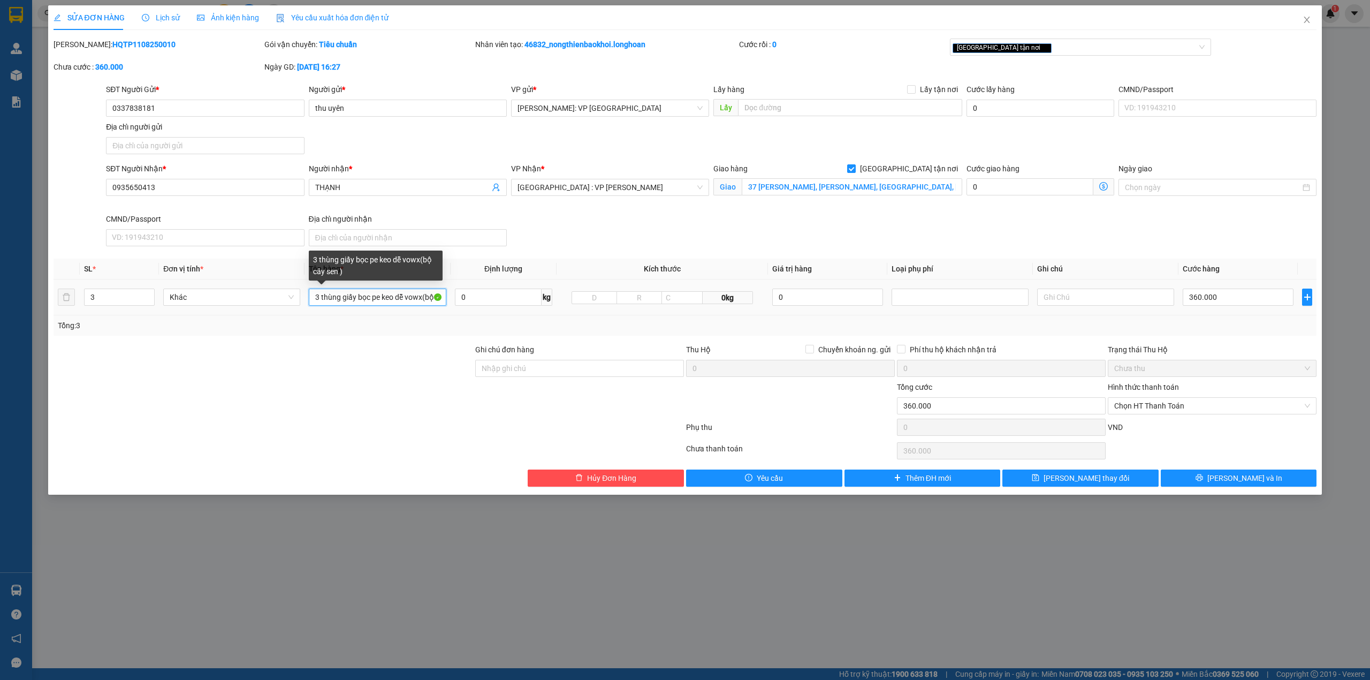
click at [424, 297] on input "3 thùng giấy bọc pe keo dễ vowx(bộ cây sen )" at bounding box center [377, 296] width 137 height 17
type input "3 thùng giấy bọc pe keo dễ vỡ(bộ cây sen )"
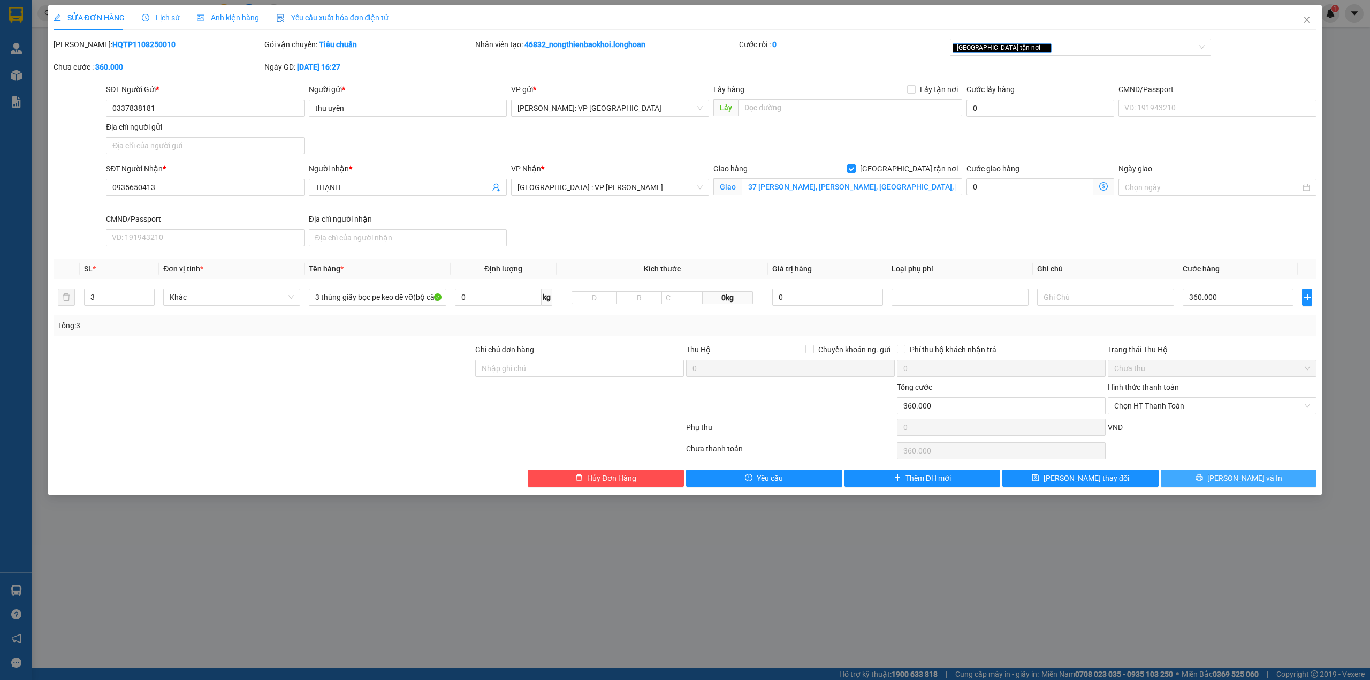
click at [1262, 480] on button "[PERSON_NAME] và In" at bounding box center [1239, 477] width 156 height 17
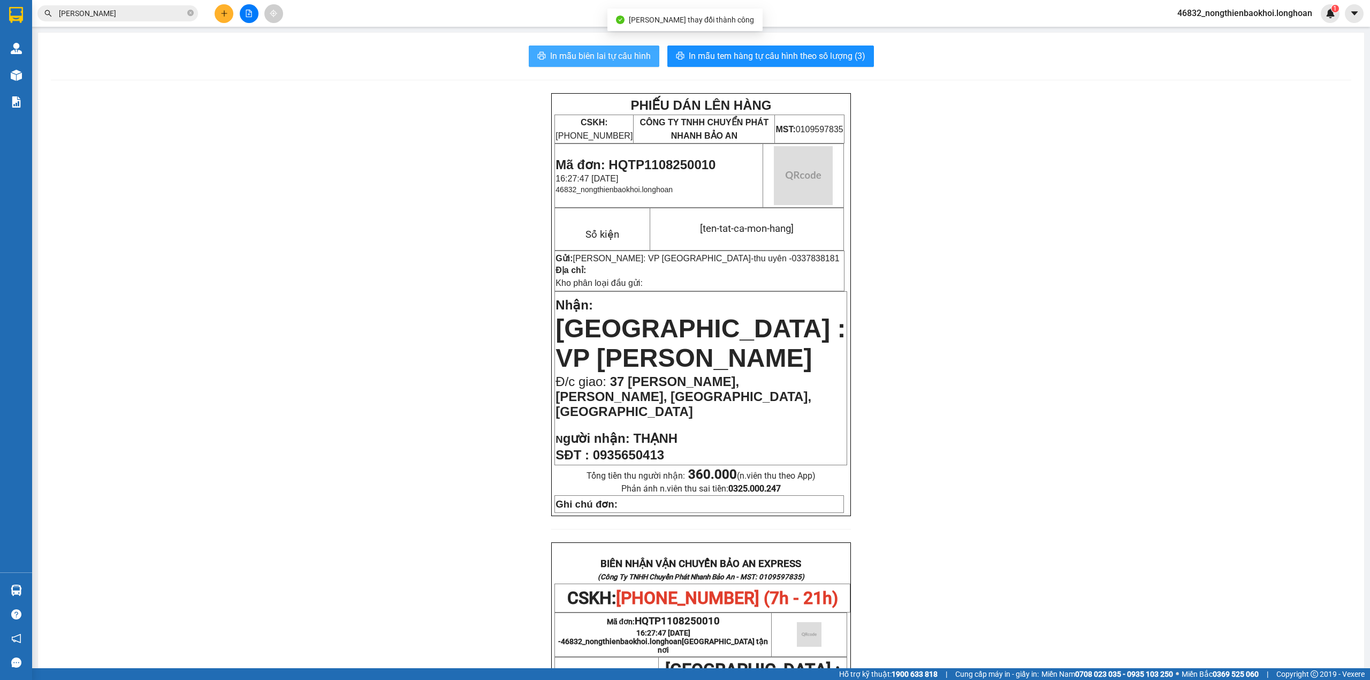
click at [577, 60] on span "In mẫu biên lai tự cấu hình" at bounding box center [600, 55] width 101 height 13
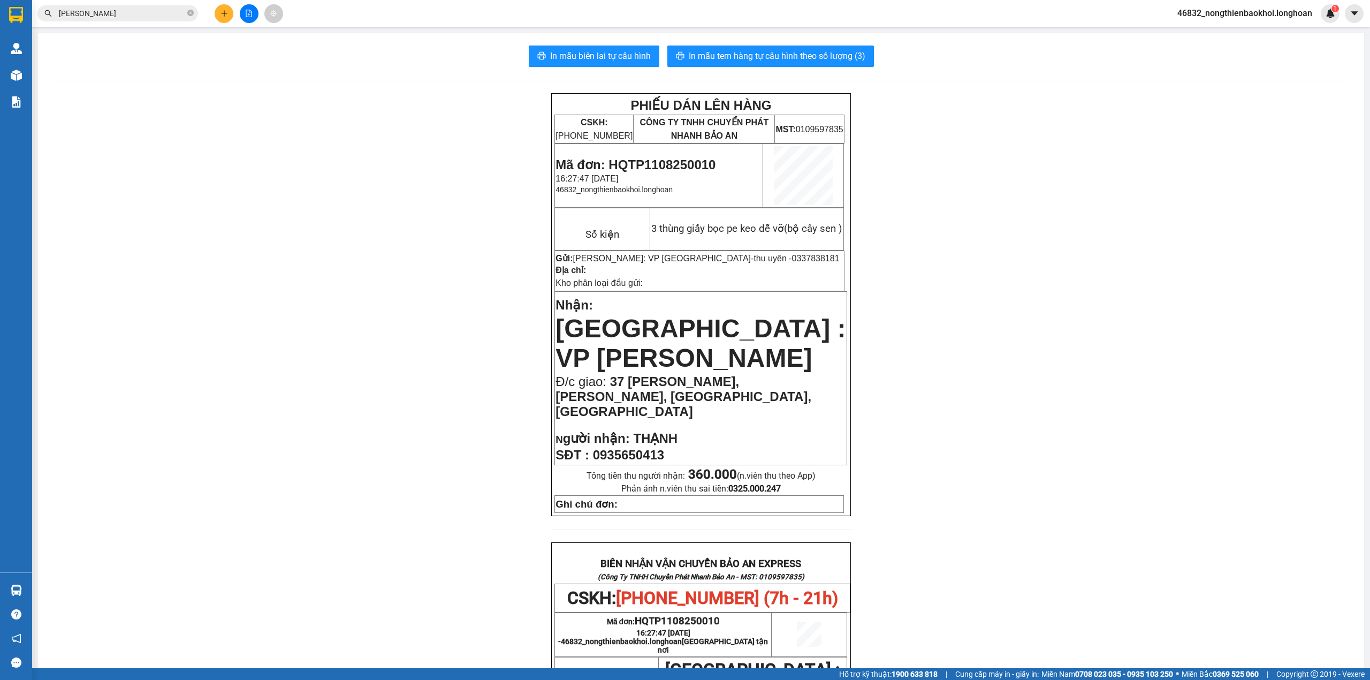
click at [388, 278] on div "PHIẾU DÁN LÊN HÀNG CSKH: [PHONE_NUMBER] CÔNG TY TNHH CHUYỂN PHÁT NHANH BẢO AN M…" at bounding box center [701, 597] width 1301 height 1008
click at [795, 49] on span "In mẫu tem hàng tự cấu hình theo số lượng (3)" at bounding box center [777, 55] width 177 height 13
click at [1004, 366] on div "PHIẾU DÁN LÊN HÀNG CSKH: [PHONE_NUMBER] CÔNG TY TNHH CHUYỂN PHÁT NHANH BẢO AN M…" at bounding box center [701, 597] width 1301 height 1008
drag, startPoint x: 405, startPoint y: 482, endPoint x: 412, endPoint y: 482, distance: 7.0
click at [406, 482] on div "PHIẾU DÁN LÊN HÀNG CSKH: [PHONE_NUMBER] CÔNG TY TNHH CHUYỂN PHÁT NHANH BẢO AN M…" at bounding box center [701, 597] width 1301 height 1008
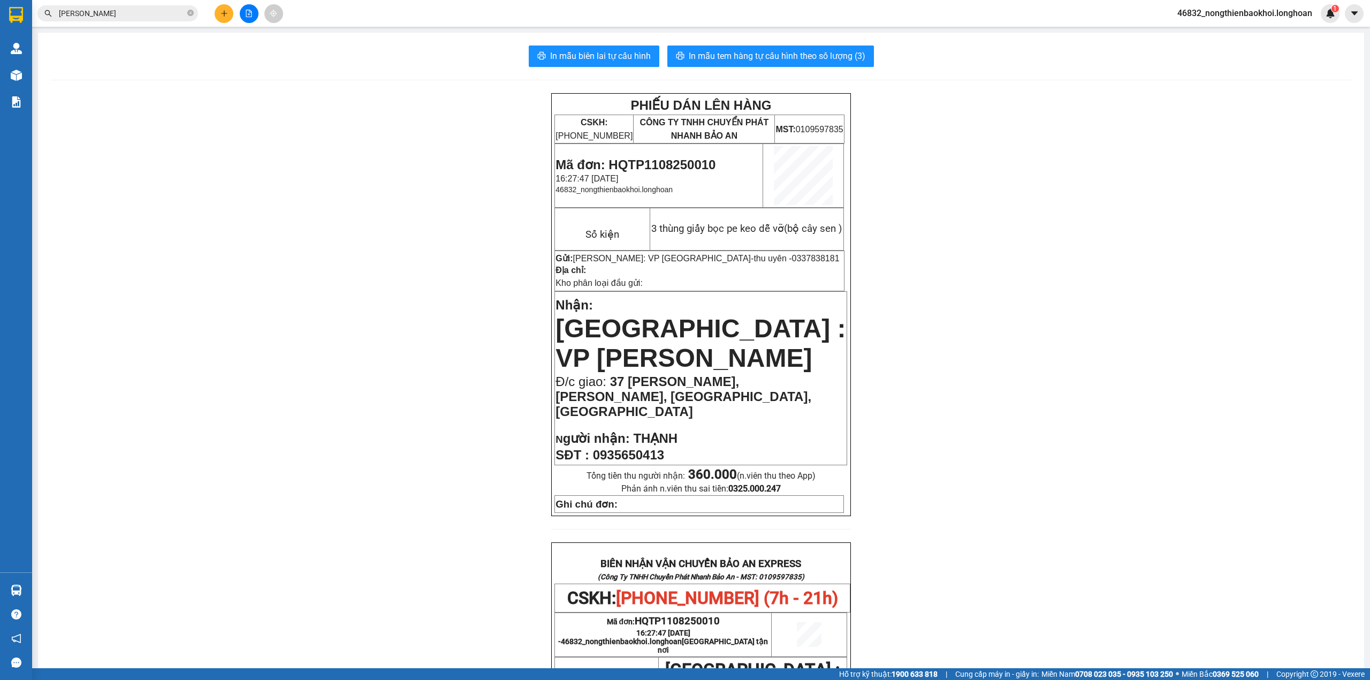
click at [423, 407] on div "PHIẾU DÁN LÊN HÀNG CSKH: [PHONE_NUMBER] CÔNG TY TNHH CHUYỂN PHÁT NHANH BẢO AN M…" at bounding box center [701, 597] width 1301 height 1008
click at [426, 316] on div "PHIẾU DÁN LÊN HÀNG CSKH: [PHONE_NUMBER] CÔNG TY TNHH CHUYỂN PHÁT NHANH BẢO AN M…" at bounding box center [701, 597] width 1301 height 1008
click at [262, 188] on div "PHIẾU DÁN LÊN HÀNG CSKH: [PHONE_NUMBER] CÔNG TY TNHH CHUYỂN PHÁT NHANH BẢO AN M…" at bounding box center [701, 597] width 1301 height 1008
click at [244, 293] on div "PHIẾU DÁN LÊN HÀNG CSKH: [PHONE_NUMBER] CÔNG TY TNHH CHUYỂN PHÁT NHANH BẢO AN M…" at bounding box center [701, 597] width 1301 height 1008
click at [219, 21] on button at bounding box center [224, 13] width 19 height 19
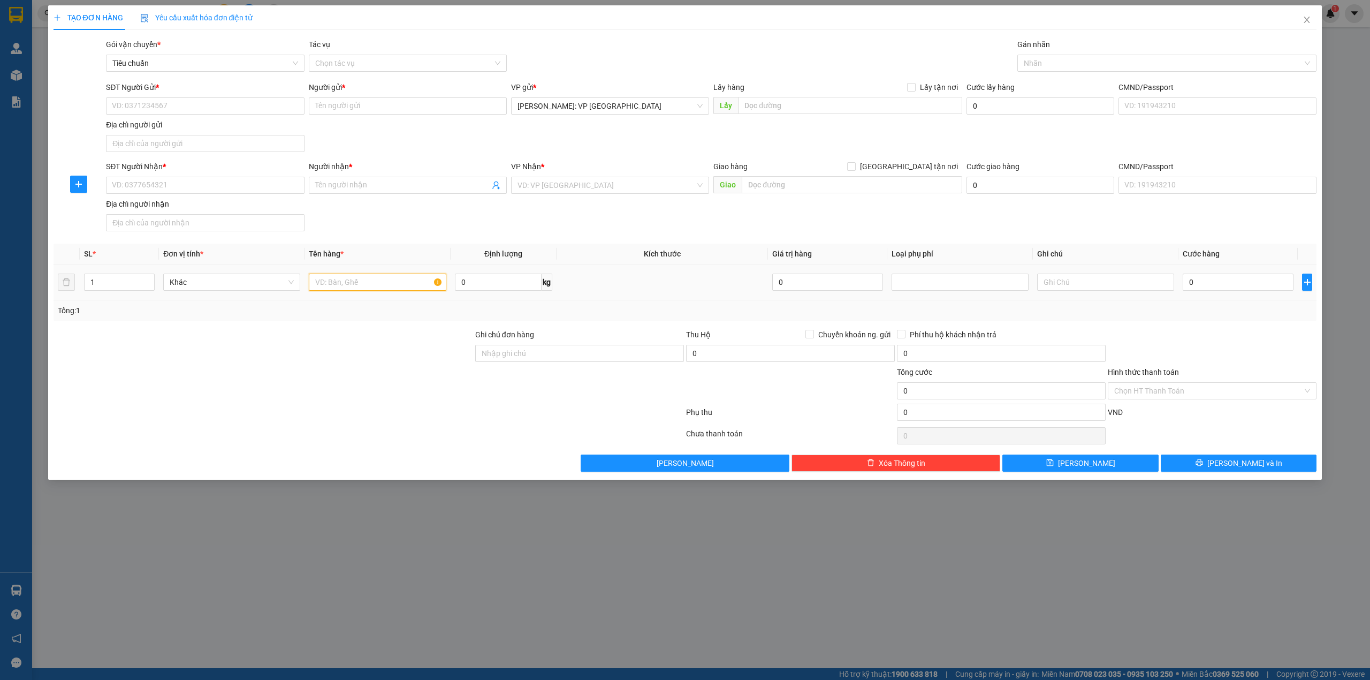
click at [341, 285] on input "text" at bounding box center [377, 281] width 137 height 17
type input "1 kiện máy đóng khung gỗ"
click at [376, 238] on div "Transit Pickup Surcharge Ids Transit Deliver Surcharge Ids Transit Deliver Surc…" at bounding box center [686, 255] width 1264 height 433
click at [163, 193] on input "SĐT Người Nhận *" at bounding box center [205, 185] width 198 height 17
type input "0935717181"
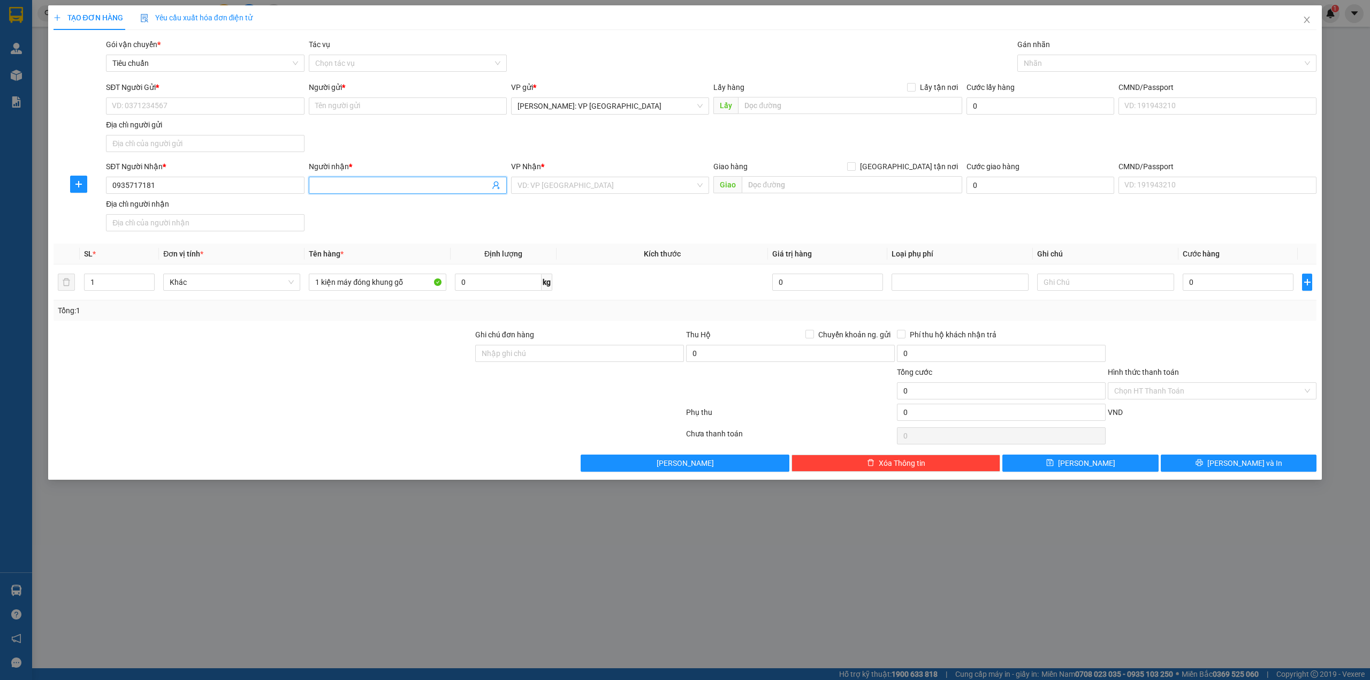
click at [358, 185] on input "Người nhận *" at bounding box center [402, 185] width 174 height 12
click at [526, 230] on div "SĐT Người Nhận * 0935717181 Người nhận * tiên tiên VP Nhận * VD: VP [GEOGRAPHIC…" at bounding box center [711, 198] width 1215 height 75
click at [426, 185] on input "tiên" at bounding box center [402, 185] width 174 height 12
type input "tiên- 0987980923"
click at [558, 188] on input "search" at bounding box center [607, 185] width 178 height 16
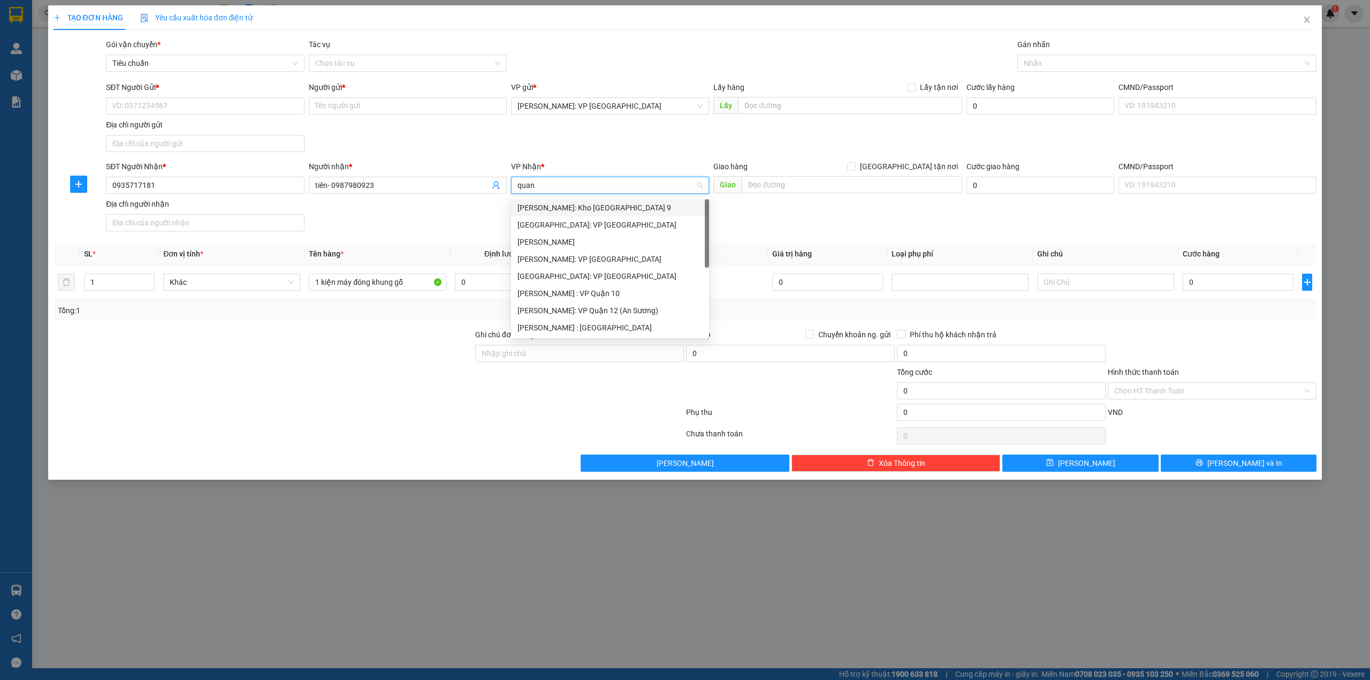
type input "quang"
click at [563, 211] on div "[GEOGRAPHIC_DATA]: VP [GEOGRAPHIC_DATA]" at bounding box center [610, 208] width 185 height 12
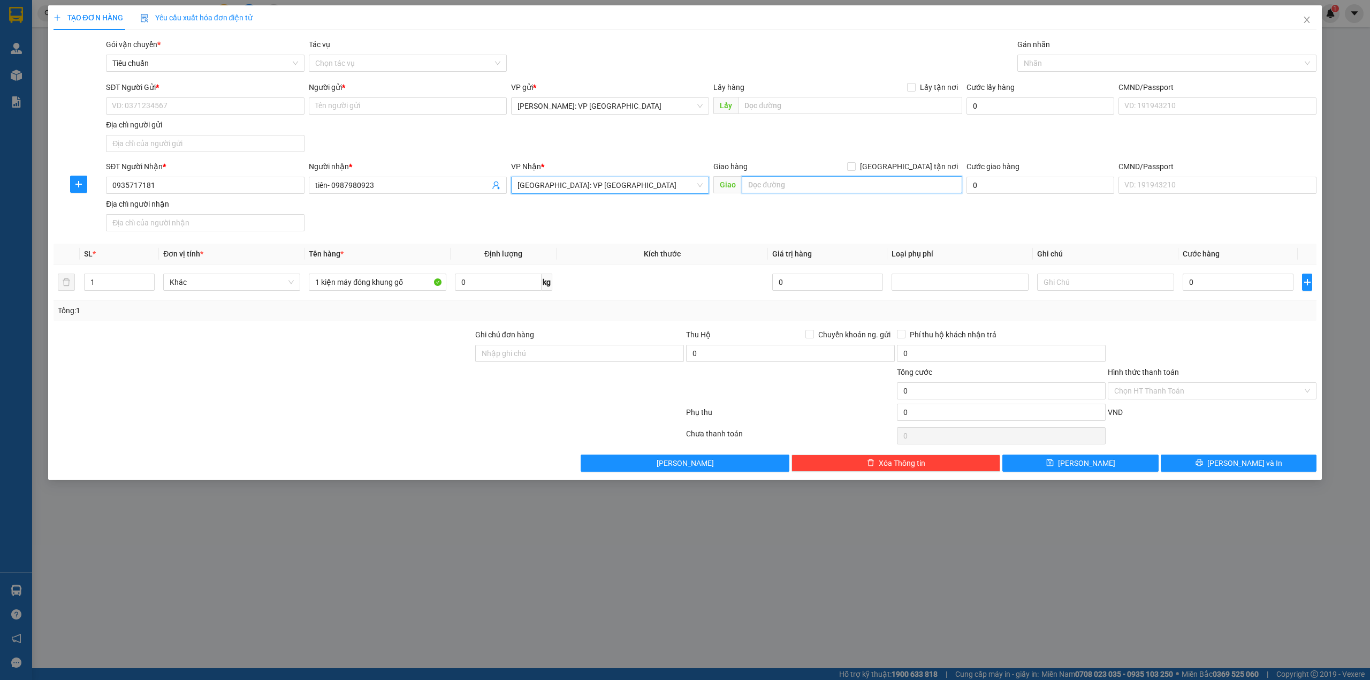
click at [780, 186] on input "text" at bounding box center [852, 184] width 221 height 17
type input "xã [GEOGRAPHIC_DATA], [GEOGRAPHIC_DATA], [GEOGRAPHIC_DATA]"
click at [953, 163] on span "[GEOGRAPHIC_DATA] tận nơi" at bounding box center [909, 167] width 107 height 12
click at [855, 163] on input "[GEOGRAPHIC_DATA] tận nơi" at bounding box center [850, 165] width 7 height 7
checkbox input "true"
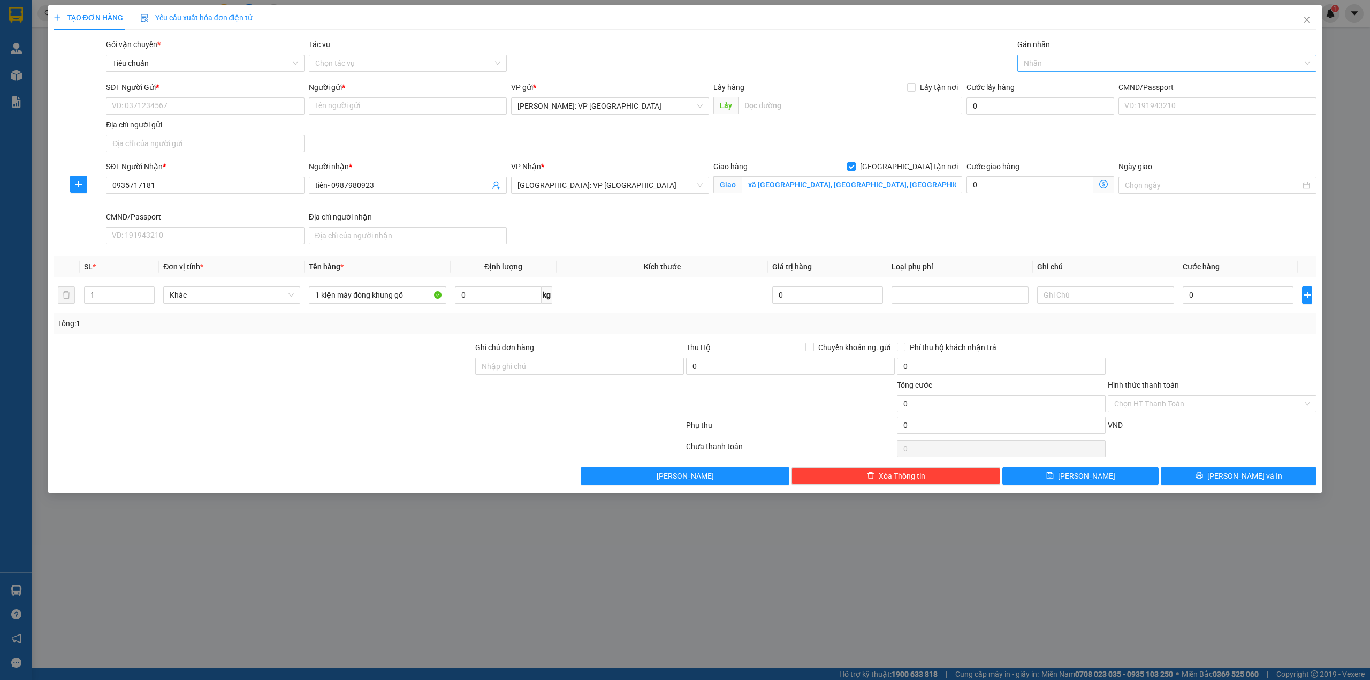
click at [1045, 65] on div at bounding box center [1162, 63] width 284 height 13
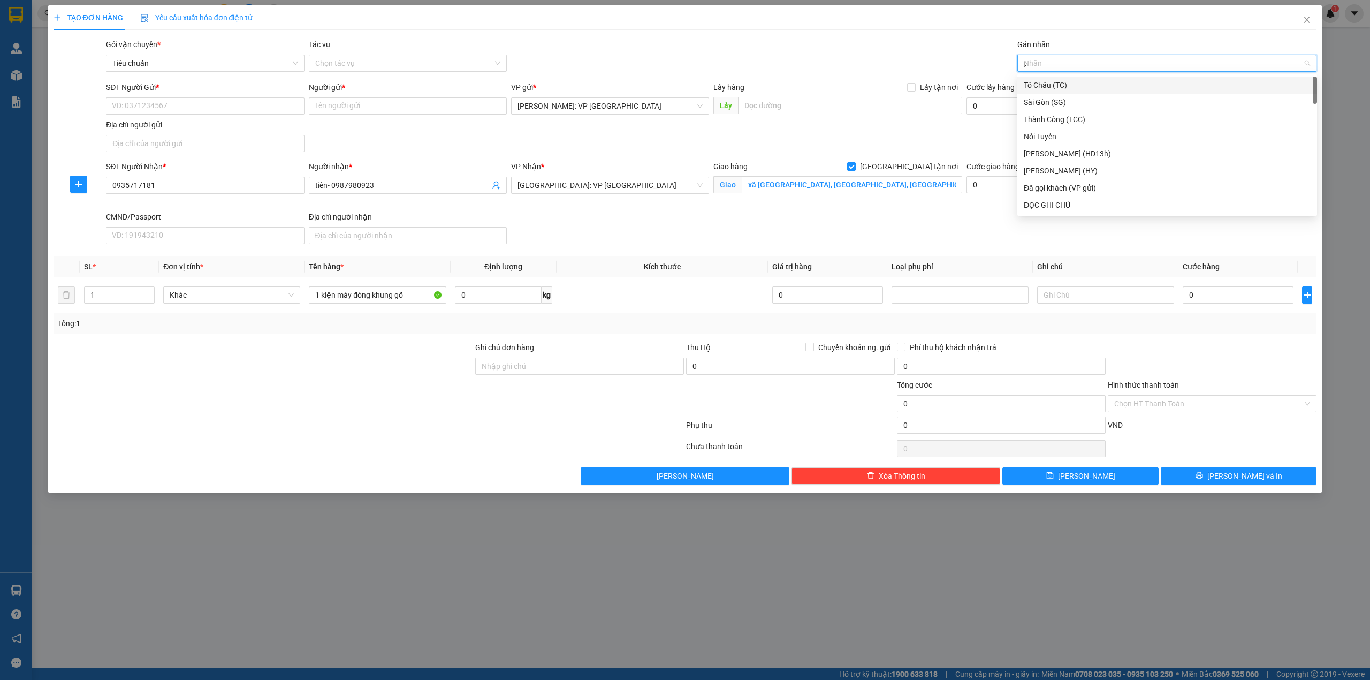
type input "gi"
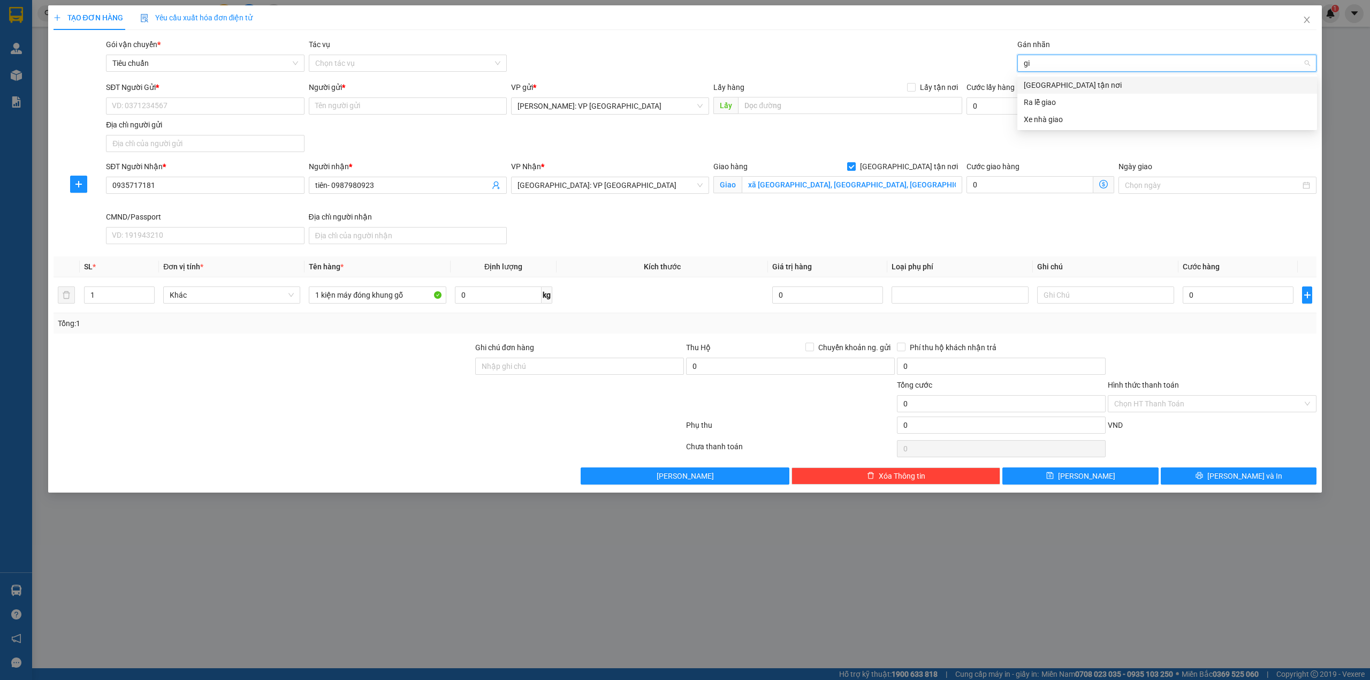
click at [1048, 86] on div "[GEOGRAPHIC_DATA] tận nơi" at bounding box center [1167, 85] width 287 height 12
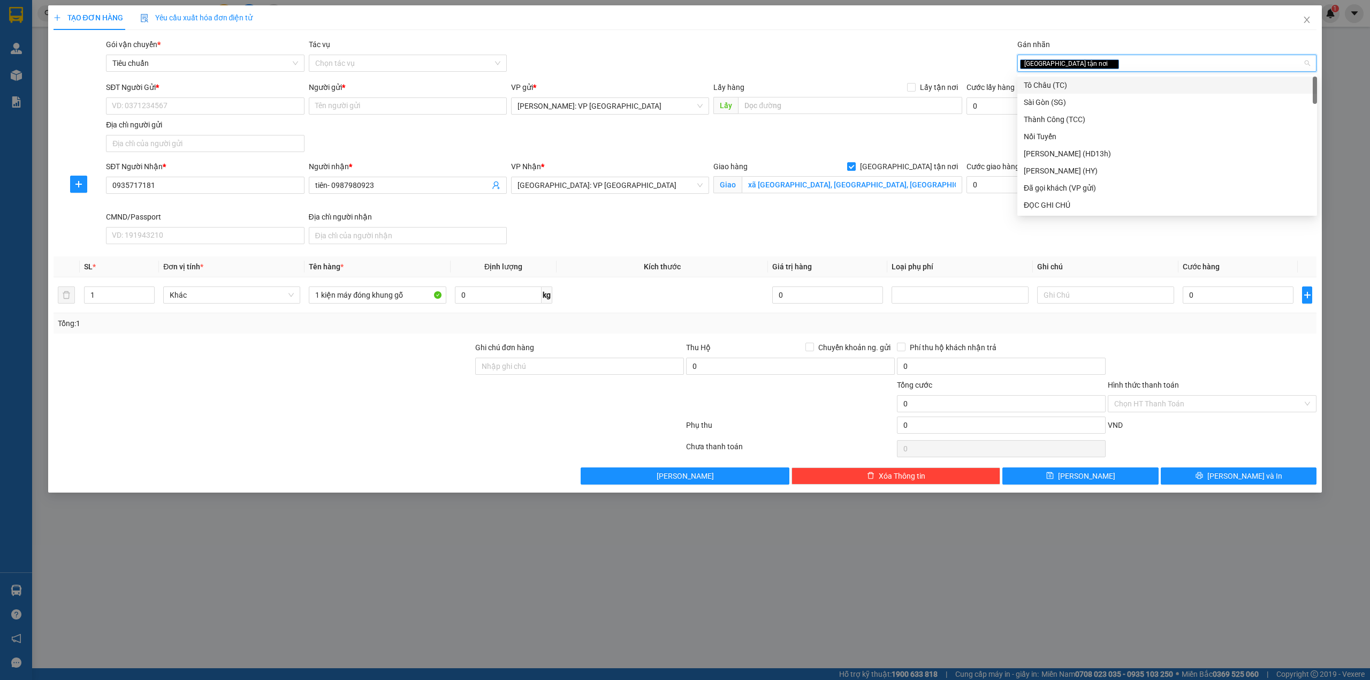
click at [684, 48] on div "Gói vận chuyển * Tiêu chuẩn Tác vụ Chọn tác vụ Gán nhãn Giao tận nơi" at bounding box center [711, 57] width 1215 height 37
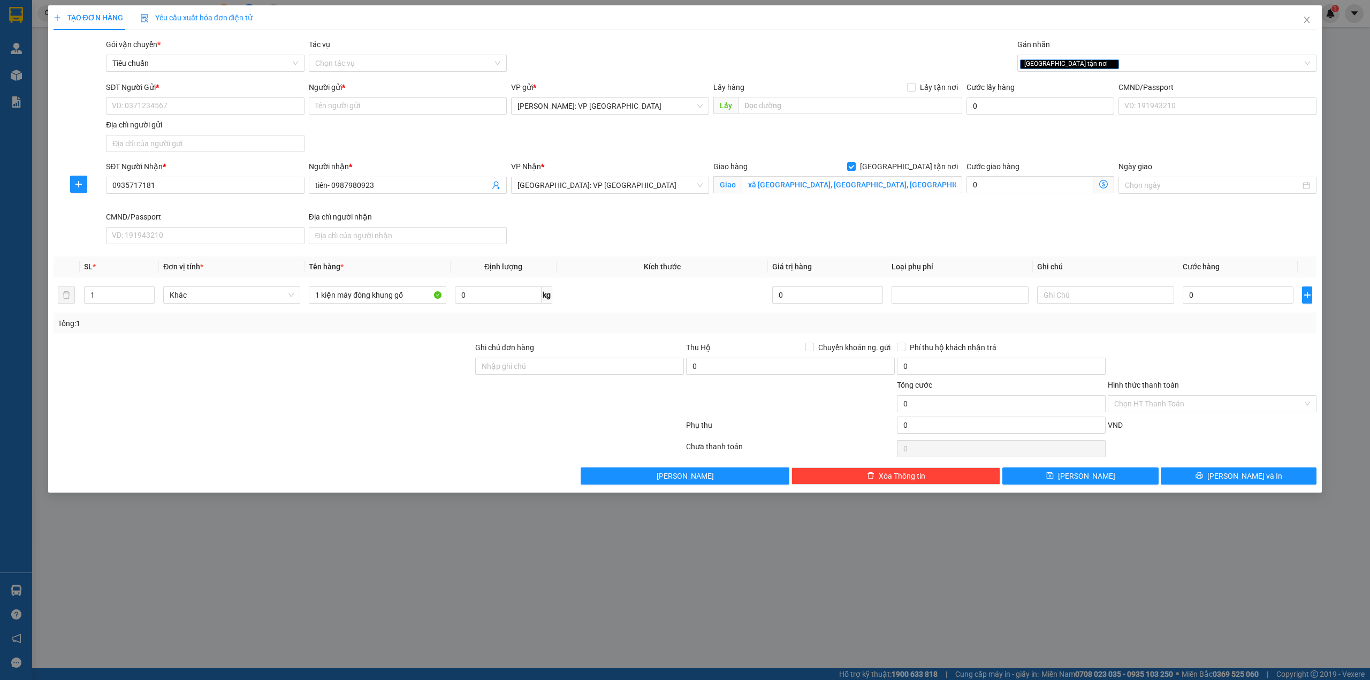
click at [361, 129] on div "SĐT Người Gửi * VD: 0371234567 Người gửi * Tên người gửi VP gửi * [GEOGRAPHIC_D…" at bounding box center [711, 118] width 1215 height 75
drag, startPoint x: 166, startPoint y: 111, endPoint x: 335, endPoint y: 107, distance: 169.2
click at [166, 110] on input "SĐT Người Gửi *" at bounding box center [205, 105] width 198 height 17
click at [360, 133] on div "SĐT Người Gửi * VD: 0371234567 Người gửi * Tên người gửi VP gửi * [GEOGRAPHIC_D…" at bounding box center [711, 118] width 1215 height 75
click at [352, 364] on div at bounding box center [263, 359] width 422 height 37
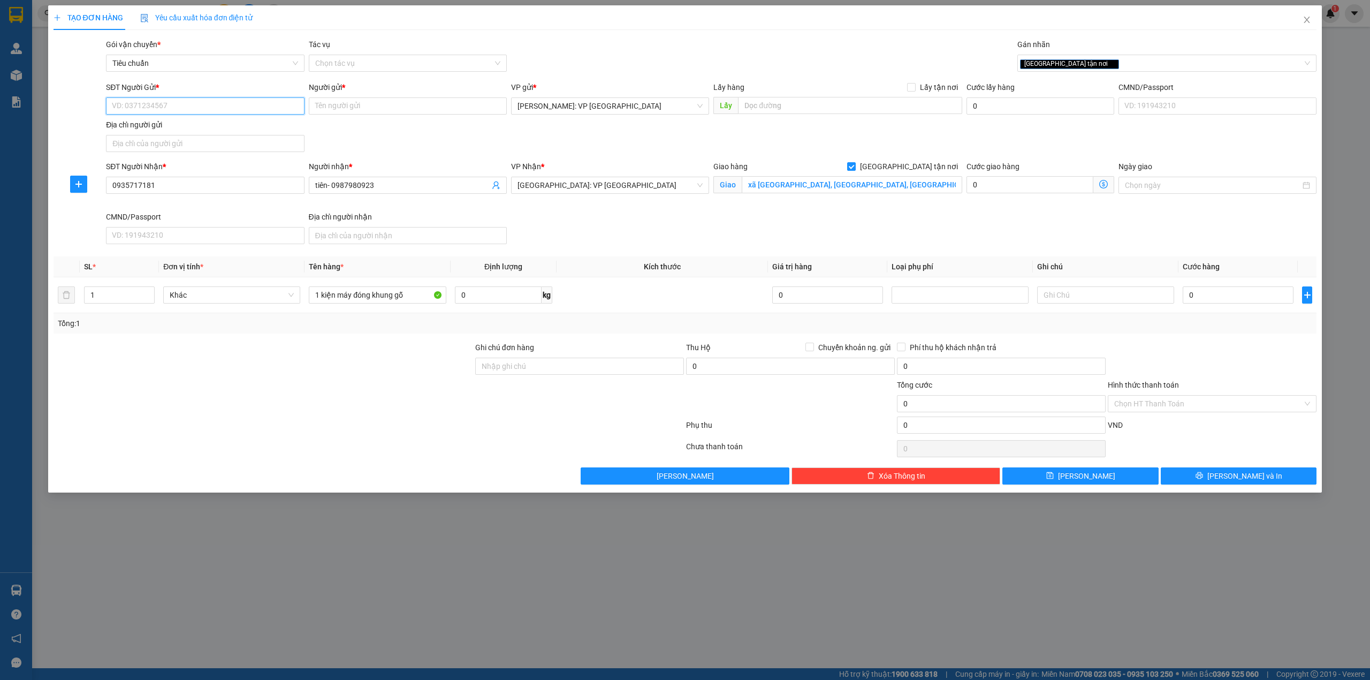
click at [229, 105] on input "SĐT Người Gửi *" at bounding box center [205, 105] width 198 height 17
type input "0853884333"
click at [320, 107] on input "Người gửi *" at bounding box center [408, 105] width 198 height 17
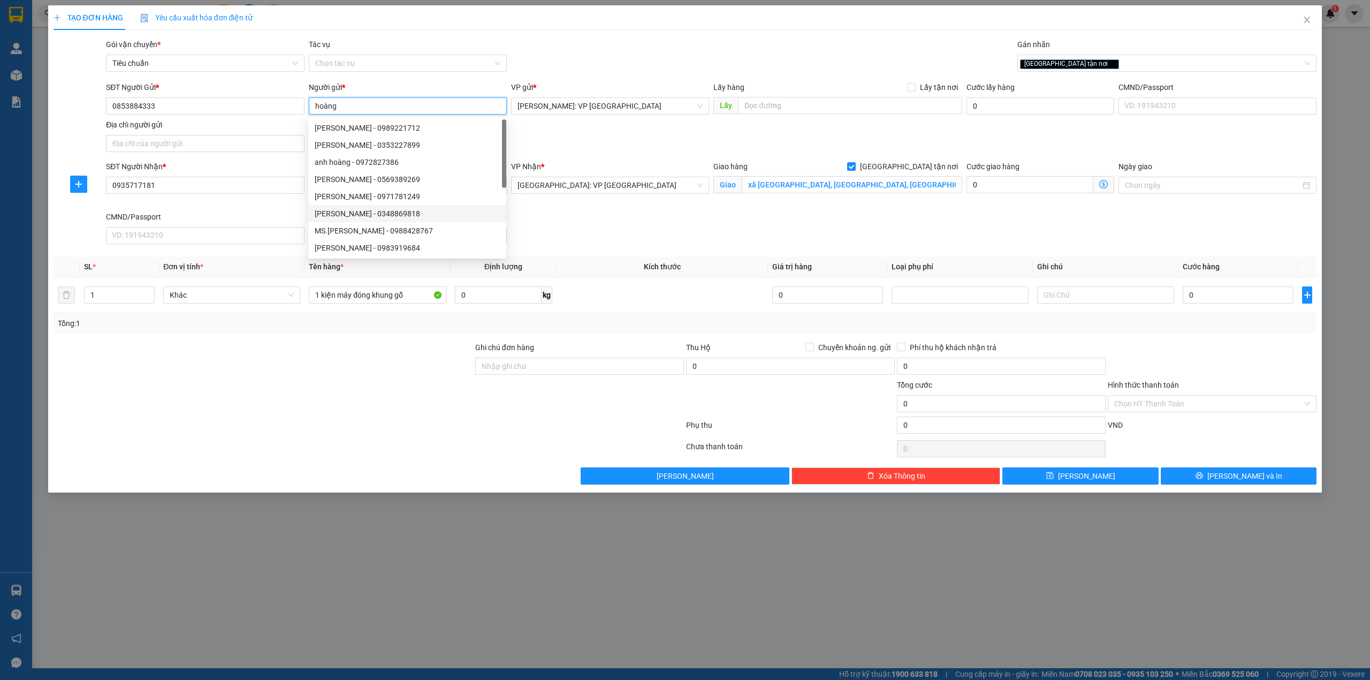
type input "hoàng"
drag, startPoint x: 566, startPoint y: 215, endPoint x: 571, endPoint y: 223, distance: 9.4
click at [570, 223] on div "SĐT Người Nhận * 0935717181 Người nhận * tiên- 0987980923 VP Nhận * [GEOGRAPHIC…" at bounding box center [711, 205] width 1215 height 88
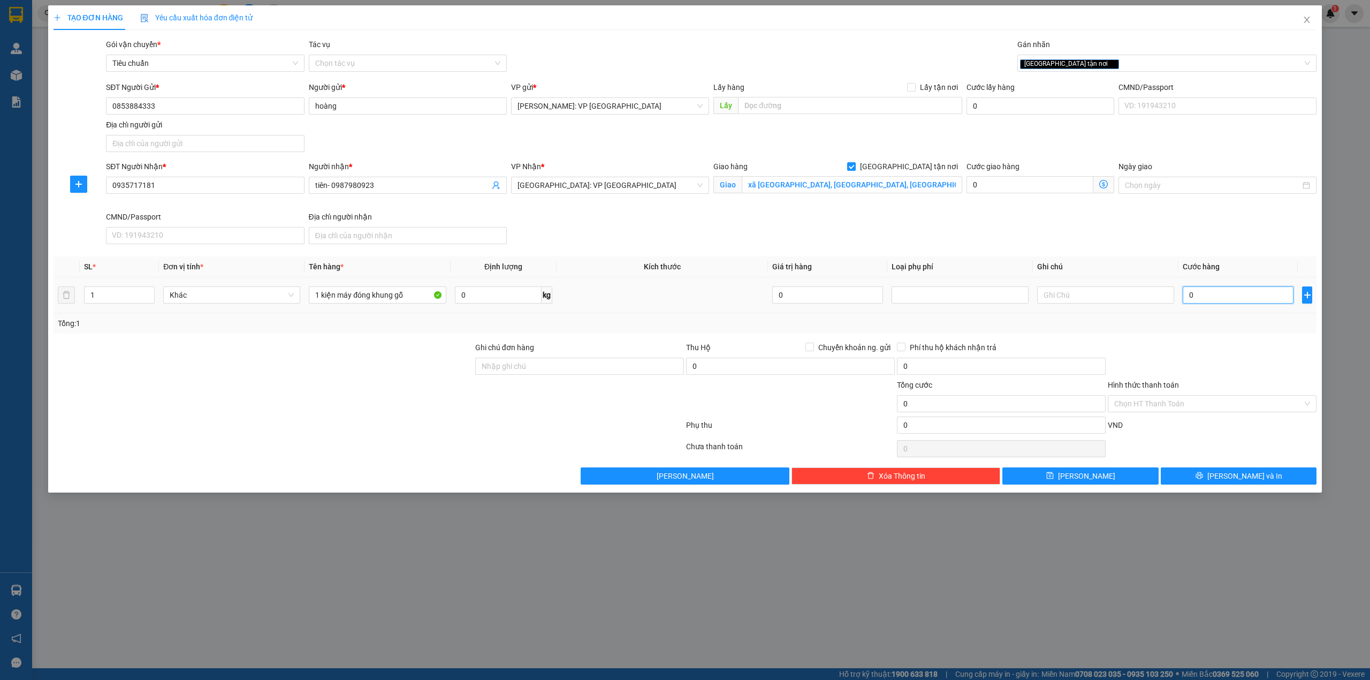
click at [1196, 300] on input "0" at bounding box center [1238, 294] width 111 height 17
type input "6"
type input "67"
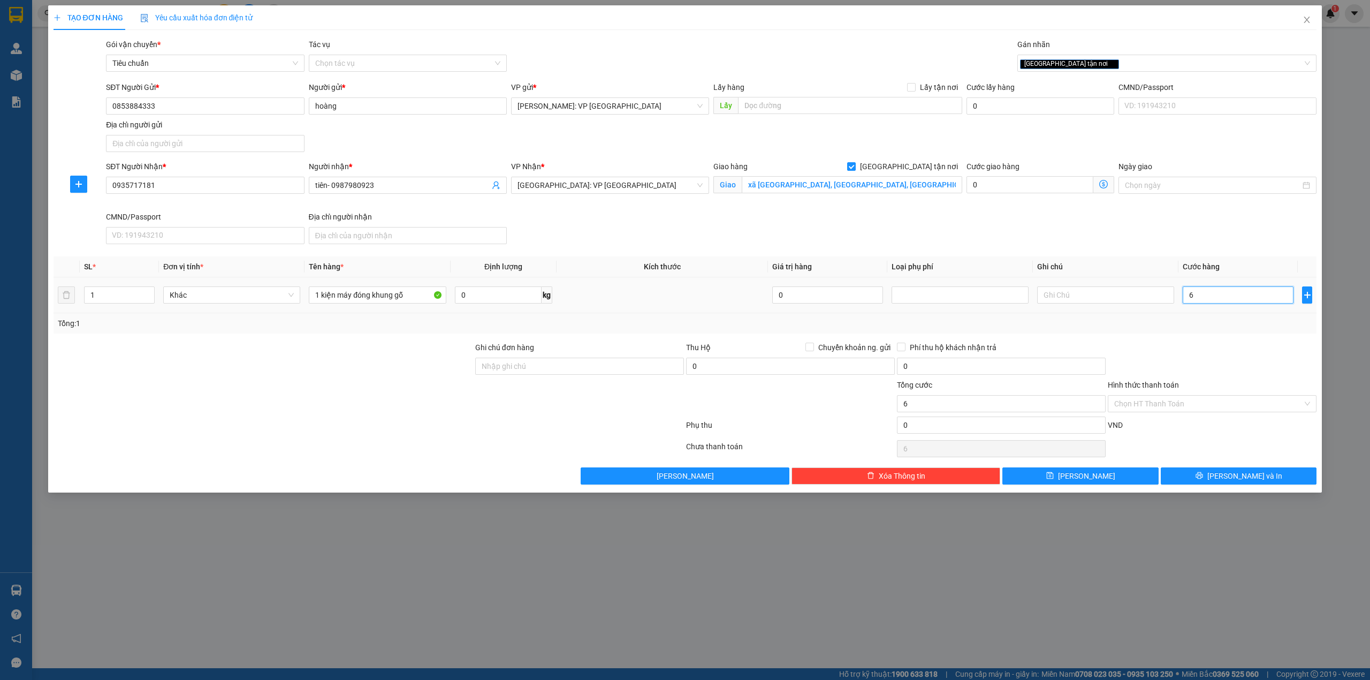
type input "67"
type input "670"
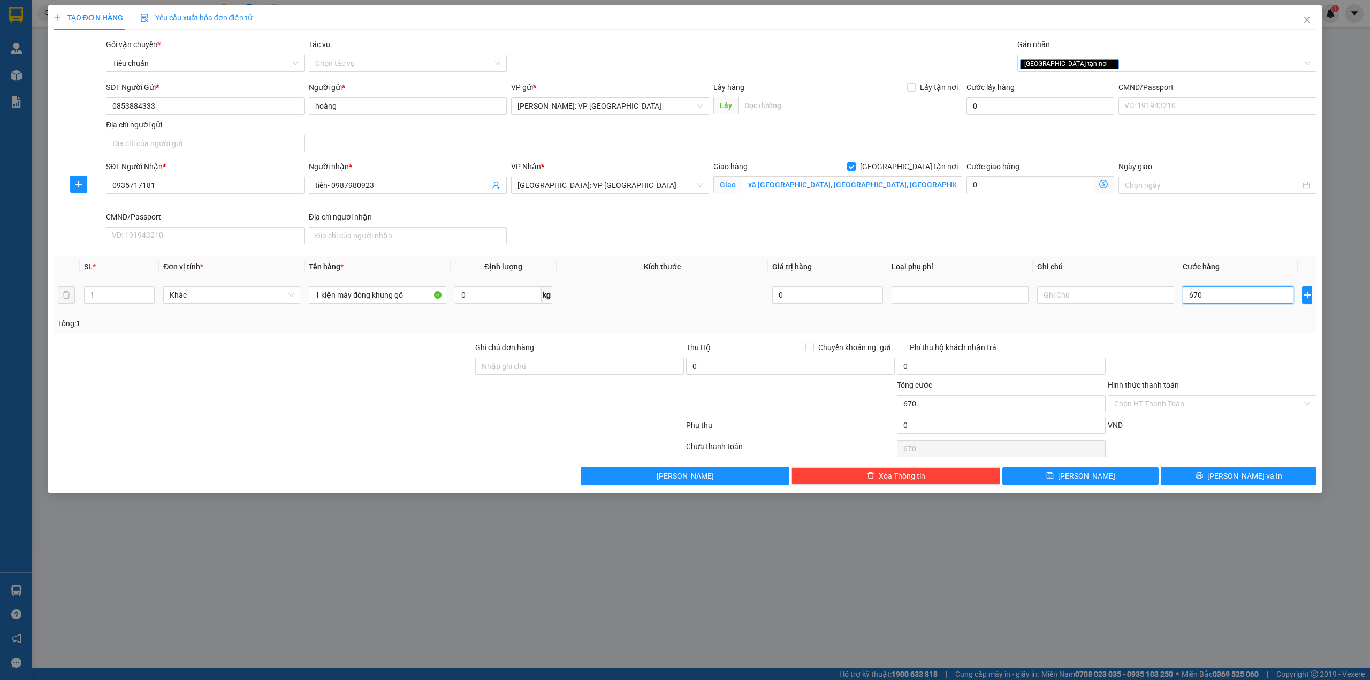
type input "6.700"
type input "67.000"
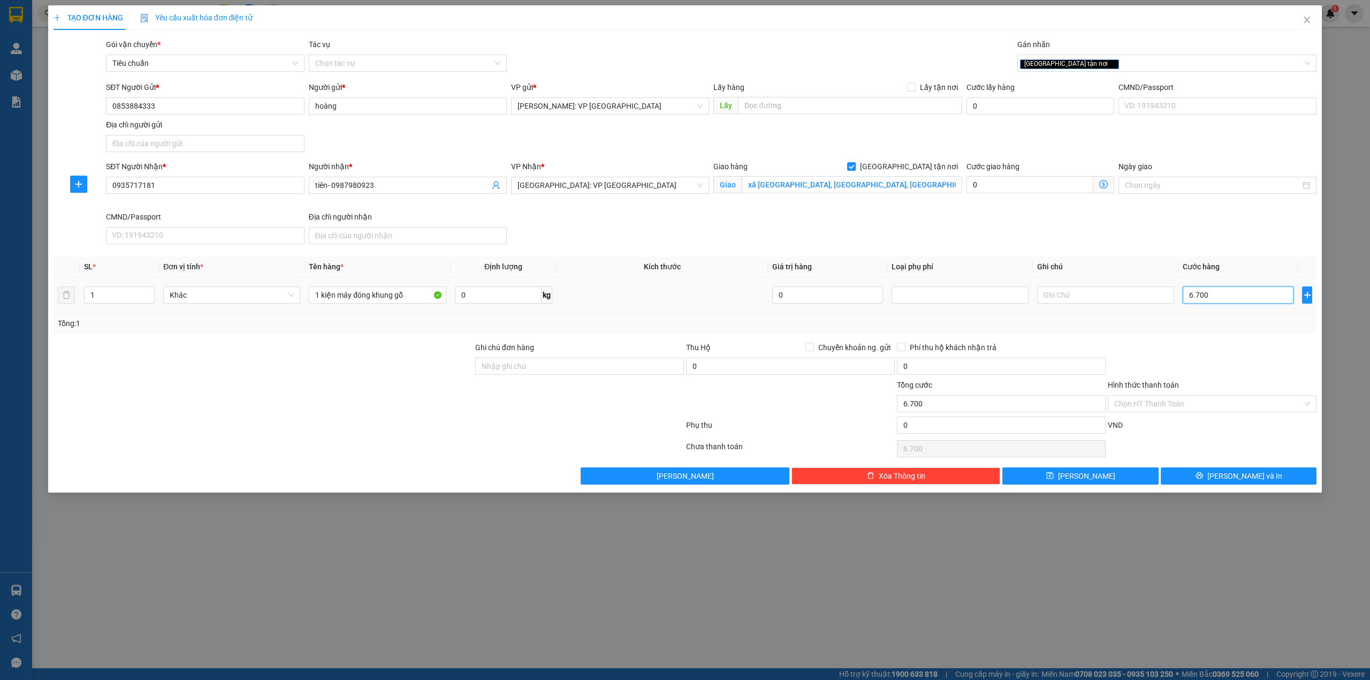
type input "67.000"
type input "670.000"
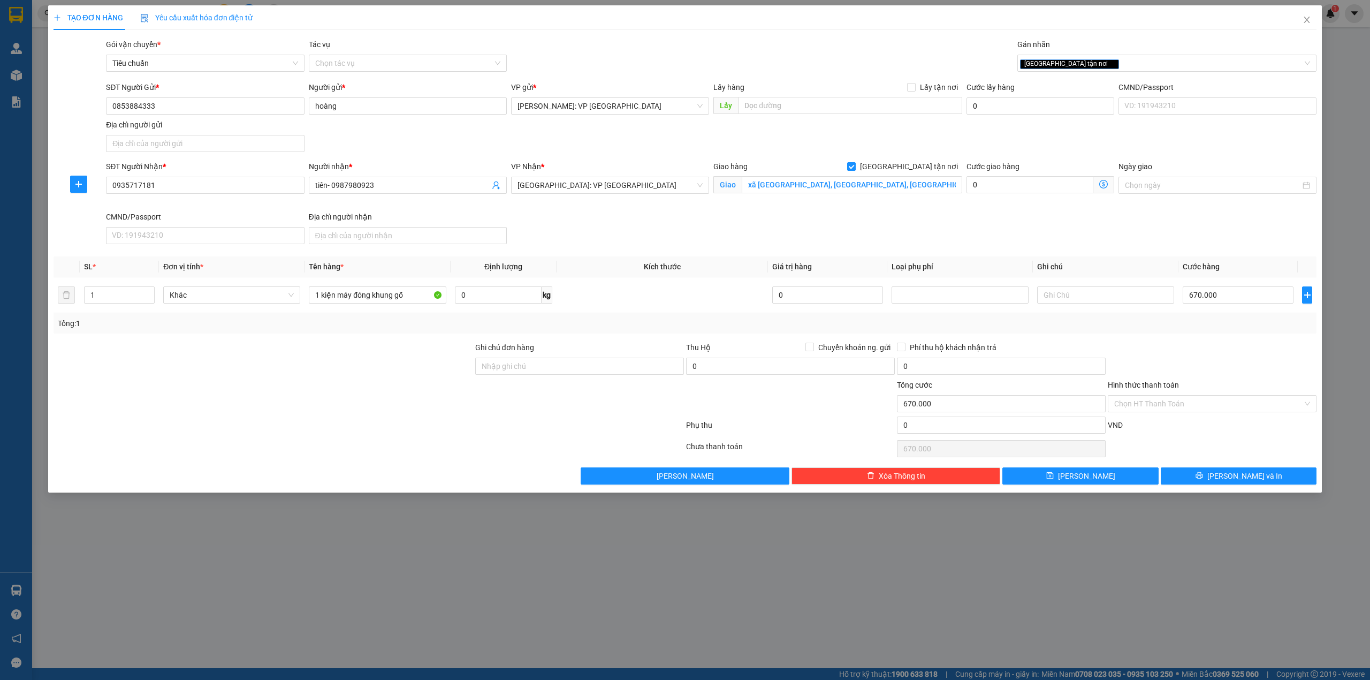
click at [838, 237] on div "SĐT Người Nhận * 0935717181 Người nhận * tiên- 0987980923 VP Nhận * [GEOGRAPHIC…" at bounding box center [711, 205] width 1215 height 88
click at [1129, 344] on div at bounding box center [1212, 359] width 211 height 37
click at [411, 354] on div at bounding box center [263, 359] width 422 height 37
click at [1180, 347] on div at bounding box center [1212, 359] width 211 height 37
click at [1193, 352] on div at bounding box center [1212, 359] width 211 height 37
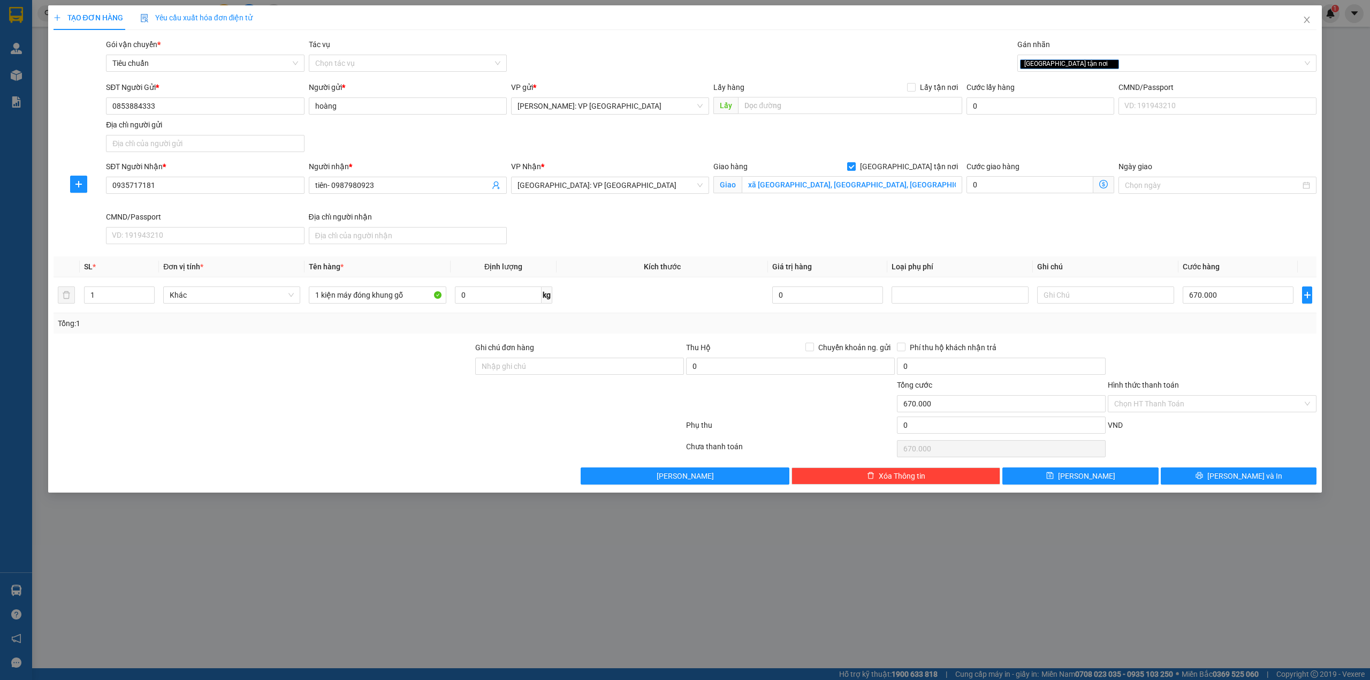
click at [1208, 361] on div at bounding box center [1212, 359] width 211 height 37
click at [1197, 408] on input "Hình thức thanh toán" at bounding box center [1208, 404] width 188 height 16
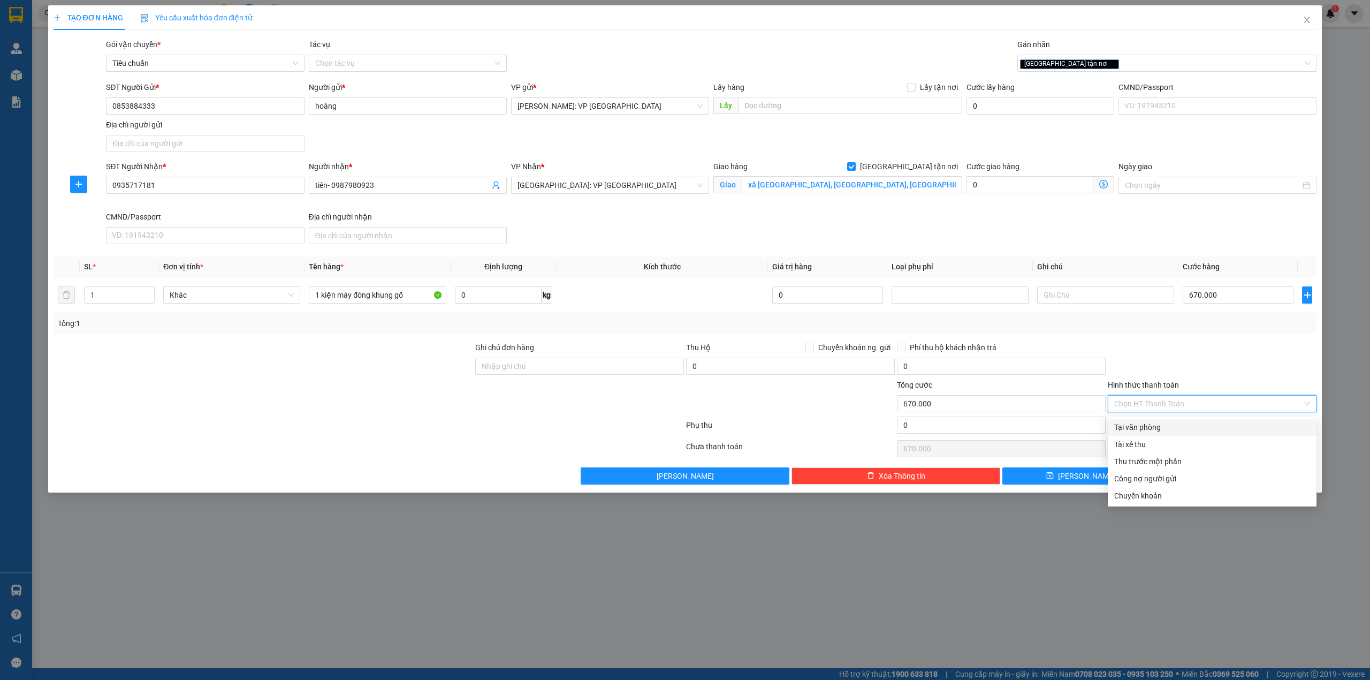
click at [1189, 428] on div "Tại văn phòng" at bounding box center [1212, 427] width 196 height 12
type input "0"
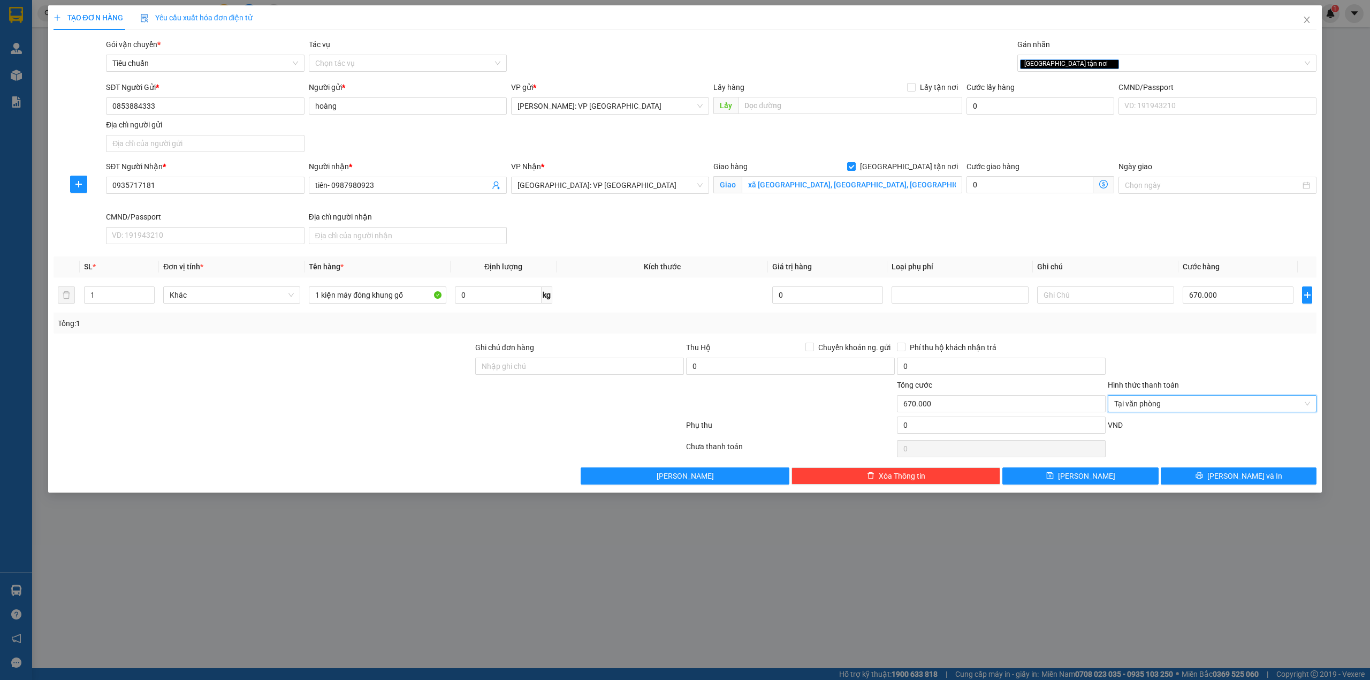
click at [1199, 356] on div at bounding box center [1212, 359] width 211 height 37
click at [416, 397] on div at bounding box center [263, 397] width 422 height 37
click at [842, 344] on span "Chuyển khoản ng. gửi" at bounding box center [854, 347] width 81 height 12
click at [813, 344] on input "Chuyển khoản ng. gửi" at bounding box center [808, 346] width 7 height 7
checkbox input "true"
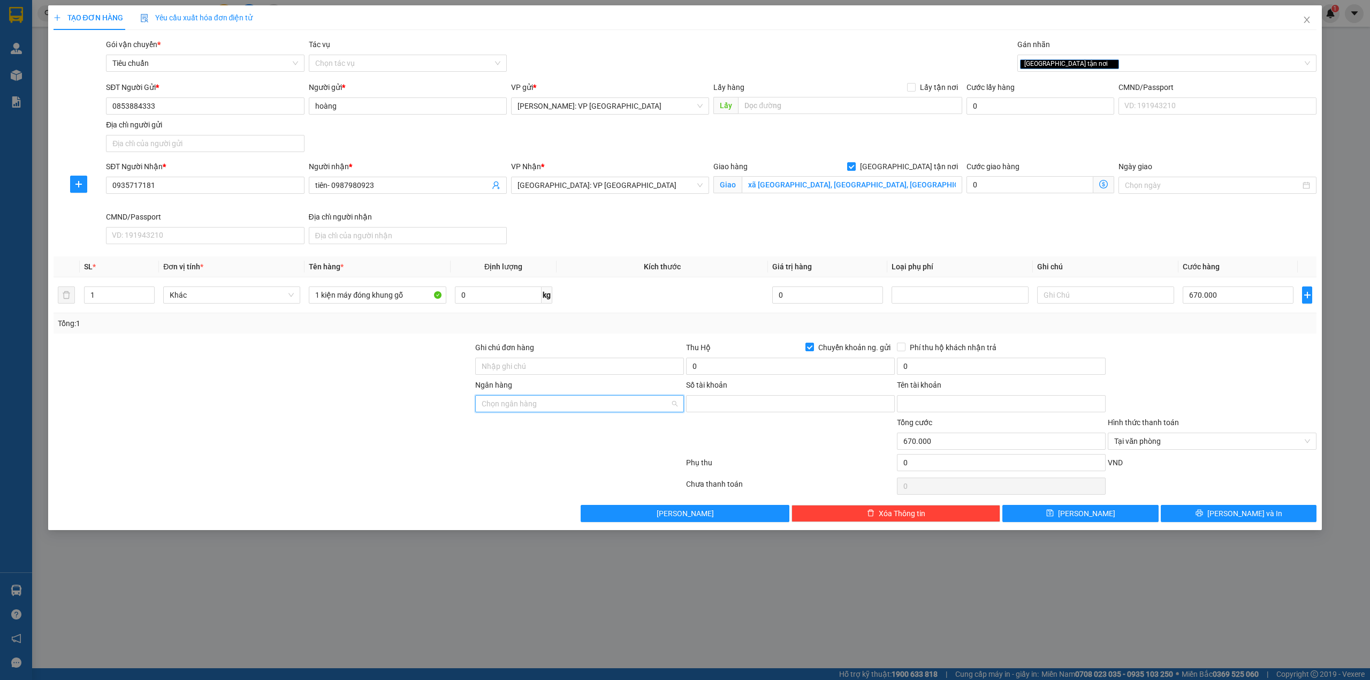
click at [541, 408] on input "Ngân hàng" at bounding box center [576, 404] width 188 height 16
type input "tec"
click at [611, 424] on div "Techcombank - Ngân hàng TMCP Kỹ thương [GEOGRAPHIC_DATA]" at bounding box center [593, 427] width 222 height 12
click at [709, 397] on input "Số tài khoản" at bounding box center [790, 403] width 209 height 17
type input "8614122002"
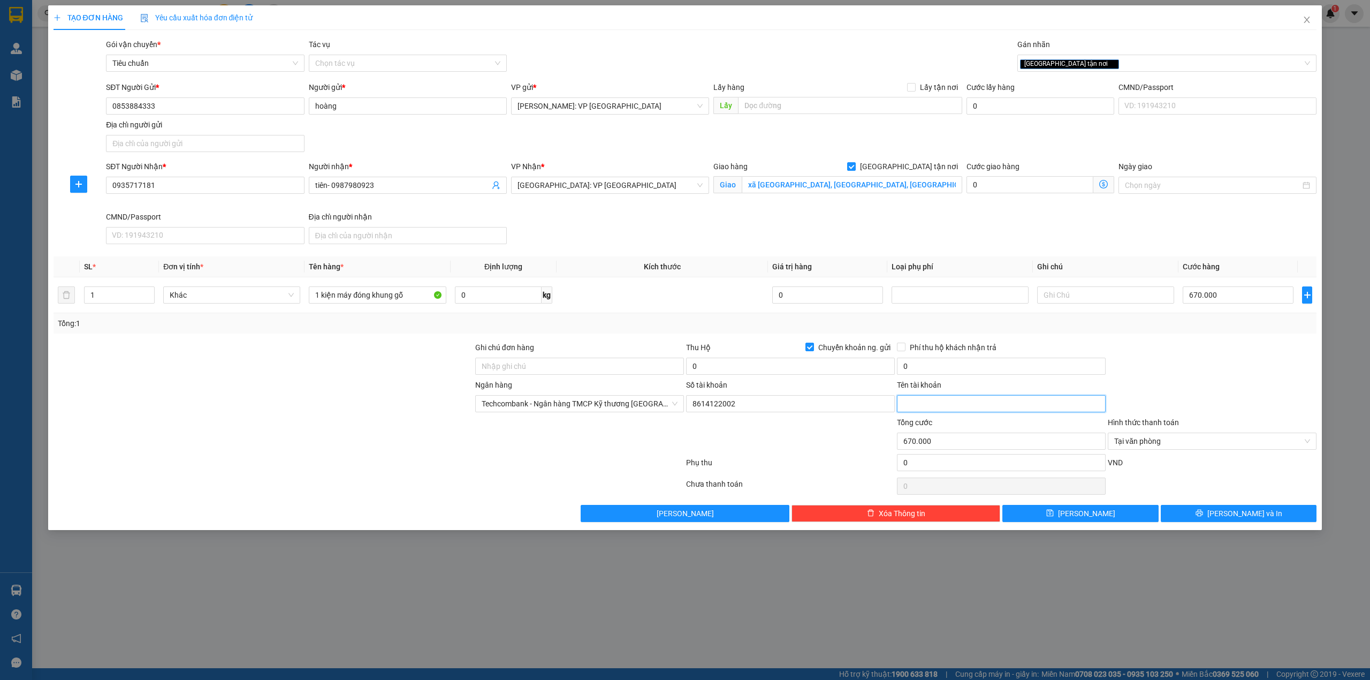
click at [940, 411] on input "Tên tài khoản" at bounding box center [1001, 403] width 209 height 17
type input "[PERSON_NAME]"
click at [715, 364] on input "0" at bounding box center [790, 366] width 209 height 17
type input "11.300.000"
click at [981, 369] on input "0" at bounding box center [1001, 366] width 209 height 17
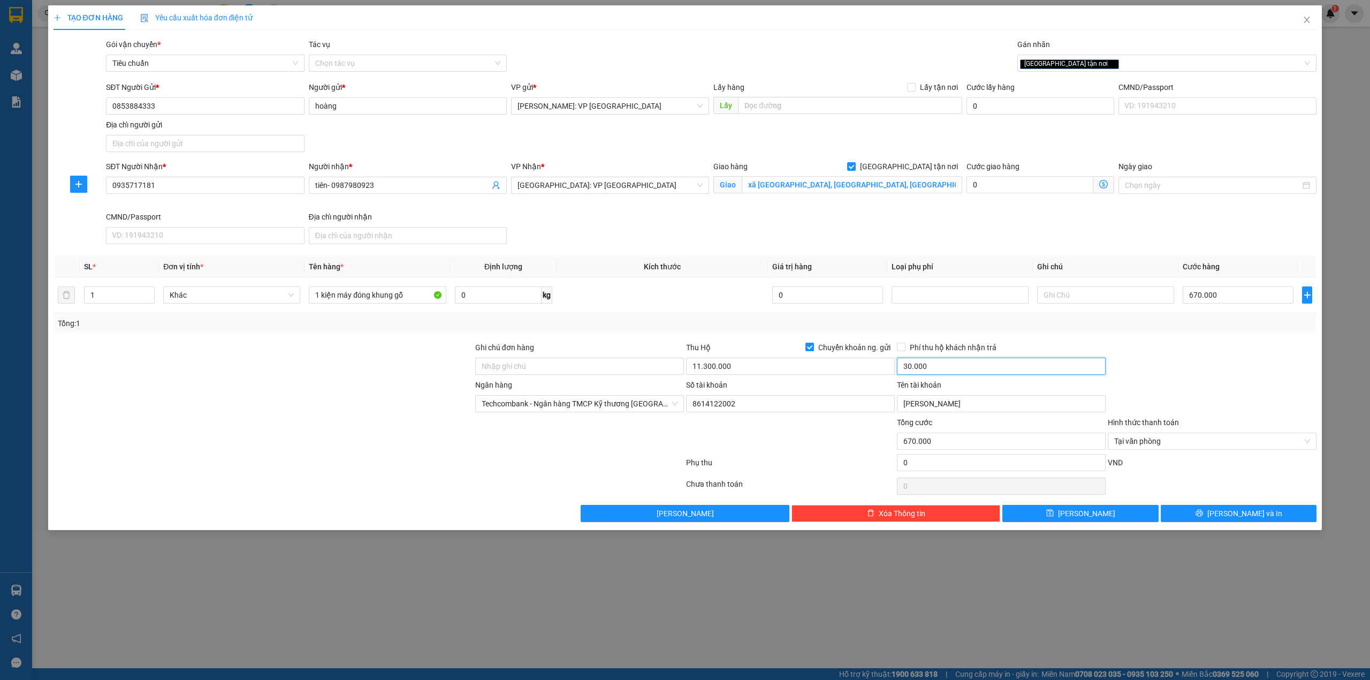
type input "30.000"
click at [239, 379] on div at bounding box center [263, 359] width 422 height 37
click at [1241, 353] on div at bounding box center [1212, 359] width 211 height 37
click at [1261, 515] on button "[PERSON_NAME] và In" at bounding box center [1239, 513] width 156 height 17
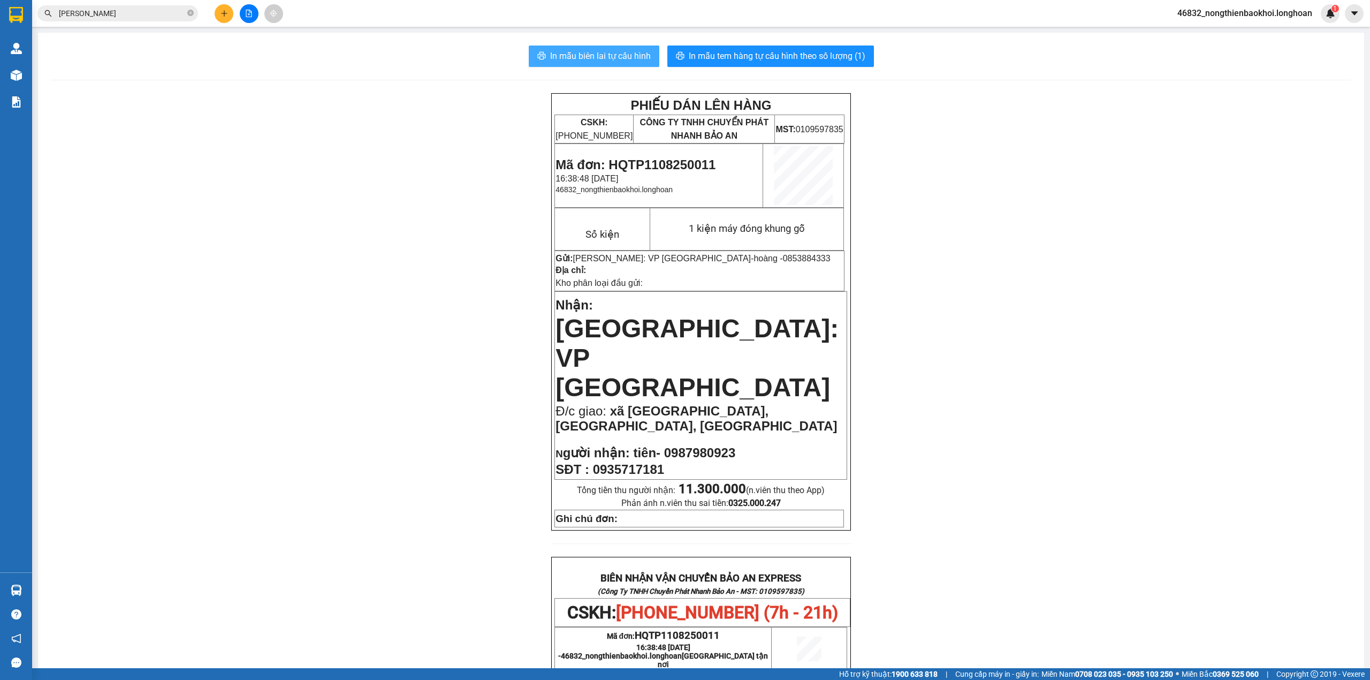
click at [622, 48] on button "In mẫu biên lai tự cấu hình" at bounding box center [594, 55] width 131 height 21
click at [1050, 572] on div "PHIẾU DÁN LÊN HÀNG CSKH: [PHONE_NUMBER] CÔNG TY TNHH CHUYỂN PHÁT NHANH BẢO AN M…" at bounding box center [701, 622] width 1301 height 1058
click at [778, 56] on span "In mẫu tem hàng tự cấu hình theo số lượng (1)" at bounding box center [777, 55] width 177 height 13
click at [420, 322] on div "PHIẾU DÁN LÊN HÀNG CSKH: [PHONE_NUMBER] CÔNG TY TNHH CHUYỂN PHÁT NHANH BẢO AN M…" at bounding box center [701, 622] width 1301 height 1058
click at [343, 315] on div "PHIẾU DÁN LÊN HÀNG CSKH: [PHONE_NUMBER] CÔNG TY TNHH CHUYỂN PHÁT NHANH BẢO AN M…" at bounding box center [701, 622] width 1301 height 1058
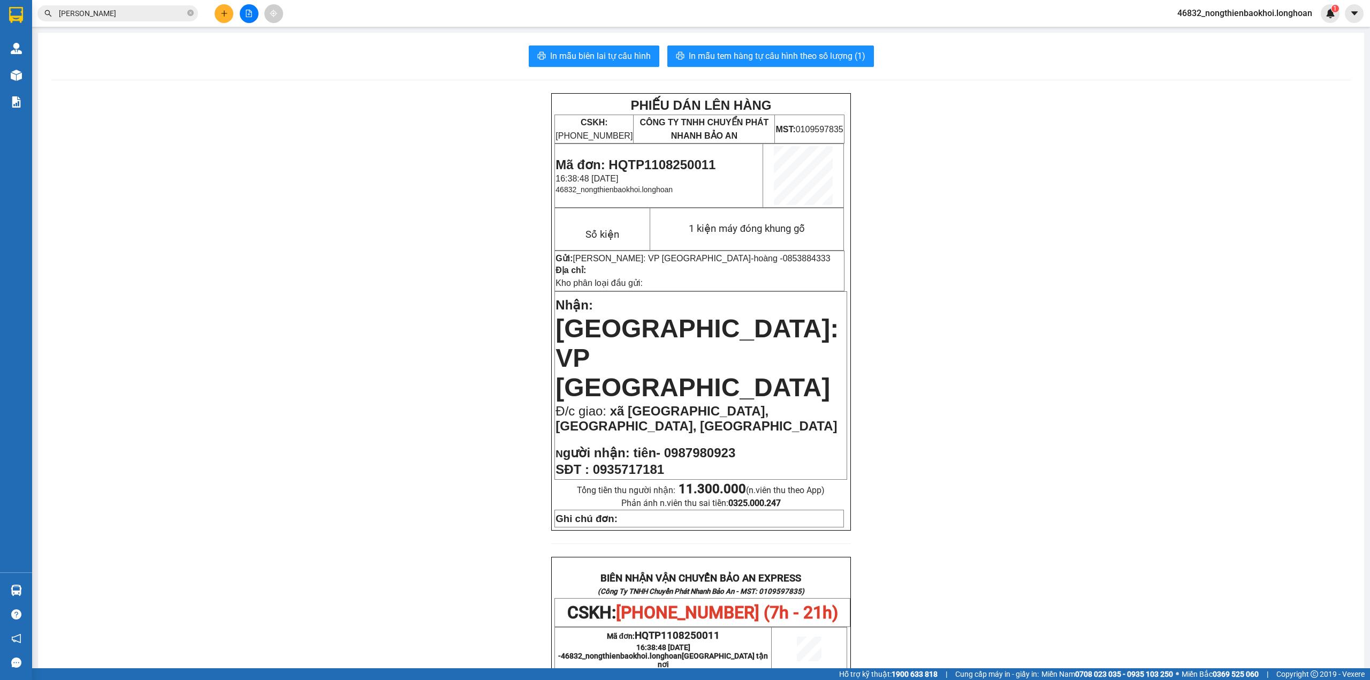
click at [81, 372] on div "PHIẾU DÁN LÊN HÀNG CSKH: [PHONE_NUMBER] CÔNG TY TNHH CHUYỂN PHÁT NHANH BẢO AN M…" at bounding box center [701, 622] width 1301 height 1058
click at [208, 298] on div "PHIẾU DÁN LÊN HÀNG CSKH: [PHONE_NUMBER] CÔNG TY TNHH CHUYỂN PHÁT NHANH BẢO AN M…" at bounding box center [701, 622] width 1301 height 1058
click at [202, 215] on div "PHIẾU DÁN LÊN HÀNG CSKH: [PHONE_NUMBER] CÔNG TY TNHH CHUYỂN PHÁT NHANH BẢO AN M…" at bounding box center [701, 622] width 1301 height 1058
click at [320, 423] on div "PHIẾU DÁN LÊN HÀNG CSKH: [PHONE_NUMBER] CÔNG TY TNHH CHUYỂN PHÁT NHANH BẢO AN M…" at bounding box center [701, 622] width 1301 height 1058
click at [208, 498] on div "PHIẾU DÁN LÊN HÀNG CSKH: [PHONE_NUMBER] CÔNG TY TNHH CHUYỂN PHÁT NHANH BẢO AN M…" at bounding box center [701, 622] width 1301 height 1058
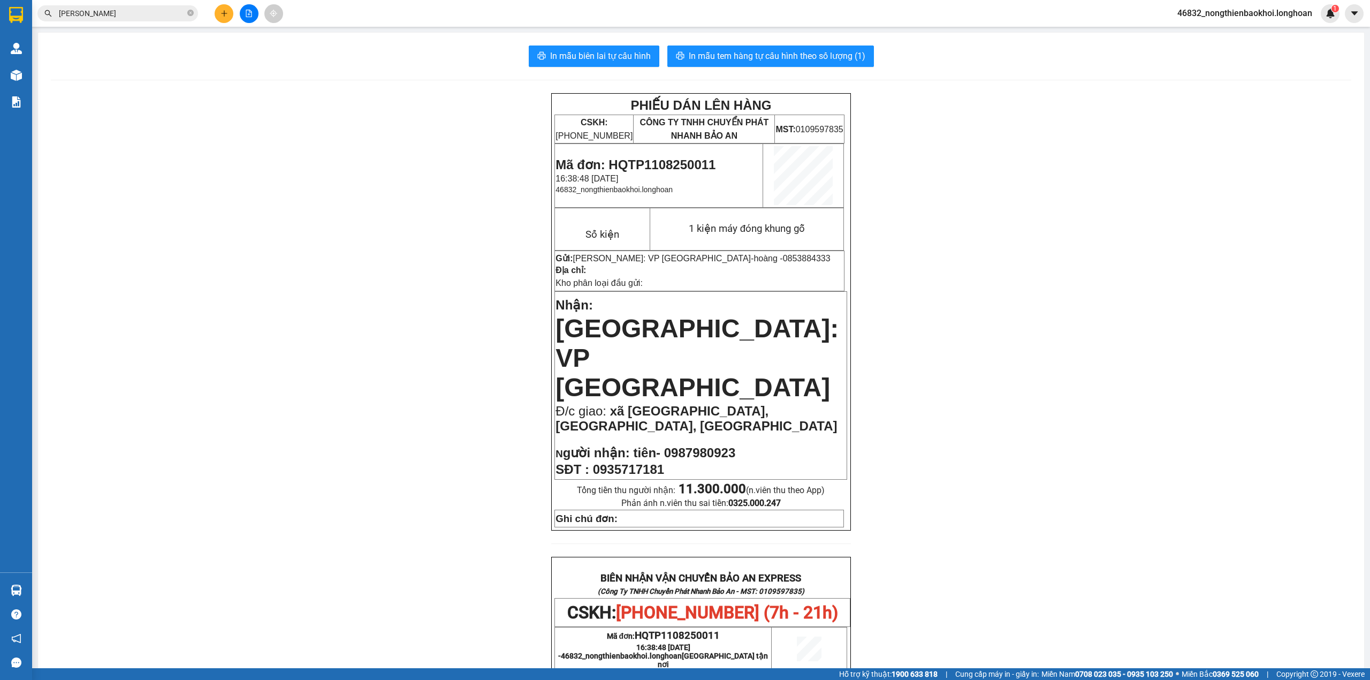
click at [274, 384] on div "PHIẾU DÁN LÊN HÀNG CSKH: [PHONE_NUMBER] CÔNG TY TNHH CHUYỂN PHÁT NHANH BẢO AN M…" at bounding box center [701, 622] width 1301 height 1058
click at [226, 12] on icon "plus" at bounding box center [224, 13] width 7 height 7
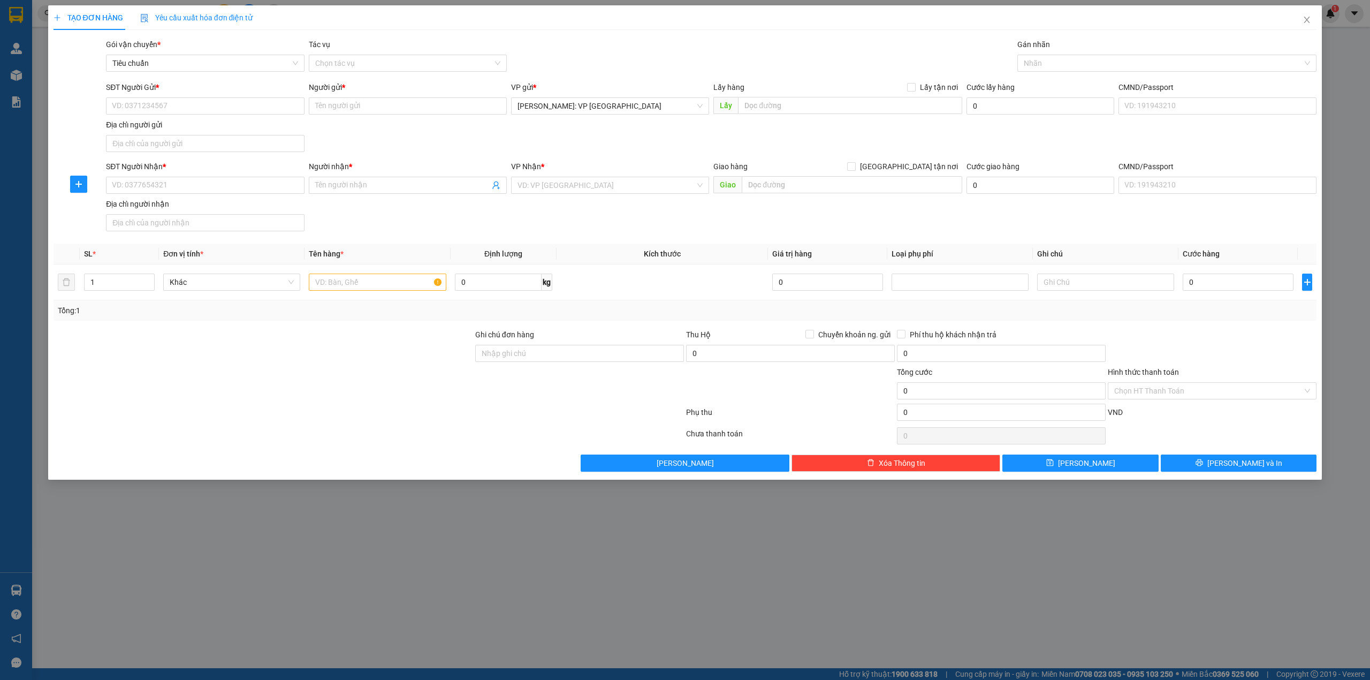
click at [146, 345] on div at bounding box center [263, 347] width 422 height 37
type input "2"
drag, startPoint x: 150, startPoint y: 279, endPoint x: 242, endPoint y: 295, distance: 93.5
click at [150, 279] on icon "up" at bounding box center [149, 279] width 4 height 4
click at [363, 293] on div at bounding box center [377, 281] width 137 height 21
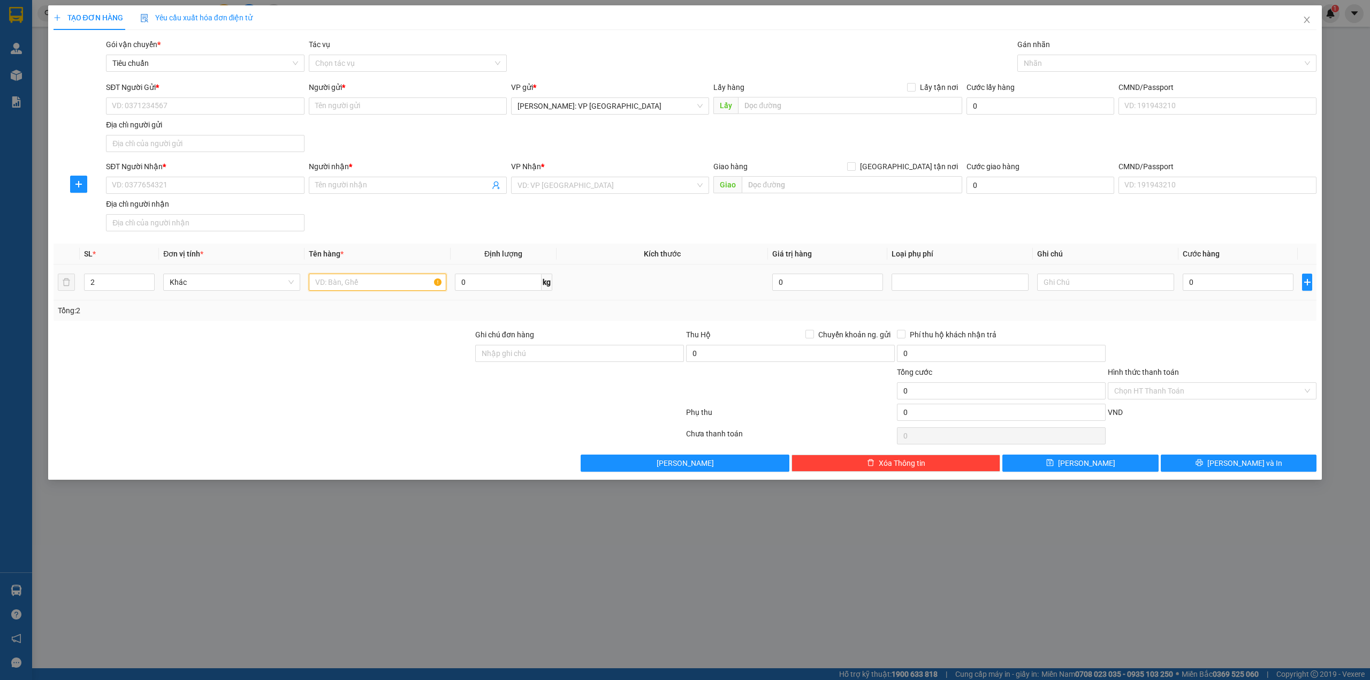
click at [365, 288] on input "text" at bounding box center [377, 281] width 137 height 17
type input "1 kiện cây sen tắm bọc xốp trắng keo dễ vỡ+ 1 giỏ nhựa xanh dương"
click at [475, 279] on input "0" at bounding box center [498, 281] width 87 height 17
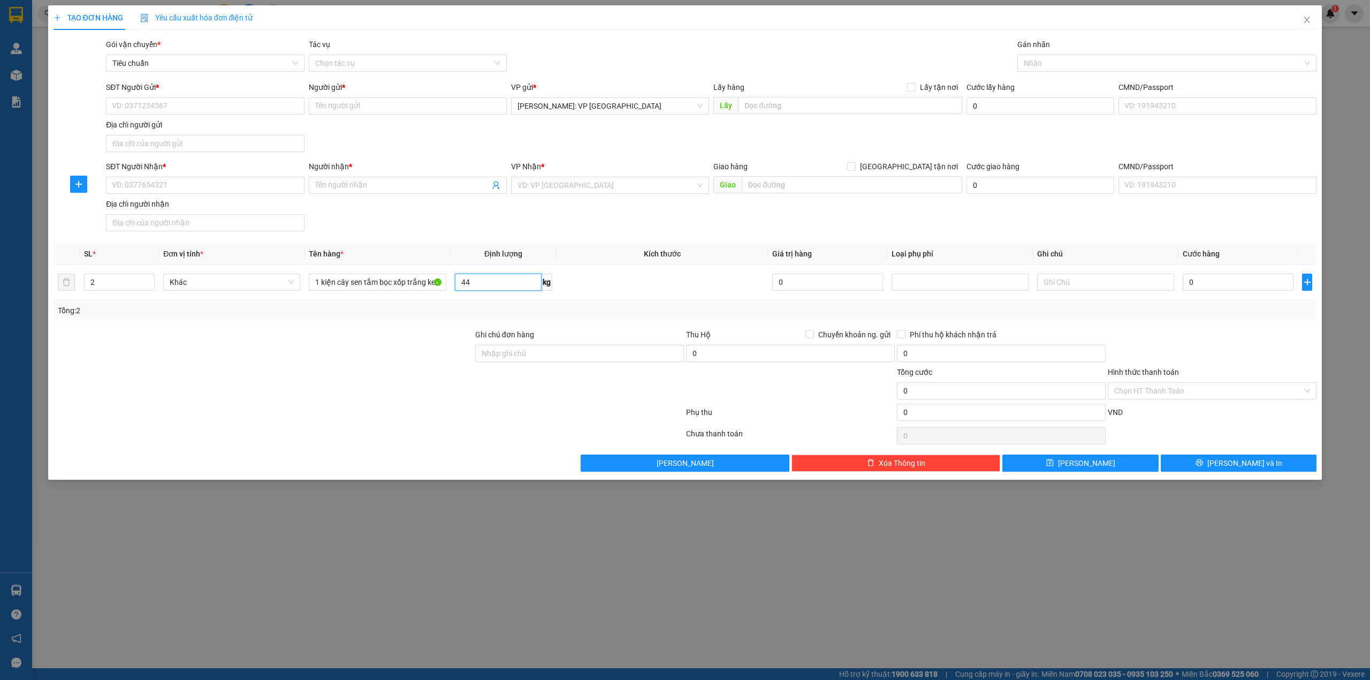
type input "44"
click at [415, 235] on div "SĐT Người Nhận * VD: 0377654321 Người nhận * Tên người nhận VP Nhận * VD: VP [G…" at bounding box center [711, 198] width 1215 height 75
click at [137, 104] on input "SĐT Người Gửi *" at bounding box center [205, 105] width 198 height 17
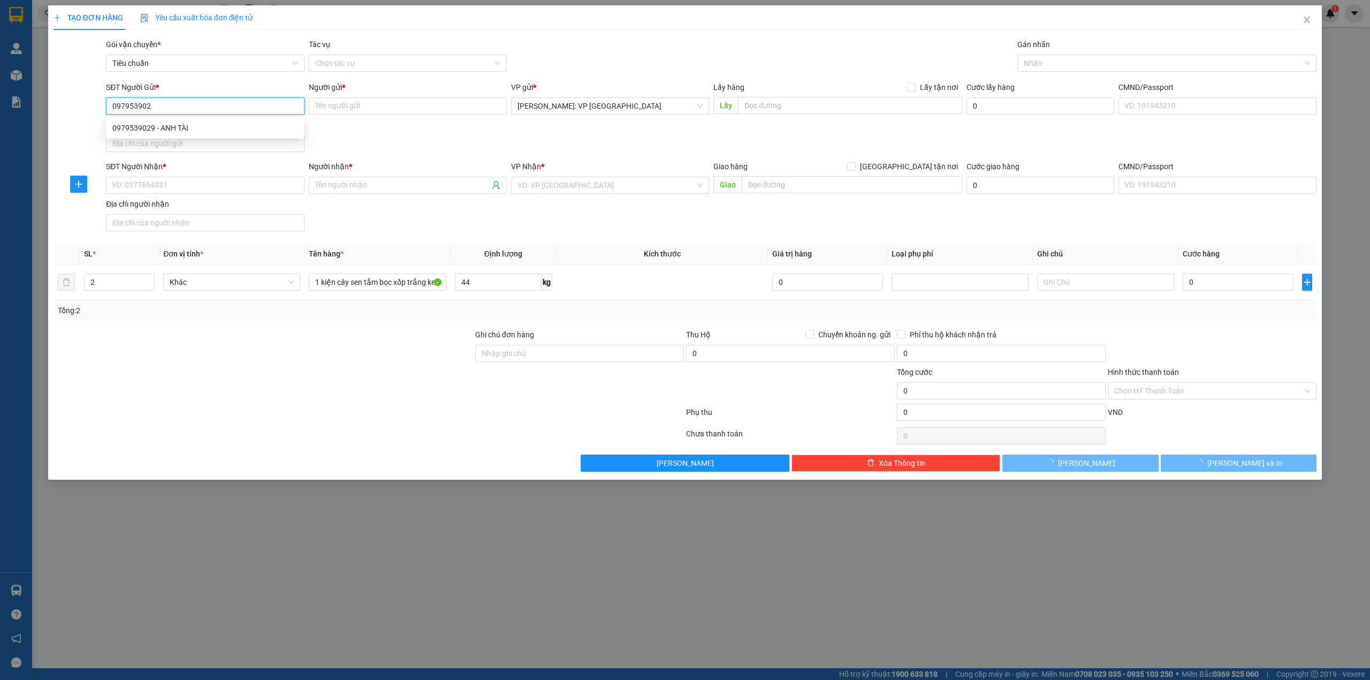
type input "0979539029"
click at [203, 132] on div "0979539029 - ANH TÀI" at bounding box center [204, 128] width 185 height 12
type input "ANH TÀI"
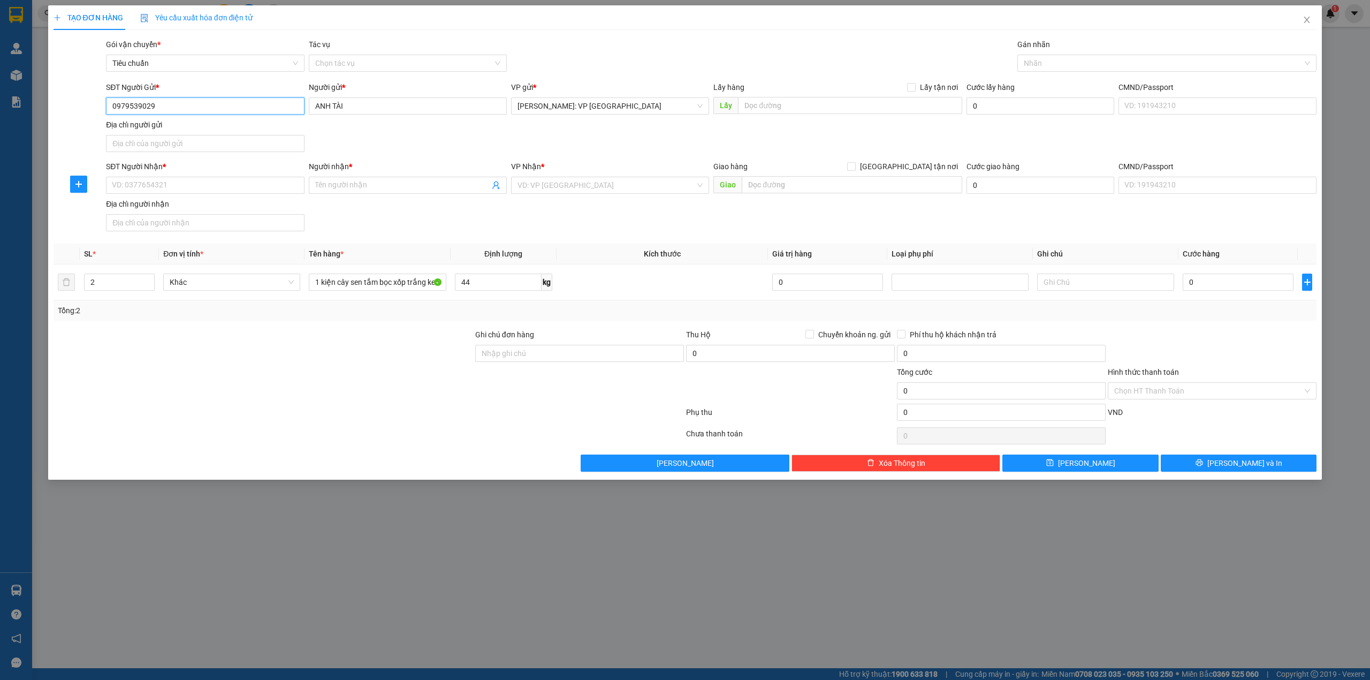
type input "0979539029"
click at [362, 132] on div "SĐT Người Gửi * 0979539029 0979539029 Người gửi * ANH TÀI VP gửi * [GEOGRAPHIC_…" at bounding box center [711, 118] width 1215 height 75
click at [217, 183] on input "SĐT Người Nhận *" at bounding box center [205, 185] width 198 height 17
drag, startPoint x: 221, startPoint y: 214, endPoint x: 237, endPoint y: 210, distance: 16.6
click at [221, 214] on div "0389430014 - bà thanh đề" at bounding box center [205, 208] width 198 height 17
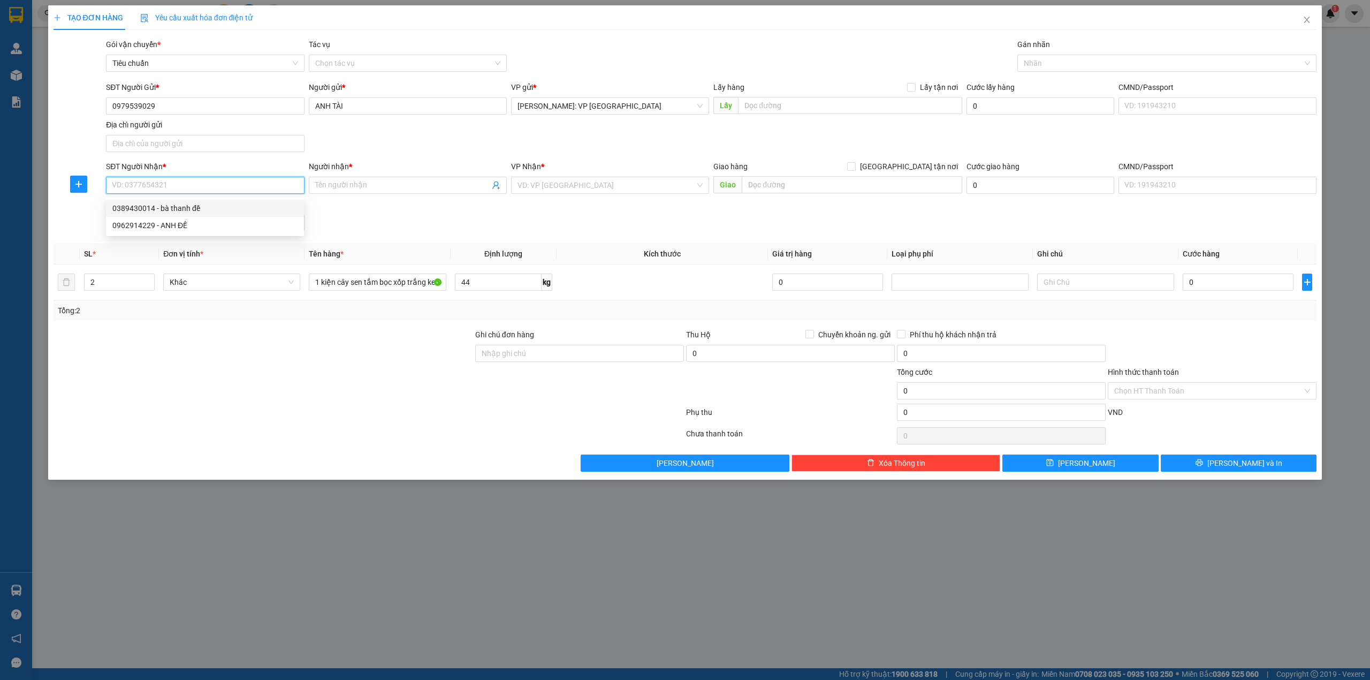
type input "0389430014"
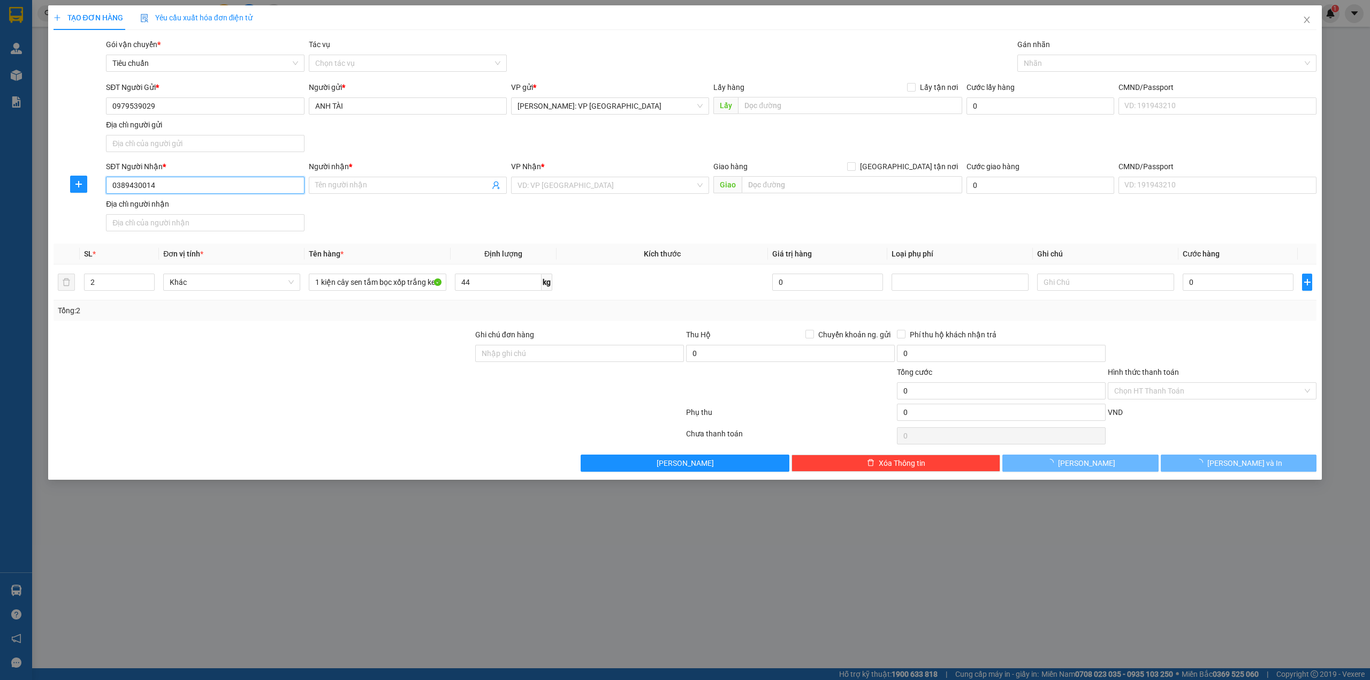
type input "bà thanh đề"
checkbox input "true"
type input "kđt xóm 4, thôn xa mạc, liên mạc, [GEOGRAPHIC_DATA], [GEOGRAPHIC_DATA]"
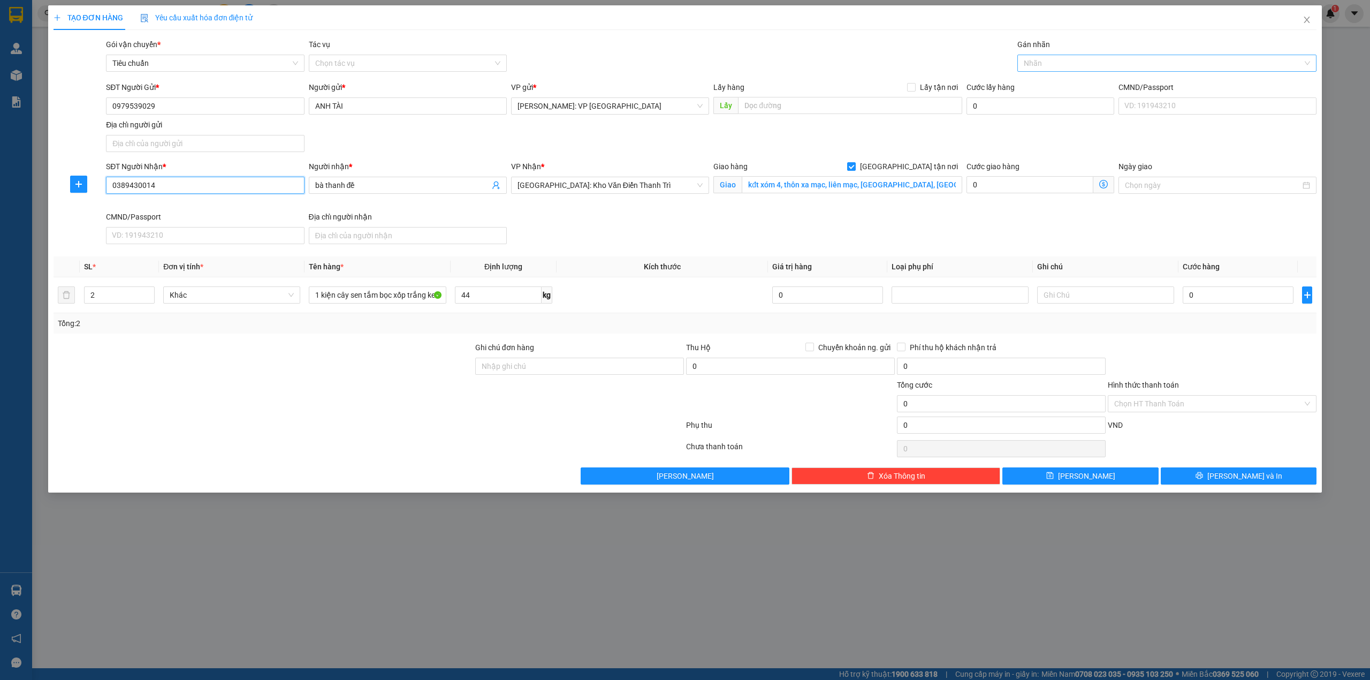
click at [1076, 59] on div at bounding box center [1162, 63] width 284 height 13
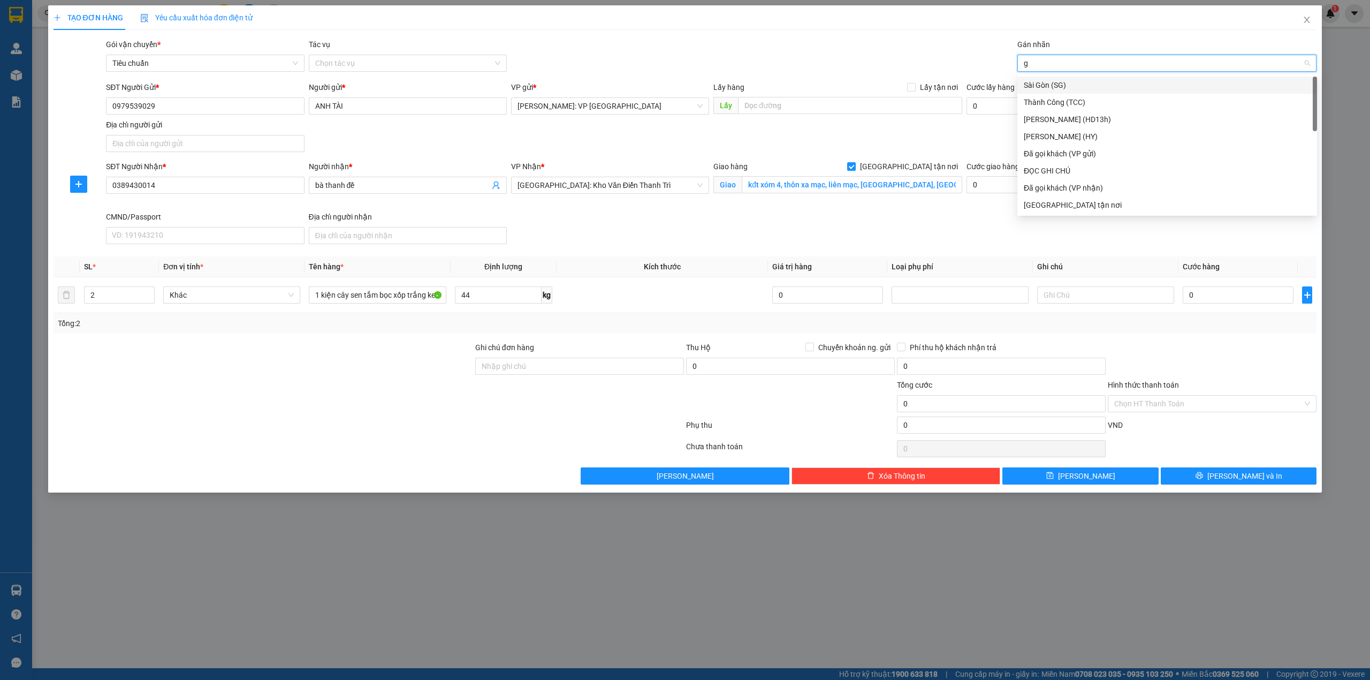
type input "gi"
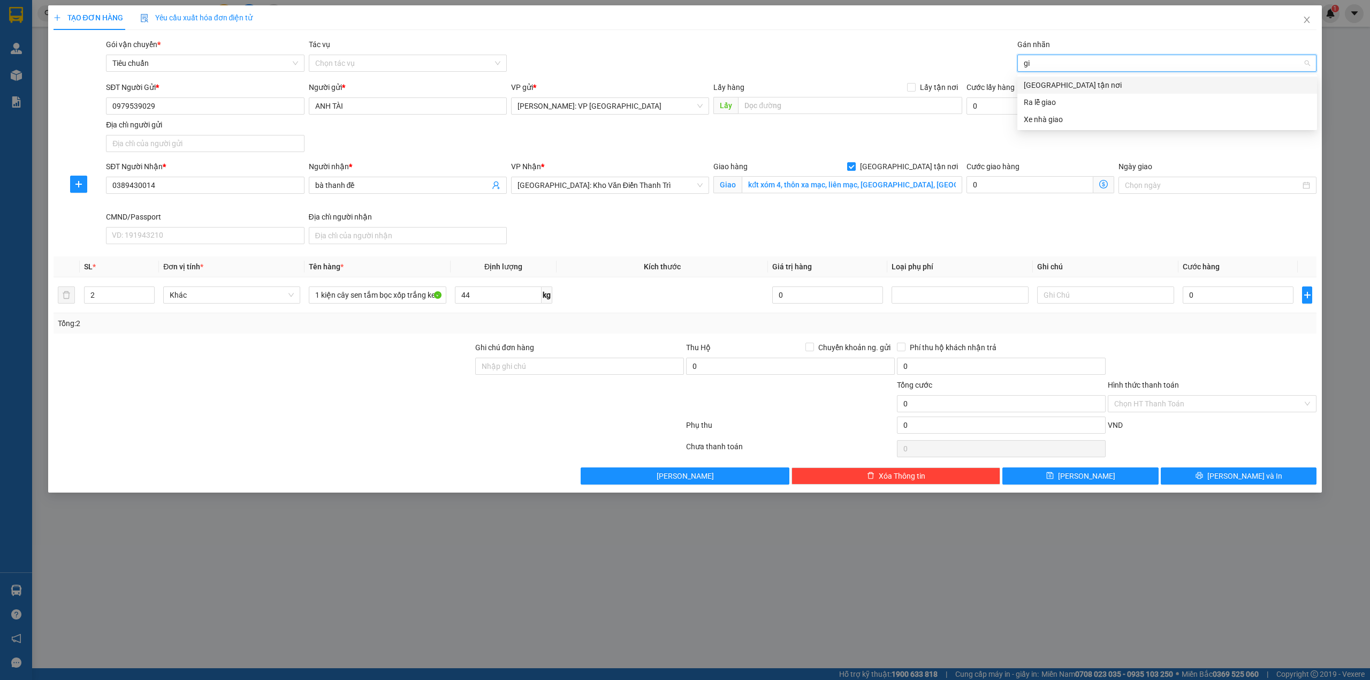
click at [1076, 83] on div "[GEOGRAPHIC_DATA] tận nơi" at bounding box center [1167, 85] width 287 height 12
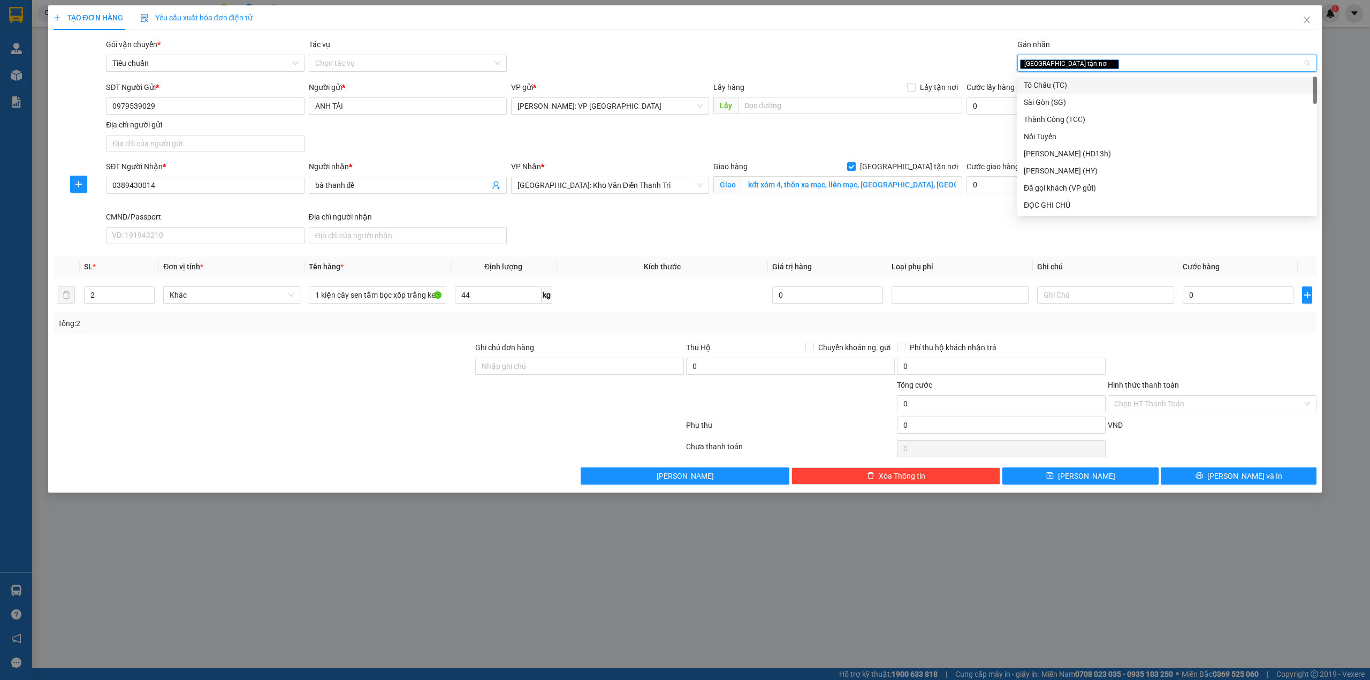
click at [842, 56] on div "Gói vận chuyển * Tiêu chuẩn Tác vụ Chọn tác vụ Gán nhãn Giao tận nơi" at bounding box center [711, 57] width 1215 height 37
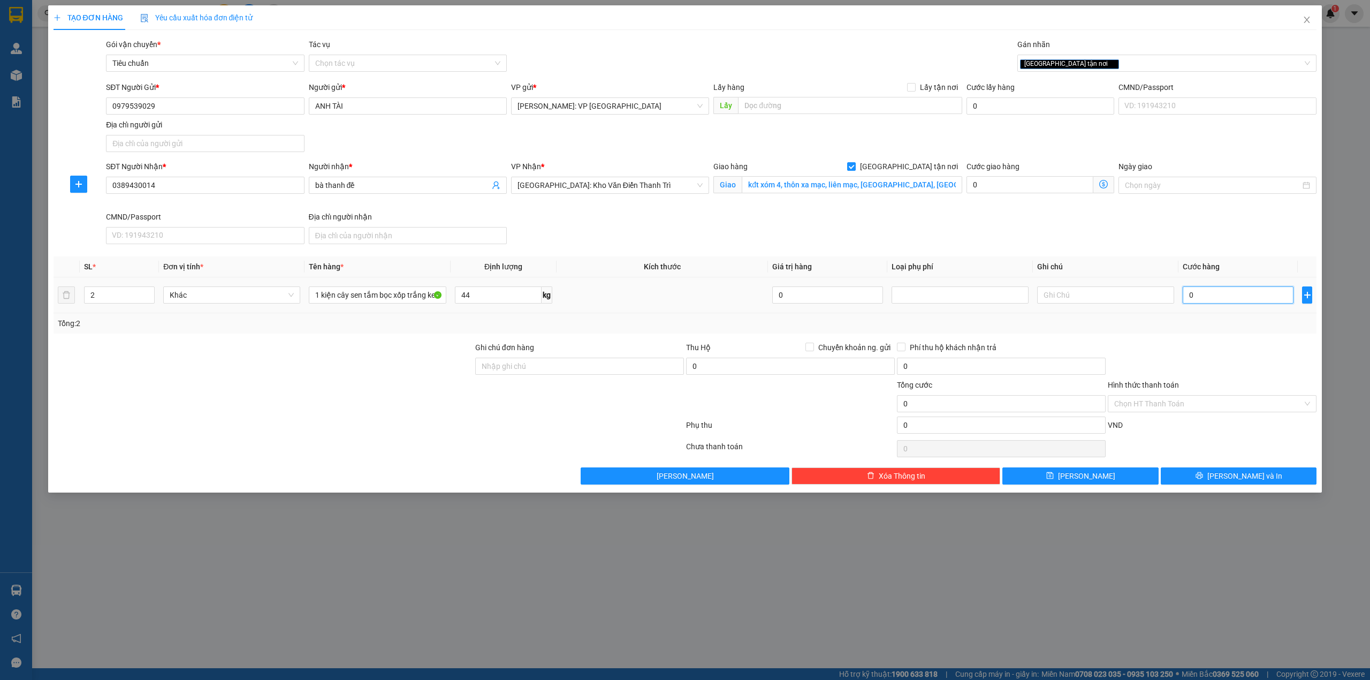
click at [1227, 300] on input "0" at bounding box center [1238, 294] width 111 height 17
type input "3"
type input "37"
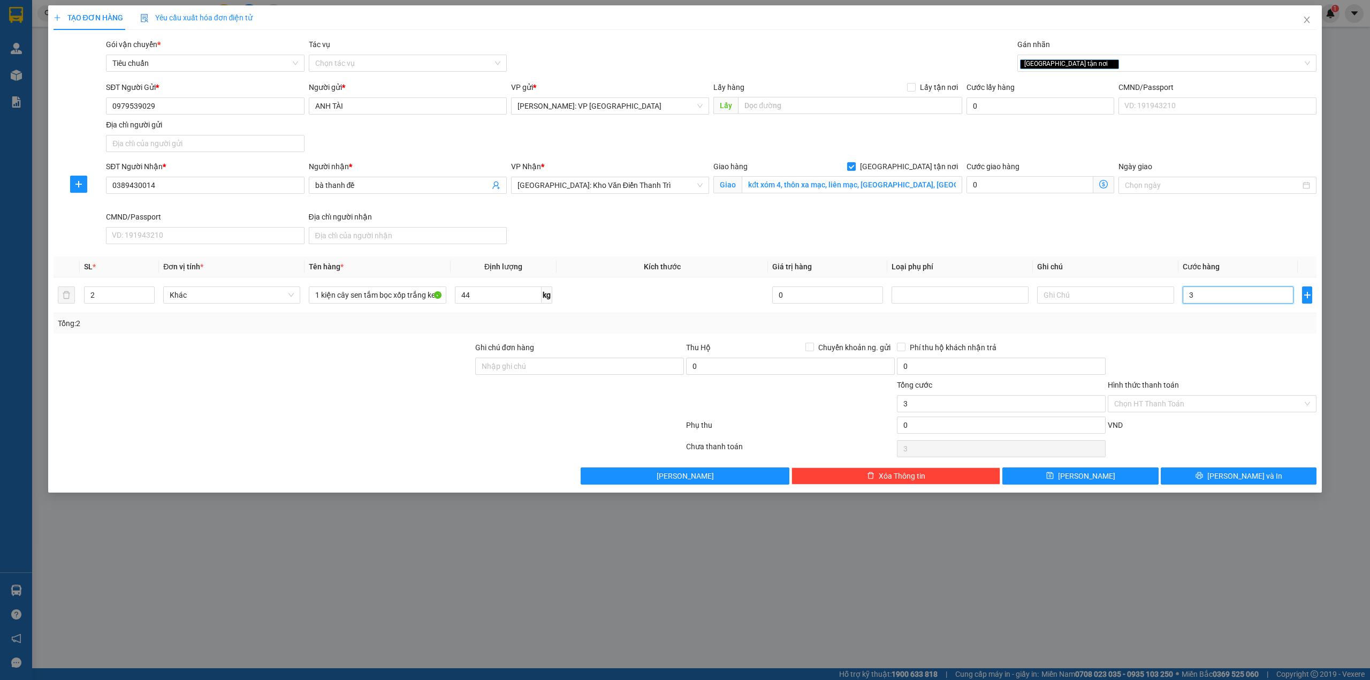
type input "37"
type input "370"
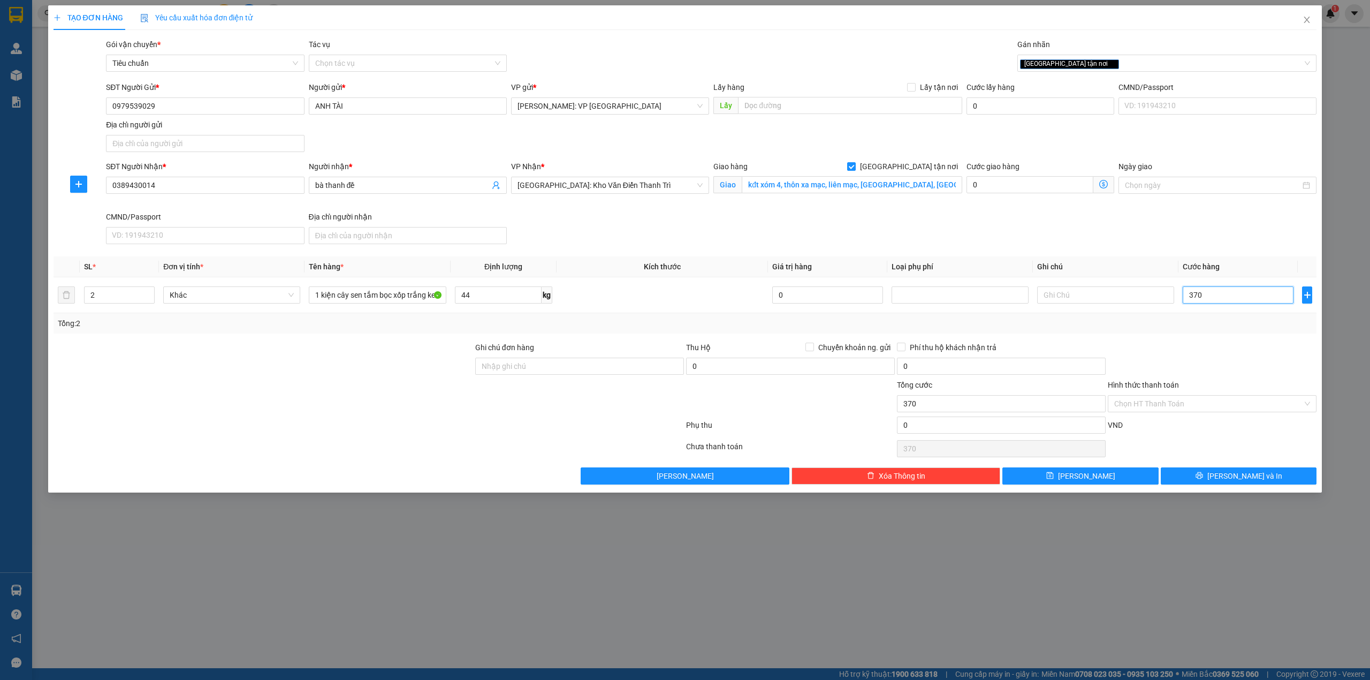
type input "3.700"
type input "37.000"
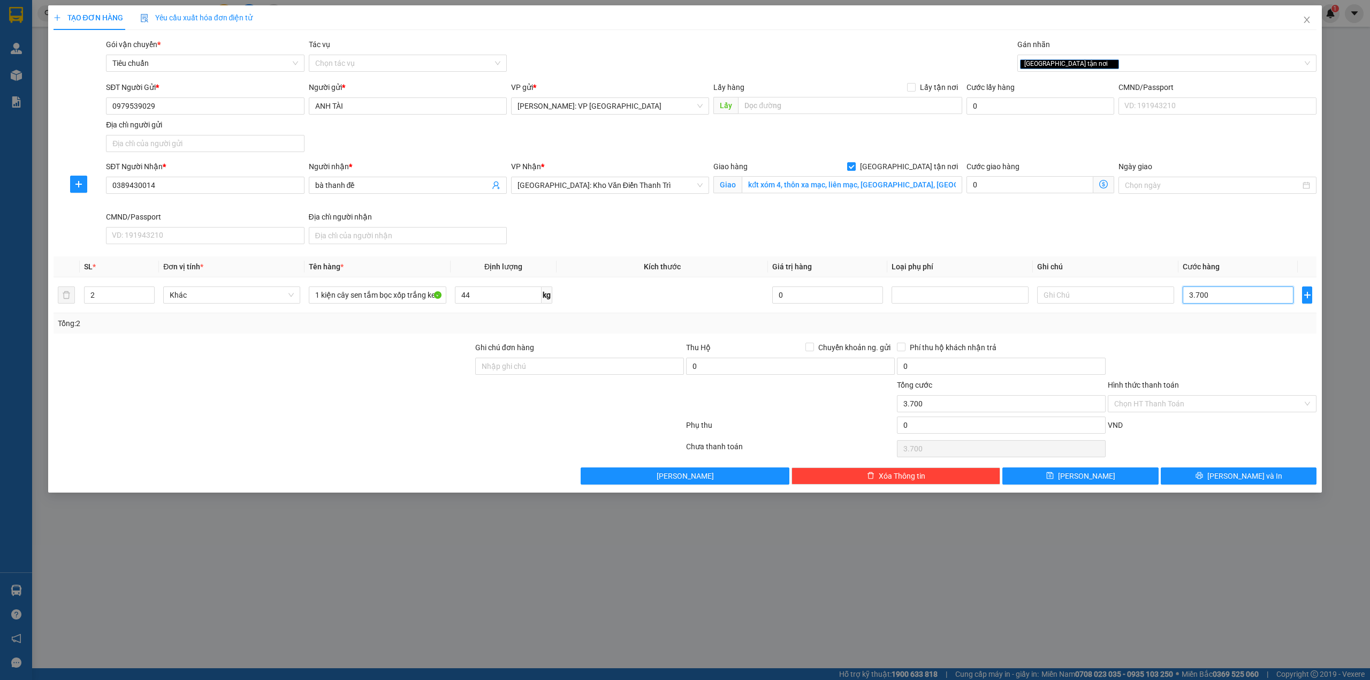
type input "37.000"
type input "370.000"
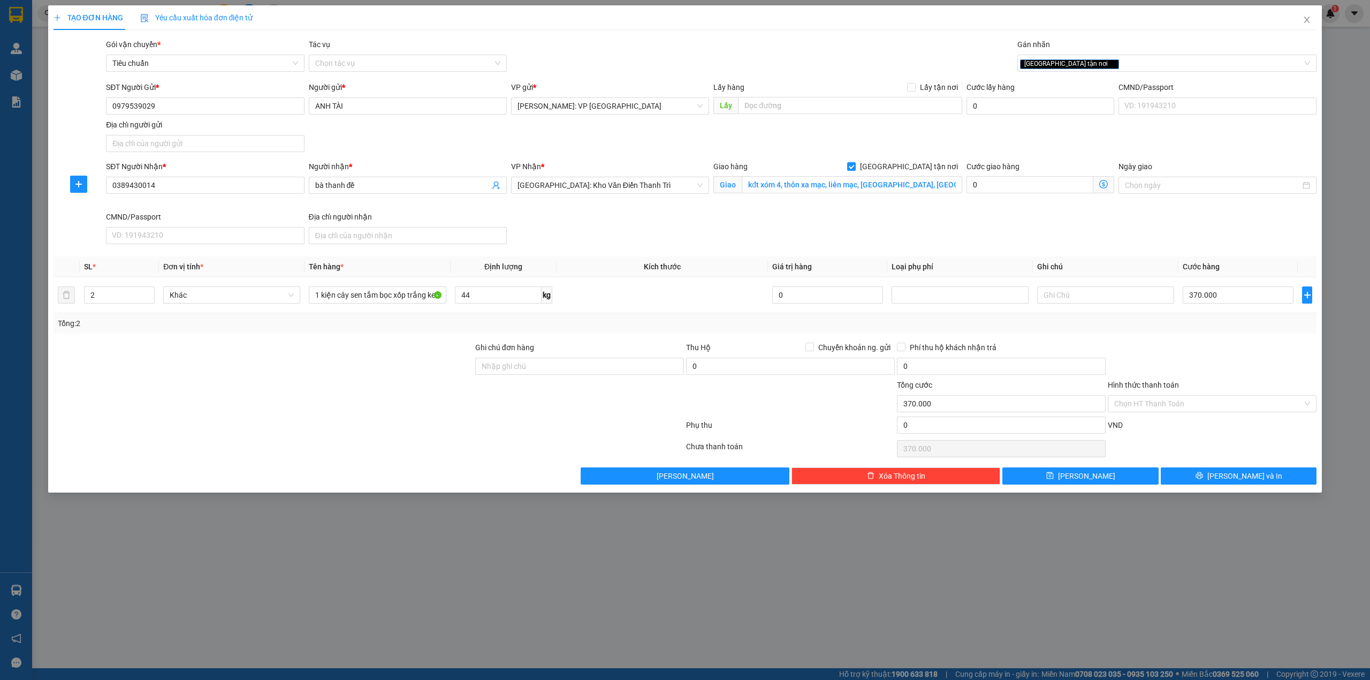
drag, startPoint x: 380, startPoint y: 385, endPoint x: 387, endPoint y: 385, distance: 7.5
click at [381, 384] on div at bounding box center [263, 397] width 422 height 37
click at [1167, 403] on input "Hình thức thanh toán" at bounding box center [1208, 404] width 188 height 16
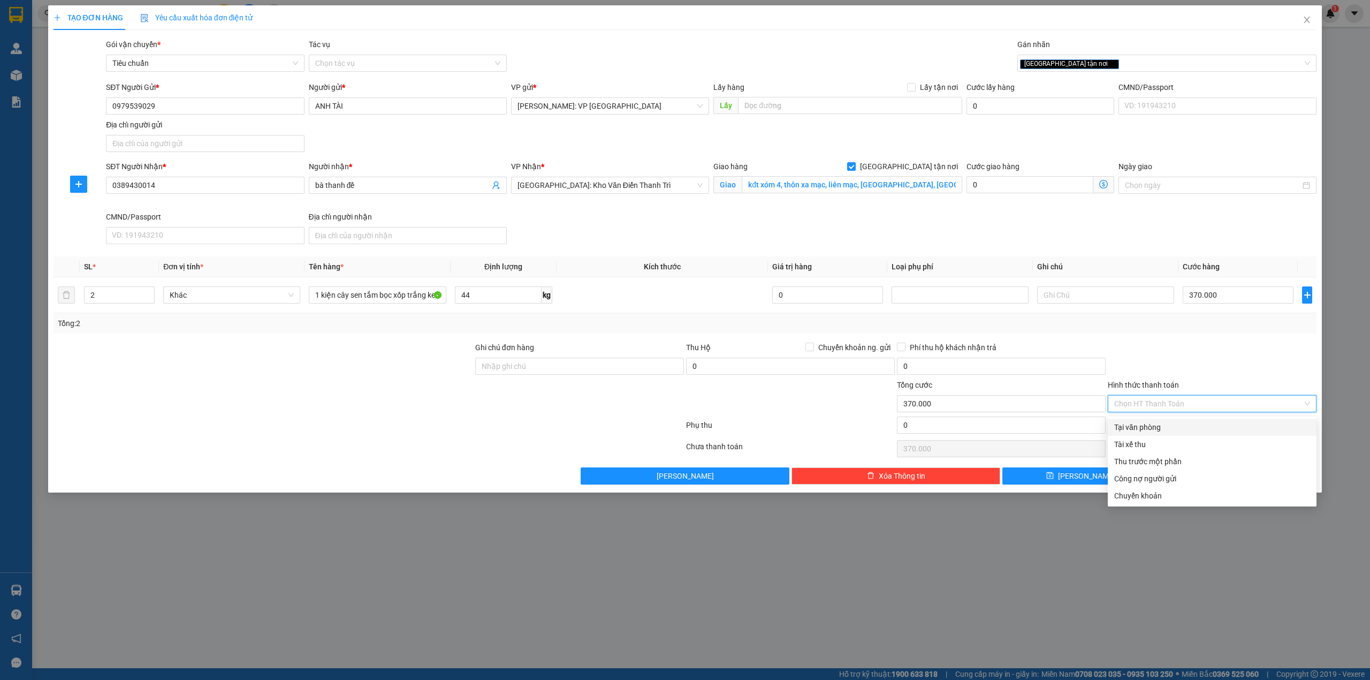
click at [1151, 427] on div "Tại văn phòng" at bounding box center [1212, 427] width 196 height 12
type input "0"
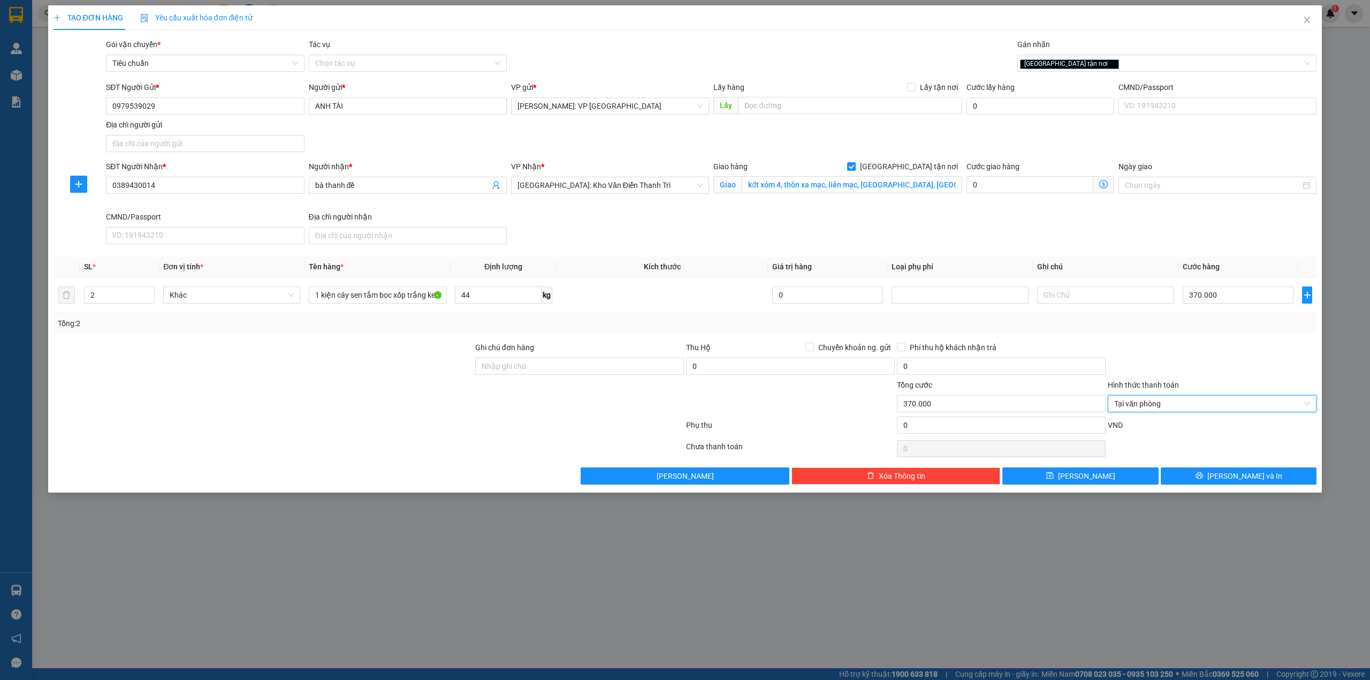
click at [1174, 360] on div at bounding box center [1212, 359] width 211 height 37
click at [497, 302] on input "44" at bounding box center [498, 294] width 87 height 17
type input "0"
click at [1154, 347] on div at bounding box center [1212, 359] width 211 height 37
click at [1211, 474] on button "[PERSON_NAME] và In" at bounding box center [1239, 475] width 156 height 17
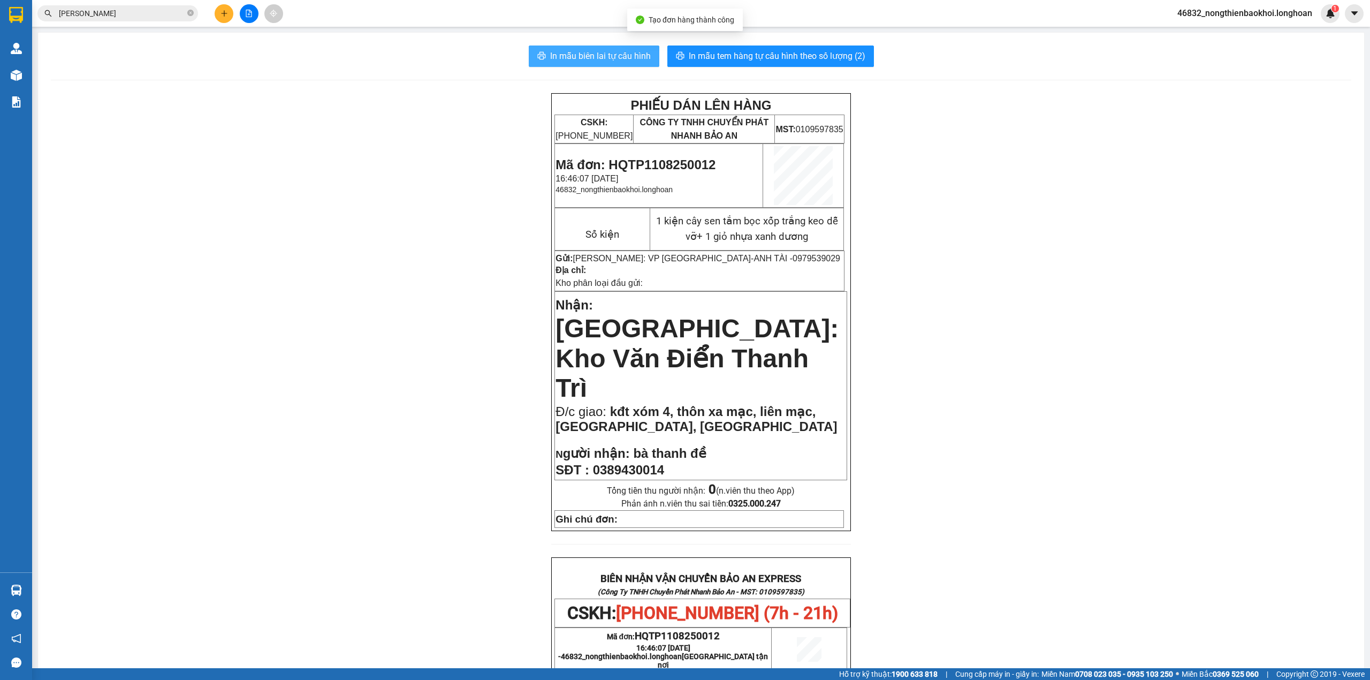
click at [619, 54] on span "In mẫu biên lai tự cấu hình" at bounding box center [600, 55] width 101 height 13
click at [1020, 456] on div "PHIẾU DÁN LÊN HÀNG CSKH: [PHONE_NUMBER] CÔNG TY TNHH CHUYỂN PHÁT NHANH BẢO AN M…" at bounding box center [701, 609] width 1301 height 1032
click at [144, 12] on input "[PERSON_NAME]" at bounding box center [122, 13] width 126 height 12
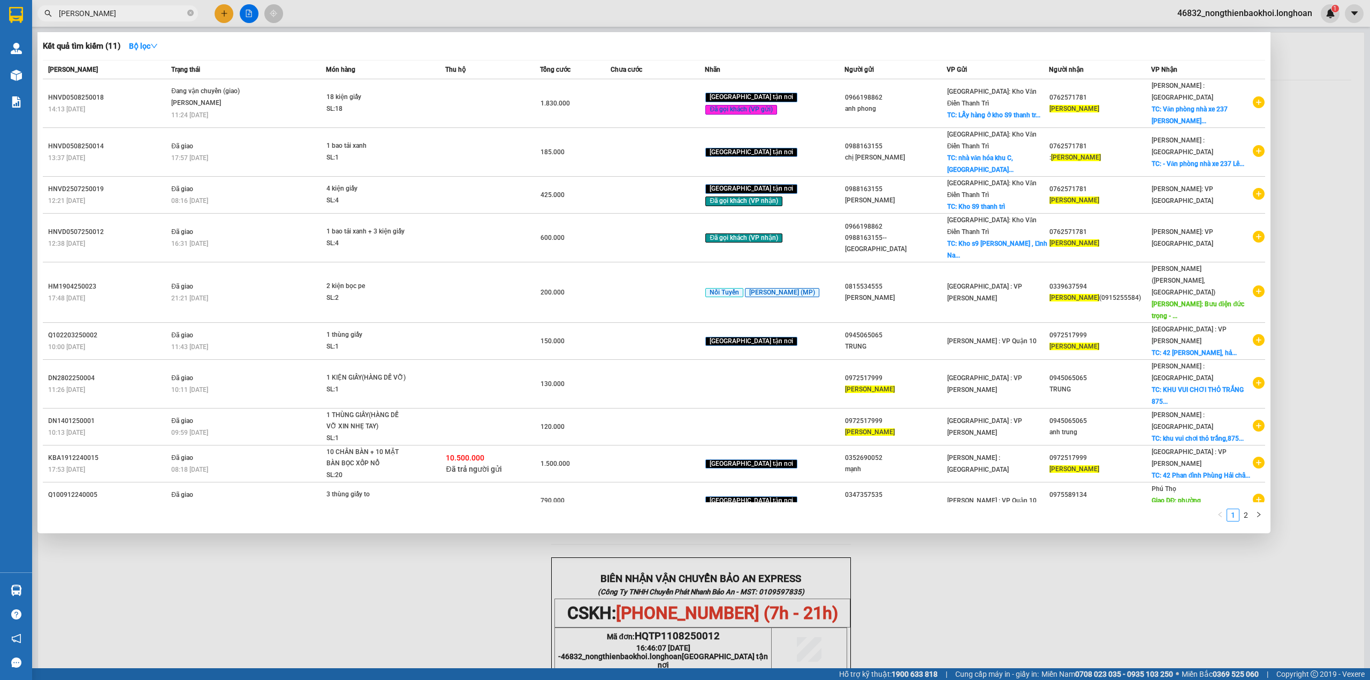
click at [144, 13] on input "[PERSON_NAME]" at bounding box center [122, 13] width 126 height 12
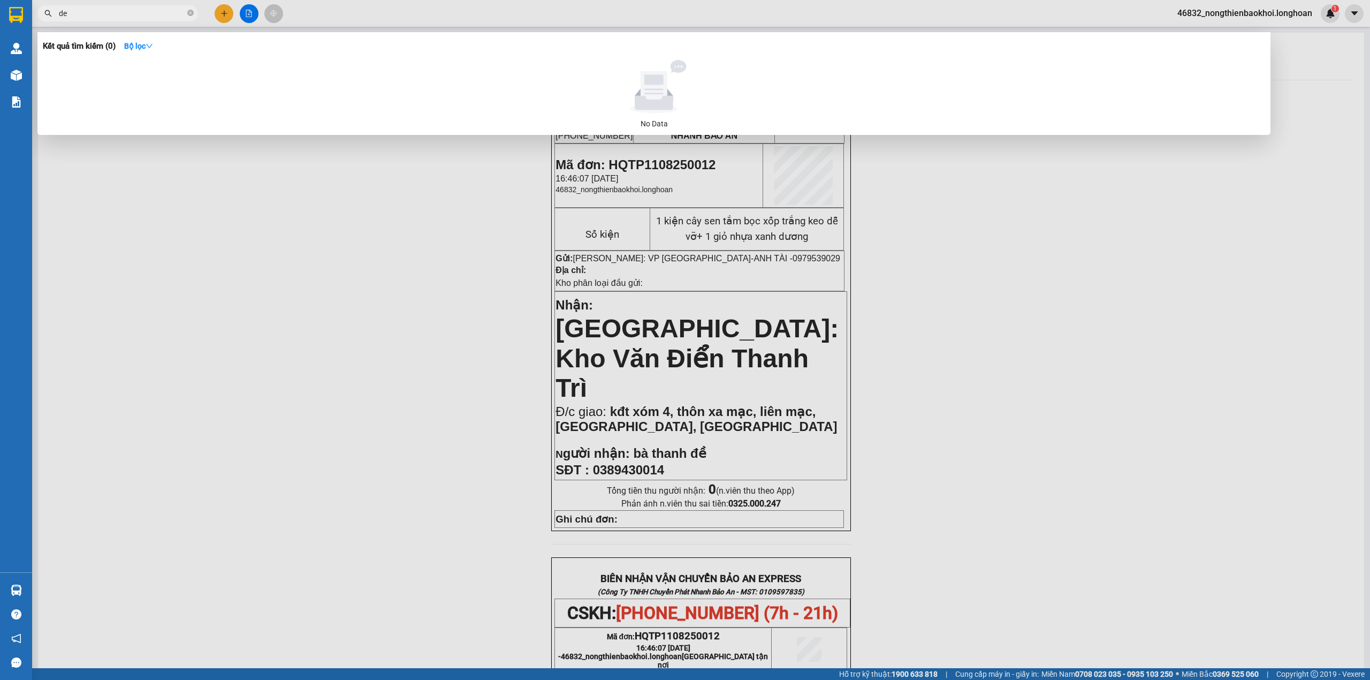
type input "d"
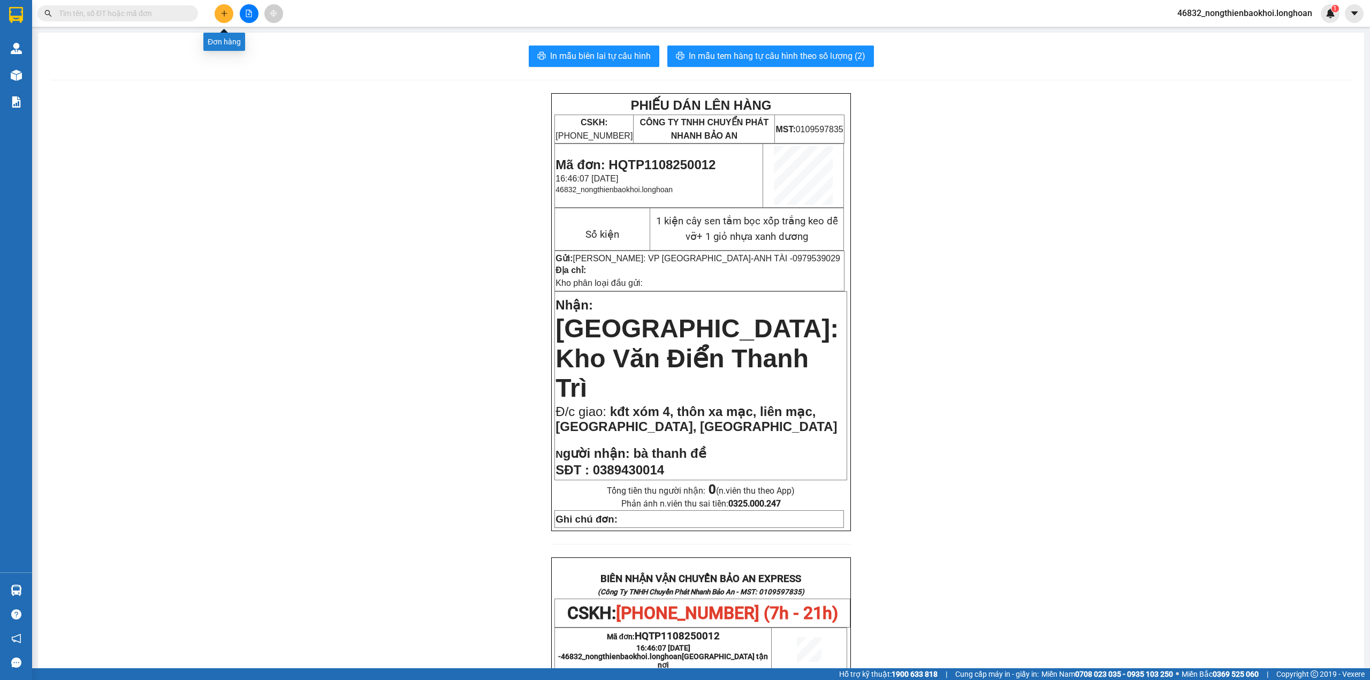
click at [217, 9] on button at bounding box center [224, 13] width 19 height 19
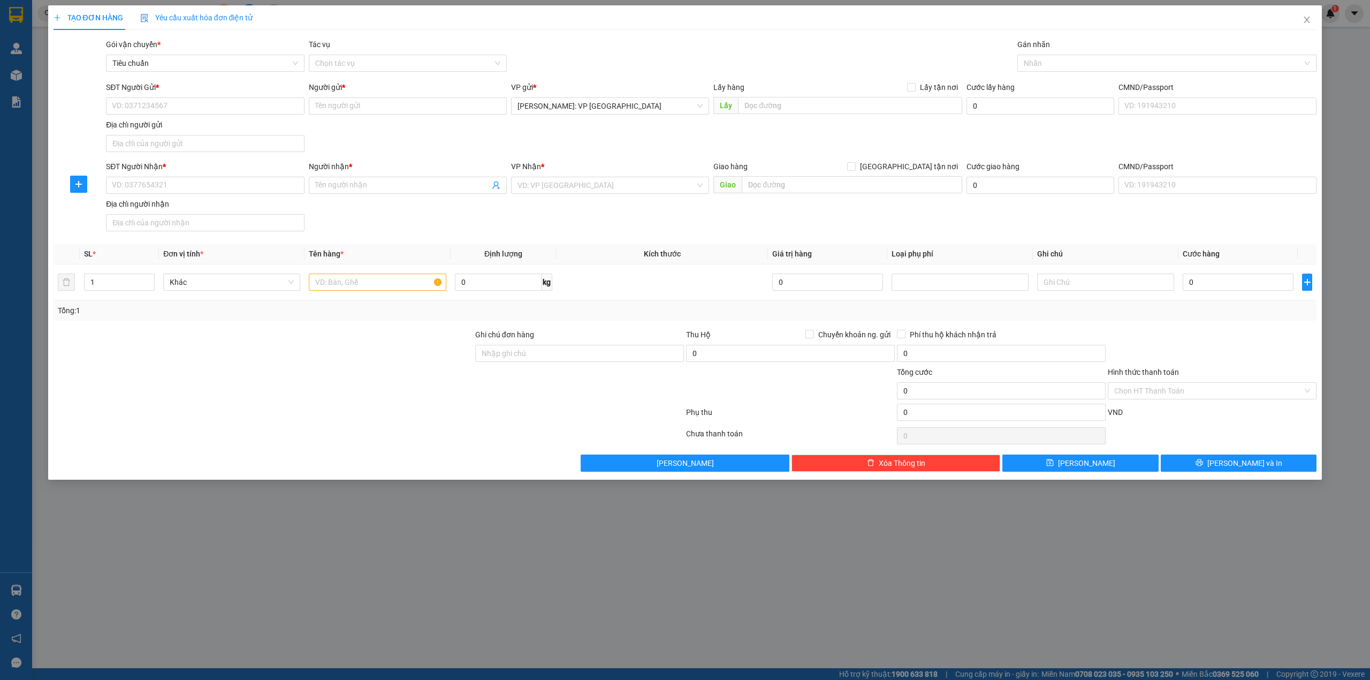
drag, startPoint x: 382, startPoint y: 143, endPoint x: 388, endPoint y: 142, distance: 6.6
click at [386, 143] on div "SĐT Người Gửi * VD: 0371234567 Người gửi * Tên người gửi VP gửi * [GEOGRAPHIC_D…" at bounding box center [711, 118] width 1215 height 75
click at [331, 289] on input "text" at bounding box center [377, 281] width 137 height 17
click at [412, 238] on div "Transit Pickup Surcharge Ids Transit Deliver Surcharge Ids Transit Deliver Surc…" at bounding box center [686, 255] width 1264 height 433
click at [422, 277] on input "1 thùng giấy dẹp keo dễ vỡ" at bounding box center [377, 281] width 137 height 17
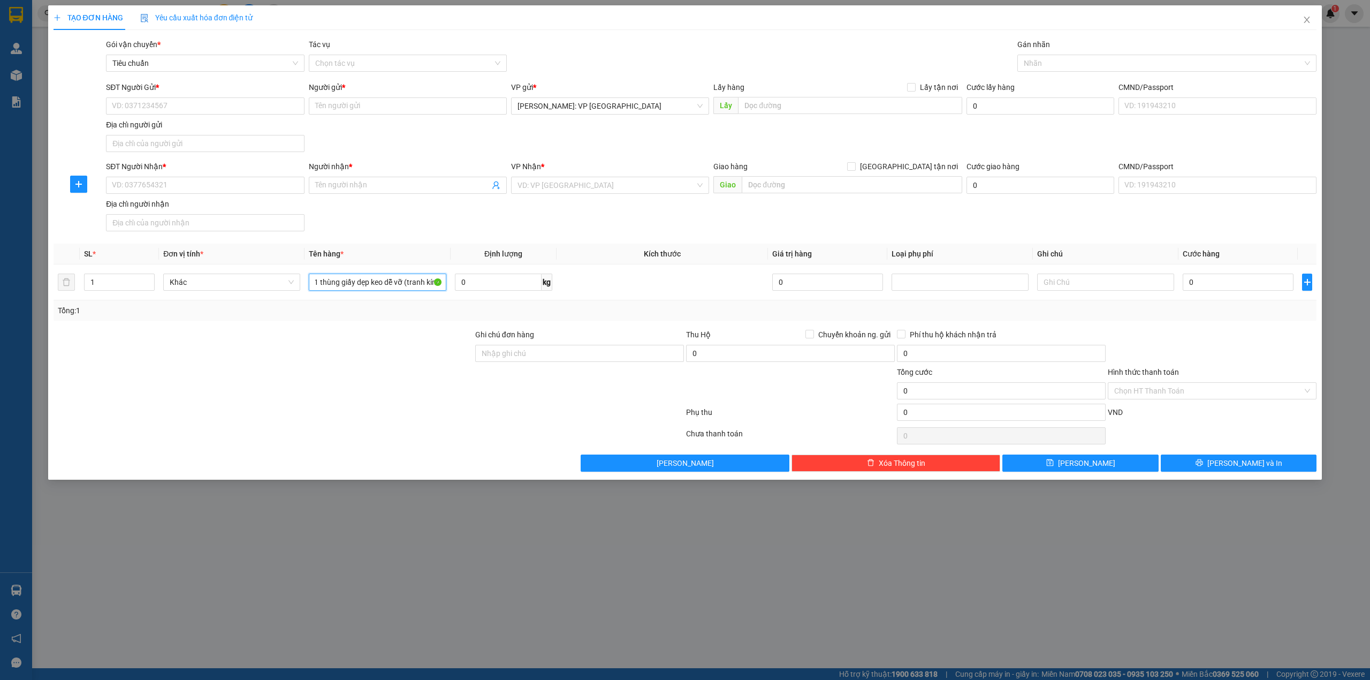
scroll to position [0, 5]
type input "1 thùng giấy dẹp keo dễ vỡ (tranh kính)"
click at [409, 224] on div "SĐT Người Nhận * VD: 0377654321 Người nhận * Tên người nhận VP Nhận * VD: VP [G…" at bounding box center [711, 198] width 1215 height 75
click at [174, 108] on input "SĐT Người Gửi *" at bounding box center [205, 105] width 198 height 17
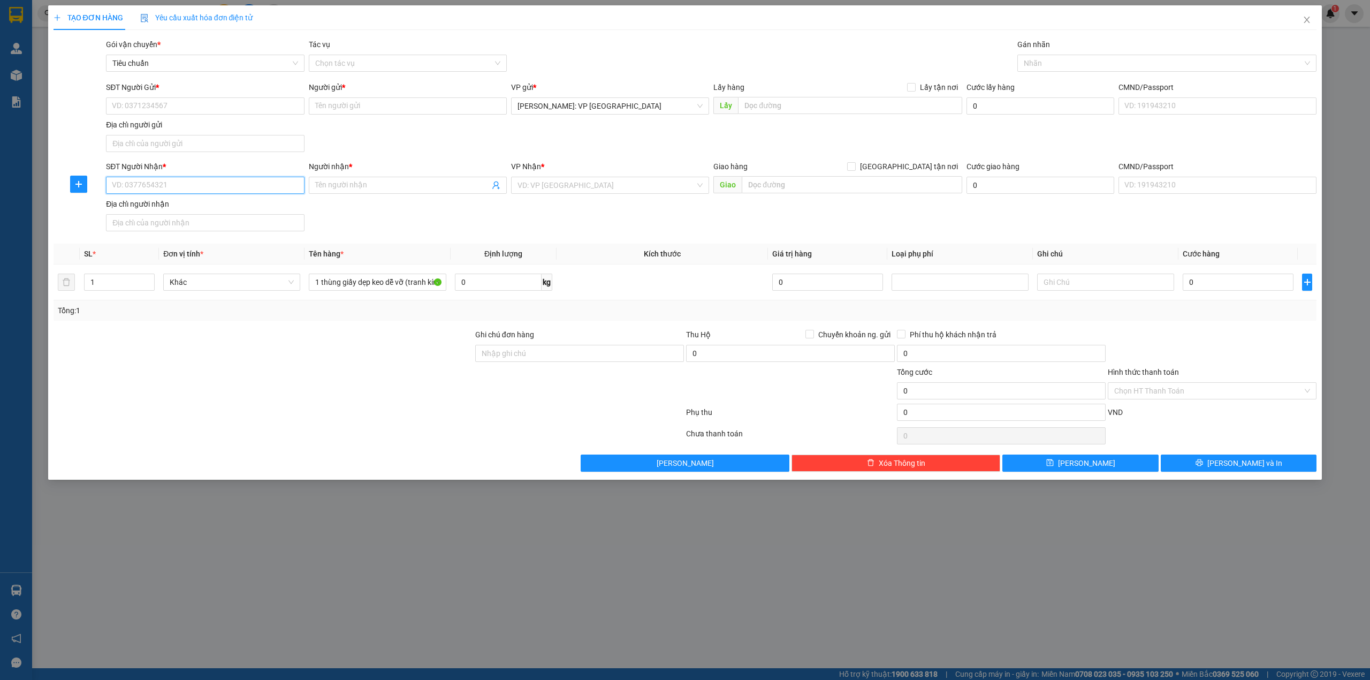
click at [178, 181] on input "SĐT Người Nhận *" at bounding box center [205, 185] width 198 height 17
type input "0909258456"
click at [368, 191] on input "Người nhận *" at bounding box center [402, 185] width 174 height 12
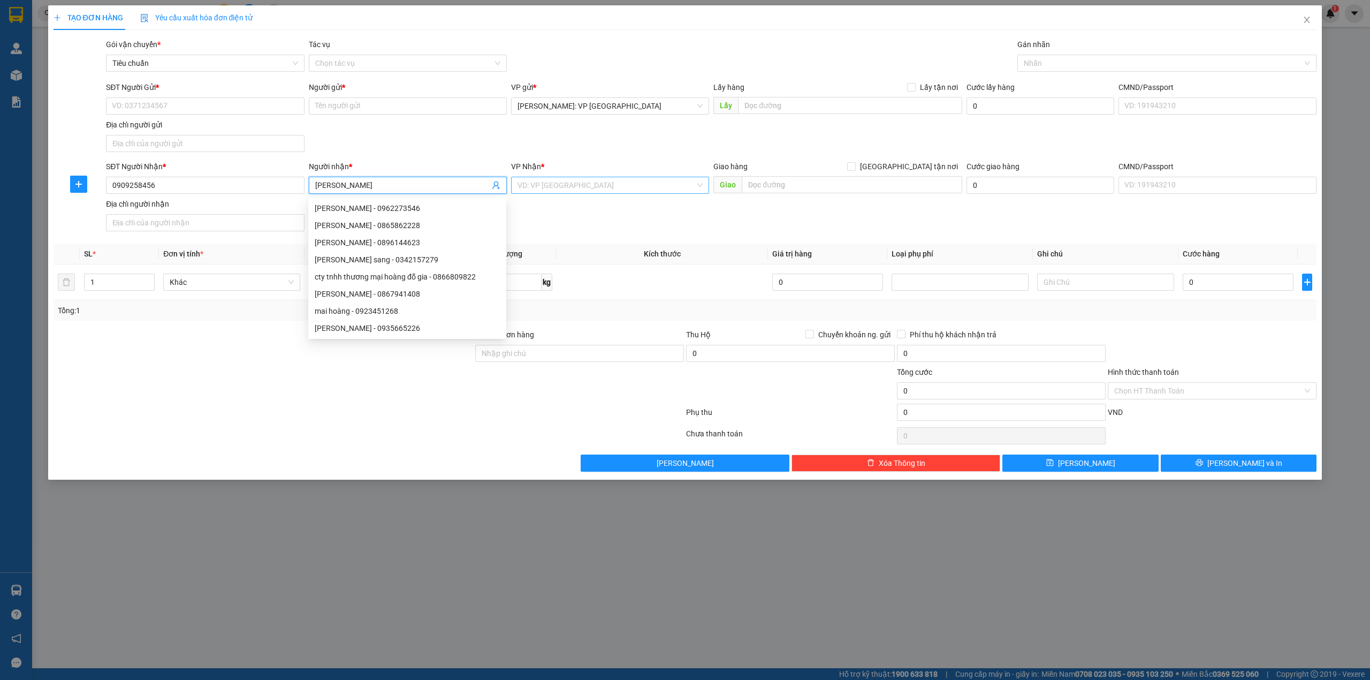
type input "[PERSON_NAME]"
click at [572, 185] on input "search" at bounding box center [607, 185] width 178 height 16
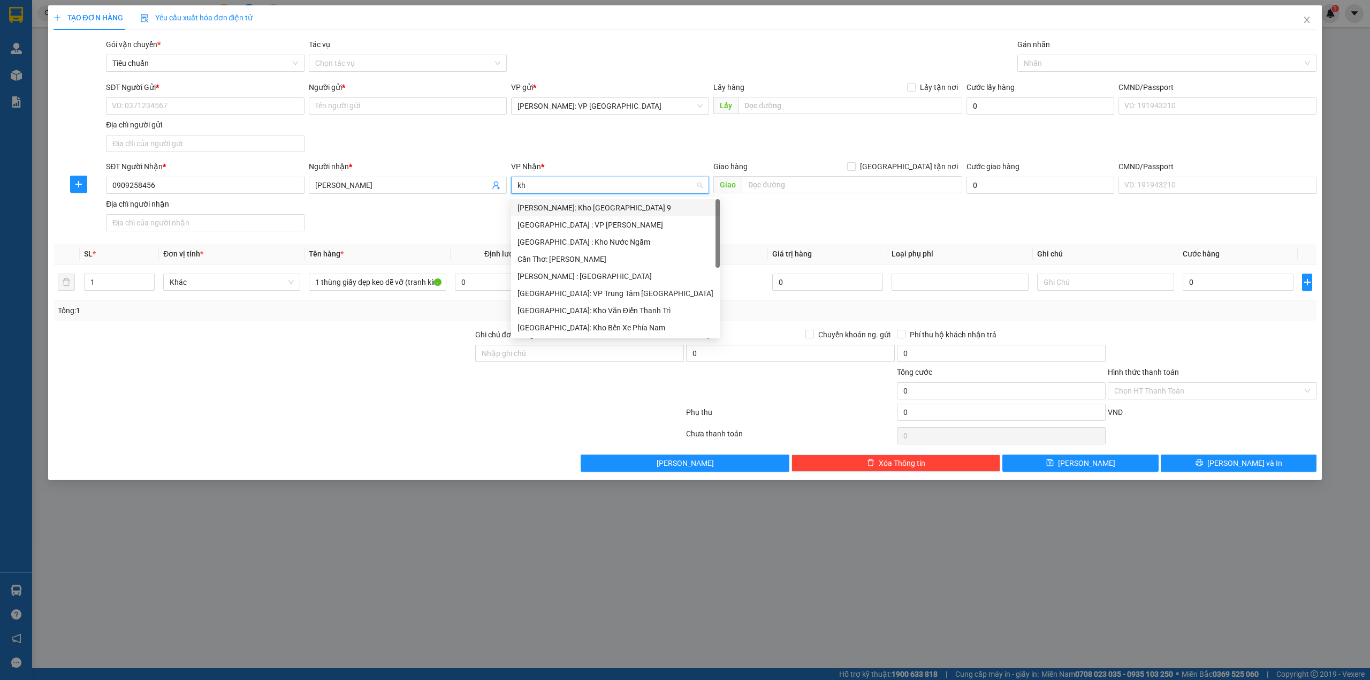
type input "kho"
click at [628, 268] on div "[GEOGRAPHIC_DATA]: Kho Văn Điển Thanh Trì" at bounding box center [610, 276] width 198 height 17
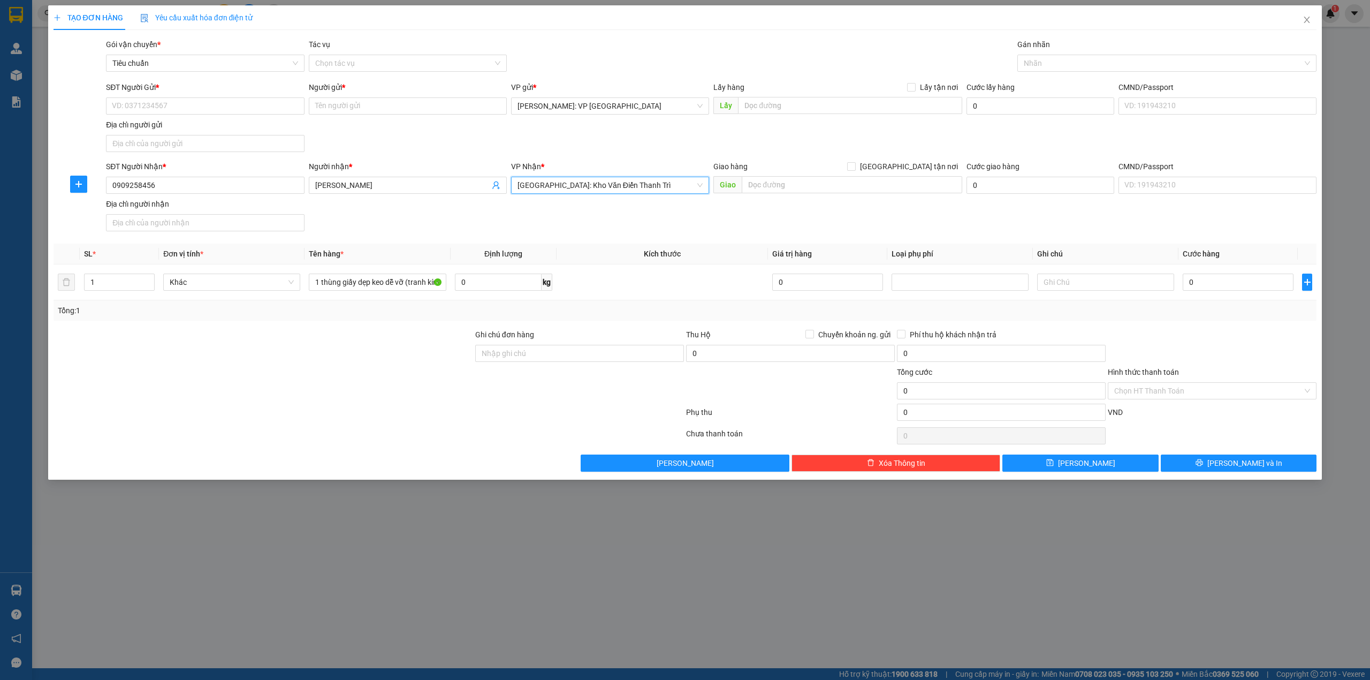
click at [469, 138] on div "SĐT Người Gửi * VD: 0371234567 Người gửi * Tên người gửi VP gửi * [GEOGRAPHIC_D…" at bounding box center [711, 118] width 1215 height 75
click at [215, 187] on input "0909258456" at bounding box center [205, 185] width 198 height 17
click at [157, 103] on input "SĐT Người Gửi *" at bounding box center [205, 105] width 198 height 17
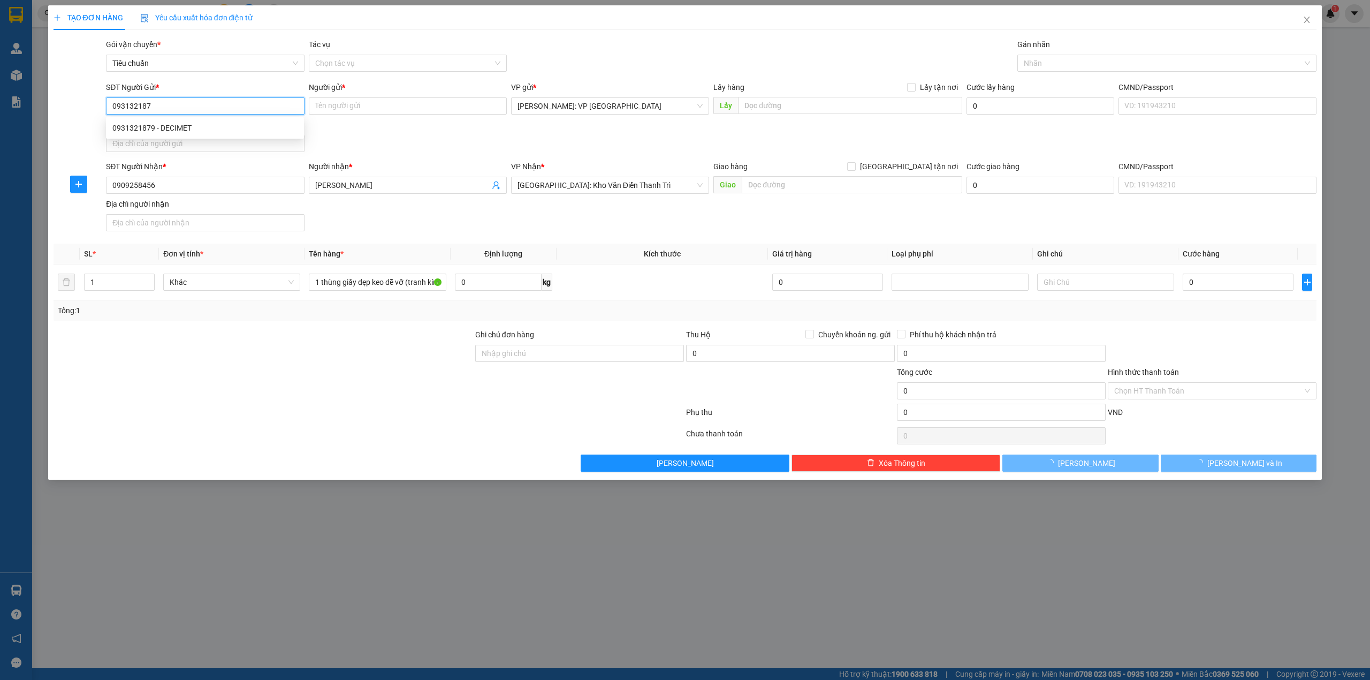
type input "0931321879"
click at [191, 130] on div "0931321879 - DECIMET" at bounding box center [204, 128] width 185 height 12
type input "DECIMET"
checkbox input "true"
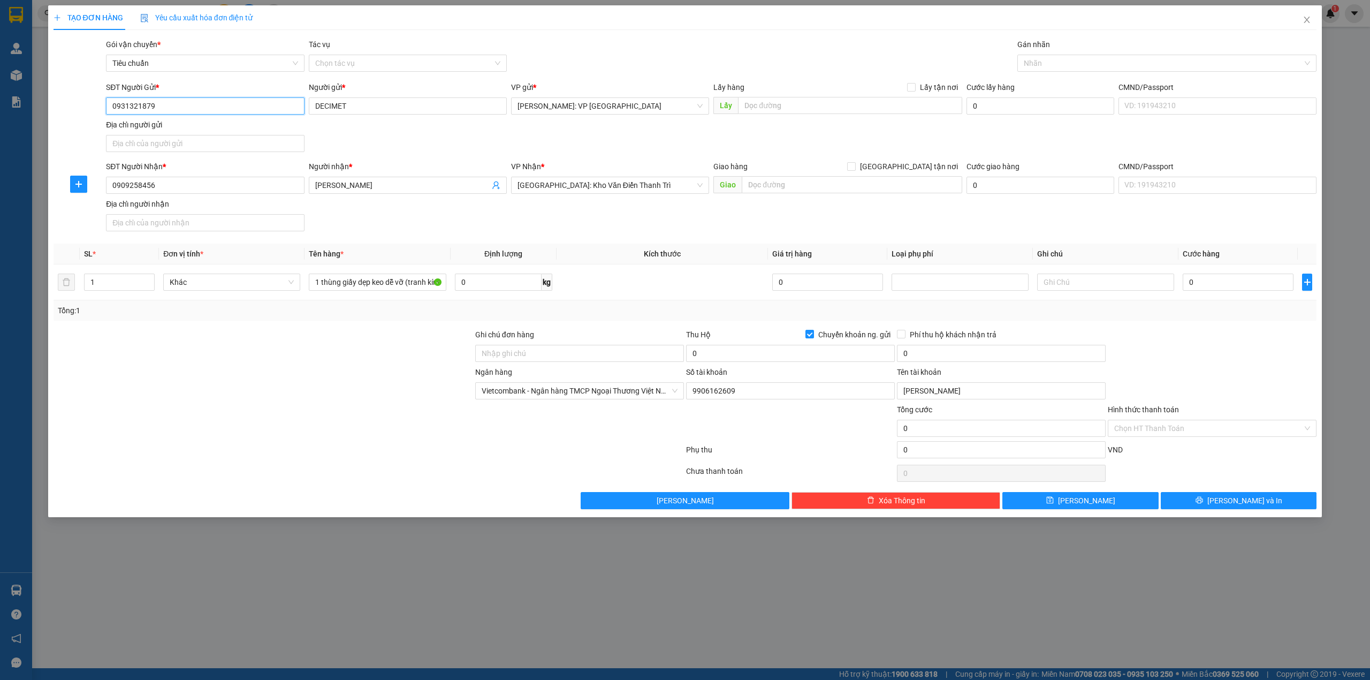
type input "0931321879"
drag, startPoint x: 424, startPoint y: 131, endPoint x: 414, endPoint y: 126, distance: 11.0
click at [424, 131] on div "SĐT Người Gửi * 0931321879 0931321879 Người gửi * DECIMET VP gửi * [GEOGRAPHIC_…" at bounding box center [711, 118] width 1215 height 75
click at [752, 180] on input "text" at bounding box center [852, 184] width 221 height 17
type input "chung cư star city sảnh b-23 [PERSON_NAME], [GEOGRAPHIC_DATA], [GEOGRAPHIC_DATA]"
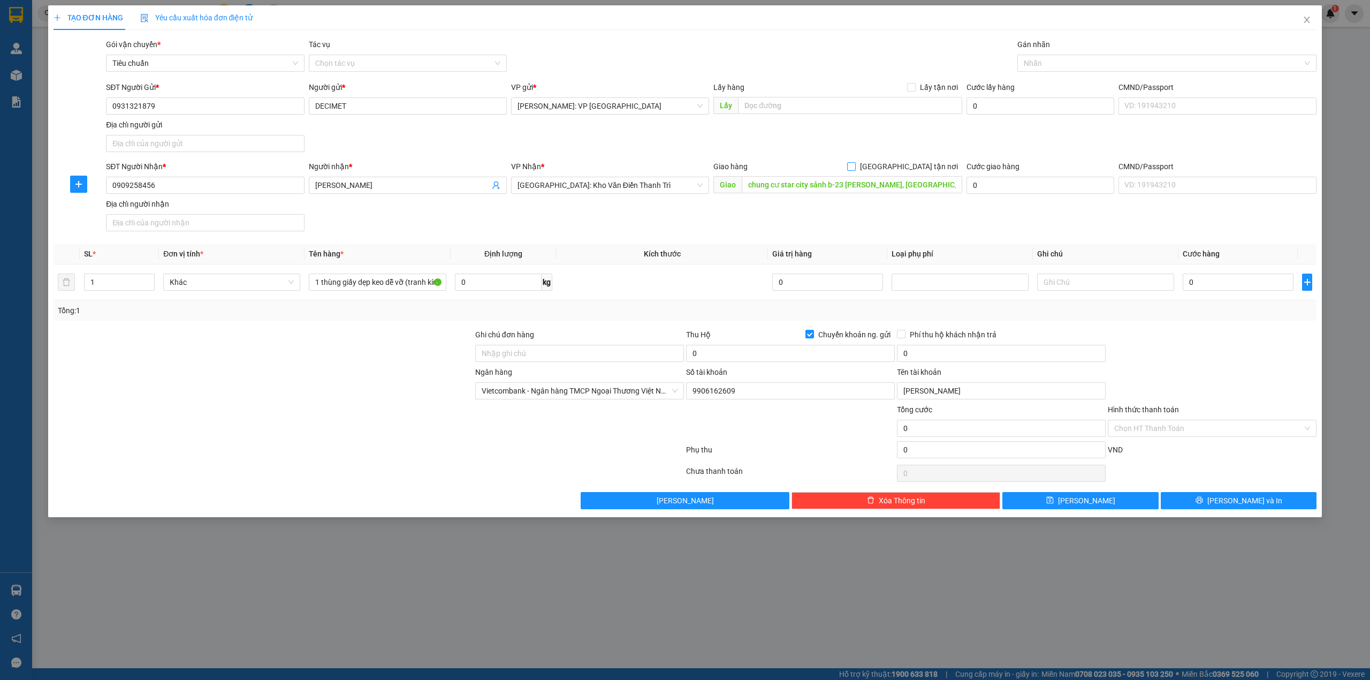
click at [927, 169] on span "[GEOGRAPHIC_DATA] tận nơi" at bounding box center [909, 167] width 107 height 12
click at [855, 169] on input "[GEOGRAPHIC_DATA] tận nơi" at bounding box center [850, 165] width 7 height 7
checkbox input "true"
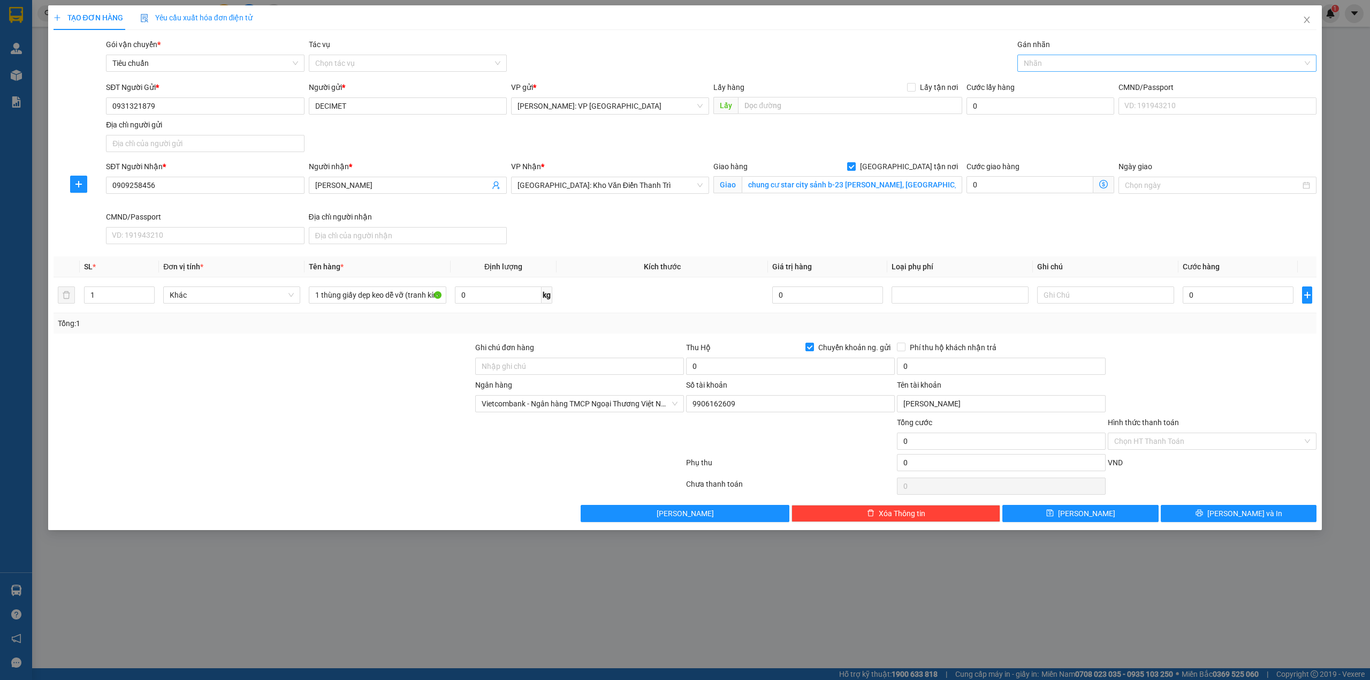
click at [1086, 65] on div at bounding box center [1162, 63] width 284 height 13
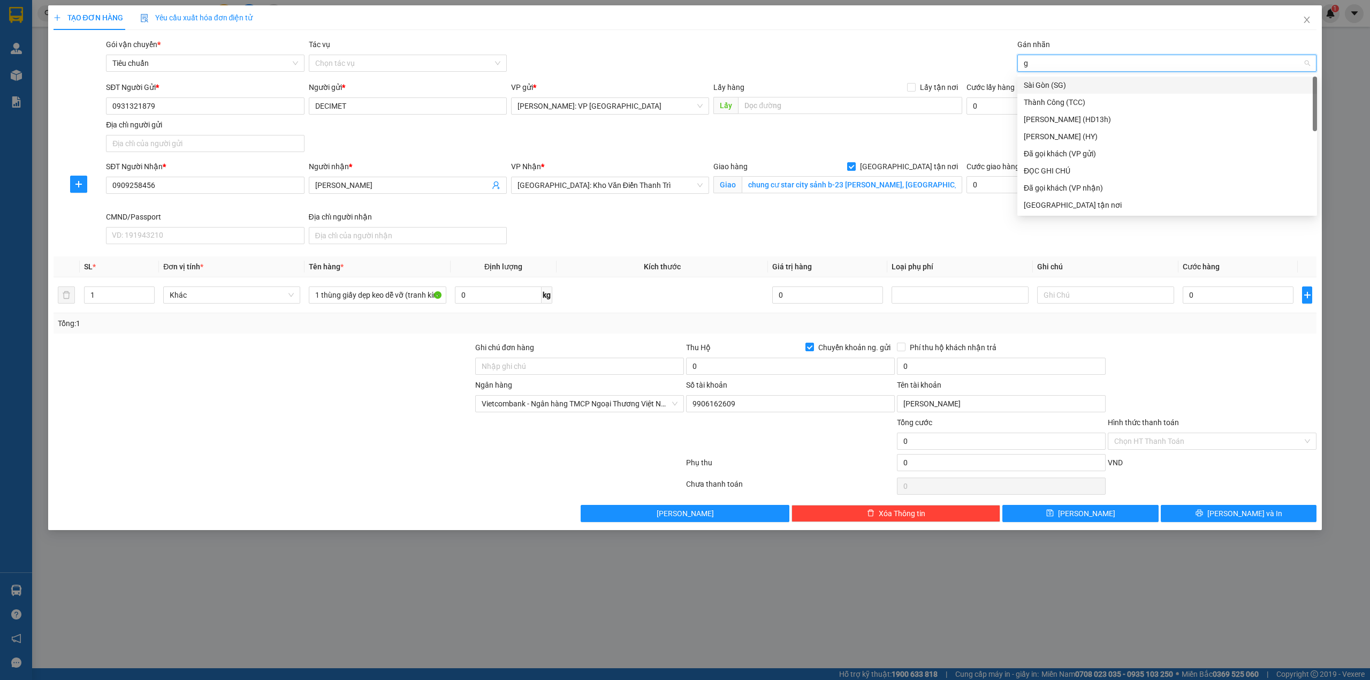
type input "gi"
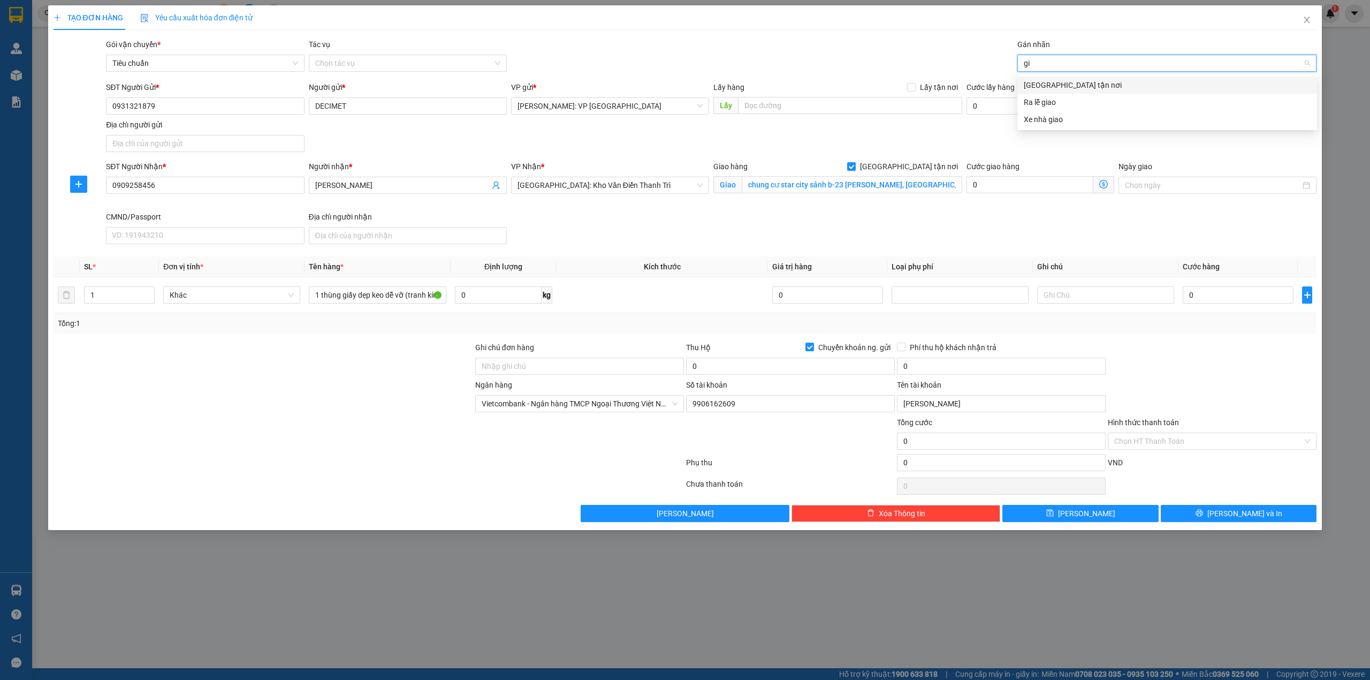
click at [1089, 78] on div "[GEOGRAPHIC_DATA] tận nơi" at bounding box center [1167, 85] width 300 height 17
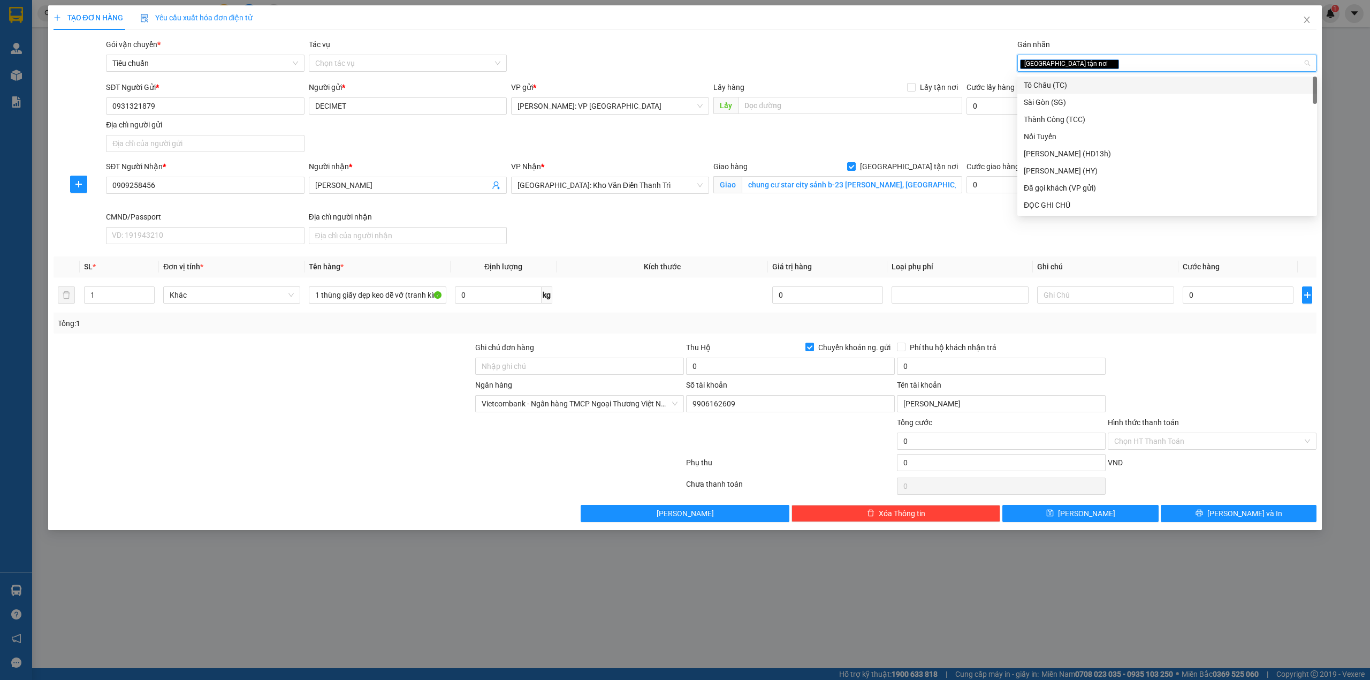
click at [760, 24] on div "TẠO ĐƠN HÀNG Yêu cầu xuất hóa đơn điện tử" at bounding box center [686, 17] width 1264 height 25
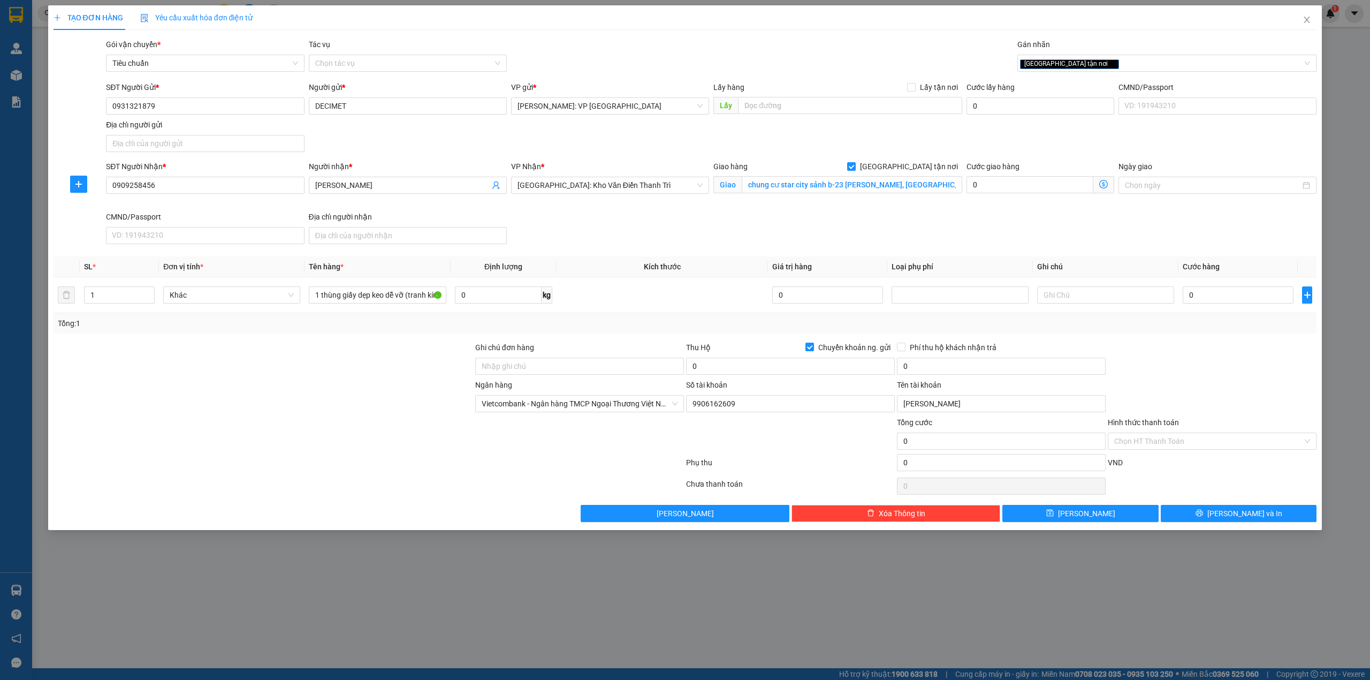
click at [593, 210] on div "VP Nhận * [GEOGRAPHIC_DATA]: Kho Văn Điển Thanh Trì" at bounding box center [610, 186] width 202 height 50
click at [1238, 292] on input "0" at bounding box center [1238, 294] width 111 height 17
type input "3"
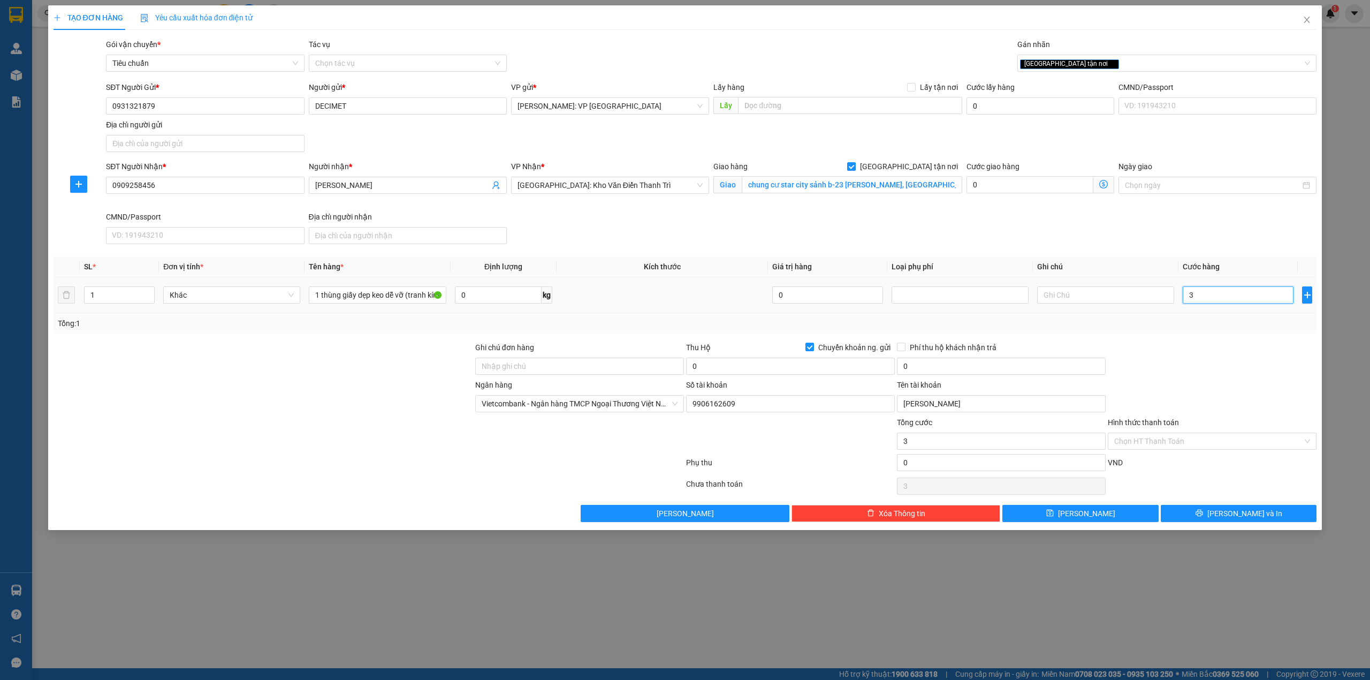
type input "30"
type input "300"
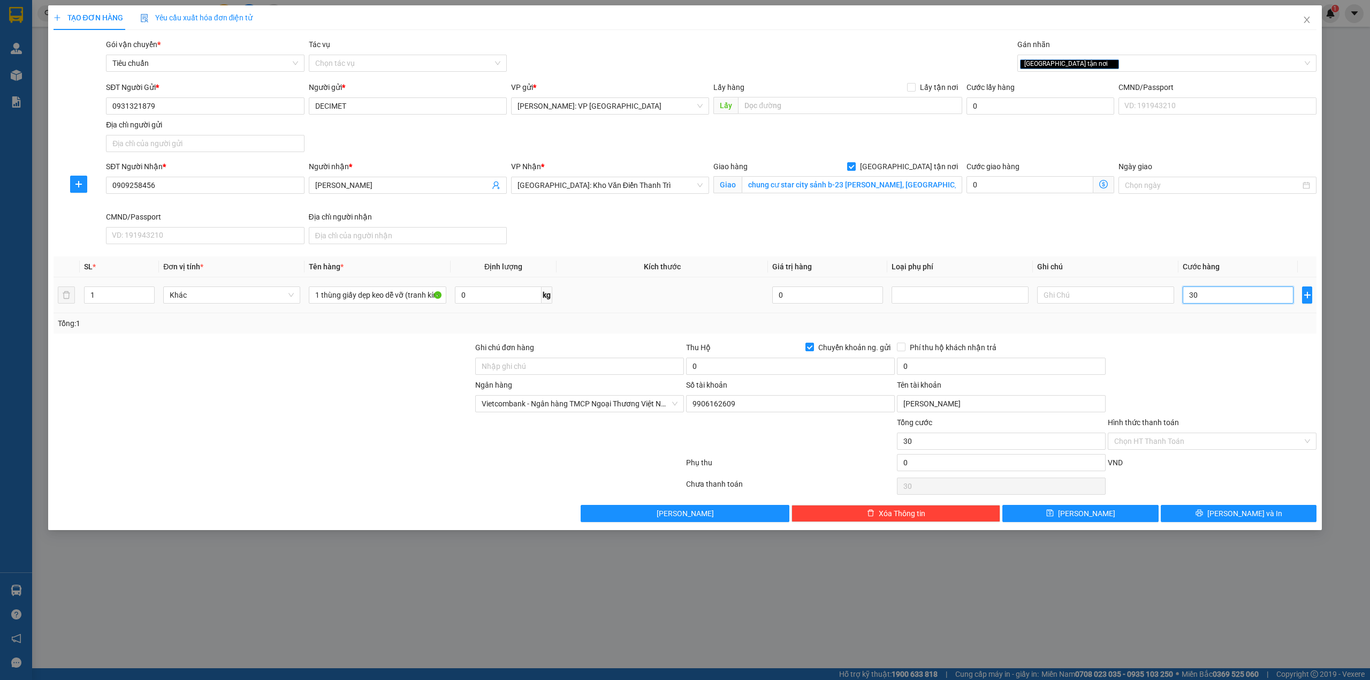
type input "300"
type input "3.000"
type input "30.000"
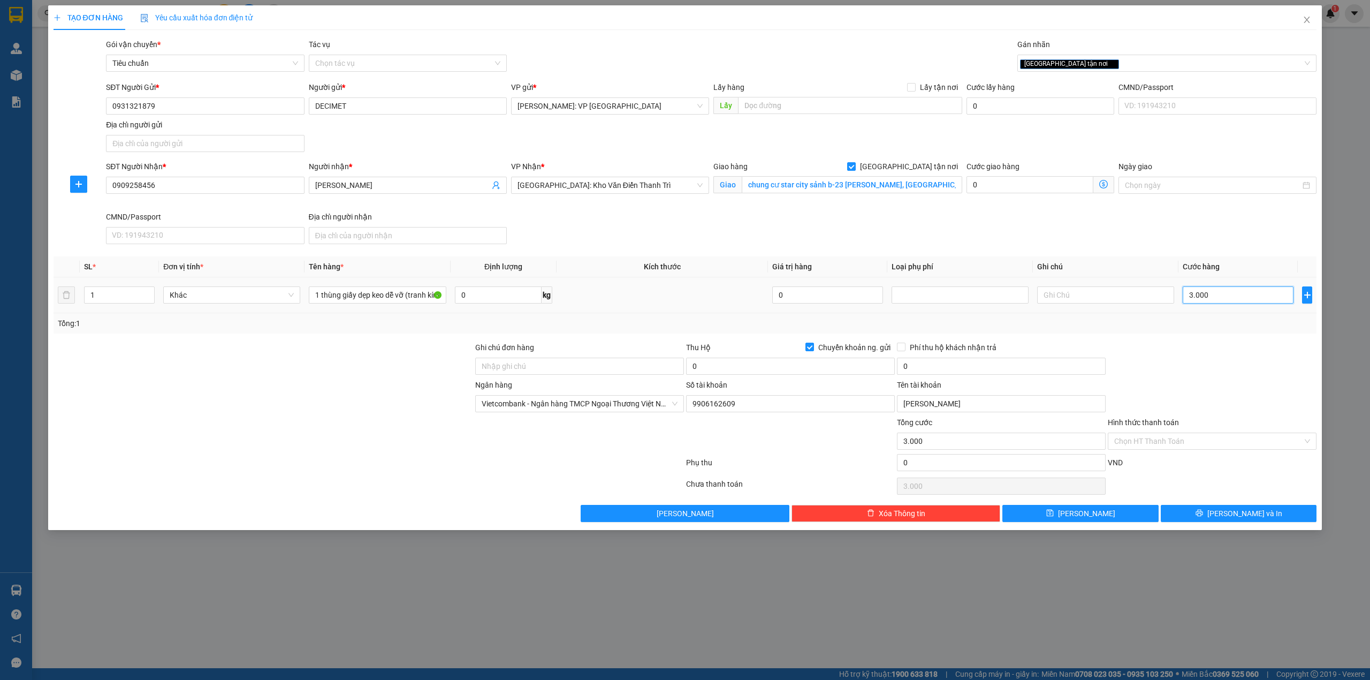
type input "30.000"
drag, startPoint x: 267, startPoint y: 404, endPoint x: 270, endPoint y: 399, distance: 5.7
click at [270, 399] on div at bounding box center [263, 397] width 422 height 37
click at [721, 361] on input "0" at bounding box center [790, 366] width 209 height 17
click at [743, 368] on input "0" at bounding box center [790, 366] width 209 height 17
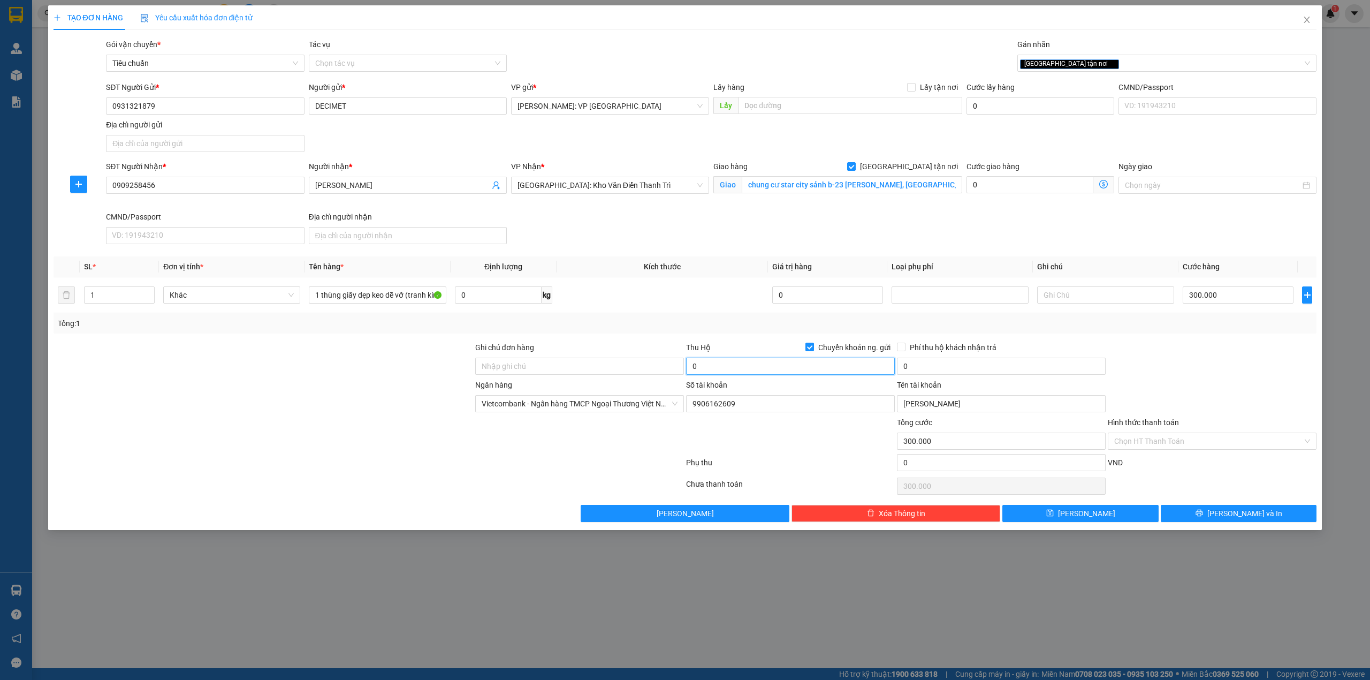
click at [743, 368] on input "0" at bounding box center [790, 366] width 209 height 17
click at [927, 367] on input "0" at bounding box center [1001, 366] width 209 height 17
click at [1153, 365] on div at bounding box center [1212, 359] width 211 height 37
click at [1245, 519] on span "[PERSON_NAME] và In" at bounding box center [1244, 513] width 75 height 12
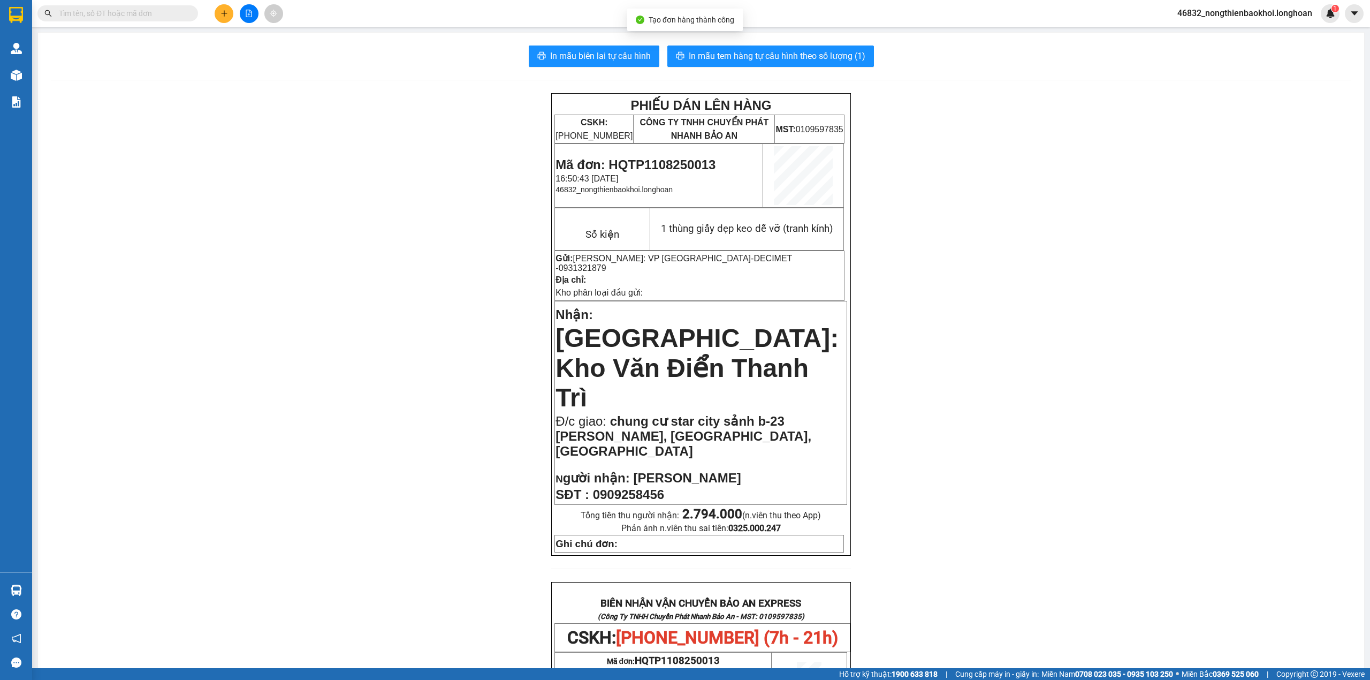
click at [467, 96] on div "PHIẾU DÁN LÊN HÀNG CSKH: [PHONE_NUMBER] CÔNG TY TNHH CHUYỂN PHÁT NHANH BẢO AN M…" at bounding box center [701, 628] width 1301 height 1071
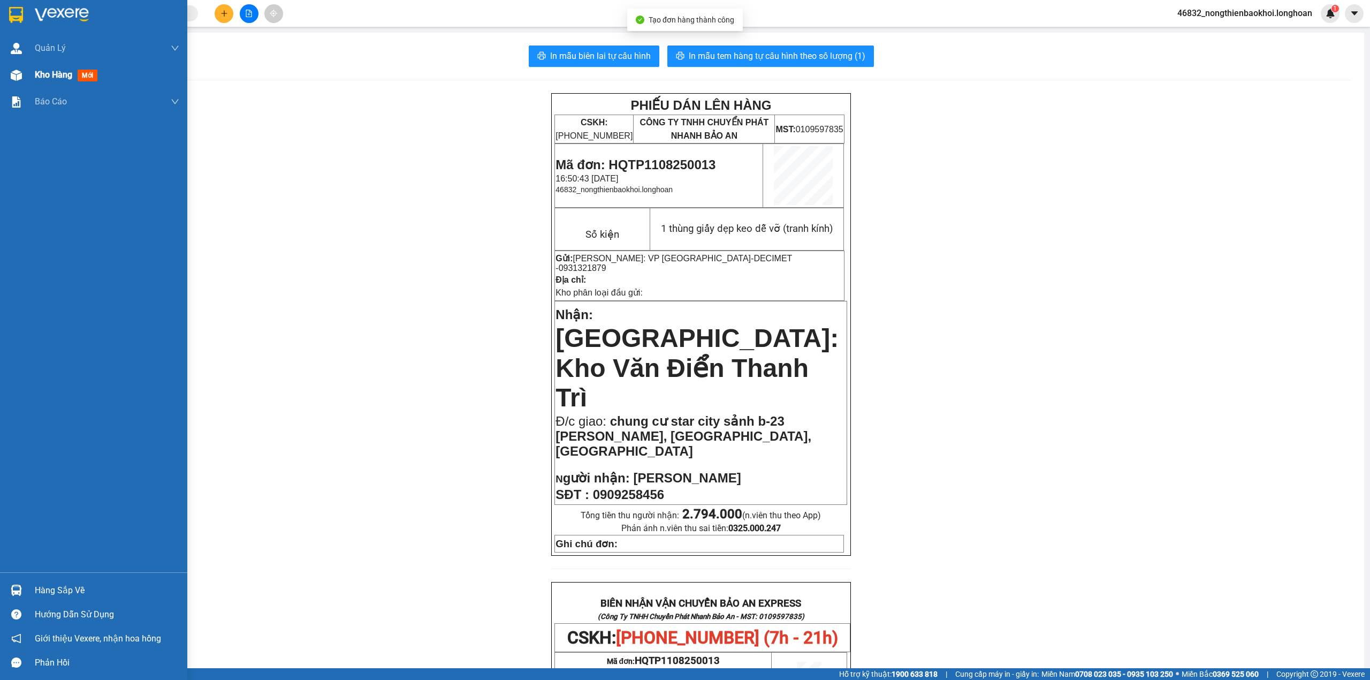
click at [47, 63] on div "Kho hàng mới" at bounding box center [107, 75] width 145 height 27
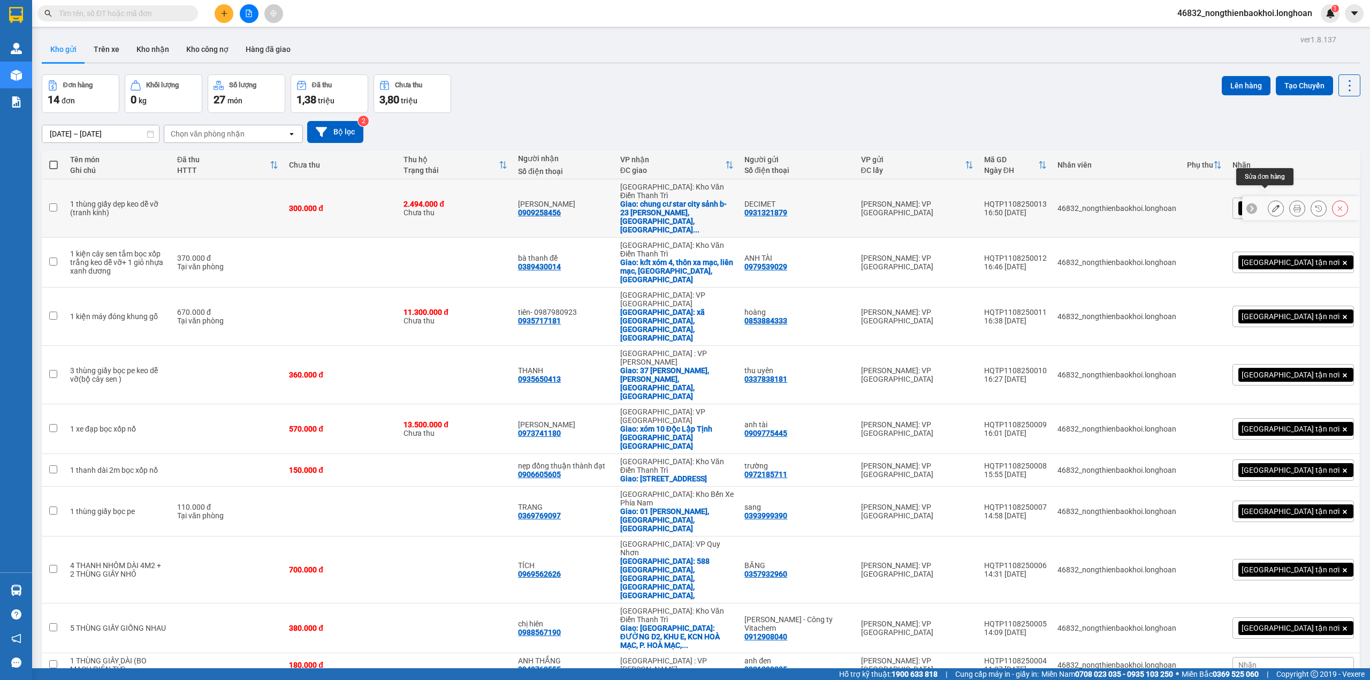
click at [1268, 199] on button at bounding box center [1275, 208] width 15 height 19
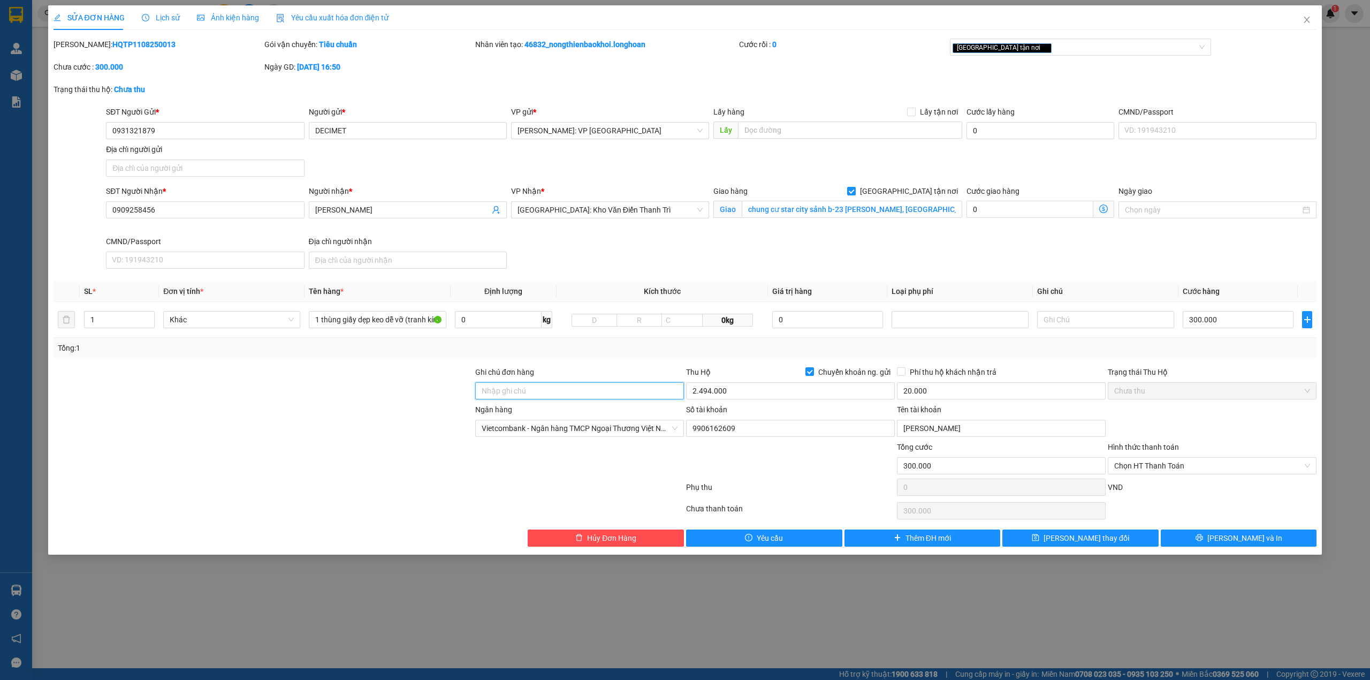
drag, startPoint x: 550, startPoint y: 397, endPoint x: 472, endPoint y: 393, distance: 78.2
click at [550, 397] on input "Ghi chú đơn hàng" at bounding box center [579, 390] width 209 height 17
click at [243, 424] on div at bounding box center [263, 422] width 422 height 37
click at [1251, 544] on span "[PERSON_NAME] và In" at bounding box center [1244, 538] width 75 height 12
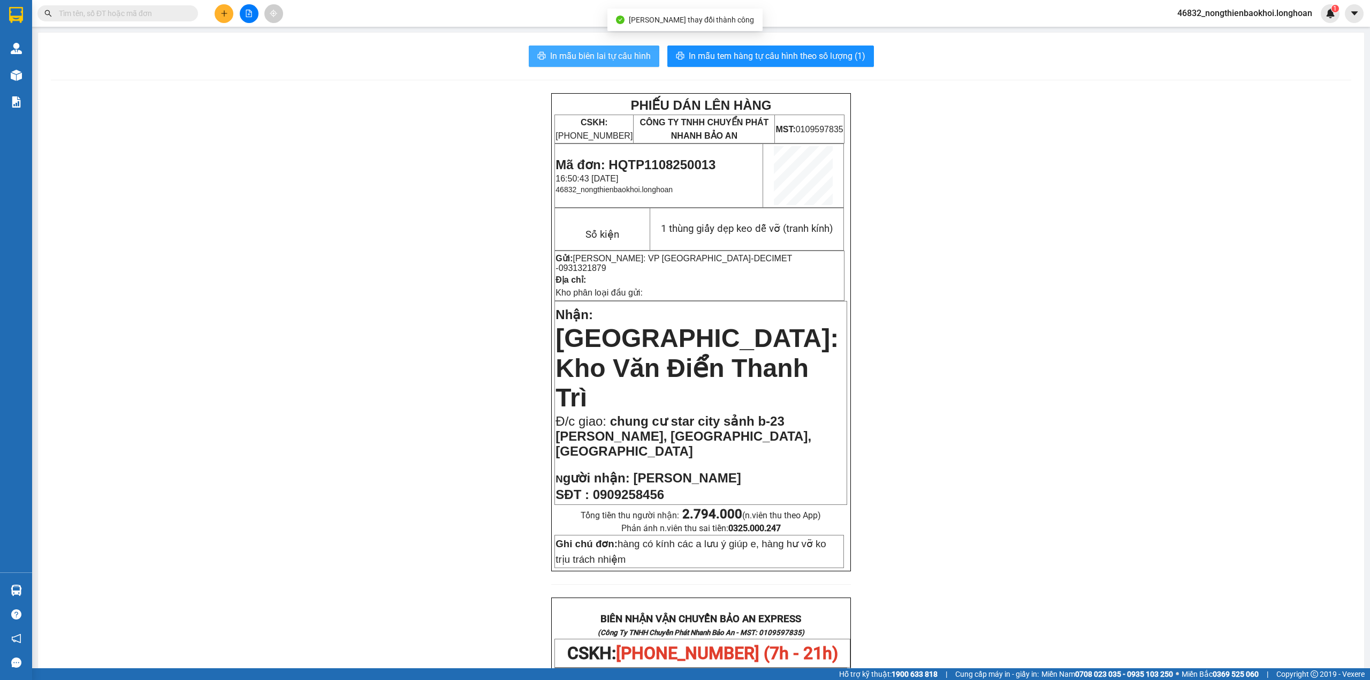
click at [640, 56] on span "In mẫu biên lai tự cấu hình" at bounding box center [600, 55] width 101 height 13
drag, startPoint x: 738, startPoint y: 50, endPoint x: 726, endPoint y: 51, distance: 11.8
click at [738, 50] on span "In mẫu tem hàng tự cấu hình theo số lượng (1)" at bounding box center [777, 55] width 177 height 13
click at [352, 336] on div "PHIẾU DÁN LÊN HÀNG CSKH: [PHONE_NUMBER] CÔNG TY TNHH CHUYỂN PHÁT NHANH BẢO AN M…" at bounding box center [701, 641] width 1301 height 1096
drag, startPoint x: 366, startPoint y: 333, endPoint x: 360, endPoint y: 326, distance: 9.1
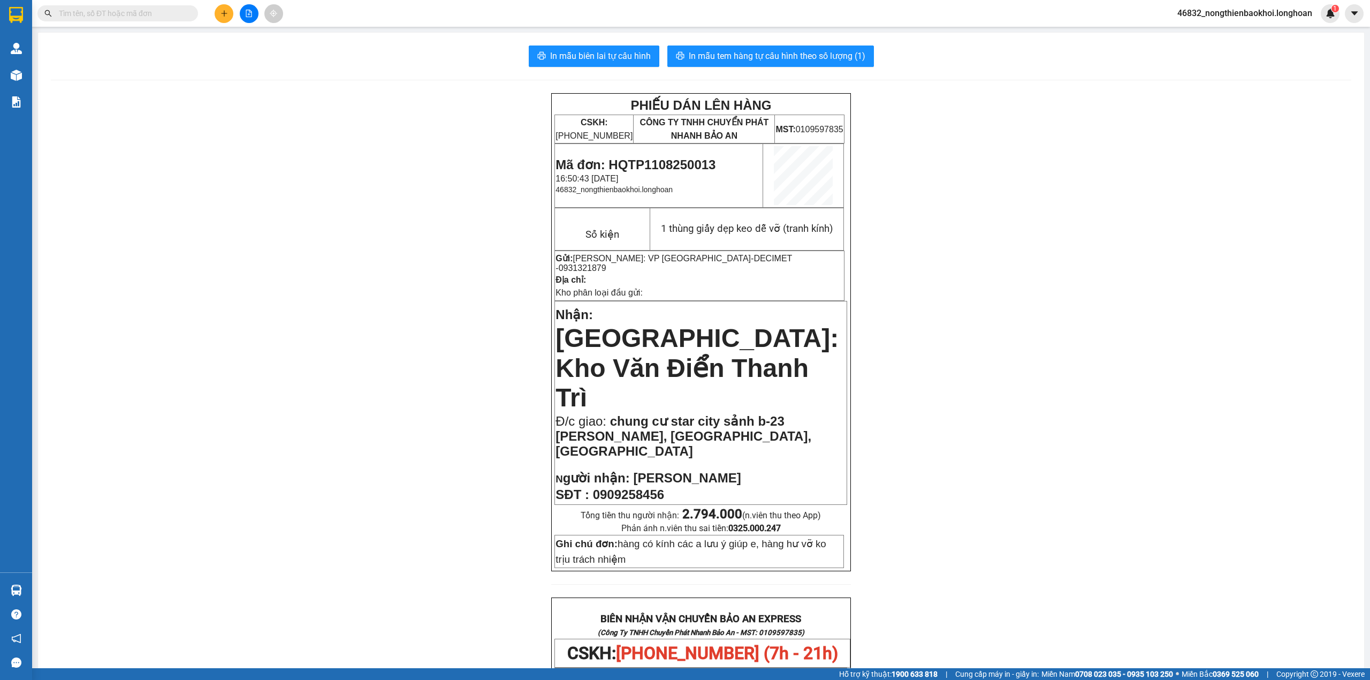
click at [365, 333] on div "PHIẾU DÁN LÊN HÀNG CSKH: [PHONE_NUMBER] CÔNG TY TNHH CHUYỂN PHÁT NHANH BẢO AN M…" at bounding box center [701, 641] width 1301 height 1096
click at [364, 493] on div "PHIẾU DÁN LÊN HÀNG CSKH: [PHONE_NUMBER] CÔNG TY TNHH CHUYỂN PHÁT NHANH BẢO AN M…" at bounding box center [701, 641] width 1301 height 1096
click at [377, 232] on div "PHIẾU DÁN LÊN HÀNG CSKH: [PHONE_NUMBER] CÔNG TY TNHH CHUYỂN PHÁT NHANH BẢO AN M…" at bounding box center [701, 641] width 1301 height 1096
click at [121, 15] on input "text" at bounding box center [122, 13] width 126 height 12
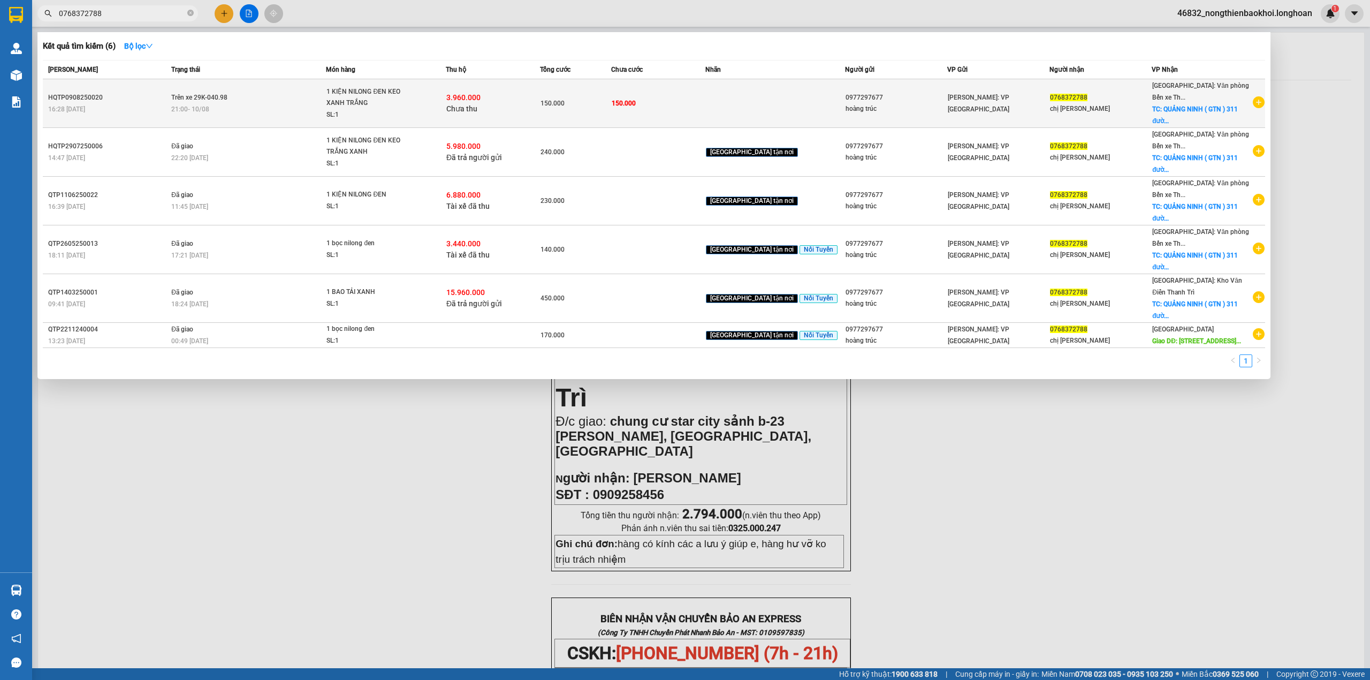
click at [274, 103] on div "21:00 [DATE]" at bounding box center [248, 109] width 154 height 12
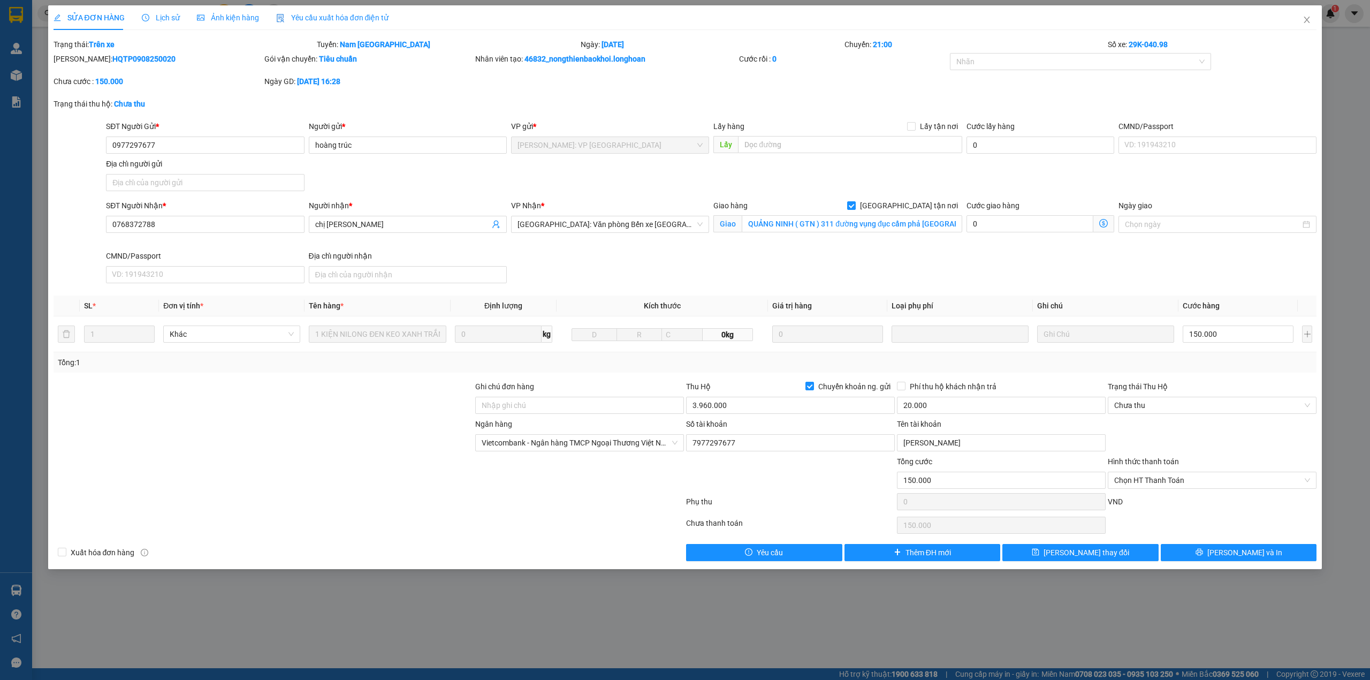
click at [169, 19] on span "Lịch sử" at bounding box center [161, 17] width 38 height 9
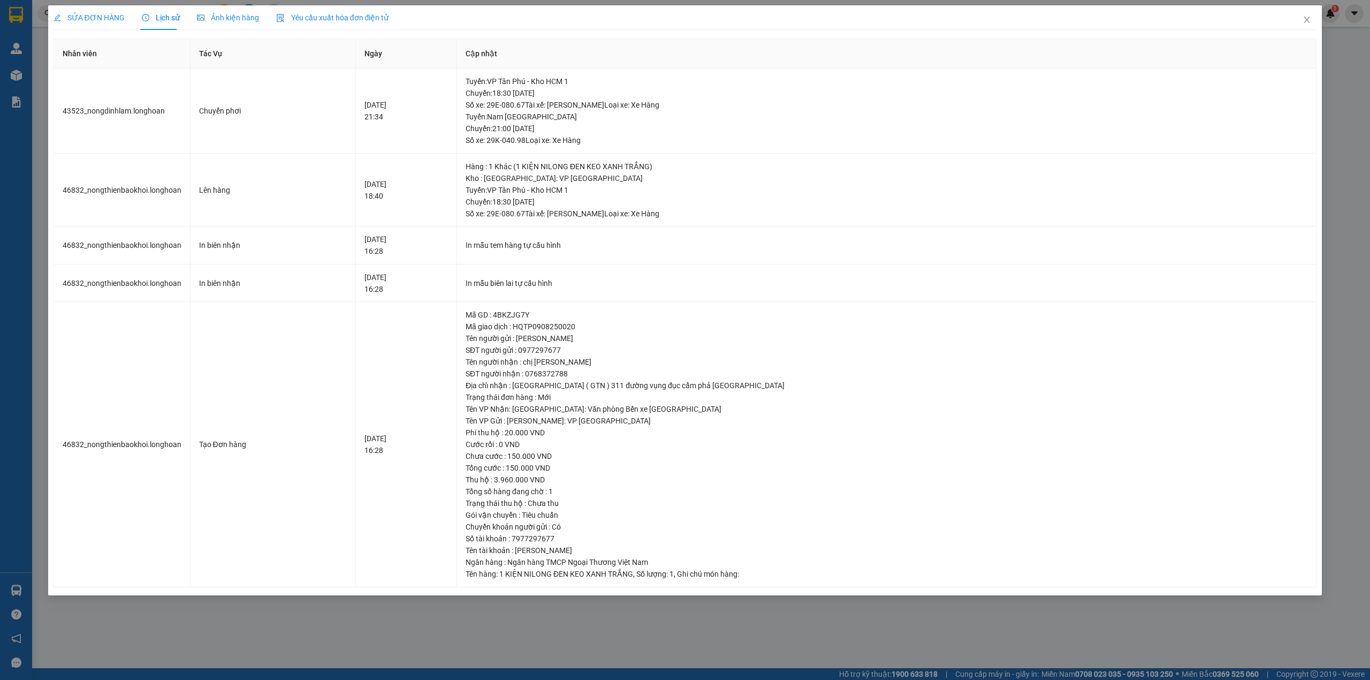
click at [89, 20] on span "SỬA ĐƠN HÀNG" at bounding box center [89, 17] width 71 height 9
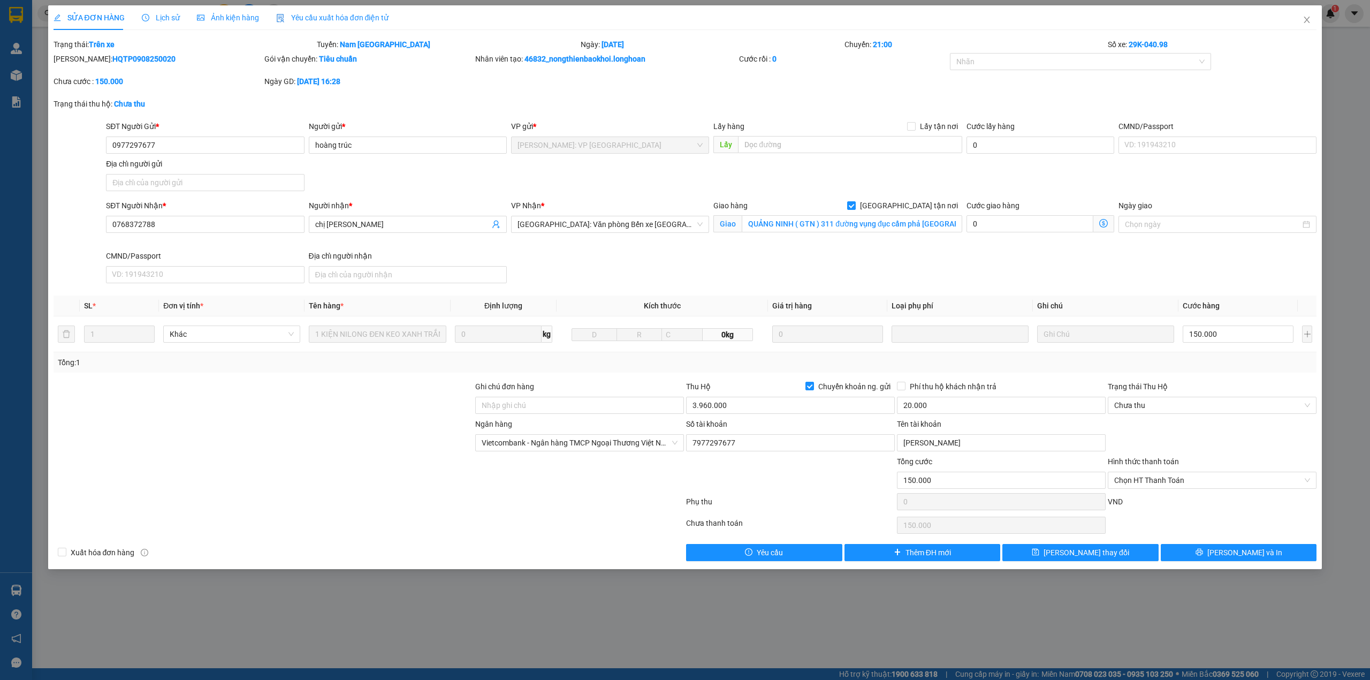
click at [328, 459] on div at bounding box center [263, 473] width 422 height 37
click at [340, 442] on div at bounding box center [263, 436] width 422 height 37
click at [337, 410] on div at bounding box center [263, 399] width 422 height 37
click at [345, 399] on div at bounding box center [263, 399] width 422 height 37
click at [1306, 22] on icon "close" at bounding box center [1307, 20] width 9 height 9
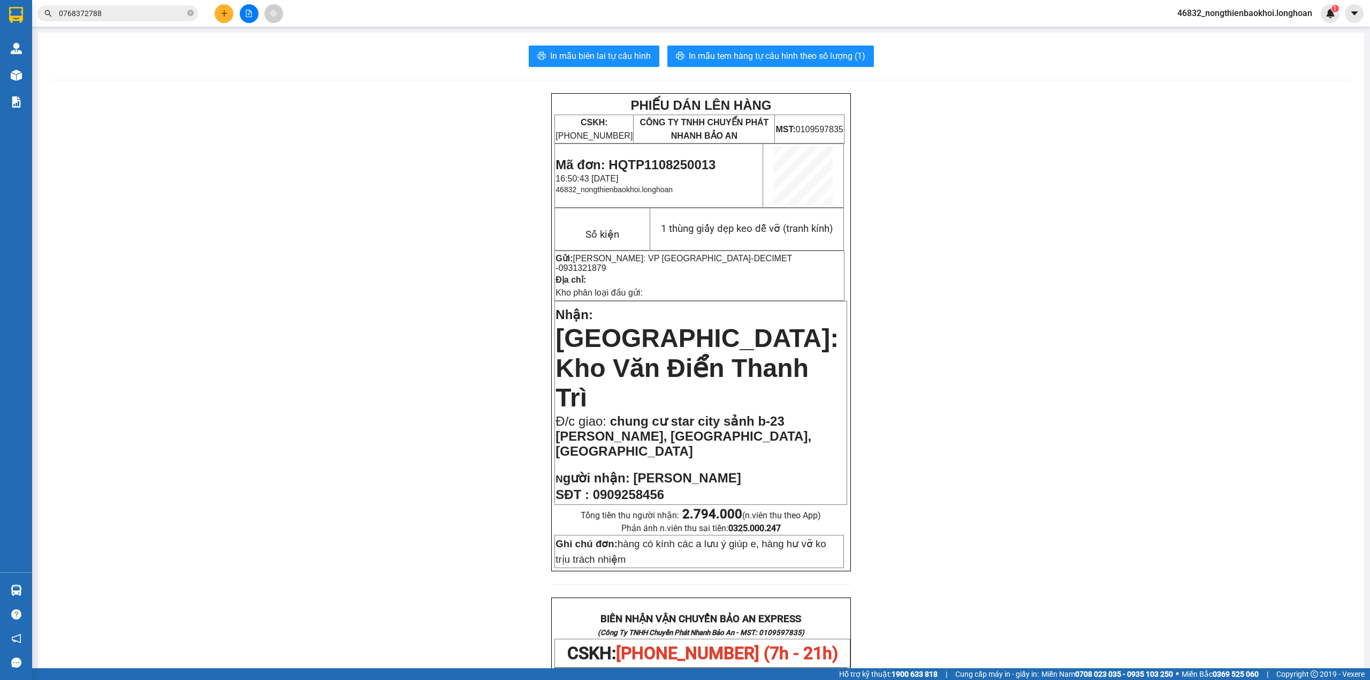
click at [112, 17] on input "0768372788" at bounding box center [122, 13] width 126 height 12
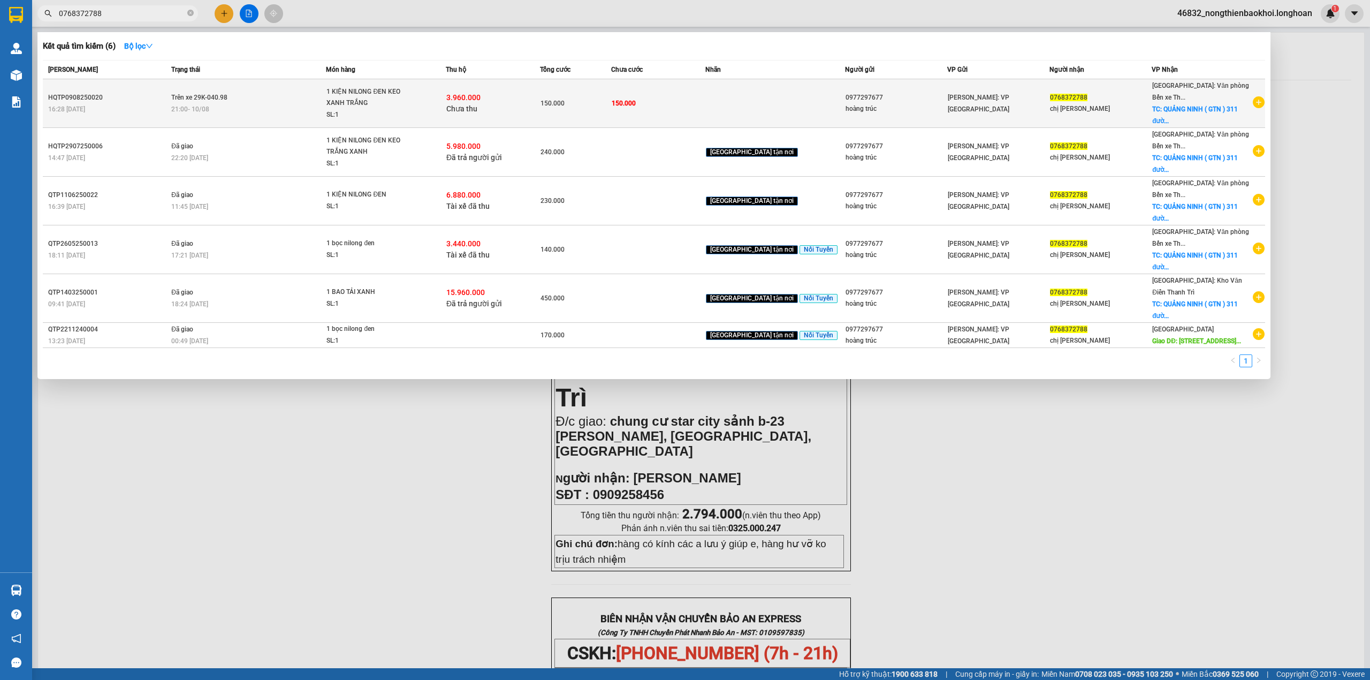
click at [481, 97] on span "3.960.000" at bounding box center [463, 97] width 34 height 9
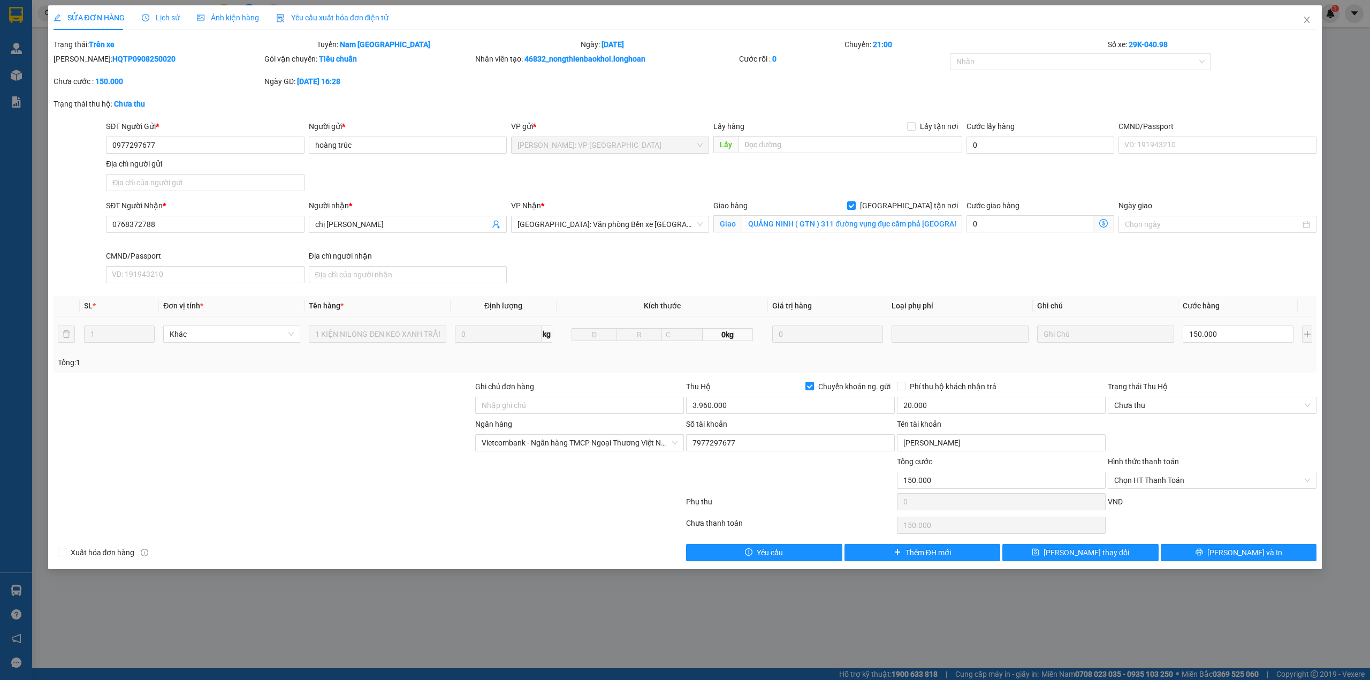
click at [279, 459] on div at bounding box center [263, 473] width 422 height 37
drag, startPoint x: 620, startPoint y: 288, endPoint x: 613, endPoint y: 290, distance: 7.1
click at [613, 290] on div "Total Paid Fee 0 Total UnPaid Fee 150.000 Cash Collection Total Fee Trạng thái:…" at bounding box center [686, 300] width 1264 height 522
click at [497, 197] on form "SĐT Người Gửi * 0977297677 Người gửi * hoàng trúc VP gửi * [GEOGRAPHIC_DATA]: V…" at bounding box center [686, 203] width 1264 height 167
click at [181, 221] on input "0768372788" at bounding box center [205, 224] width 198 height 17
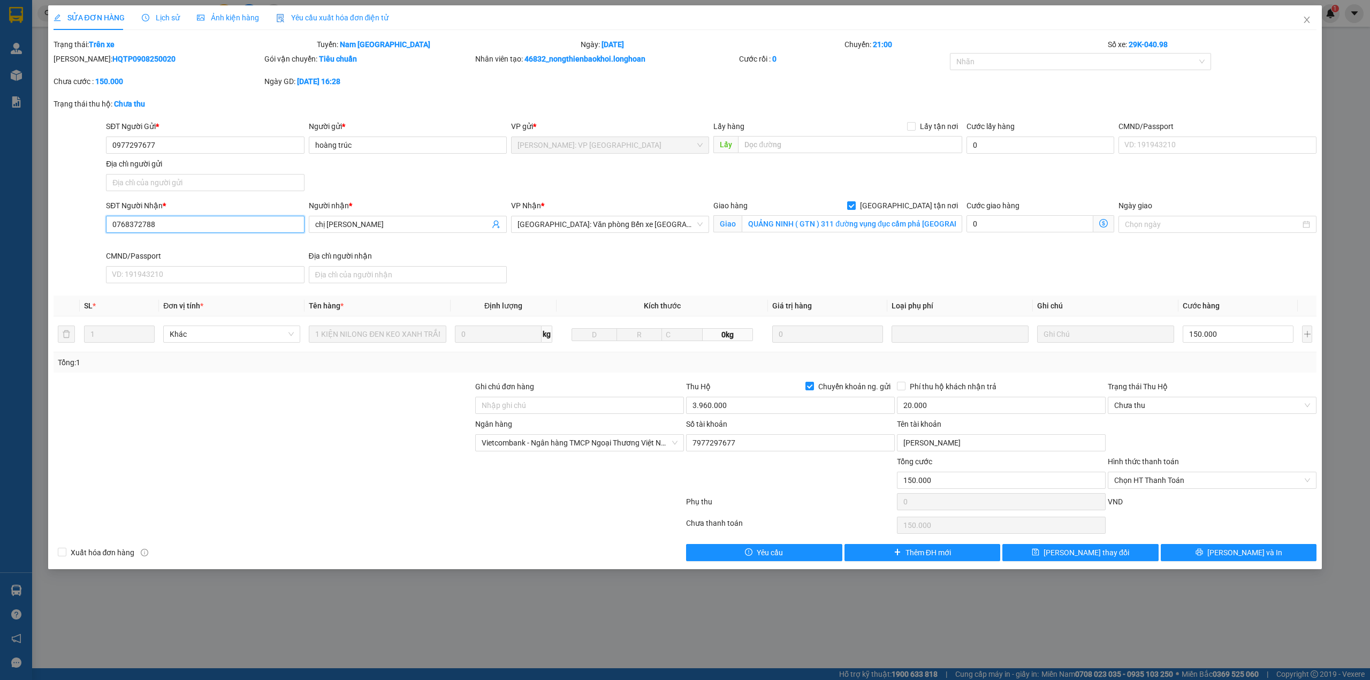
click at [181, 221] on input "0768372788" at bounding box center [205, 224] width 198 height 17
click at [1310, 18] on icon "close" at bounding box center [1307, 20] width 9 height 9
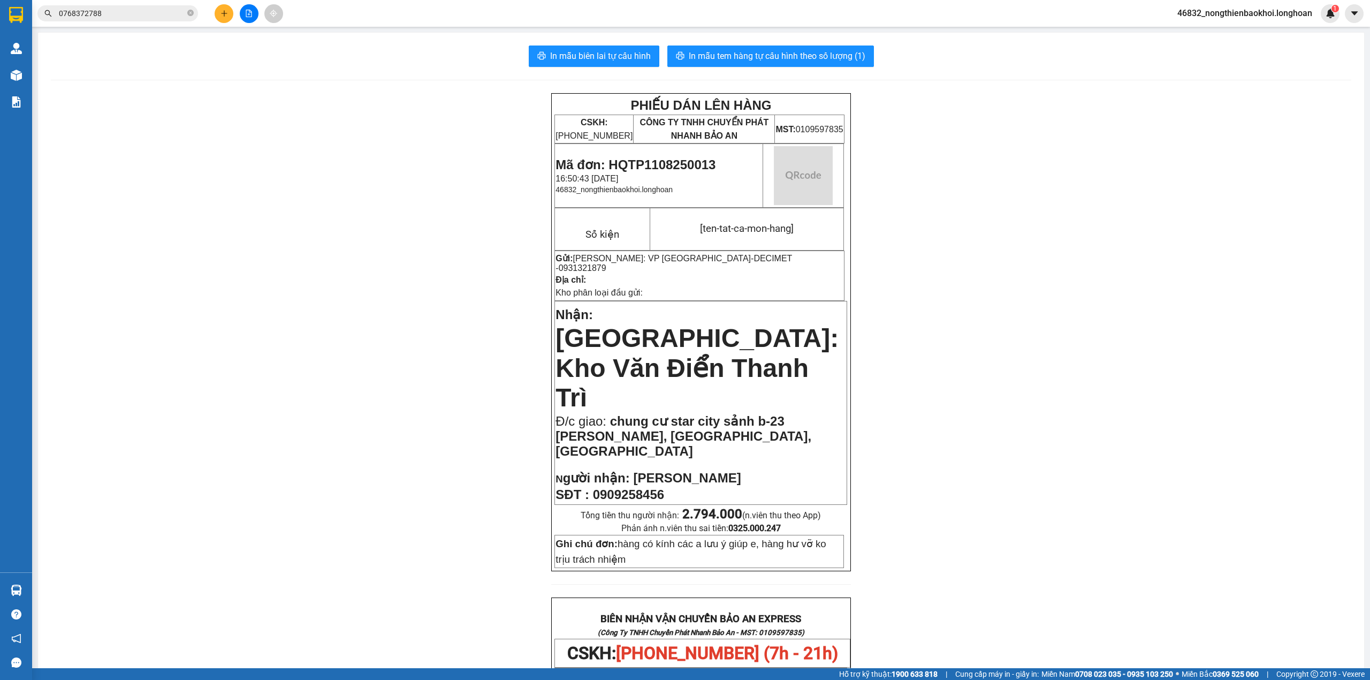
click at [217, 11] on button at bounding box center [224, 13] width 19 height 19
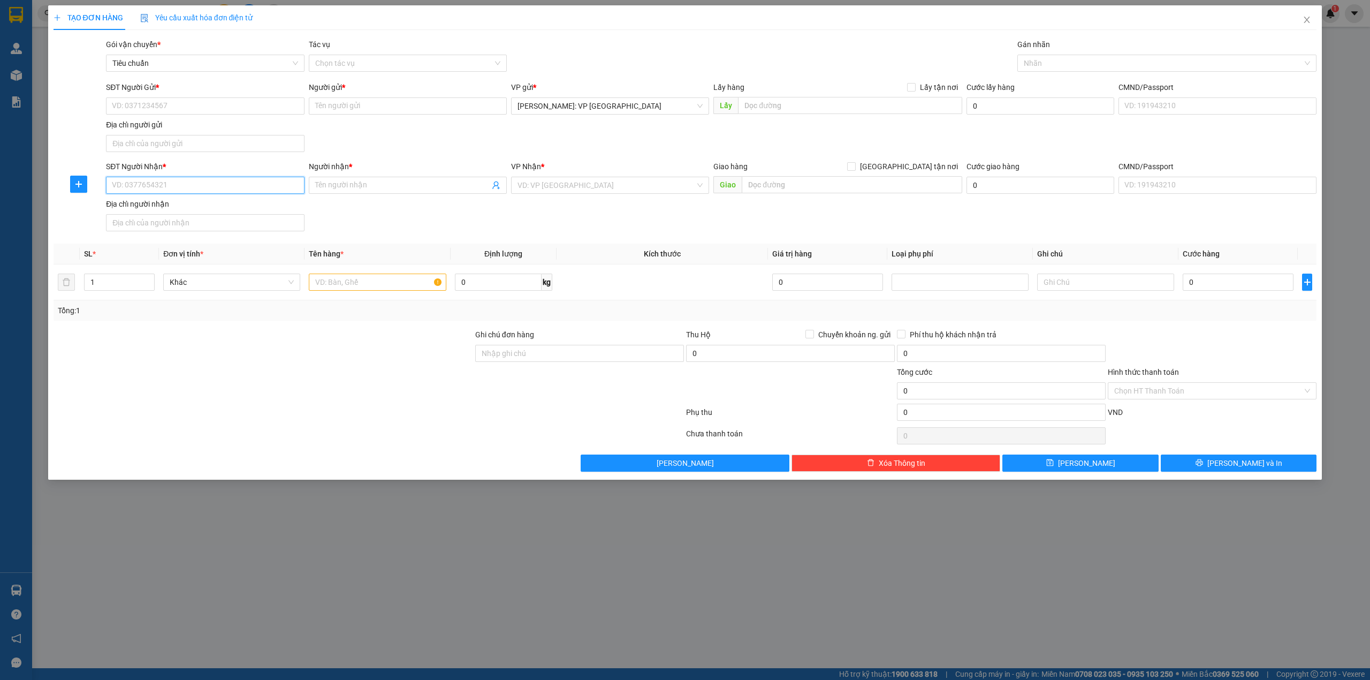
click at [223, 180] on input "SĐT Người Nhận *" at bounding box center [205, 185] width 198 height 17
click at [372, 183] on input "Người nhận *" at bounding box center [402, 185] width 174 height 12
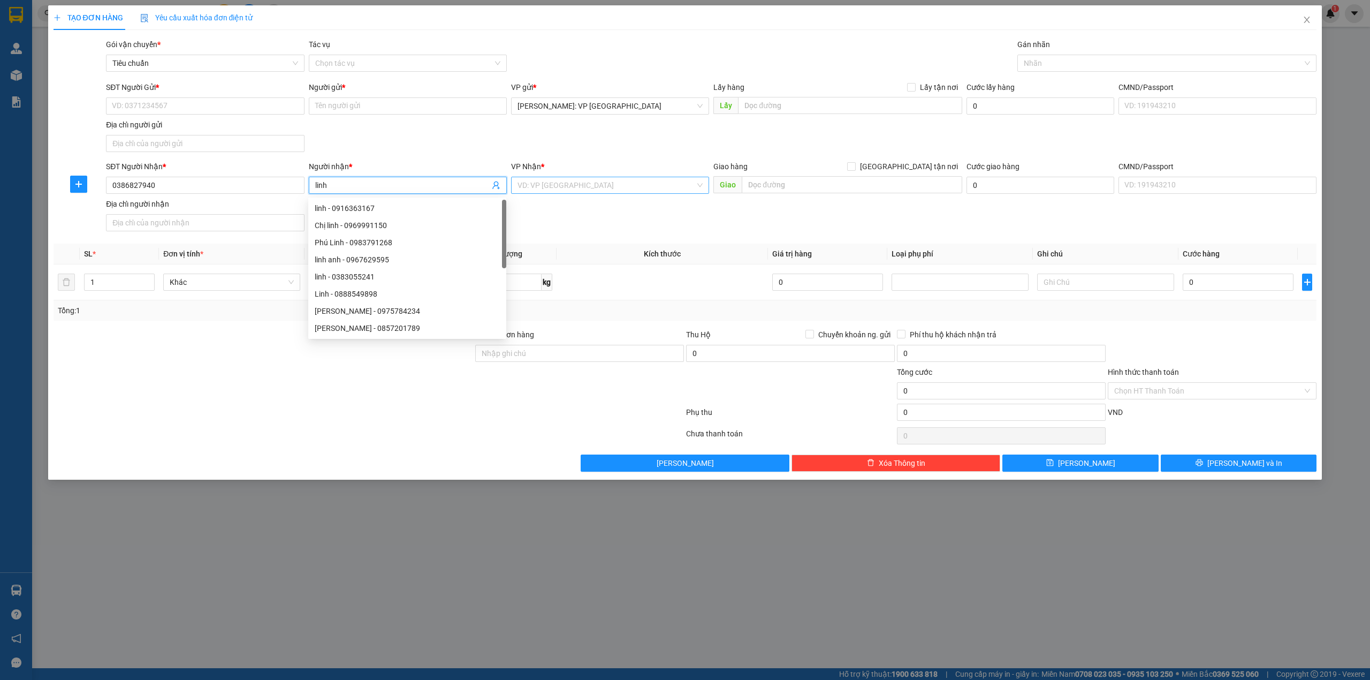
click at [527, 185] on input "search" at bounding box center [607, 185] width 178 height 16
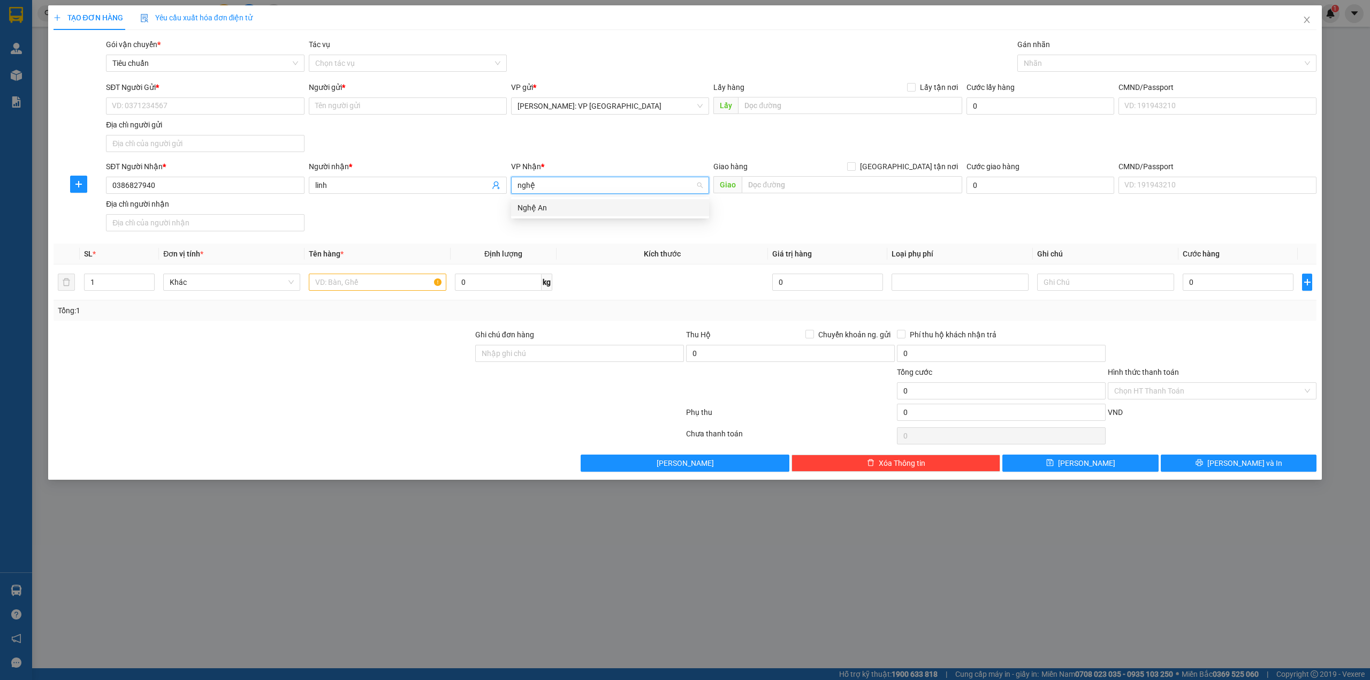
click at [557, 206] on div "Nghệ An" at bounding box center [610, 208] width 185 height 12
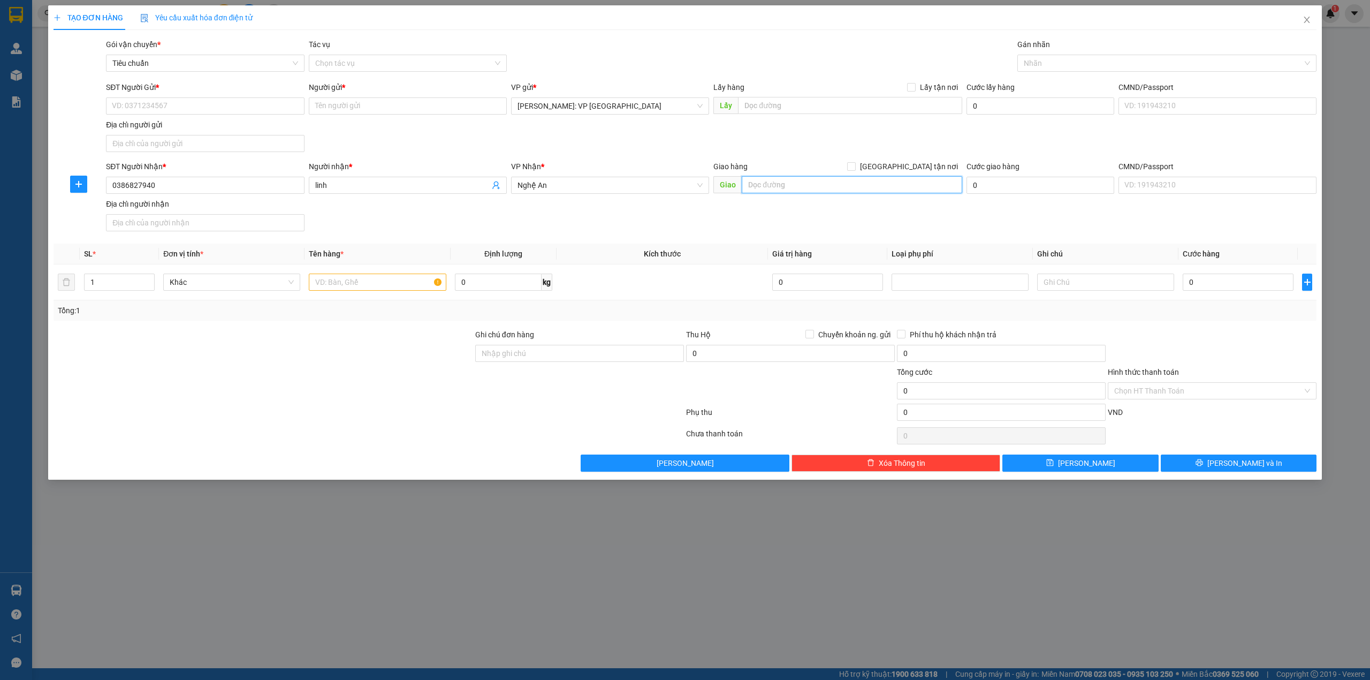
click at [781, 187] on input "text" at bounding box center [852, 184] width 221 height 17
drag, startPoint x: 812, startPoint y: 135, endPoint x: 817, endPoint y: 132, distance: 5.7
click at [816, 133] on div "SĐT Người Gửi * VD: 0371234567 Người gửi * Tên người gửi VP gửi * [GEOGRAPHIC_D…" at bounding box center [711, 118] width 1215 height 75
drag, startPoint x: 499, startPoint y: 225, endPoint x: 505, endPoint y: 224, distance: 6.1
click at [504, 224] on div "SĐT Người Nhận * 0386827940 Người nhận * linh VP Nhận * Nghệ An Giao hàng Giao …" at bounding box center [711, 198] width 1215 height 75
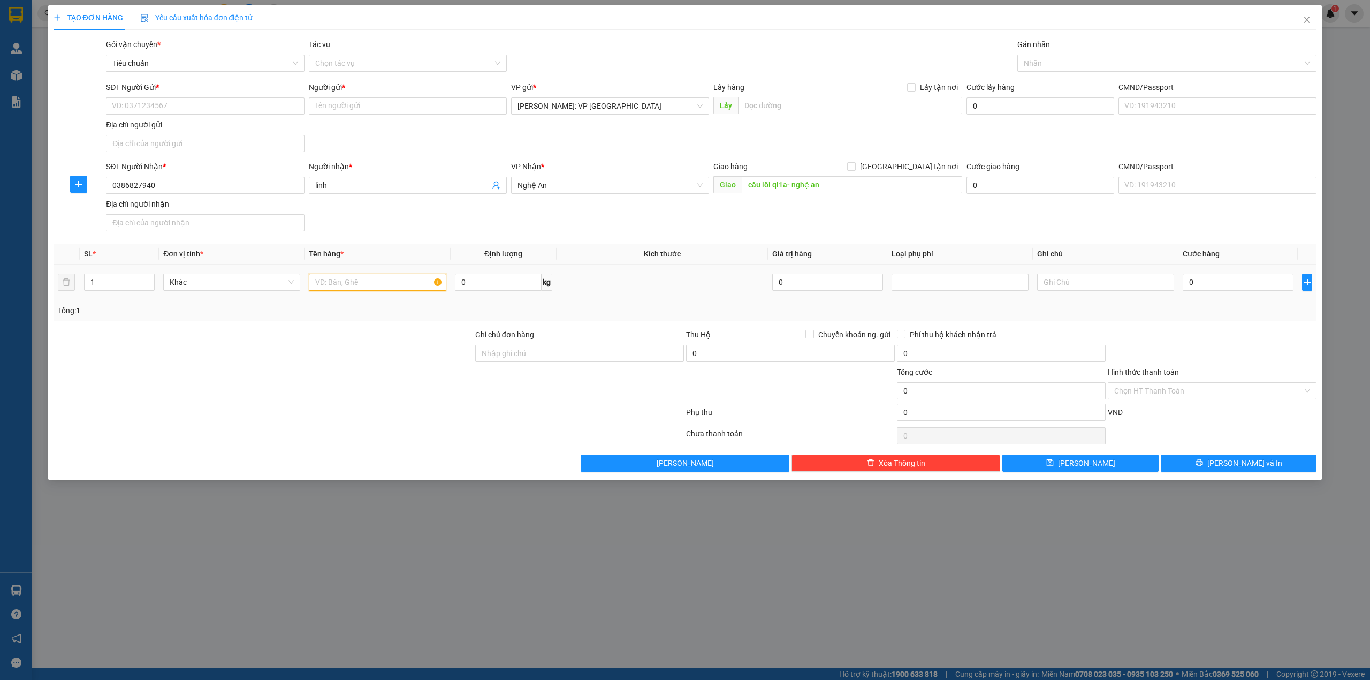
click at [375, 285] on input "text" at bounding box center [377, 281] width 137 height 17
click at [569, 215] on div "SĐT Người Nhận * 0386827940 Người nhận * linh VP Nhận * Nghệ An Giao hàng Giao …" at bounding box center [711, 198] width 1215 height 75
click at [144, 279] on span "Increase Value" at bounding box center [148, 279] width 12 height 10
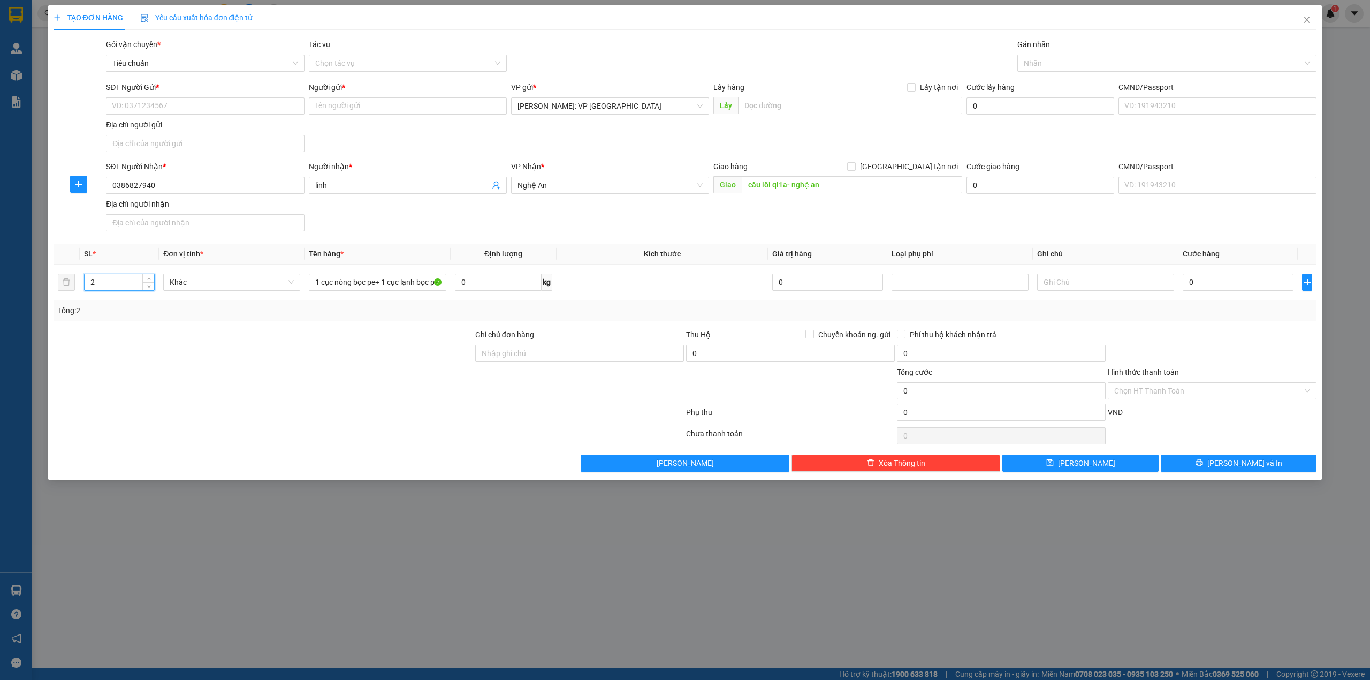
click at [152, 369] on div at bounding box center [263, 384] width 422 height 37
click at [395, 218] on div "SĐT Người Nhận * 0386827940 Người nhận * linh VP Nhận * Nghệ An Giao hàng Giao …" at bounding box center [711, 198] width 1215 height 75
click at [164, 107] on input "SĐT Người Gửi *" at bounding box center [205, 105] width 198 height 17
click at [240, 124] on div "0968882819 - SƠN" at bounding box center [204, 128] width 185 height 12
click at [414, 138] on div "SĐT Người Gửi * 0968882819 Người gửi * [PERSON_NAME] VP gửi * [GEOGRAPHIC_DATA]…" at bounding box center [711, 118] width 1215 height 75
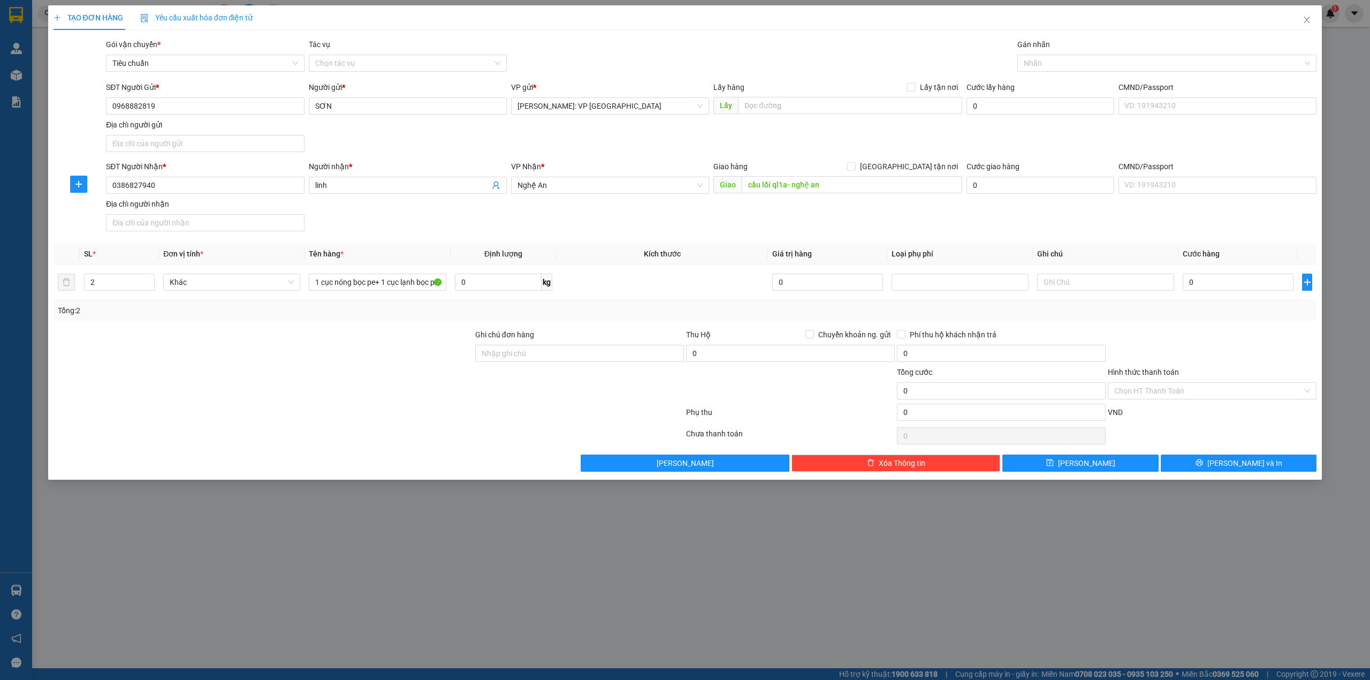
click at [789, 223] on div "SĐT Người Nhận * 0386827940 Người nhận * linh VP Nhận * Nghệ An Giao hàng Giao …" at bounding box center [711, 198] width 1215 height 75
click at [369, 234] on div "SĐT Người Nhận * 0386827940 Người nhận * linh VP Nhận * Nghệ An Giao hàng Giao …" at bounding box center [711, 198] width 1215 height 75
click at [1197, 279] on input "0" at bounding box center [1238, 281] width 111 height 17
click at [957, 227] on div "SĐT Người Nhận * 0386827940 Người nhận * linh VP Nhận * Nghệ An Giao hàng Giao …" at bounding box center [711, 198] width 1215 height 75
click at [421, 369] on div at bounding box center [263, 384] width 422 height 37
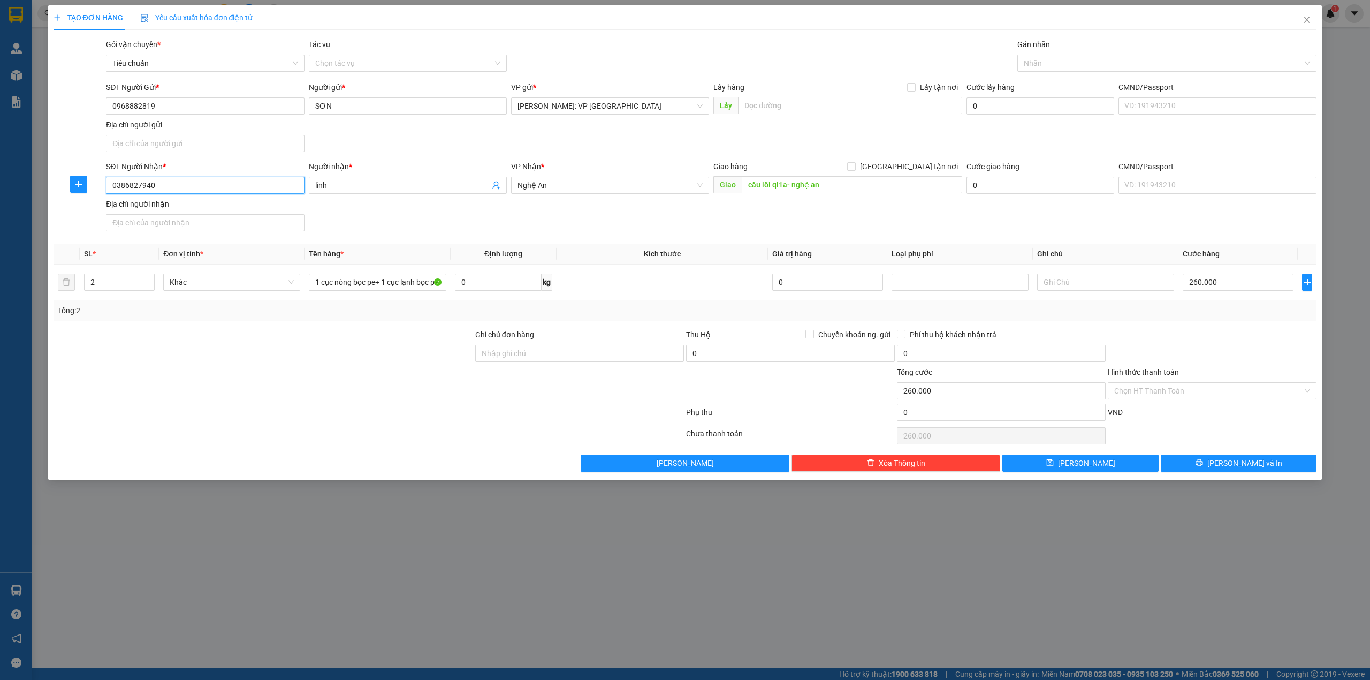
click at [238, 193] on input "0386827940" at bounding box center [205, 185] width 198 height 17
click at [361, 318] on div "Tổng: 2" at bounding box center [686, 310] width 1264 height 20
click at [718, 204] on div "SĐT Người Nhận * 0386827940 Người nhận * linh VP Nhận * Nghệ An Giao hàng Giao …" at bounding box center [711, 198] width 1215 height 75
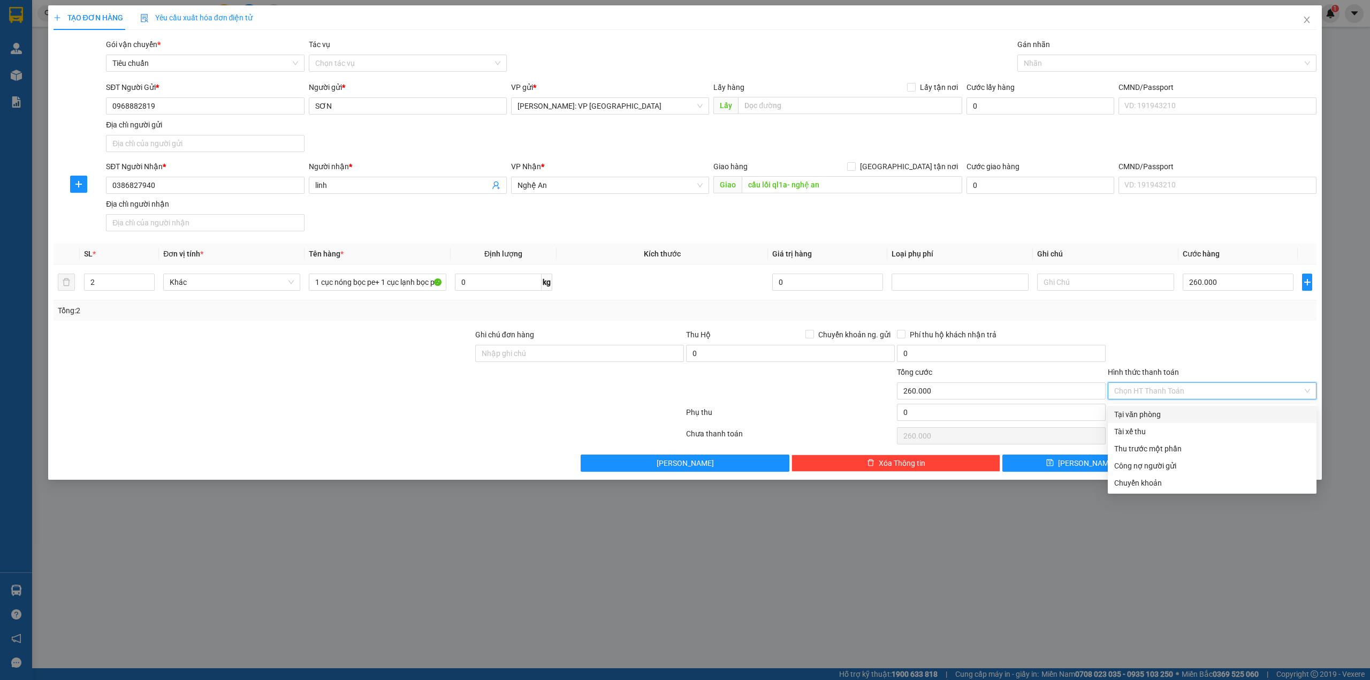
click at [1238, 386] on input "Hình thức thanh toán" at bounding box center [1208, 391] width 188 height 16
click at [1208, 410] on div "Tại văn phòng" at bounding box center [1212, 414] width 196 height 12
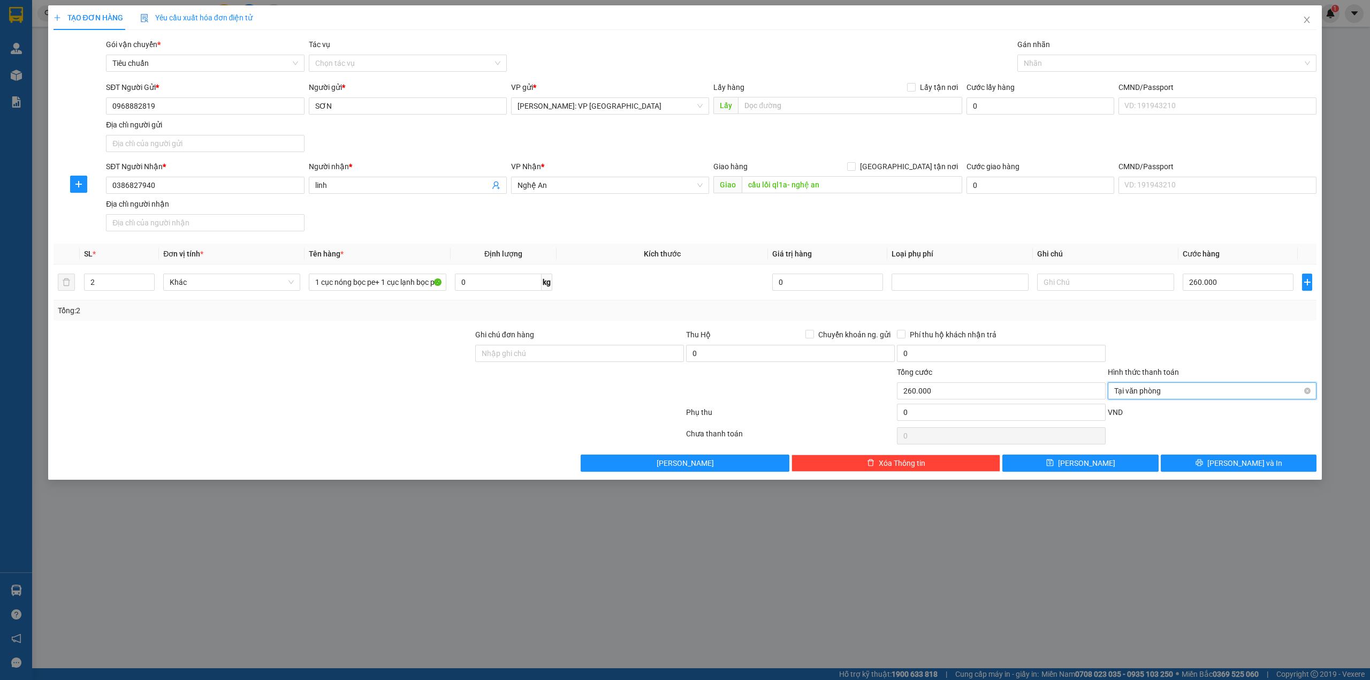
click at [1210, 349] on div at bounding box center [1212, 347] width 211 height 37
click at [1203, 466] on icon "printer" at bounding box center [1199, 462] width 7 height 7
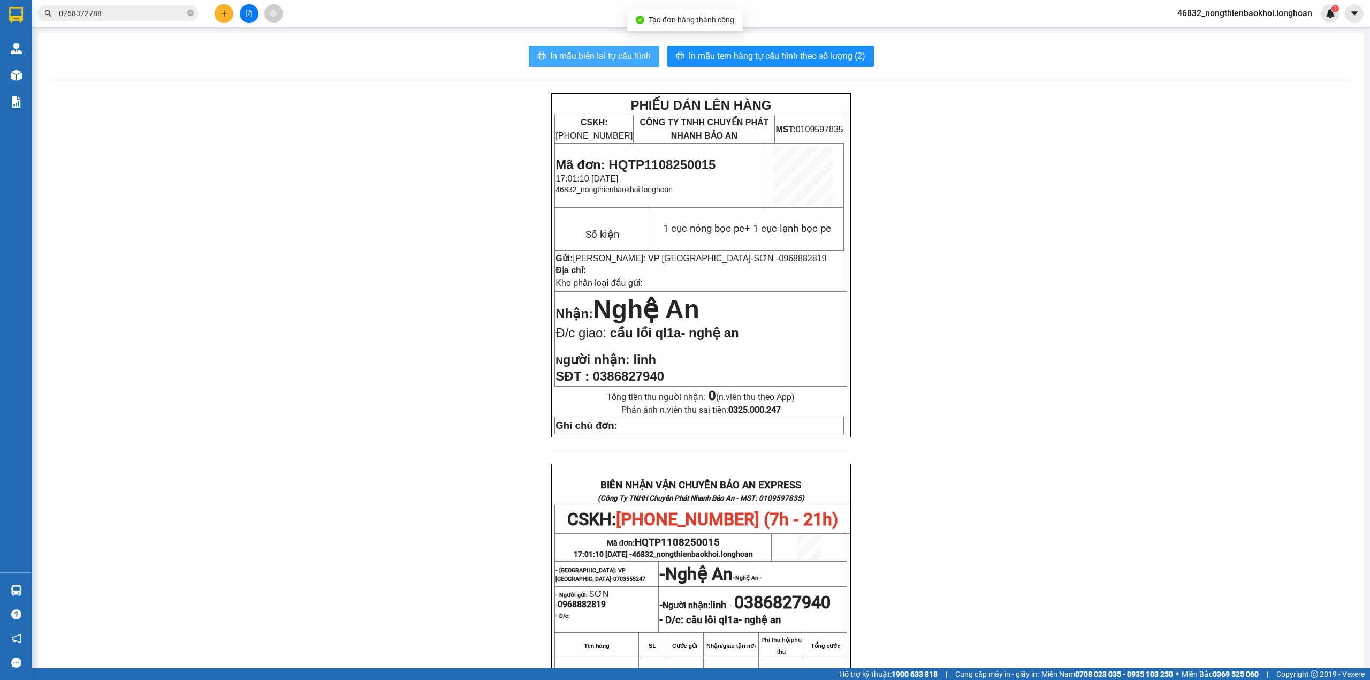
click at [623, 55] on span "In mẫu biên lai tự cấu hình" at bounding box center [600, 55] width 101 height 13
click at [774, 48] on button "In mẫu tem hàng tự cấu hình theo số lượng (2)" at bounding box center [770, 55] width 207 height 21
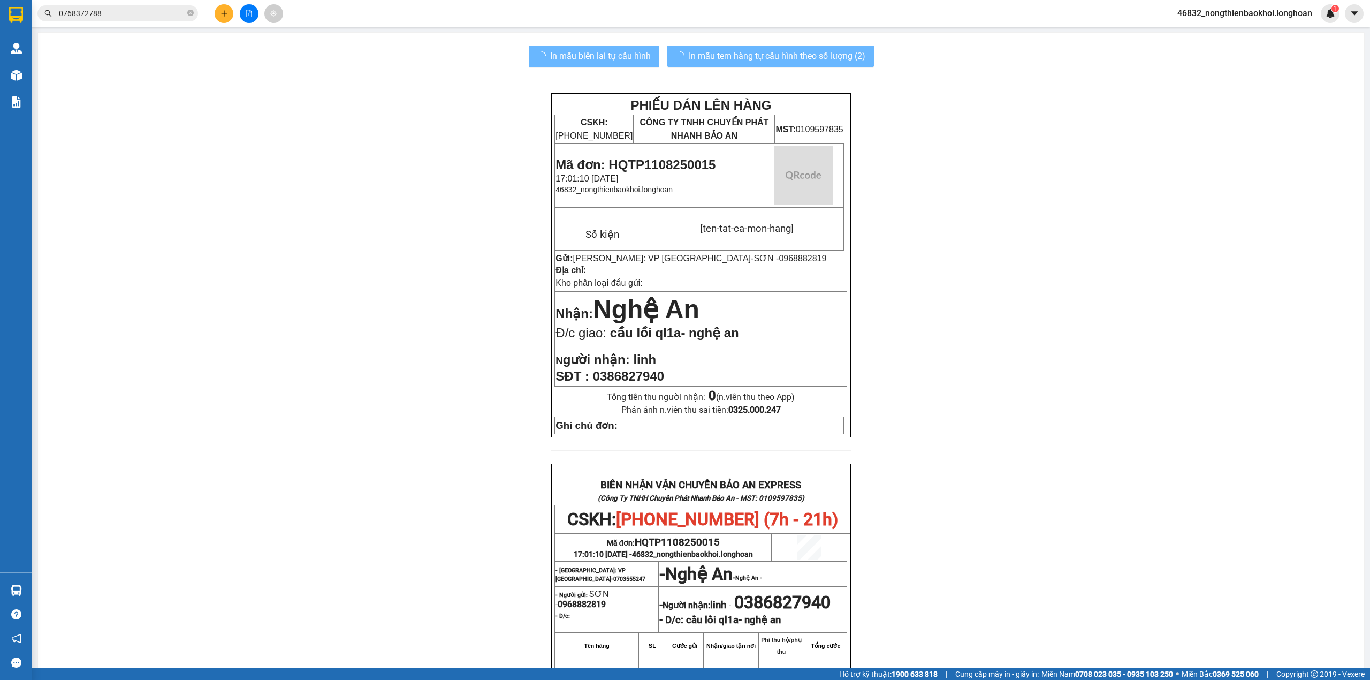
click at [1030, 402] on div "PHIẾU DÁN LÊN HÀNG CSKH: [PHONE_NUMBER] CÔNG TY TNHH CHUYỂN PHÁT NHANH BẢO AN M…" at bounding box center [701, 519] width 1301 height 852
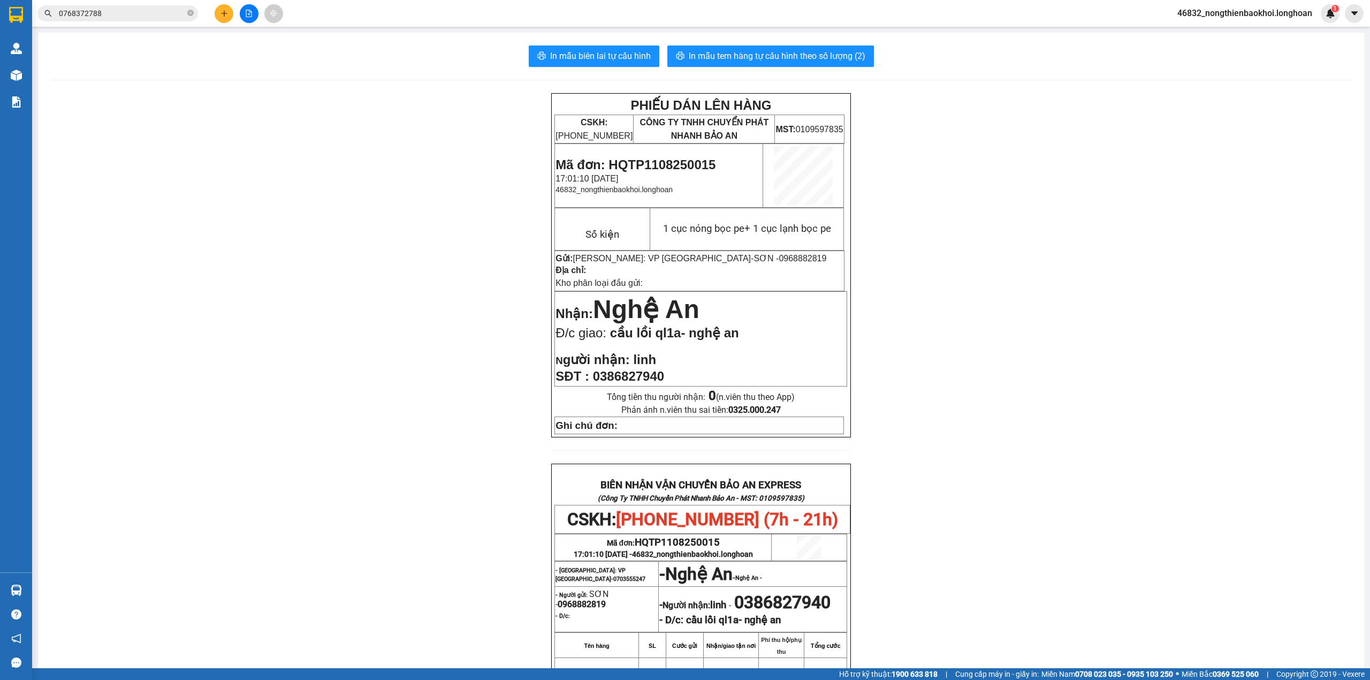
click at [223, 16] on button at bounding box center [224, 13] width 19 height 19
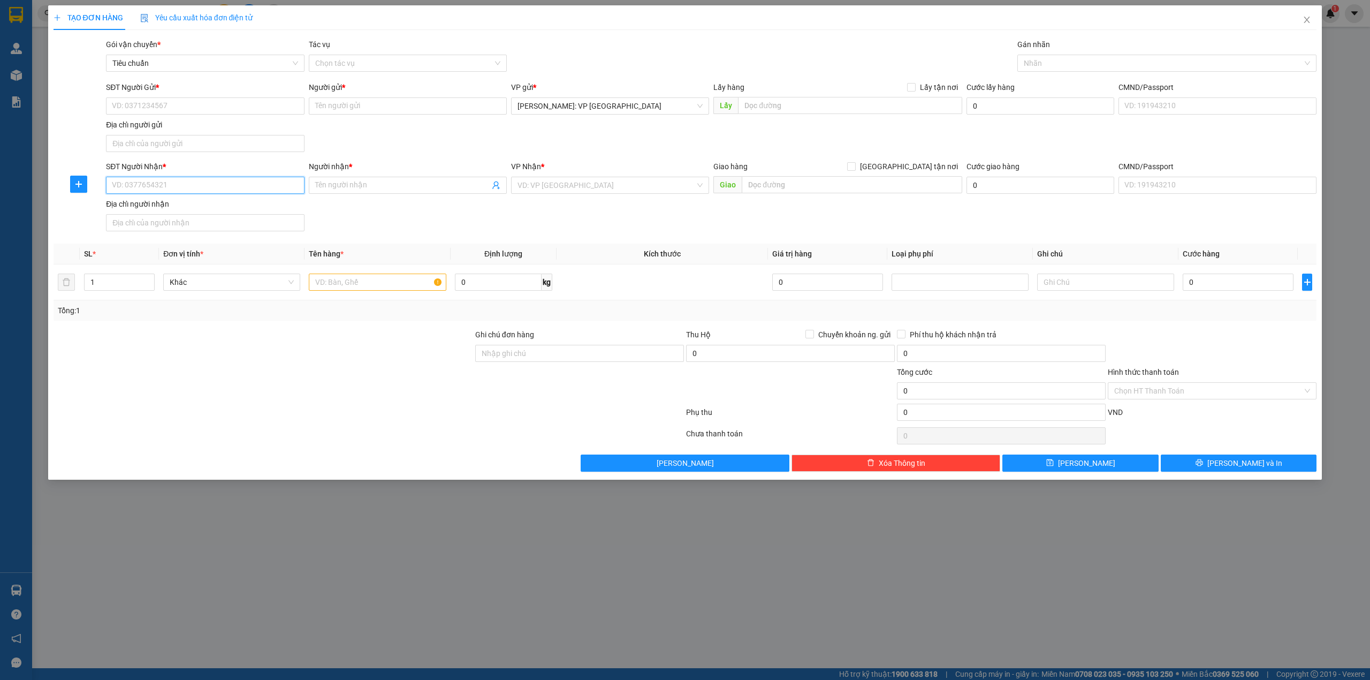
click at [257, 193] on input "SĐT Người Nhận *" at bounding box center [205, 185] width 198 height 17
click at [270, 206] on div "0974568646 - anh quý" at bounding box center [204, 208] width 185 height 12
click at [219, 97] on div "SĐT Người Gửi *" at bounding box center [205, 89] width 198 height 16
click at [219, 103] on input "SĐT Người Gửi *" at bounding box center [205, 105] width 198 height 17
click at [401, 133] on div "SĐT Người Gửi * VD: 0371234567 Người gửi * Tên người gửi VP gửi * [GEOGRAPHIC_D…" at bounding box center [711, 118] width 1215 height 75
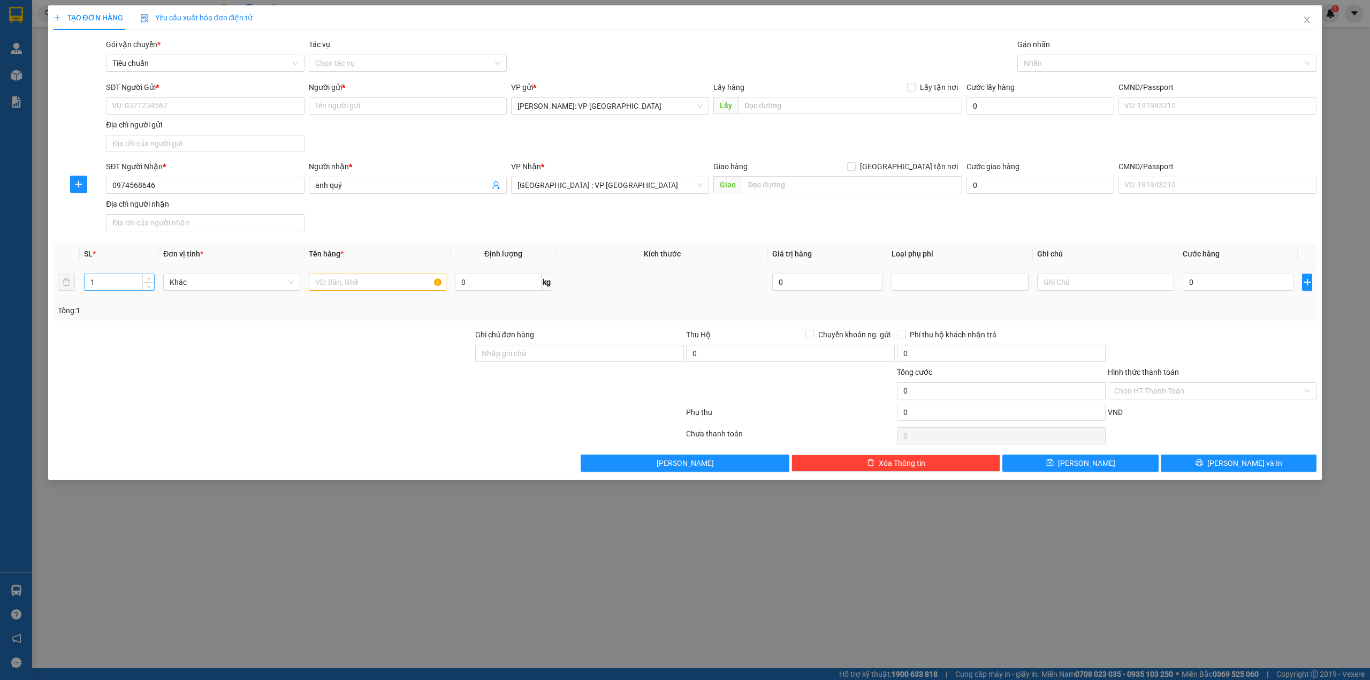
click at [130, 282] on input "1" at bounding box center [120, 282] width 70 height 16
click at [339, 284] on input "text" at bounding box center [377, 281] width 137 height 17
click at [434, 155] on div "SĐT Người Gửi * VD: 0371234567 Người gửi * Tên người gửi VP gửi * [GEOGRAPHIC_D…" at bounding box center [711, 118] width 1215 height 75
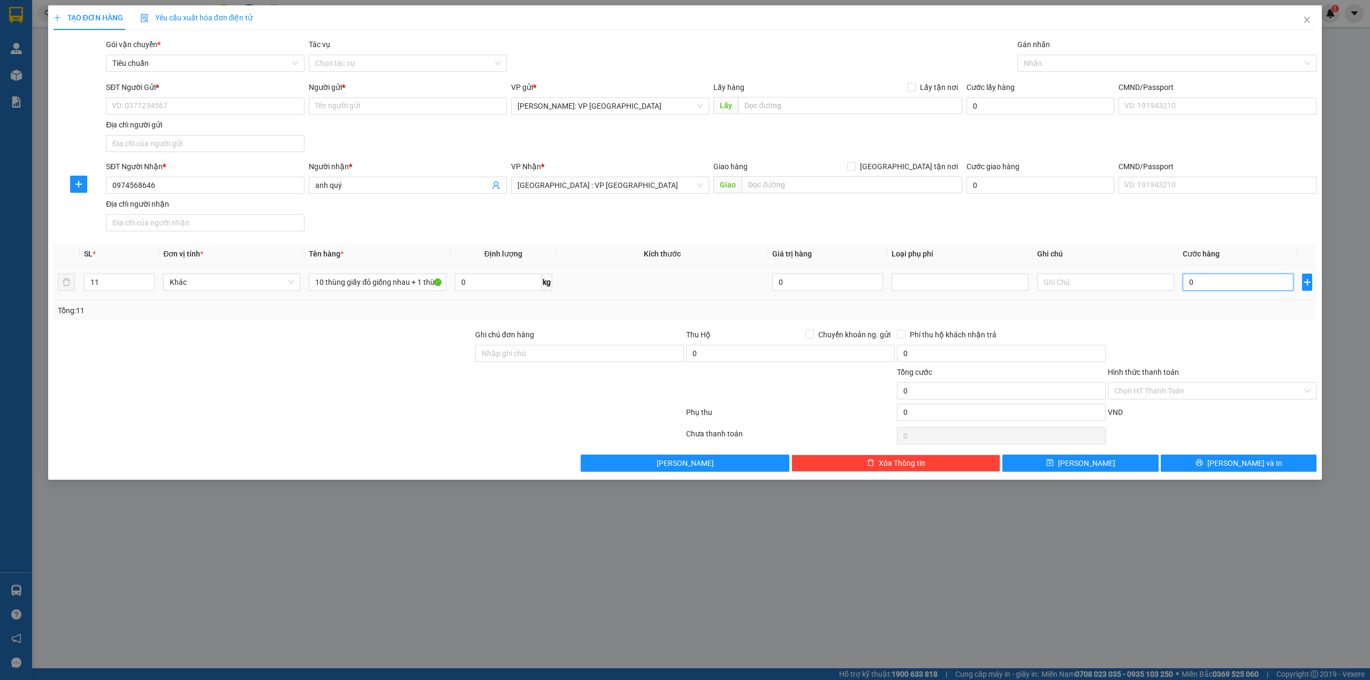
click at [1274, 285] on input "0" at bounding box center [1238, 281] width 111 height 17
click at [577, 222] on div "SĐT Người Nhận * 0974568646 Người nhận * anh quý VP Nhận * [GEOGRAPHIC_DATA] : …" at bounding box center [711, 198] width 1215 height 75
click at [273, 401] on div at bounding box center [263, 384] width 422 height 37
click at [453, 226] on div "SĐT Người Nhận * 0974568646 Người nhận * anh quý VP Nhận * [GEOGRAPHIC_DATA] : …" at bounding box center [711, 198] width 1215 height 75
click at [382, 142] on div "SĐT Người Gửi * VD: 0371234567 Người gửi * Tên người gửi VP gửi * [GEOGRAPHIC_D…" at bounding box center [711, 118] width 1215 height 75
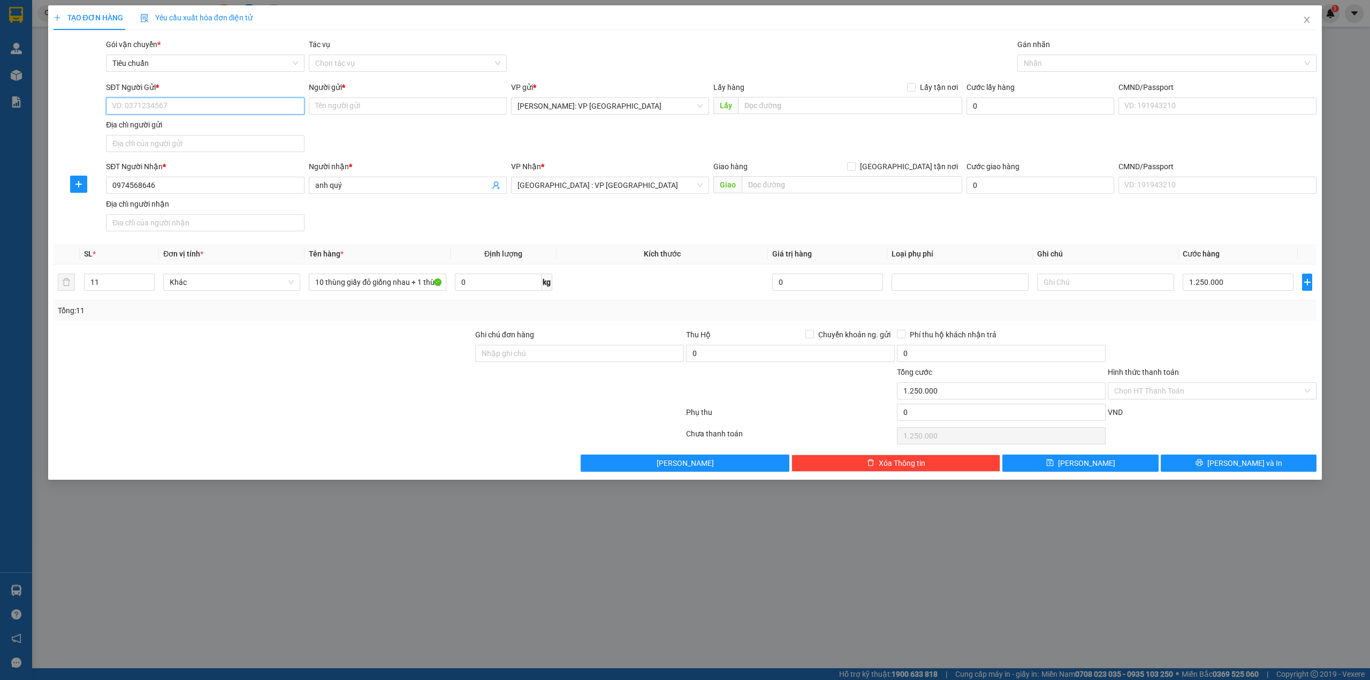
click at [228, 110] on input "SĐT Người Gửi *" at bounding box center [205, 105] width 198 height 17
click at [425, 144] on div "SĐT Người Gửi * VD: 0371234567 Người gửi * Tên người gửi VP gửi * [GEOGRAPHIC_D…" at bounding box center [711, 118] width 1215 height 75
click at [206, 108] on input "SĐT Người Gửi *" at bounding box center [205, 105] width 198 height 17
click at [200, 147] on div "0774969669 - [PERSON_NAME]" at bounding box center [204, 145] width 185 height 12
click at [442, 140] on div "SĐT Người Gửi * 0774969669 Người gửi * anh phương VP gửi * [GEOGRAPHIC_DATA]: V…" at bounding box center [711, 118] width 1215 height 75
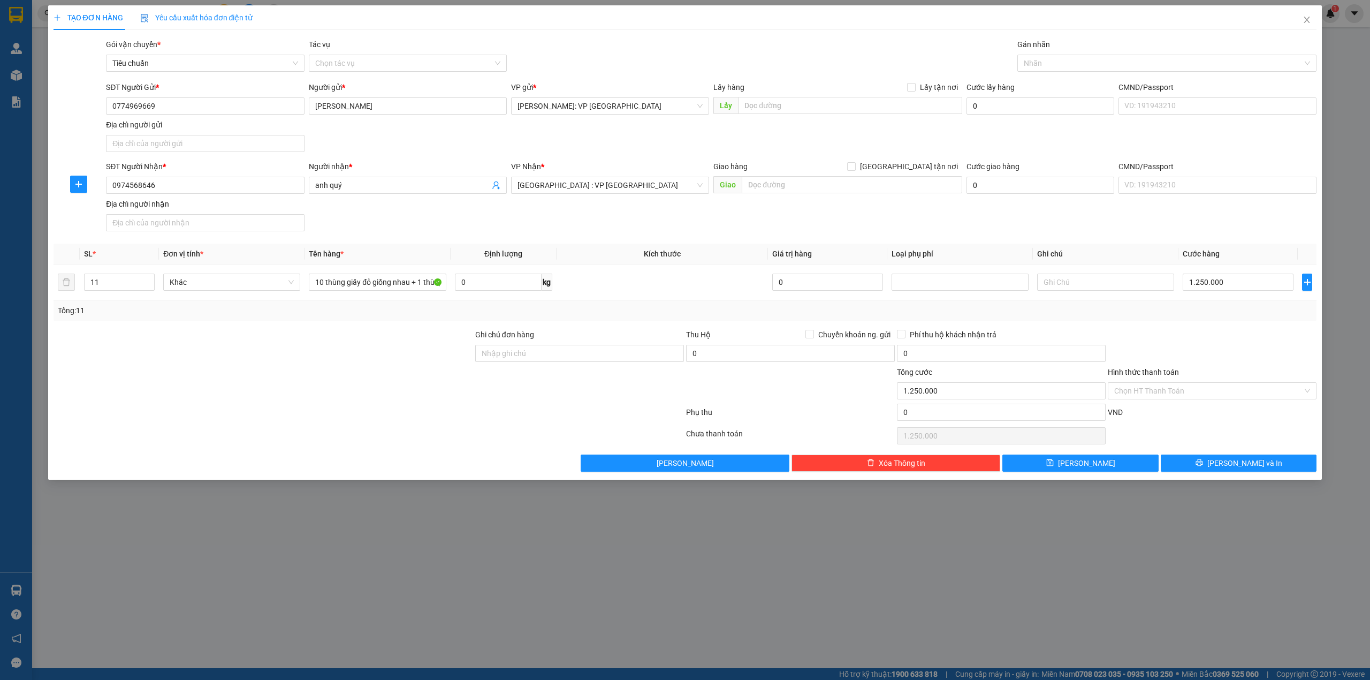
click at [1022, 208] on div "SĐT Người Nhận * 0974568646 Người nhận * anh quý VP Nhận * [GEOGRAPHIC_DATA] : …" at bounding box center [711, 198] width 1215 height 75
drag, startPoint x: 735, startPoint y: 230, endPoint x: 748, endPoint y: 228, distance: 13.6
click at [744, 229] on div "SĐT Người Nhận * 0974568646 Người nhận * anh quý VP Nhận * [GEOGRAPHIC_DATA] : …" at bounding box center [711, 198] width 1215 height 75
drag, startPoint x: 391, startPoint y: 391, endPoint x: 395, endPoint y: 397, distance: 7.3
click at [395, 397] on div at bounding box center [263, 384] width 422 height 37
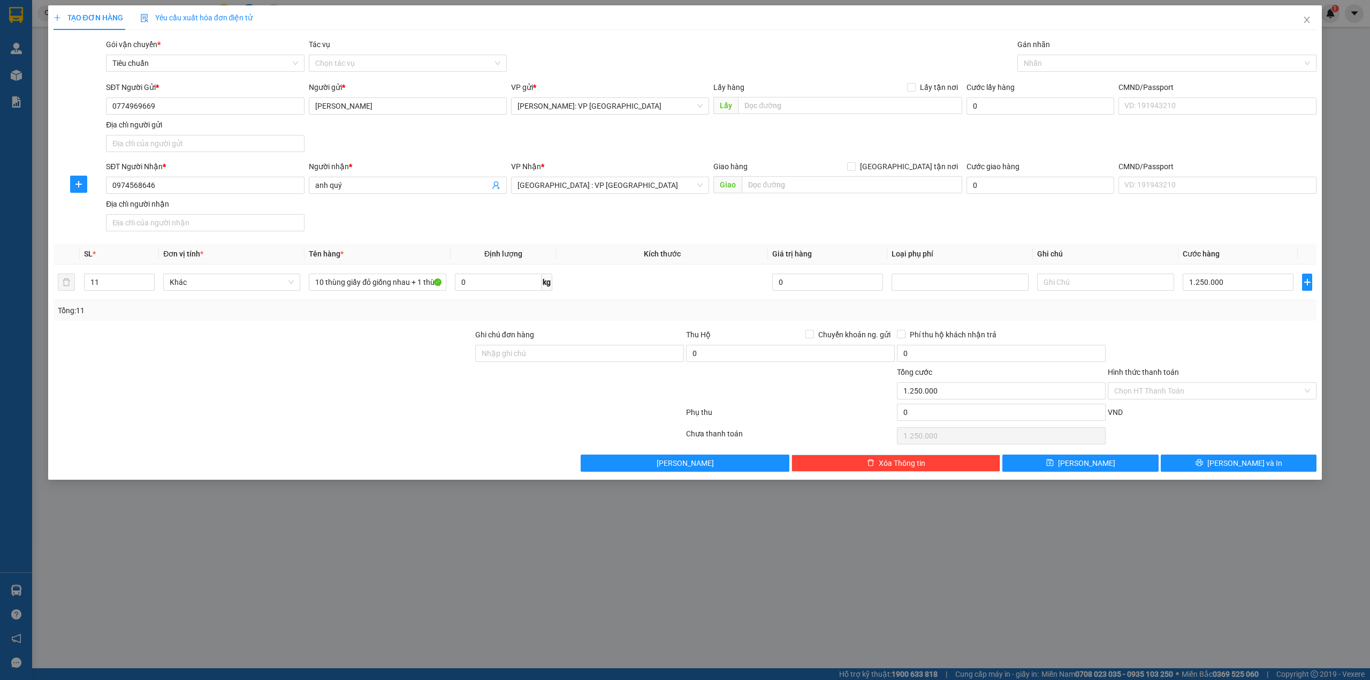
click at [1161, 344] on div at bounding box center [1212, 347] width 211 height 37
click at [541, 390] on div at bounding box center [579, 384] width 211 height 37
click at [1165, 386] on input "Hình thức thanh toán" at bounding box center [1208, 391] width 188 height 16
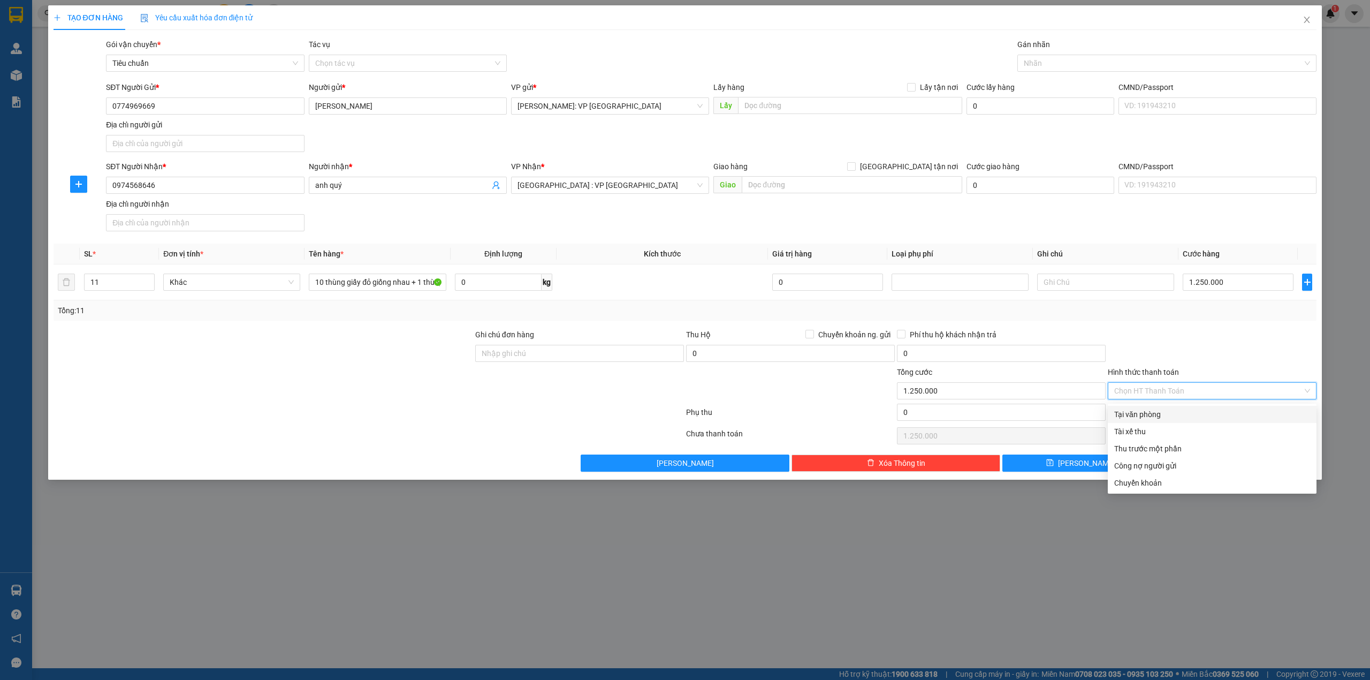
click at [1155, 409] on div "Tại văn phòng" at bounding box center [1212, 414] width 196 height 12
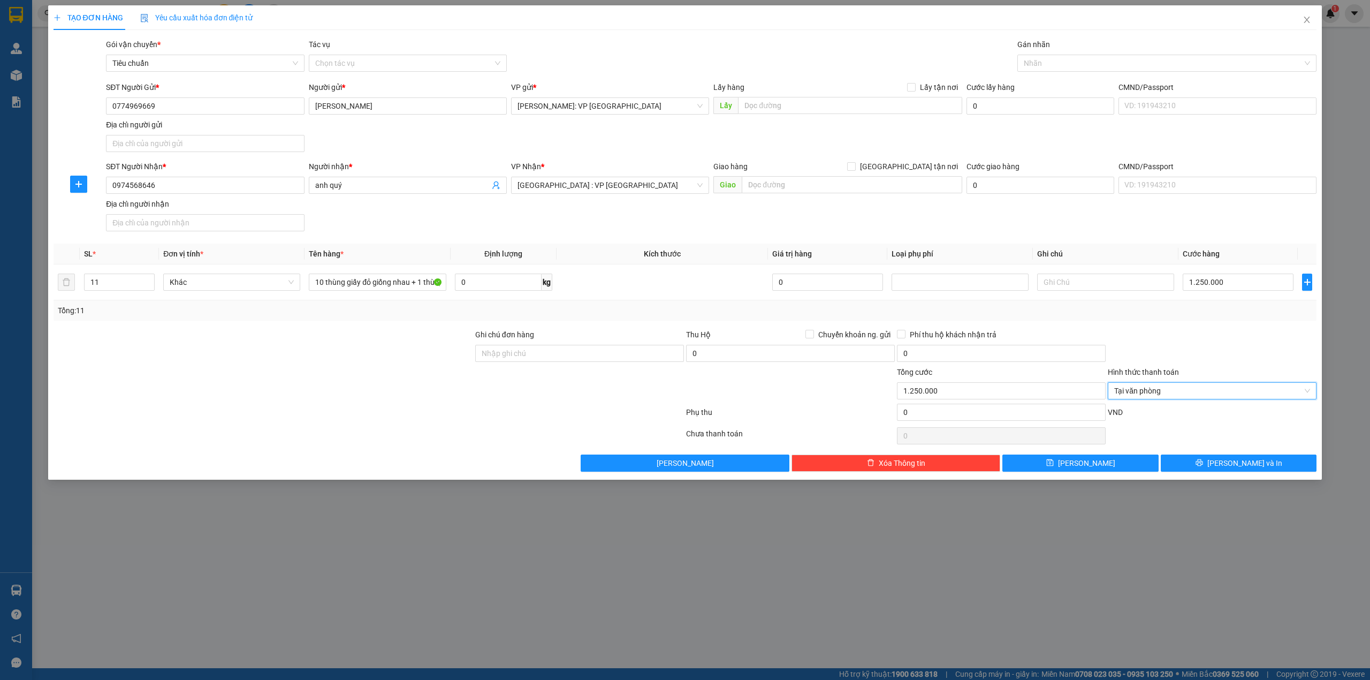
drag, startPoint x: 1212, startPoint y: 334, endPoint x: 1212, endPoint y: 340, distance: 6.4
click at [1212, 334] on div at bounding box center [1212, 347] width 211 height 37
click at [401, 384] on div at bounding box center [263, 384] width 422 height 37
click at [439, 413] on div at bounding box center [368, 414] width 633 height 21
click at [1232, 475] on div "TẠO ĐƠN HÀNG Yêu cầu xuất hóa đơn điện tử Transit Pickup Surcharge Ids Transit …" at bounding box center [685, 242] width 1274 height 474
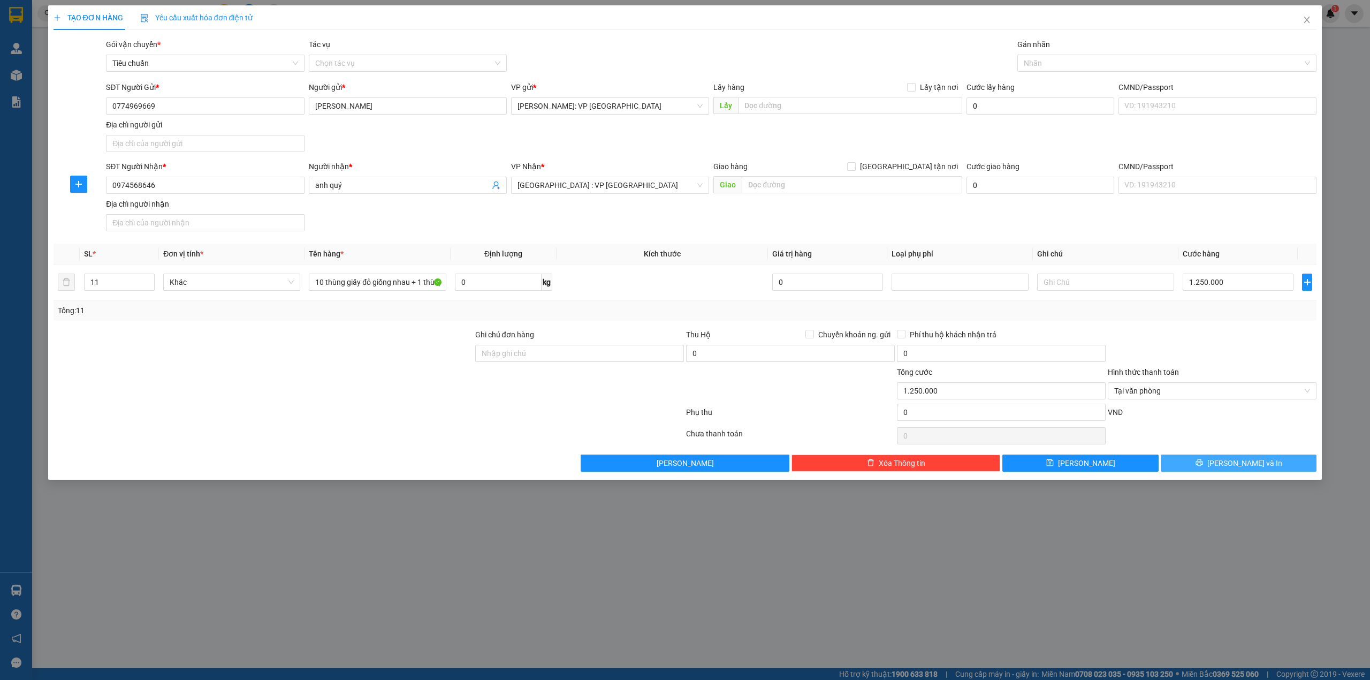
click at [1232, 465] on span "[PERSON_NAME] và In" at bounding box center [1244, 463] width 75 height 12
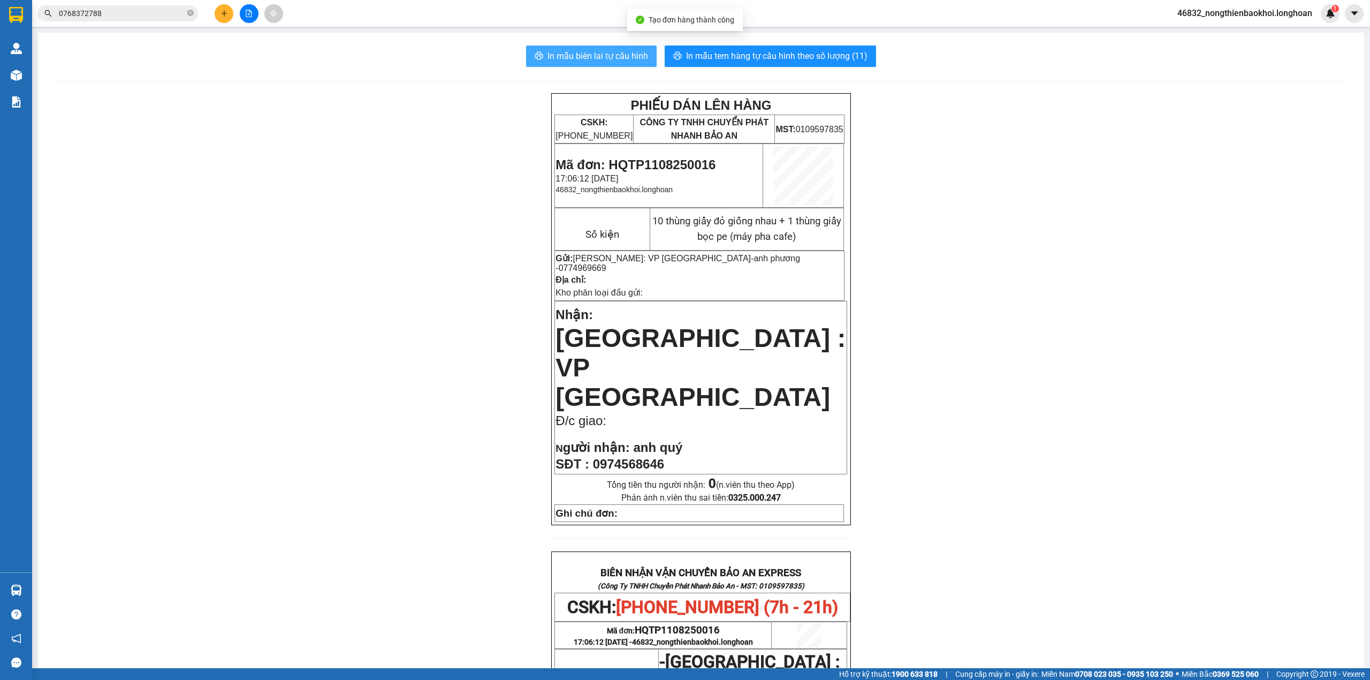
click at [582, 52] on span "In mẫu biên lai tự cấu hình" at bounding box center [598, 55] width 101 height 13
click at [416, 285] on div "PHIẾU DÁN LÊN HÀNG CSKH: [PHONE_NUMBER] CÔNG TY TNHH CHUYỂN PHÁT NHANH BẢO AN M…" at bounding box center [701, 596] width 1301 height 1006
click at [701, 58] on span "In mẫu tem hàng tự cấu hình theo số lượng (11)" at bounding box center [776, 55] width 181 height 13
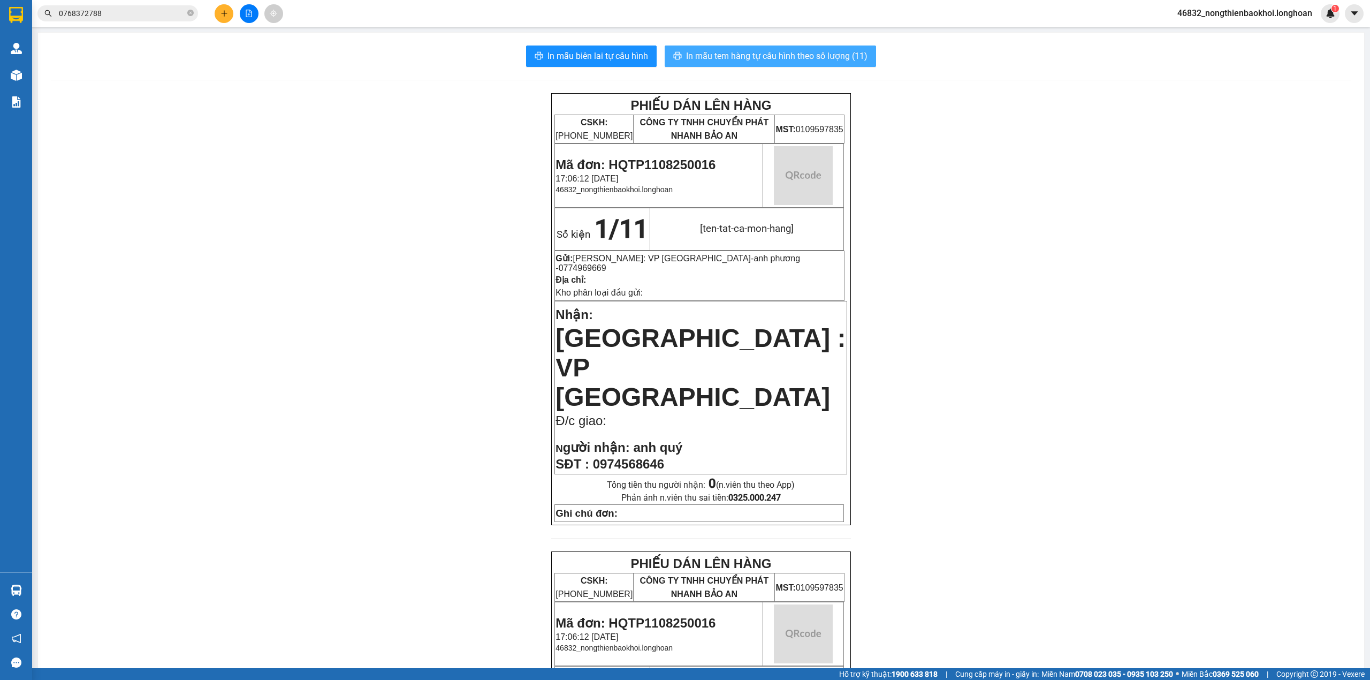
click at [701, 58] on span "In mẫu tem hàng tự cấu hình theo số lượng (11)" at bounding box center [776, 55] width 181 height 13
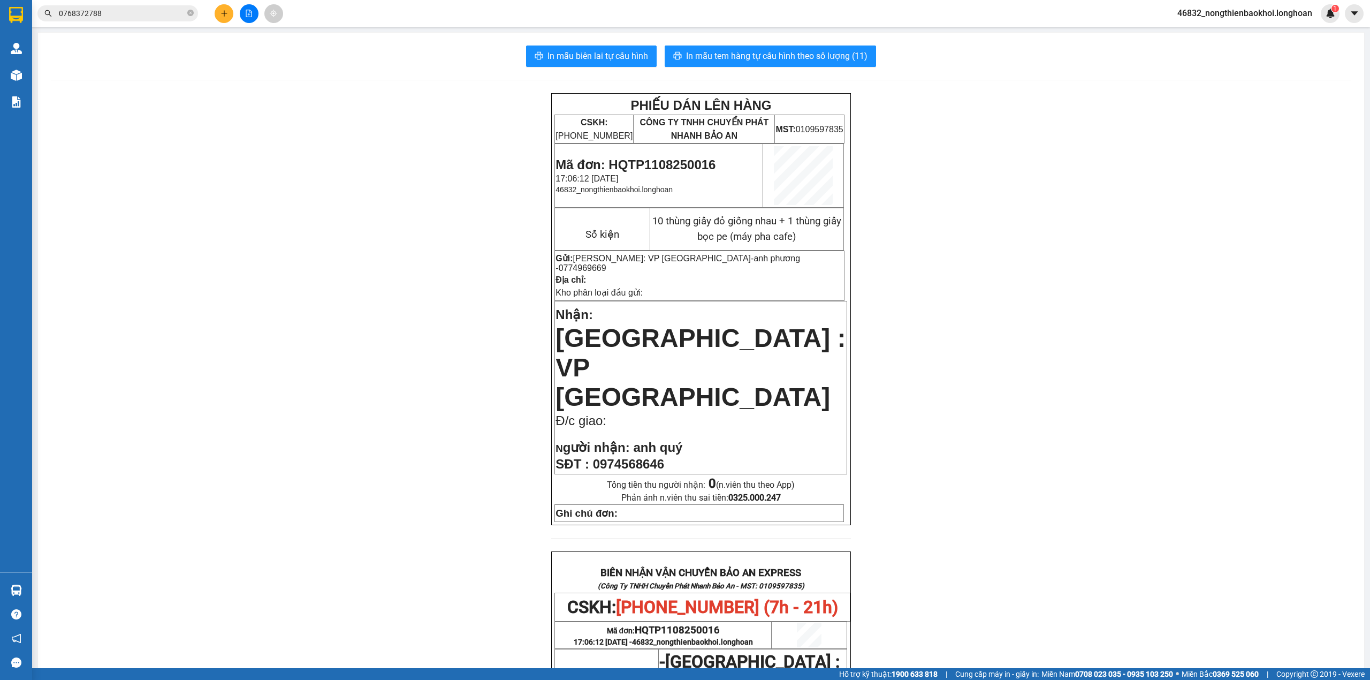
click at [311, 356] on div "PHIẾU DÁN LÊN HÀNG CSKH: [PHONE_NUMBER] CÔNG TY TNHH CHUYỂN PHÁT NHANH BẢO AN M…" at bounding box center [701, 596] width 1301 height 1006
click at [362, 270] on div "PHIẾU DÁN LÊN HÀNG CSKH: [PHONE_NUMBER] CÔNG TY TNHH CHUYỂN PHÁT NHANH BẢO AN M…" at bounding box center [701, 596] width 1301 height 1006
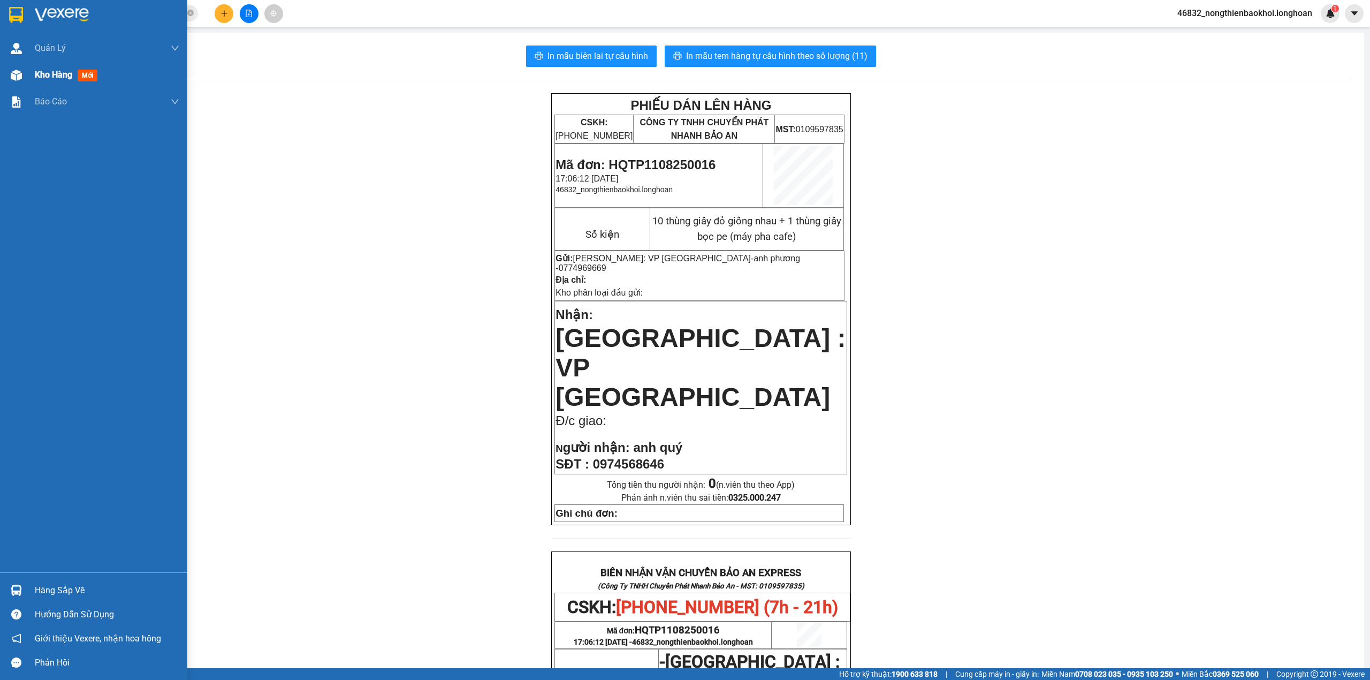
drag, startPoint x: 7, startPoint y: 76, endPoint x: 74, endPoint y: 69, distance: 67.3
click at [7, 76] on div at bounding box center [16, 75] width 19 height 19
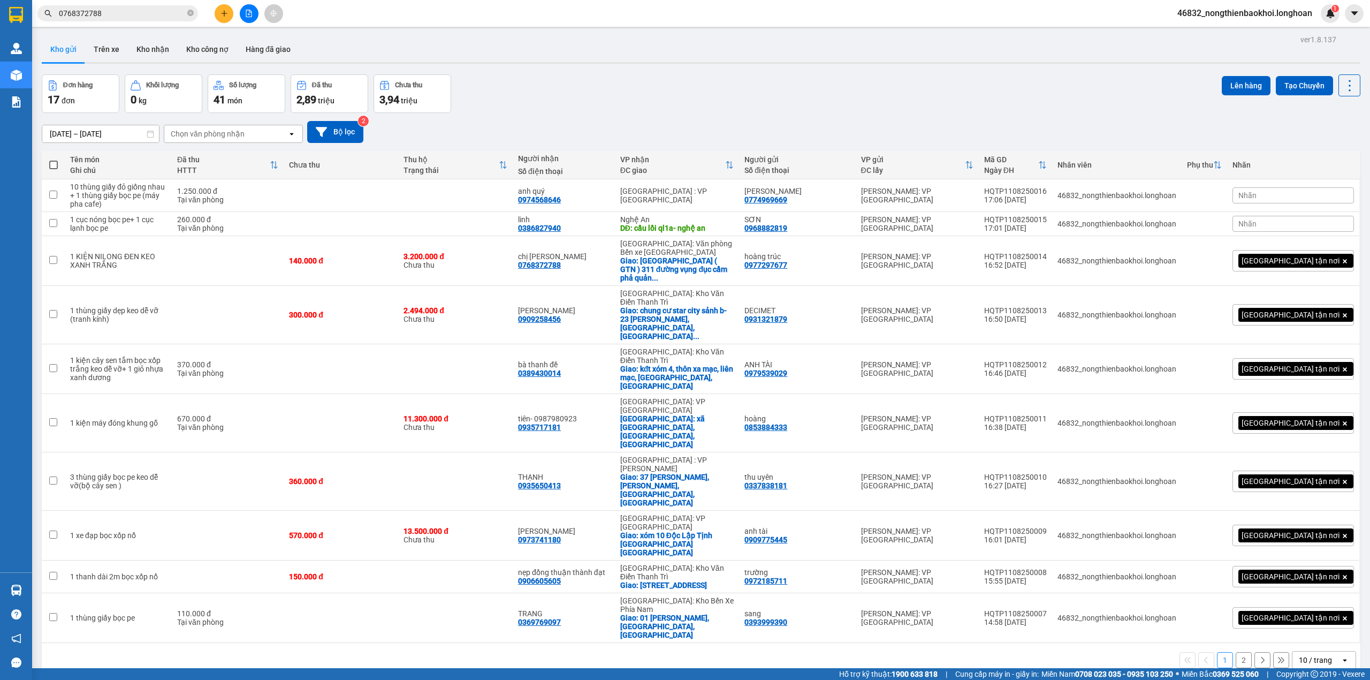
drag, startPoint x: 519, startPoint y: 62, endPoint x: 527, endPoint y: 62, distance: 8.6
click at [519, 62] on div at bounding box center [701, 63] width 1319 height 2
click at [695, 101] on div "Đơn hàng 17 đơn Khối lượng 0 kg Số lượng 41 món Đã thu 2,89 triệu Chưa thu 3,94…" at bounding box center [701, 93] width 1319 height 39
click at [1290, 360] on button at bounding box center [1297, 369] width 15 height 19
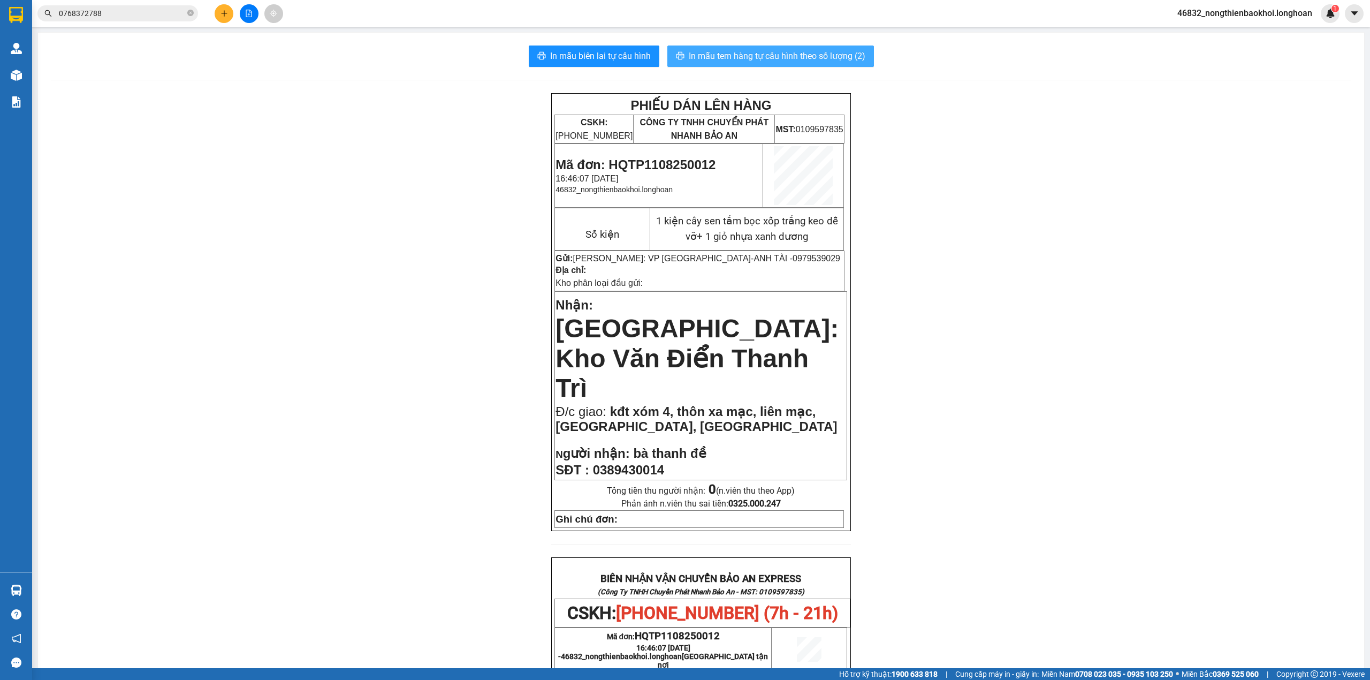
click at [784, 51] on span "In mẫu tem hàng tự cấu hình theo số lượng (2)" at bounding box center [777, 55] width 177 height 13
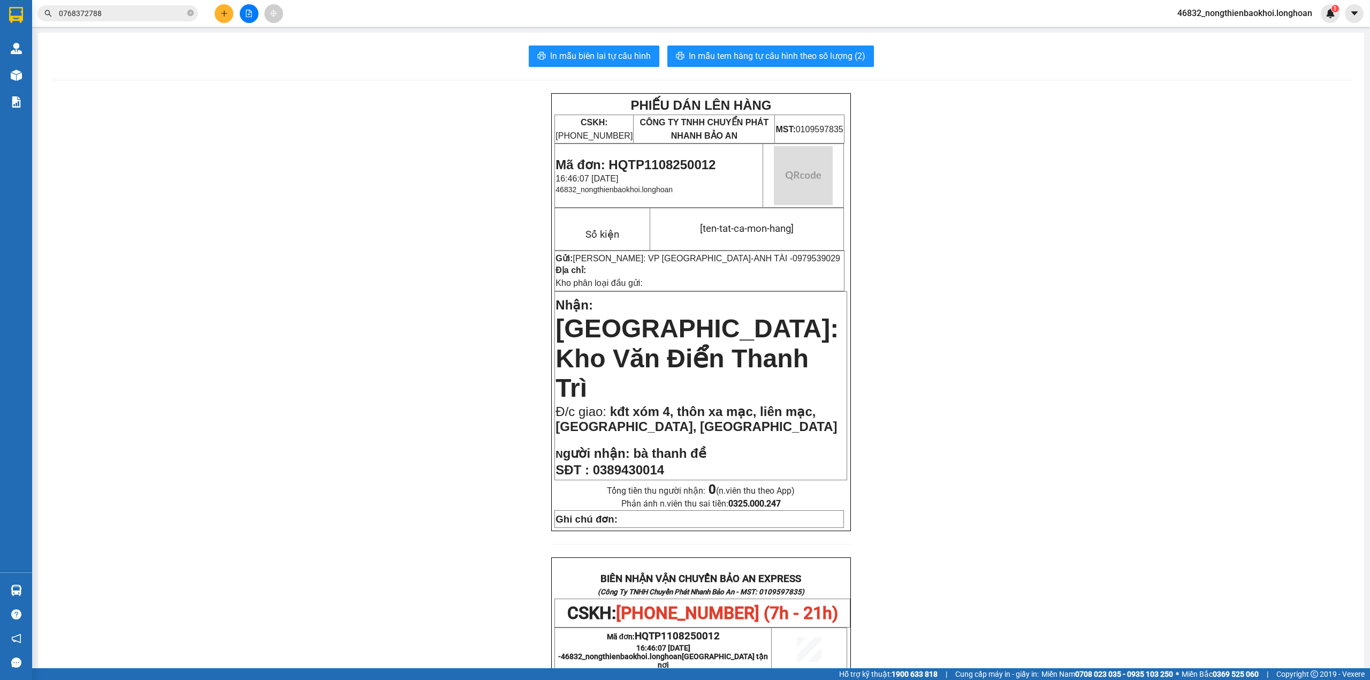
click at [1064, 545] on div "PHIẾU DÁN LÊN HÀNG CSKH: [PHONE_NUMBER] CÔNG TY TNHH CHUYỂN PHÁT NHANH BẢO AN M…" at bounding box center [701, 609] width 1301 height 1032
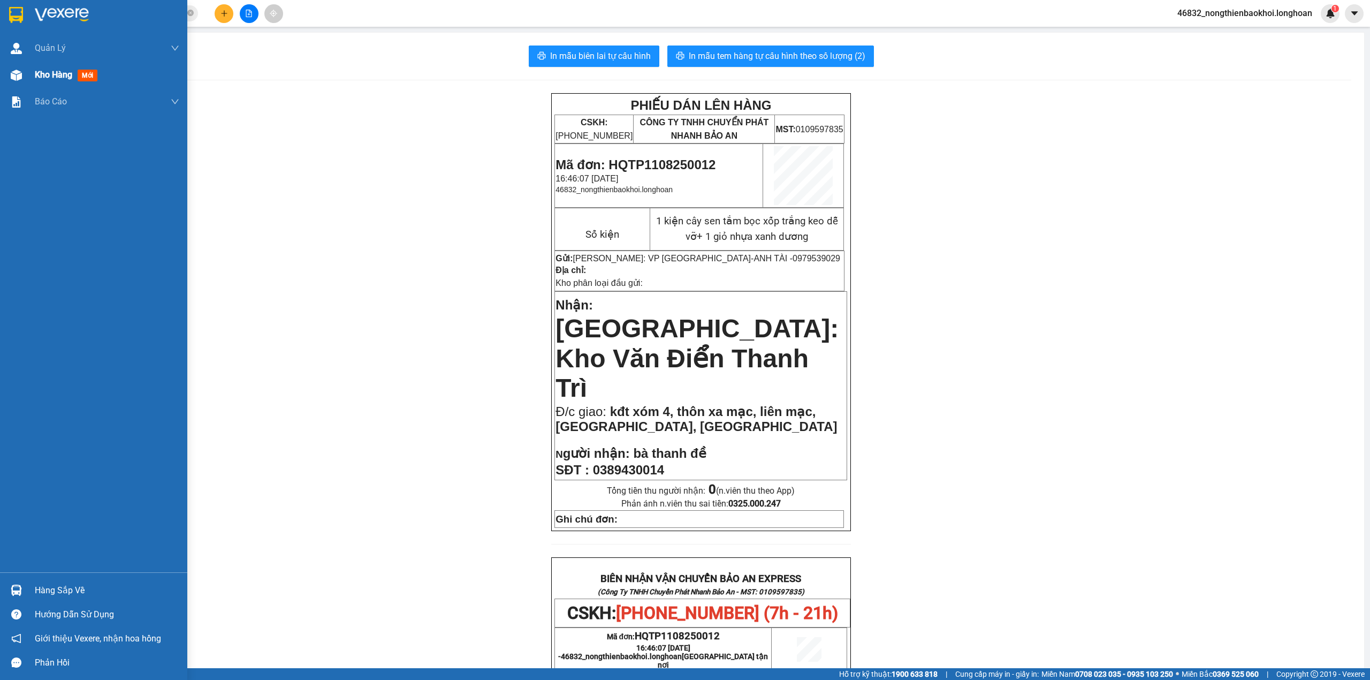
click at [18, 73] on img at bounding box center [16, 75] width 11 height 11
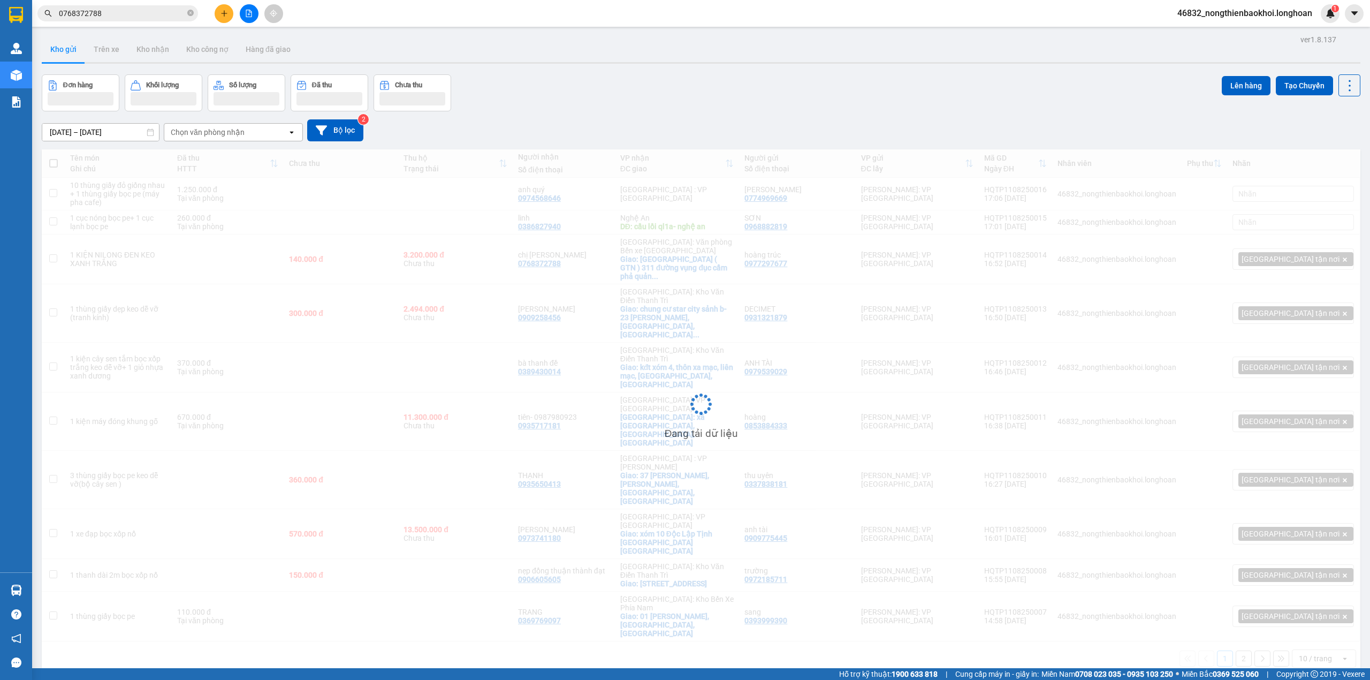
click at [578, 73] on div "ver 1.8.137 Kho gửi Trên xe Kho nhận Kho công nợ Hàng đã giao Đơn hàng Khối lượ…" at bounding box center [700, 372] width 1327 height 680
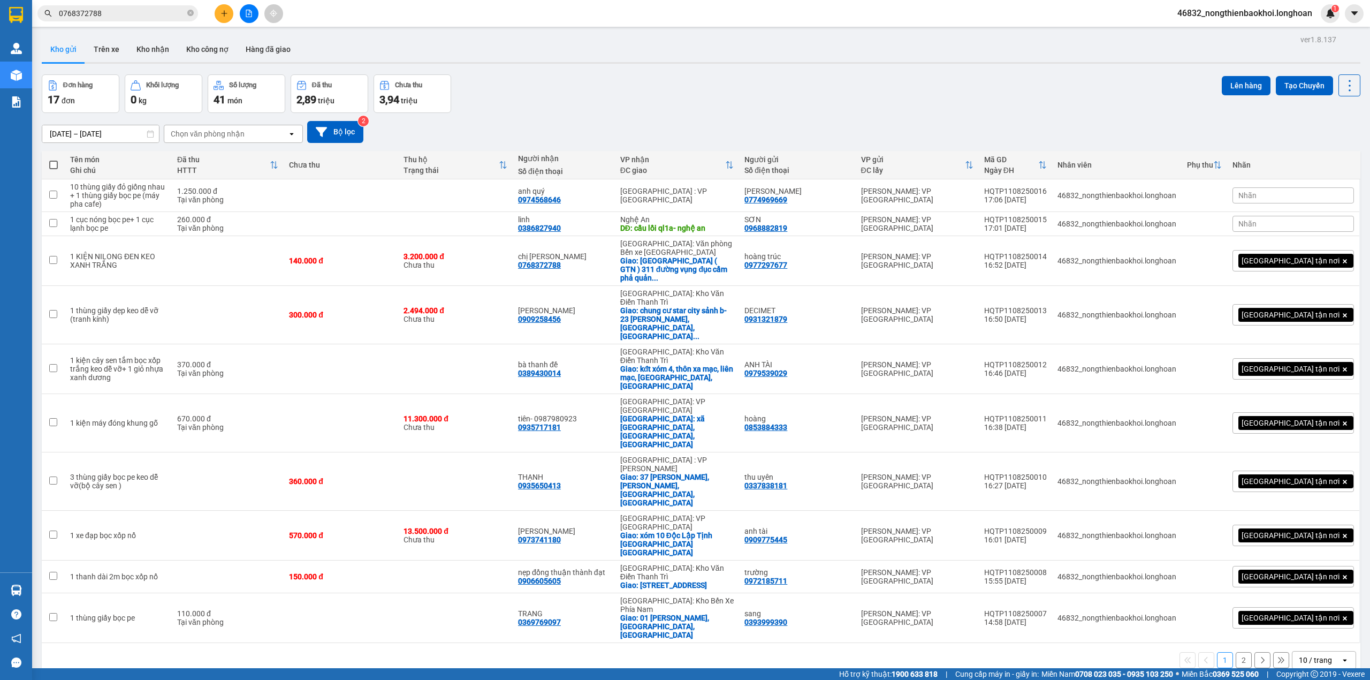
click at [517, 109] on div "Đơn hàng 17 đơn Khối lượng 0 kg Số lượng 41 món Đã thu 2,89 triệu Chưa thu 3,94…" at bounding box center [701, 93] width 1319 height 39
click at [784, 113] on div "[DATE] – [DATE] Press the down arrow key to interact with the calendar and sele…" at bounding box center [701, 132] width 1319 height 38
click at [1299, 655] on div "10 / trang" at bounding box center [1315, 660] width 33 height 11
click at [1298, 597] on div "50 / trang" at bounding box center [1313, 606] width 64 height 19
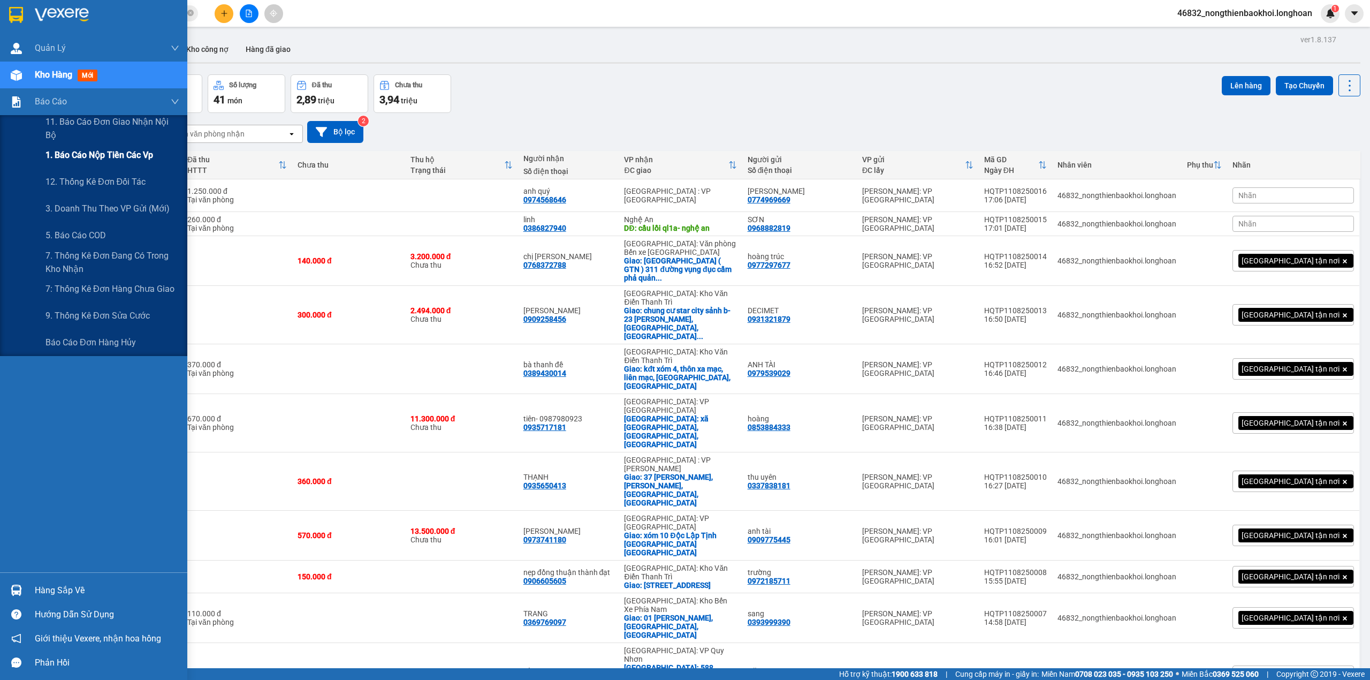
drag, startPoint x: 132, startPoint y: 158, endPoint x: 146, endPoint y: 157, distance: 14.5
click at [135, 157] on span "1. Báo cáo nộp tiền các vp" at bounding box center [99, 154] width 108 height 13
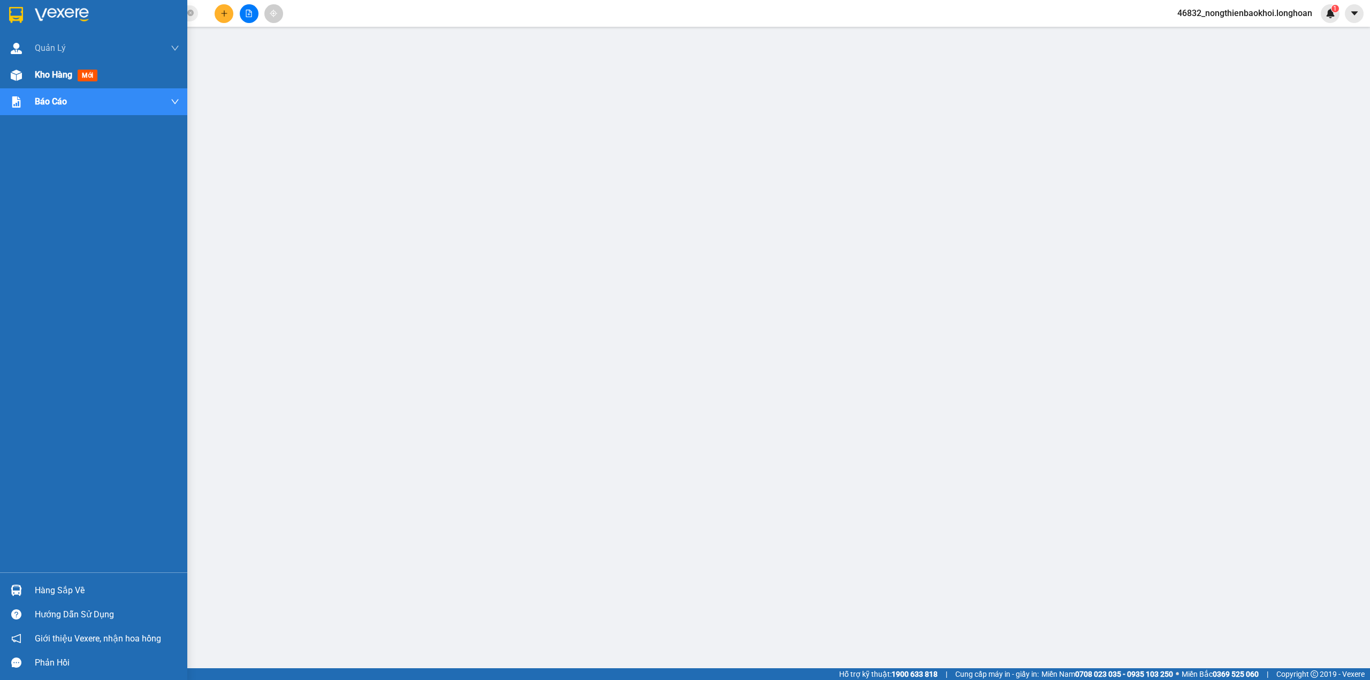
click at [4, 74] on div "Kho hàng mới" at bounding box center [93, 75] width 187 height 27
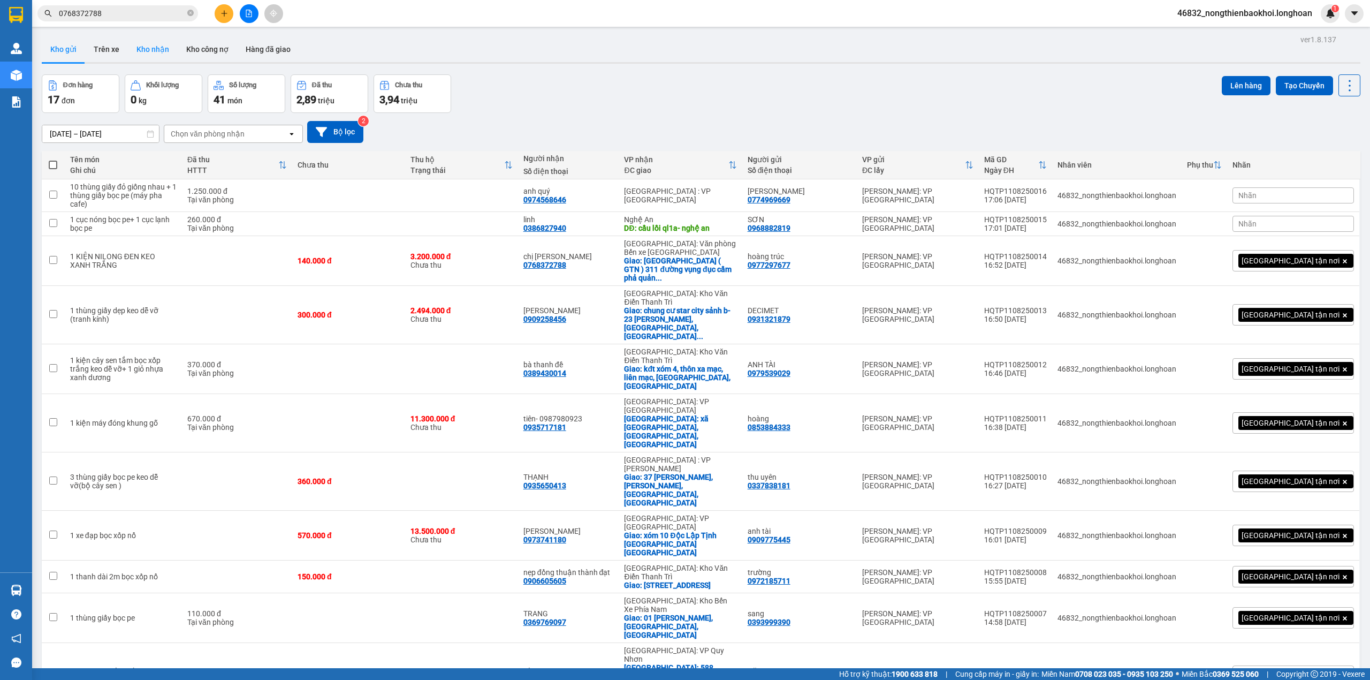
click at [157, 54] on button "Kho nhận" at bounding box center [153, 49] width 50 height 26
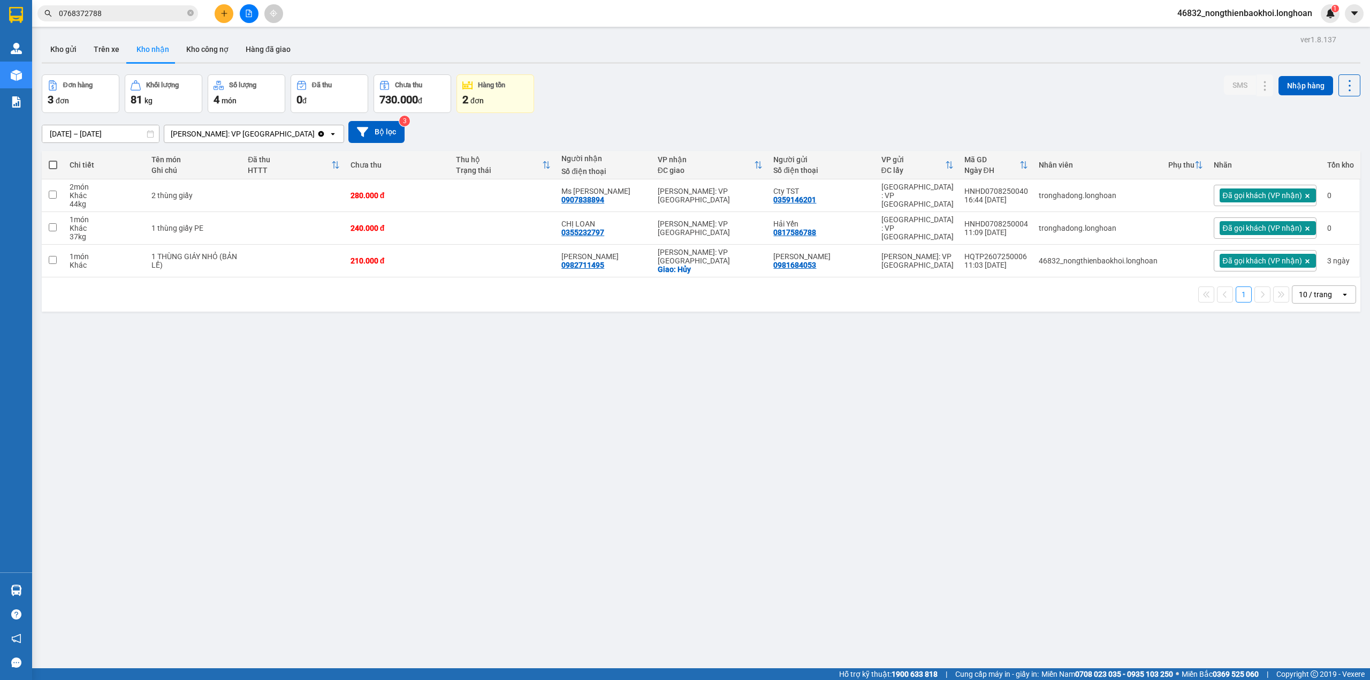
click at [660, 123] on div "[DATE] – [DATE] Press the down arrow key to interact with the calendar and sele…" at bounding box center [701, 132] width 1319 height 22
click at [475, 208] on td at bounding box center [503, 195] width 105 height 33
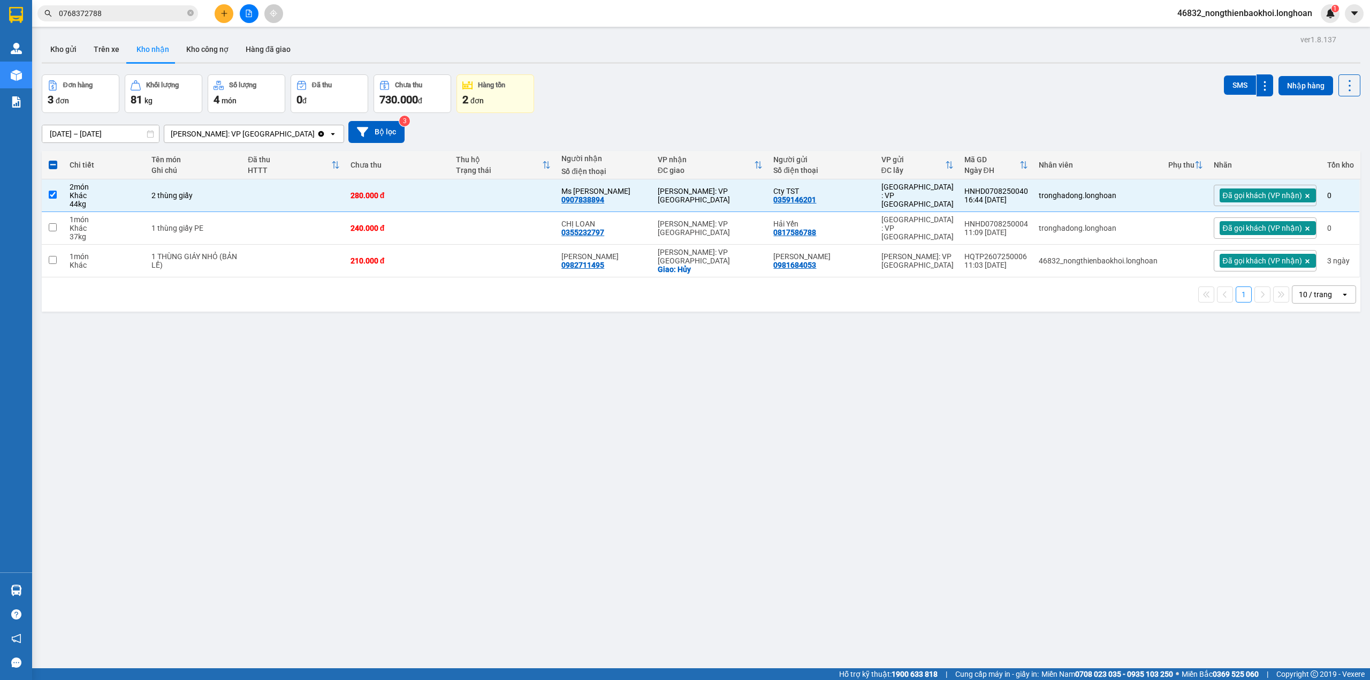
click at [712, 92] on div "Đơn hàng 3 đơn Khối lượng 81 kg Số lượng 4 món Đã thu 0 đ Chưa thu 730.000 đ Hà…" at bounding box center [701, 93] width 1319 height 39
click at [514, 197] on td at bounding box center [503, 195] width 105 height 33
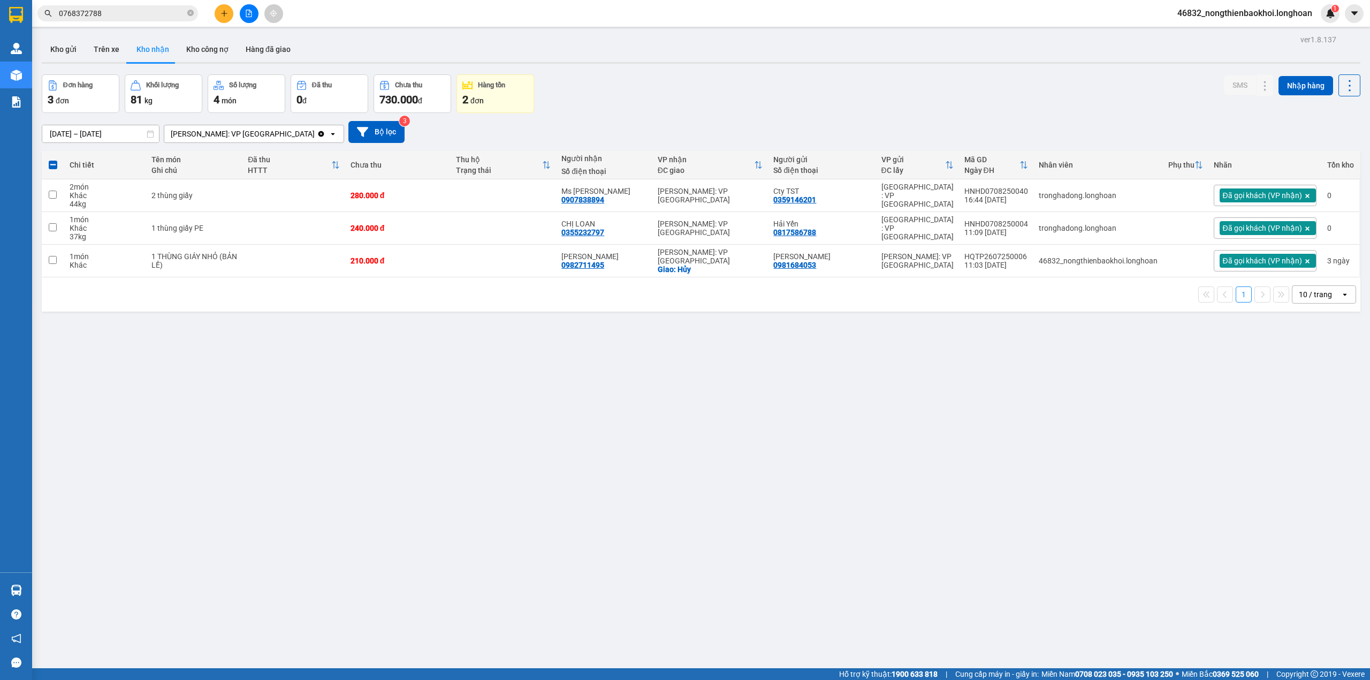
click at [634, 110] on div "Đơn hàng 3 đơn Khối lượng 81 kg Số lượng 4 món Đã thu 0 đ Chưa thu 730.000 đ Hà…" at bounding box center [701, 93] width 1319 height 39
click at [454, 232] on td at bounding box center [503, 228] width 105 height 33
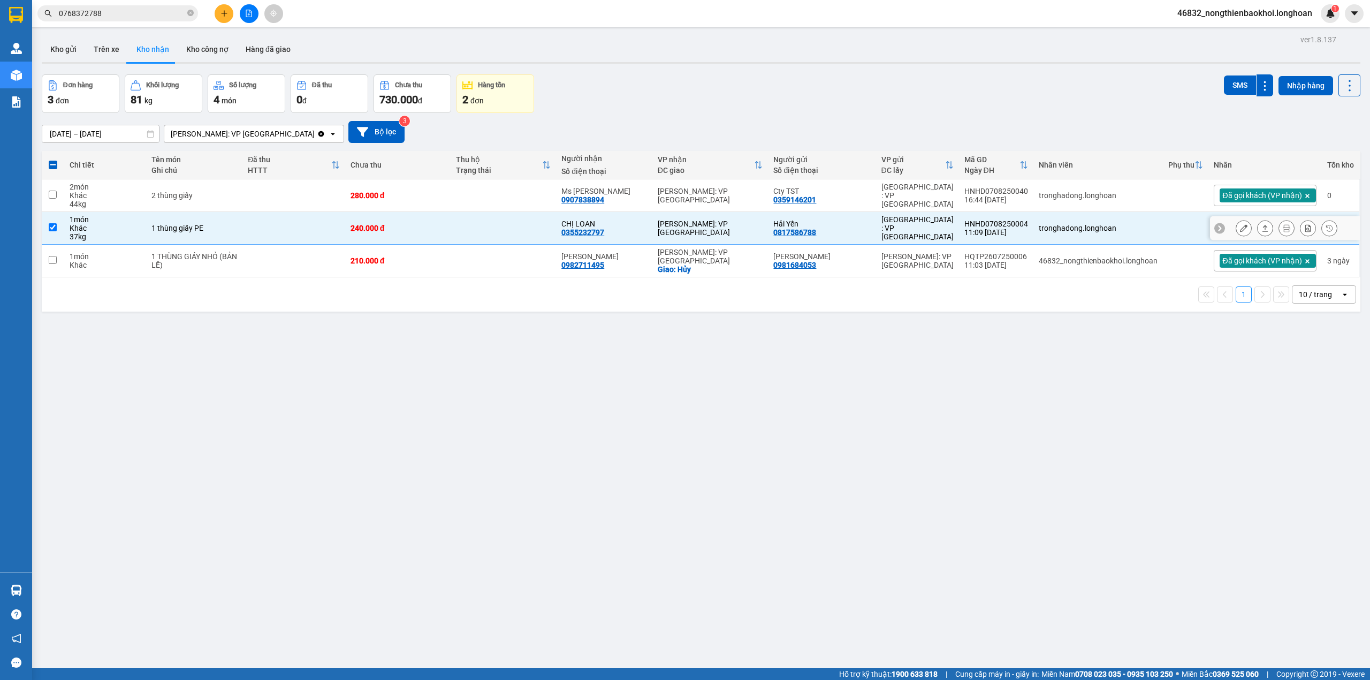
click at [469, 229] on td at bounding box center [503, 228] width 105 height 33
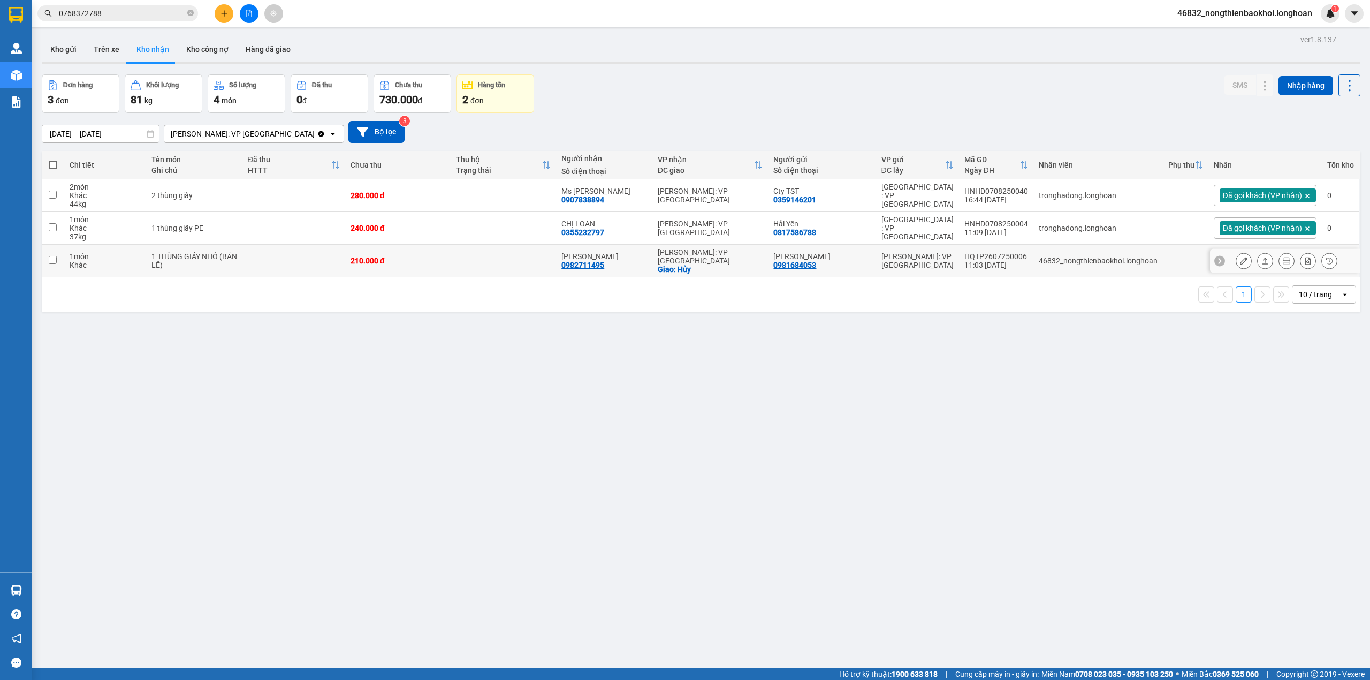
click at [463, 260] on td at bounding box center [503, 261] width 105 height 33
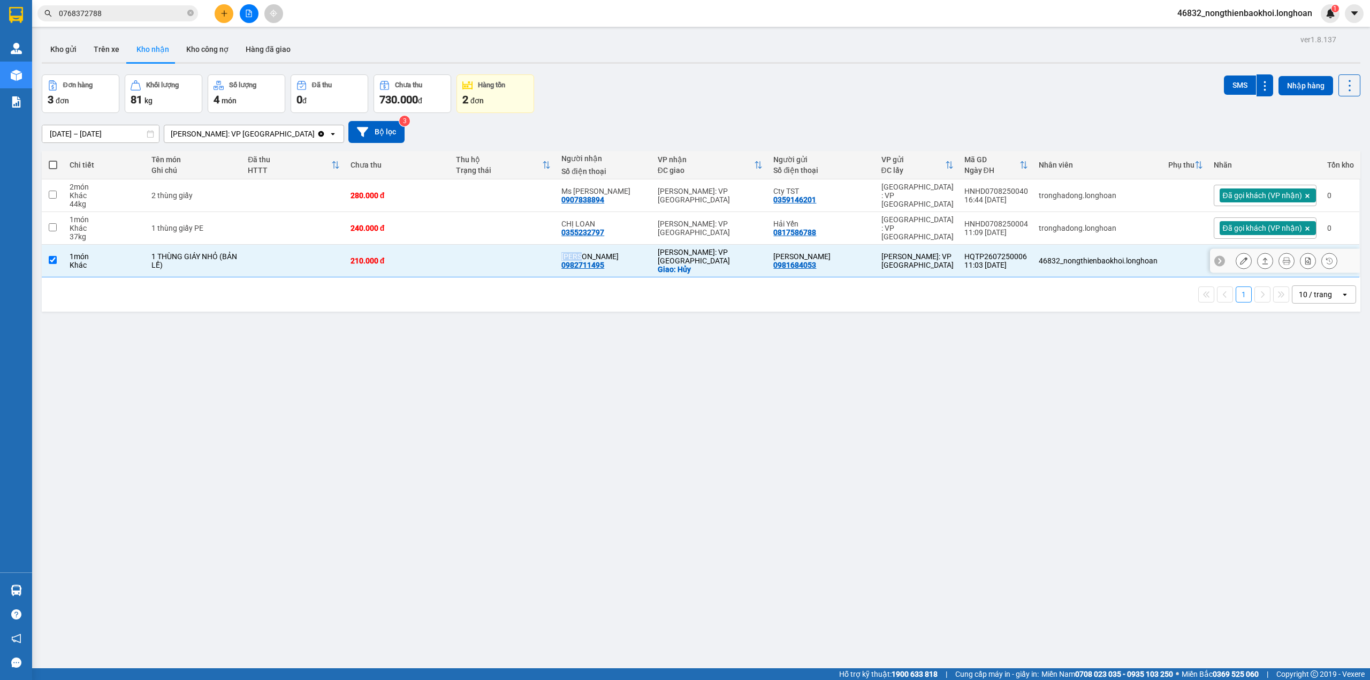
click at [463, 260] on td at bounding box center [503, 261] width 105 height 33
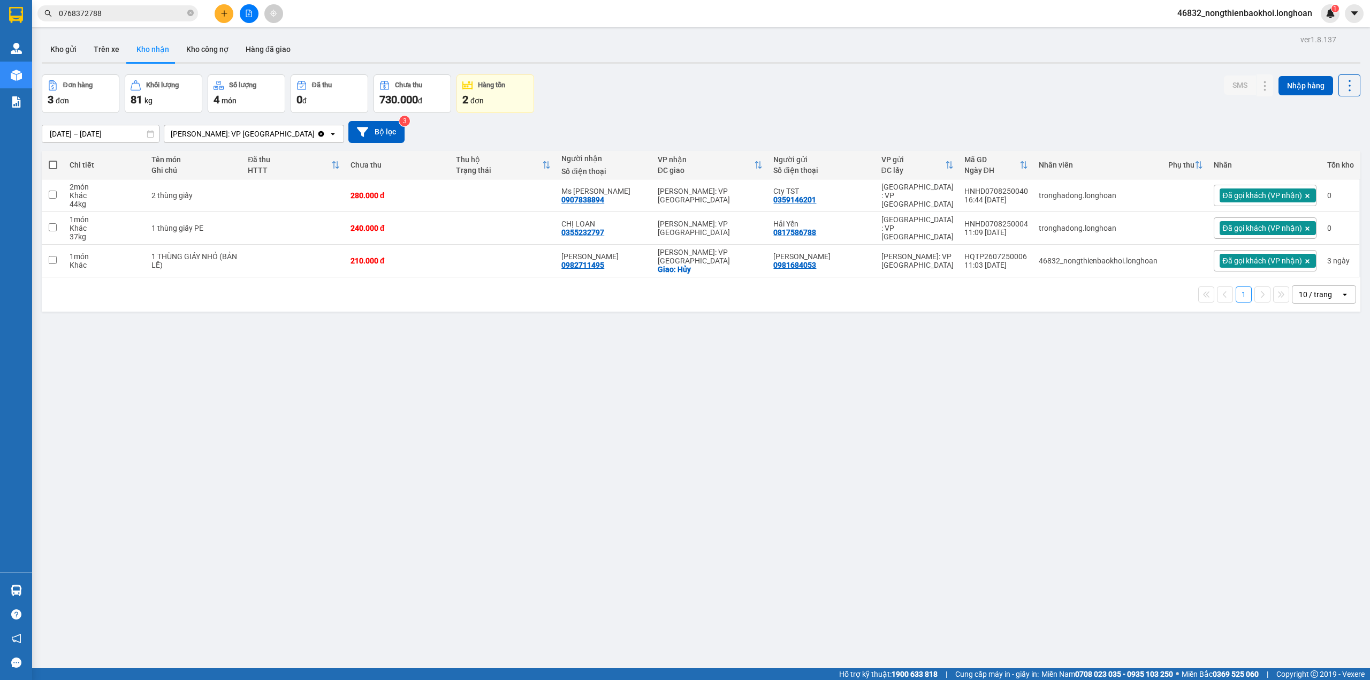
click at [600, 113] on div "[DATE] – [DATE] Press the down arrow key to interact with the calendar and sele…" at bounding box center [701, 132] width 1319 height 38
click at [474, 444] on div "ver 1.8.137 Kho gửi Trên xe Kho nhận Kho công nợ Hàng đã giao Đơn hàng 3 đơn Kh…" at bounding box center [700, 372] width 1327 height 680
click at [408, 502] on div "ver 1.8.137 Kho gửi Trên xe Kho nhận Kho công nợ Hàng đã giao Đơn hàng 3 đơn Kh…" at bounding box center [700, 372] width 1327 height 680
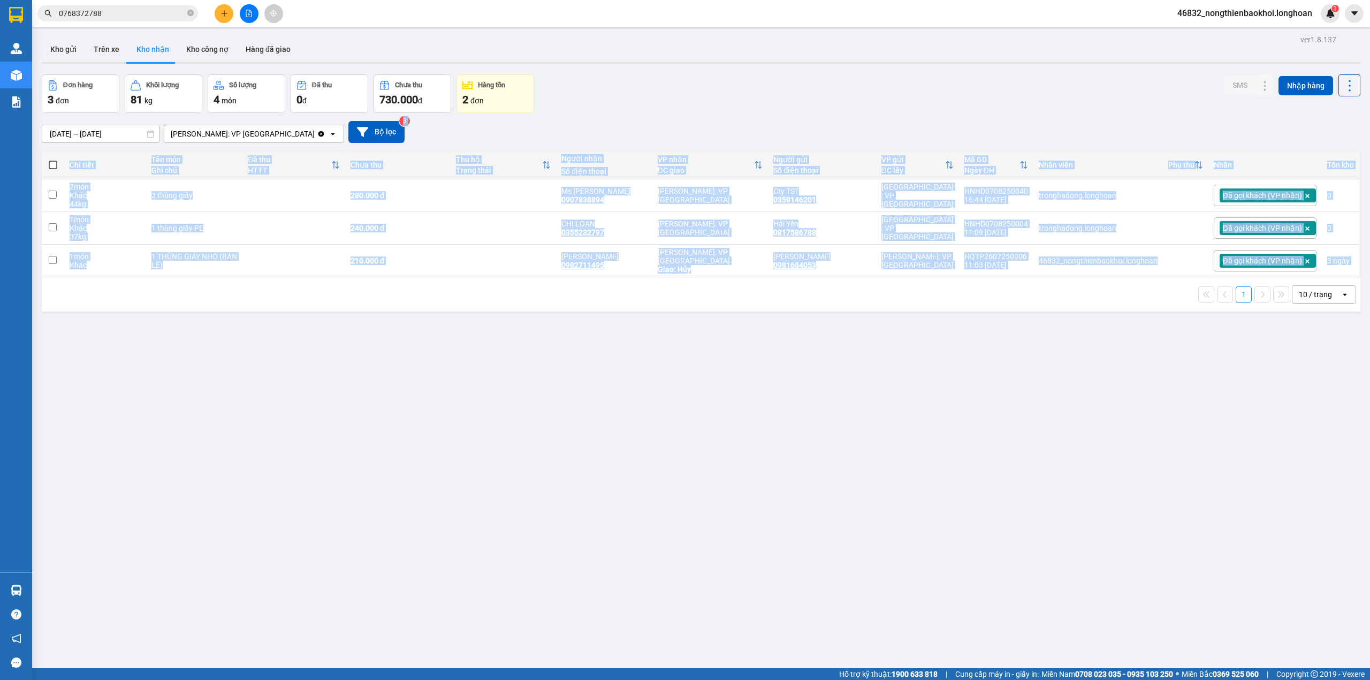
drag, startPoint x: 733, startPoint y: 116, endPoint x: 750, endPoint y: 461, distance: 346.1
click at [749, 459] on div "ver 1.8.137 Kho gửi Trên xe Kho nhận Kho công nợ Hàng đã giao Đơn hàng 3 đơn Kh…" at bounding box center [700, 372] width 1327 height 680
click at [728, 371] on div "ver 1.8.137 Kho gửi Trên xe Kho nhận Kho công nợ Hàng đã giao Đơn hàng 3 đơn Kh…" at bounding box center [700, 372] width 1327 height 680
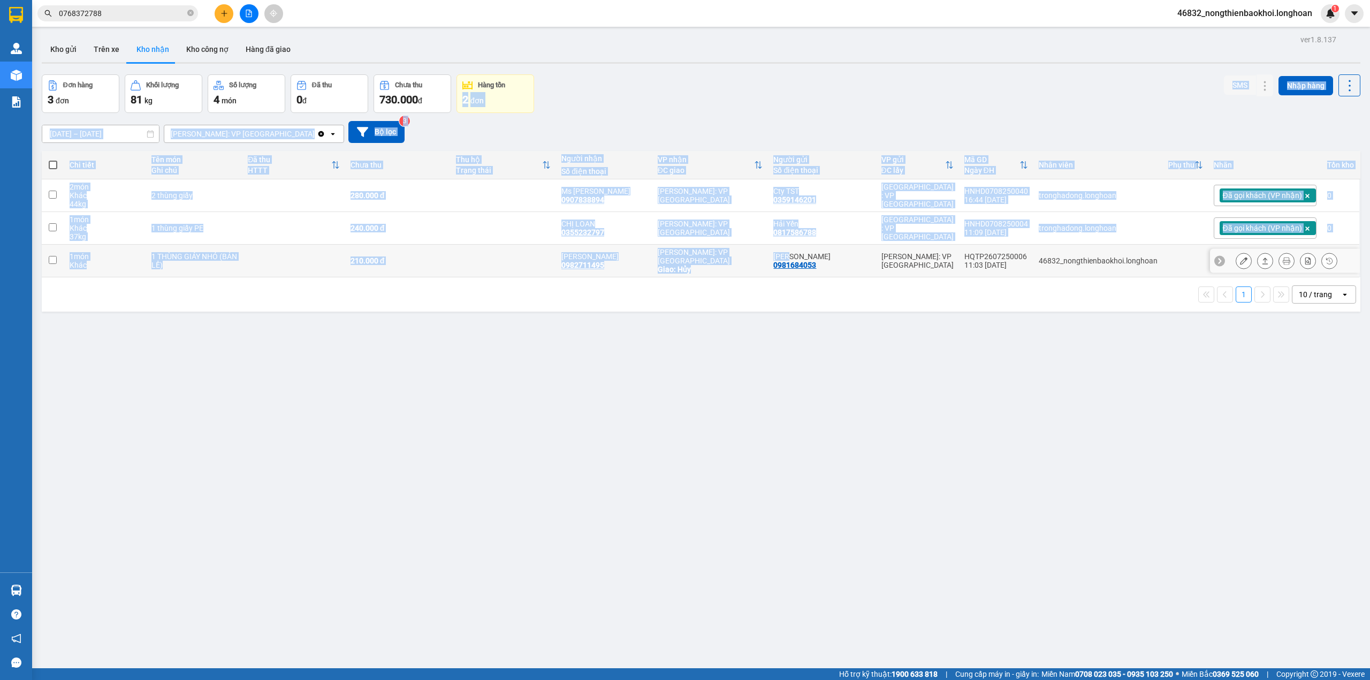
drag, startPoint x: 792, startPoint y: 90, endPoint x: 793, endPoint y: 253, distance: 162.2
click at [793, 253] on div "ver 1.8.137 Kho gửi Trên xe Kho nhận Kho công nợ Hàng đã giao Đơn hàng 3 đơn Kh…" at bounding box center [700, 372] width 1327 height 680
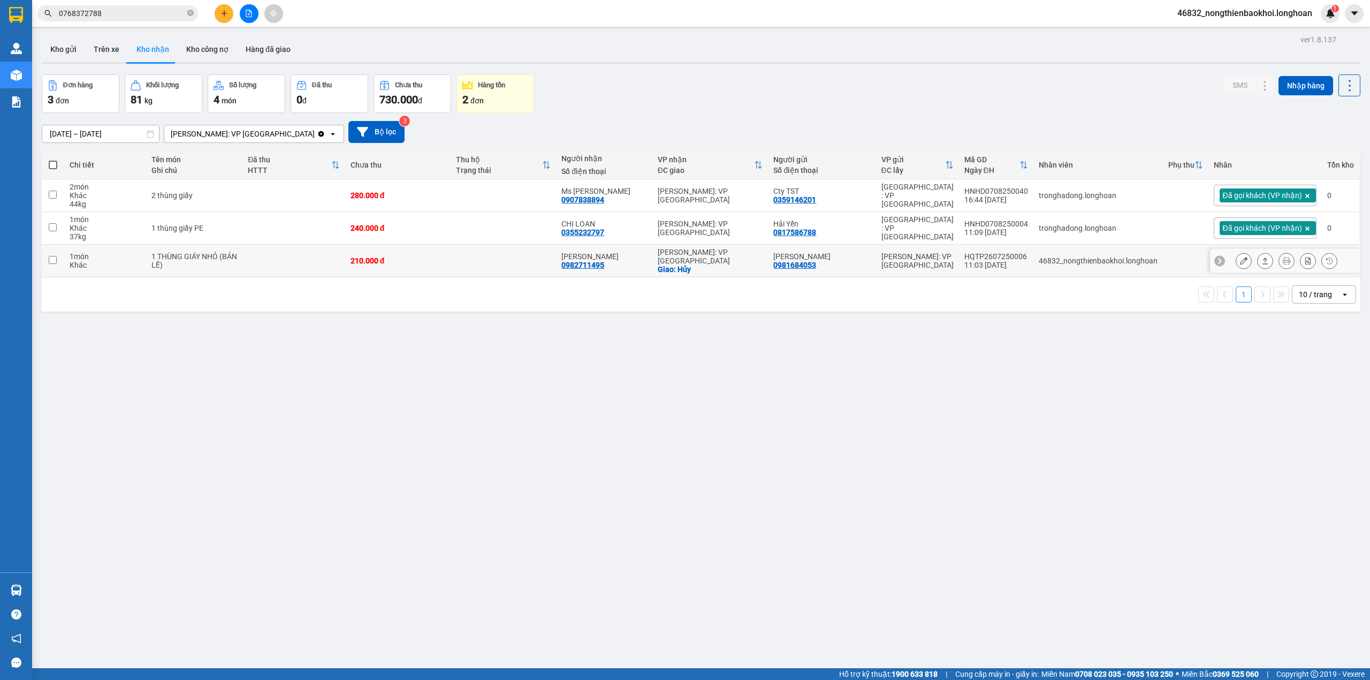
click at [784, 272] on td "[PERSON_NAME] 0981684053" at bounding box center [822, 261] width 108 height 33
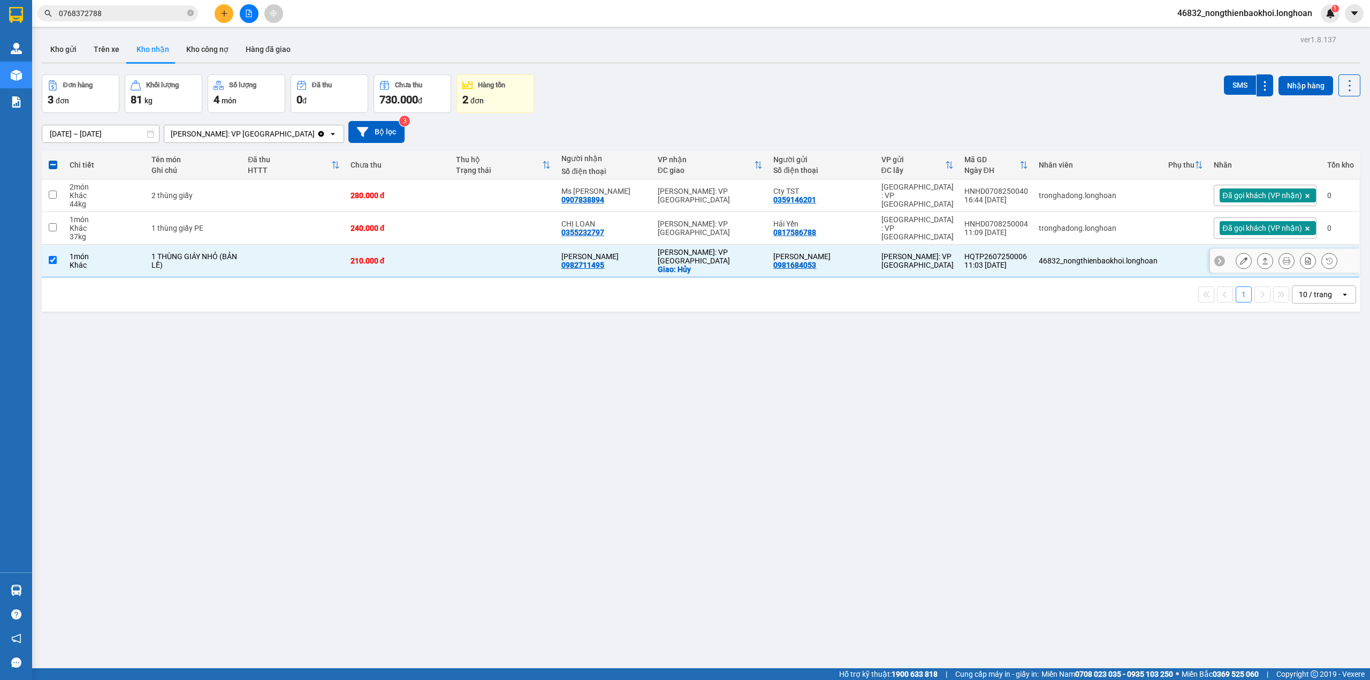
click at [743, 265] on div "Giao: Hủy" at bounding box center [710, 269] width 105 height 9
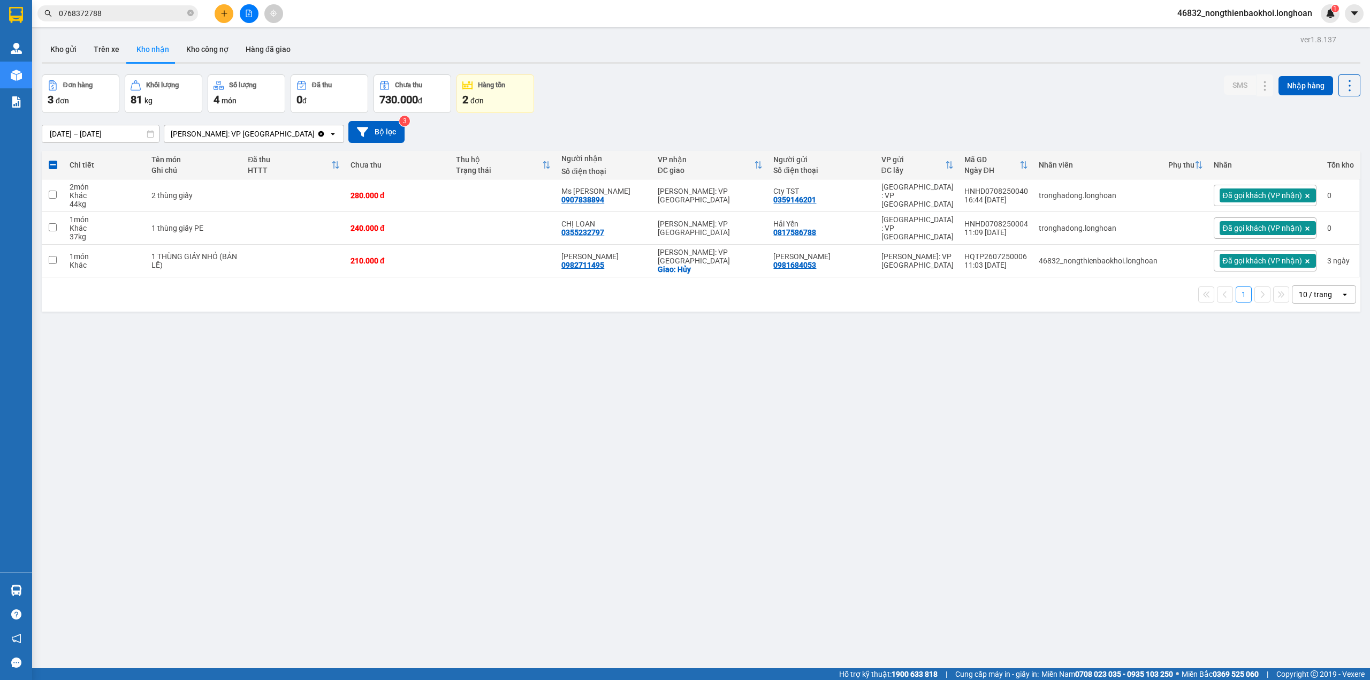
click at [761, 86] on div "Đơn hàng 3 đơn Khối lượng 81 kg Số lượng 4 món Đã thu 0 đ Chưa thu 730.000 đ Hà…" at bounding box center [701, 93] width 1319 height 39
click at [57, 51] on button "Kho gửi" at bounding box center [63, 49] width 43 height 26
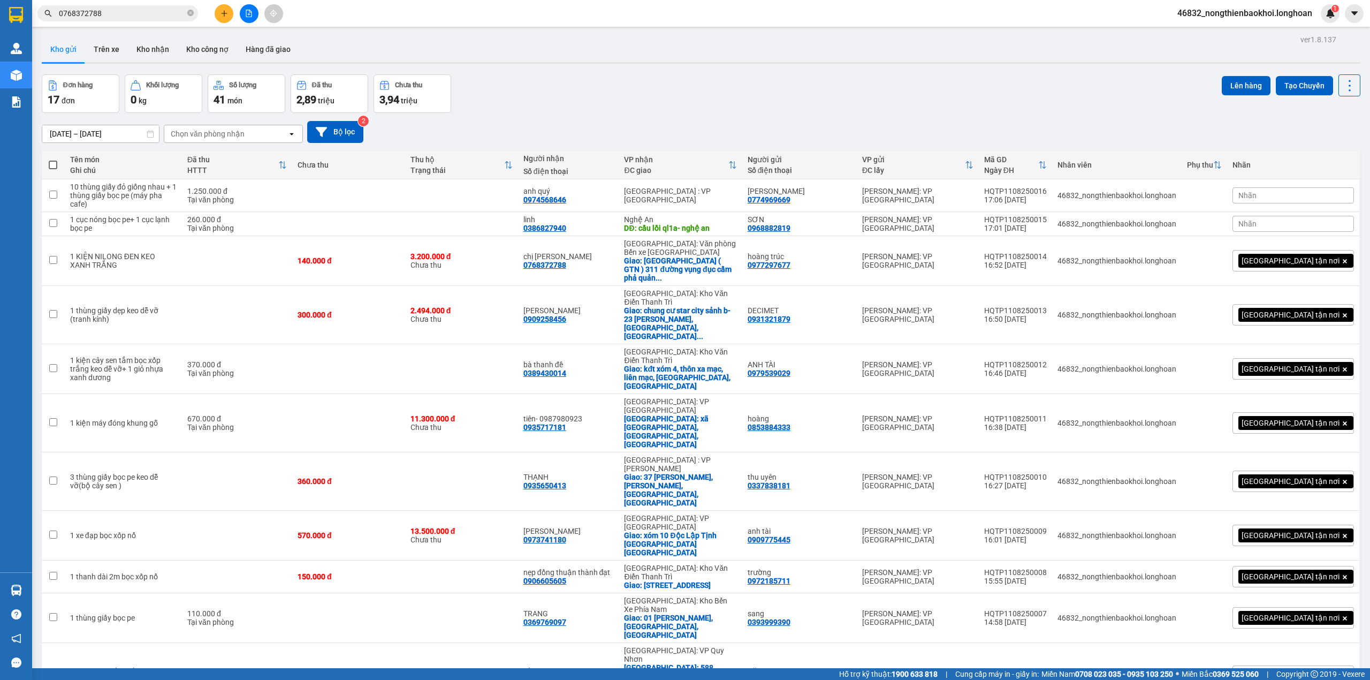
click at [556, 87] on div "Đơn hàng 17 đơn Khối lượng 0 kg Số lượng 41 món Đã thu 2,89 triệu Chưa thu 3,94…" at bounding box center [701, 93] width 1319 height 39
click at [531, 130] on div "[DATE] – [DATE] Press the down arrow key to interact with the calendar and sele…" at bounding box center [701, 132] width 1319 height 22
drag, startPoint x: 1035, startPoint y: 186, endPoint x: 1094, endPoint y: 189, distance: 59.5
click at [1047, 189] on div "HQTP1108250016" at bounding box center [1015, 191] width 63 height 9
